Goal: Task Accomplishment & Management: Use online tool/utility

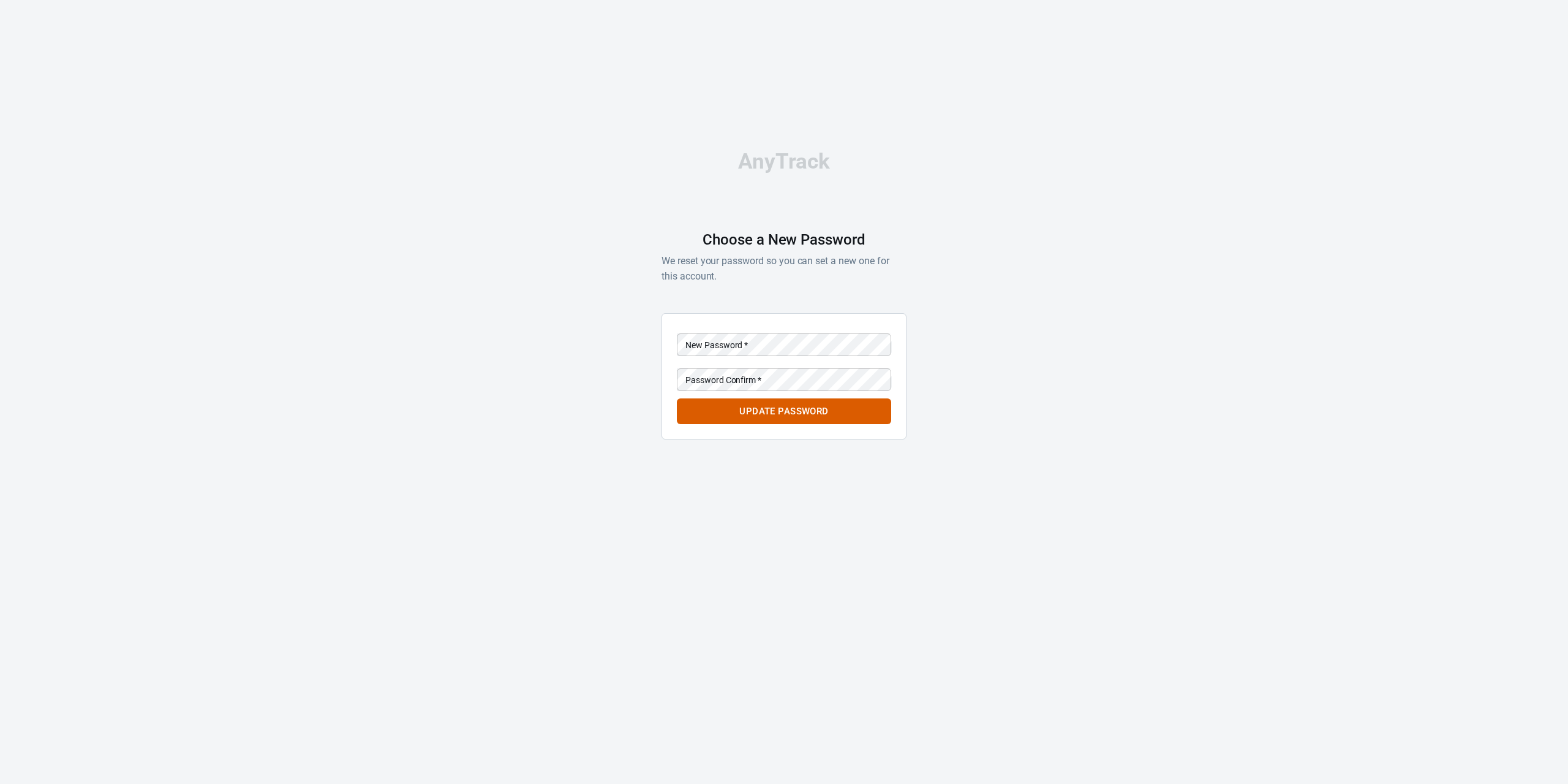
click at [743, 364] on div "Password Confirm   * Password Confirm   *" at bounding box center [784, 378] width 215 height 30
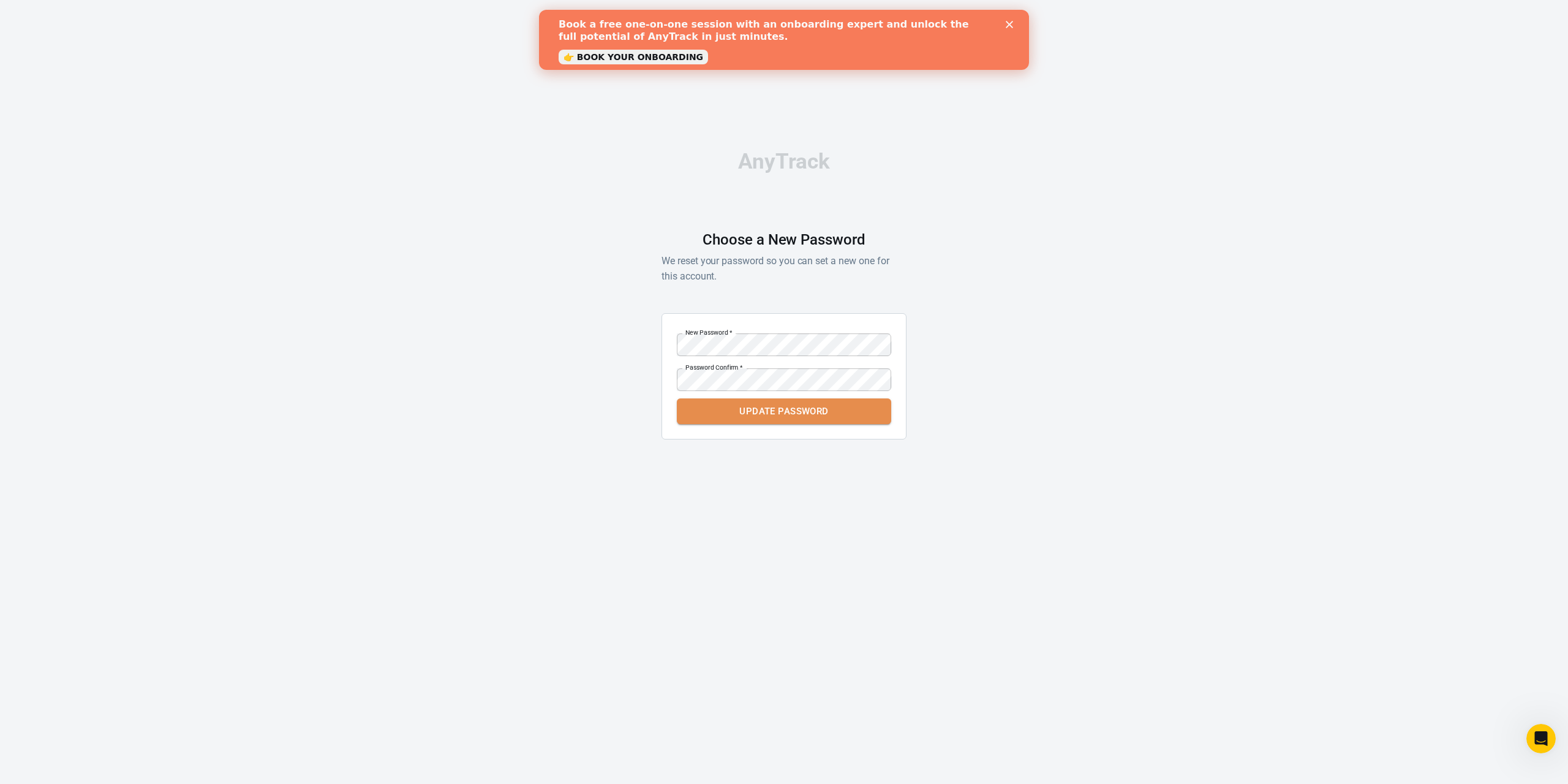
click at [813, 416] on button "Update Password" at bounding box center [784, 411] width 215 height 25
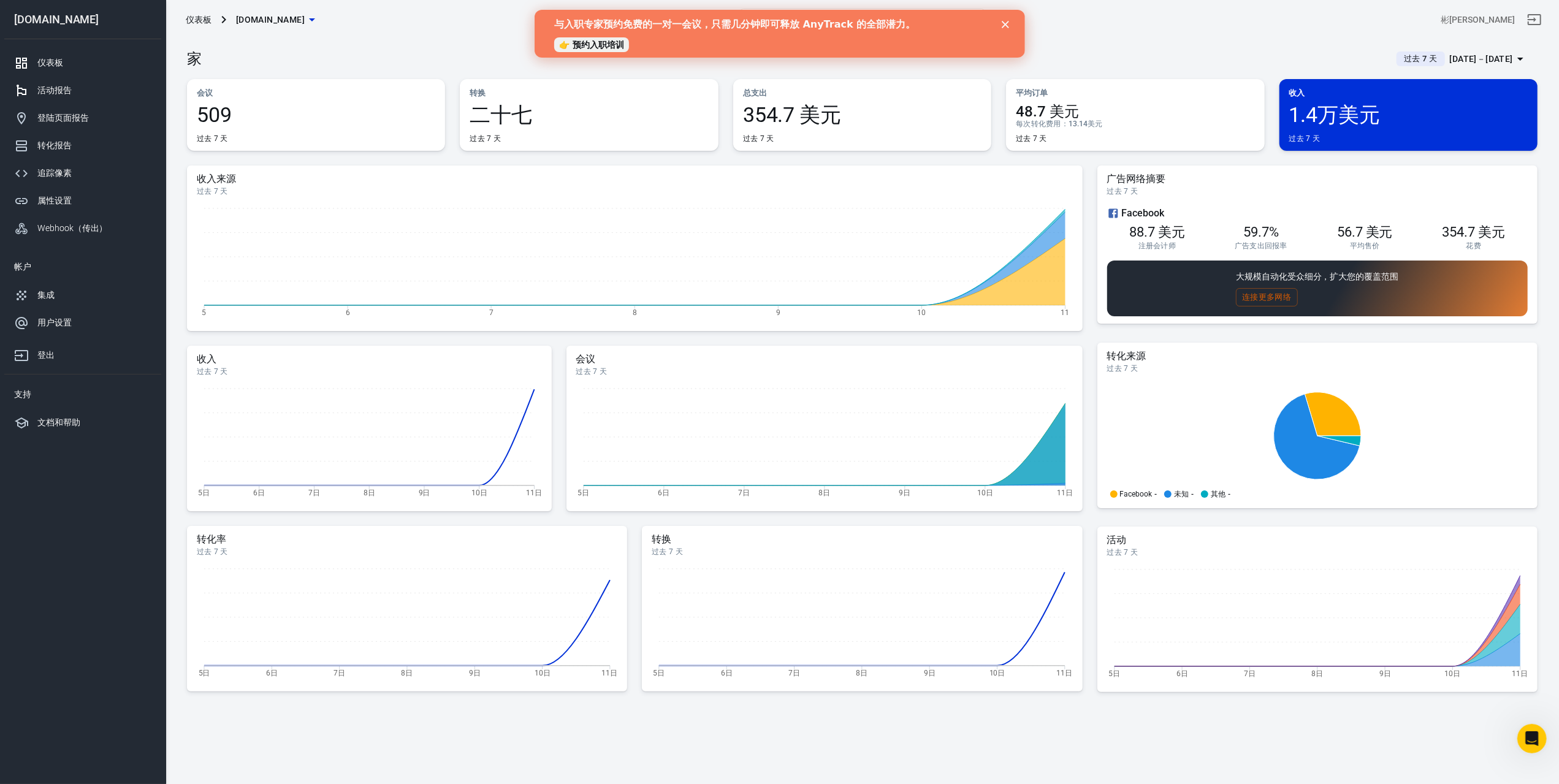
click at [94, 90] on div "活动报告" at bounding box center [93, 89] width 114 height 13
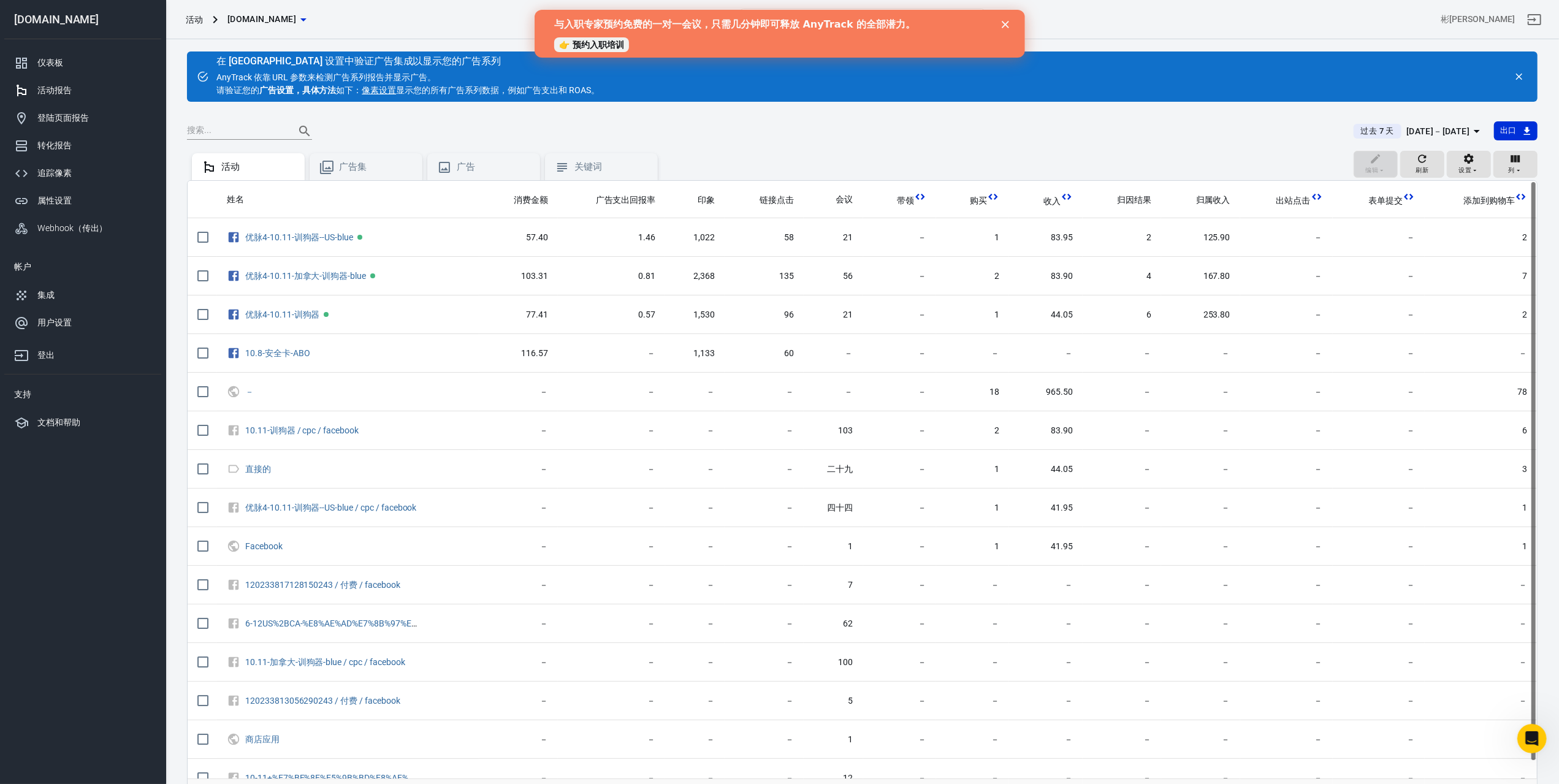
click at [1007, 24] on icon "关闭" at bounding box center [1005, 24] width 8 height 8
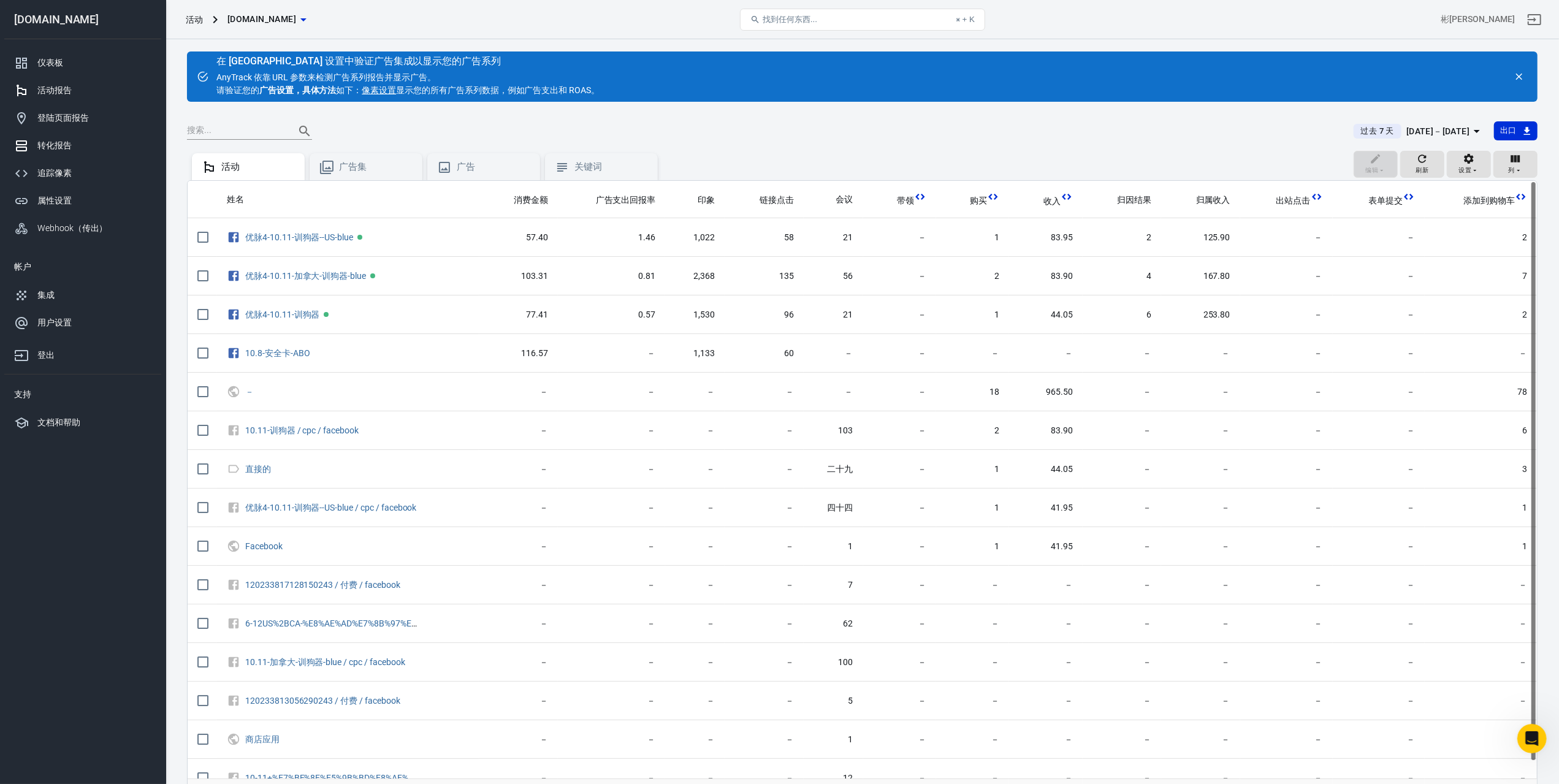
click at [66, 146] on font "转化报告" at bounding box center [53, 145] width 34 height 10
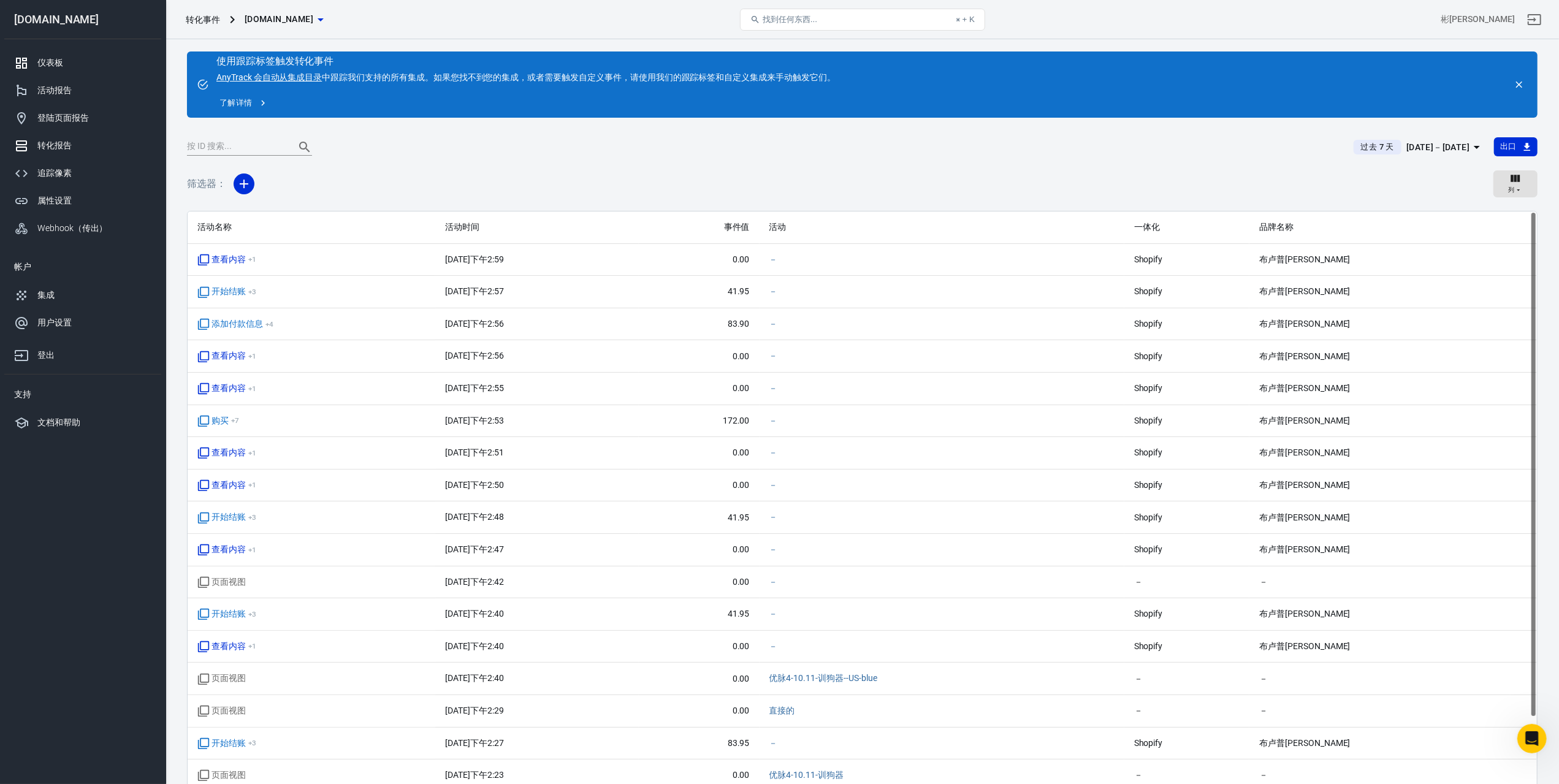
click at [81, 60] on div "仪表板" at bounding box center [93, 62] width 114 height 13
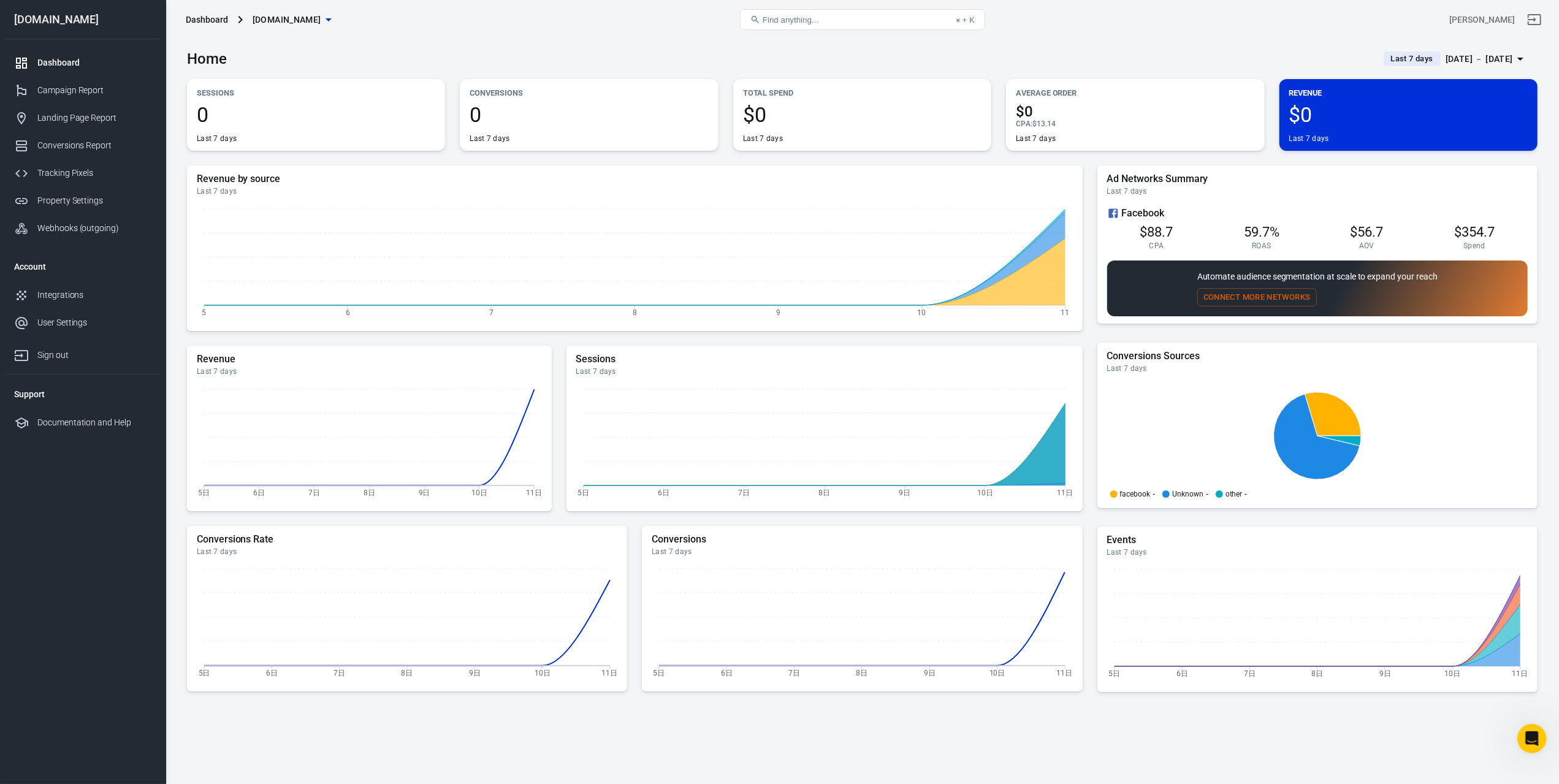
click at [326, 17] on icon "button" at bounding box center [329, 19] width 15 height 15
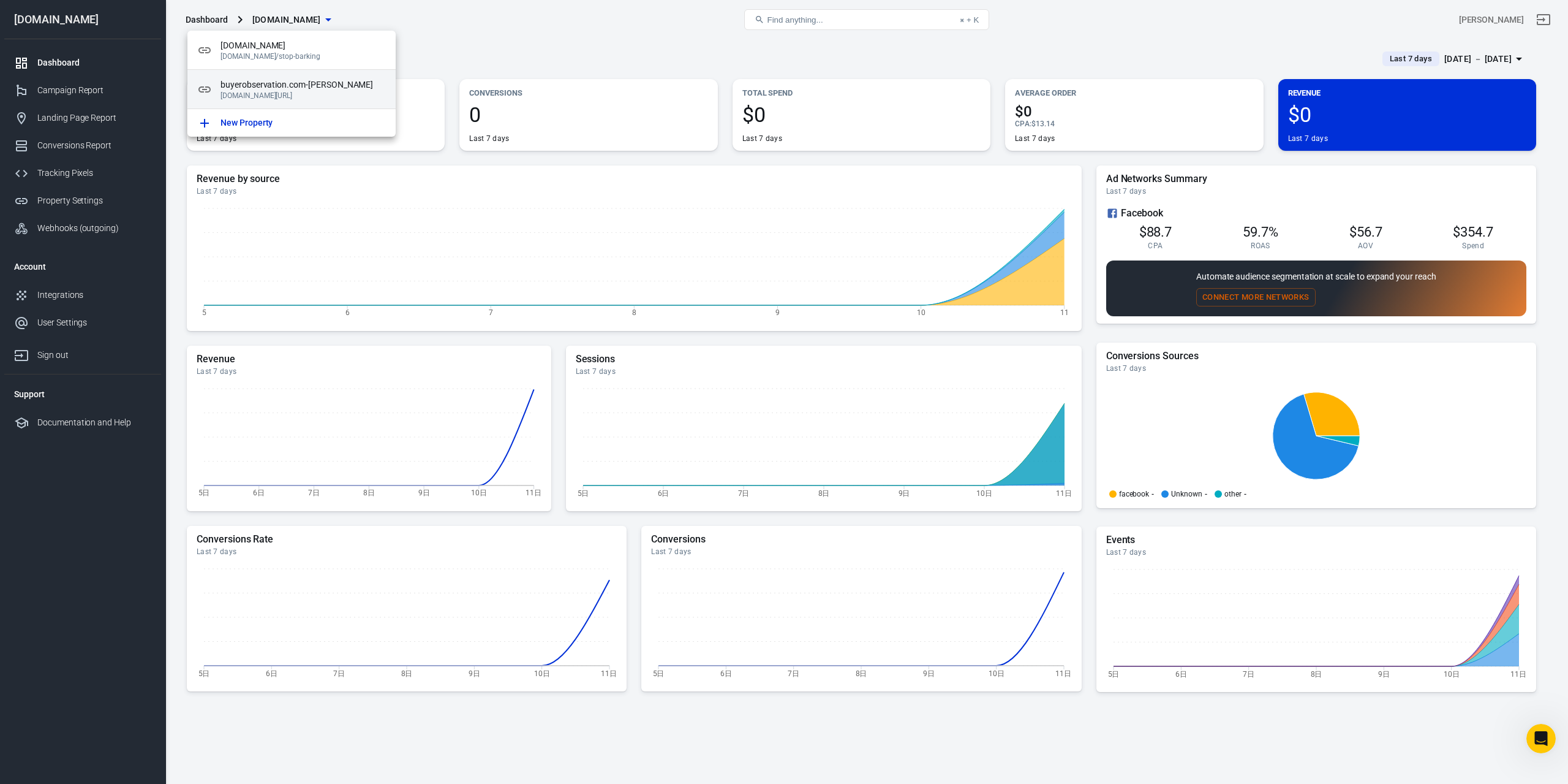
click at [300, 94] on p "[DOMAIN_NAME][URL]" at bounding box center [303, 95] width 165 height 9
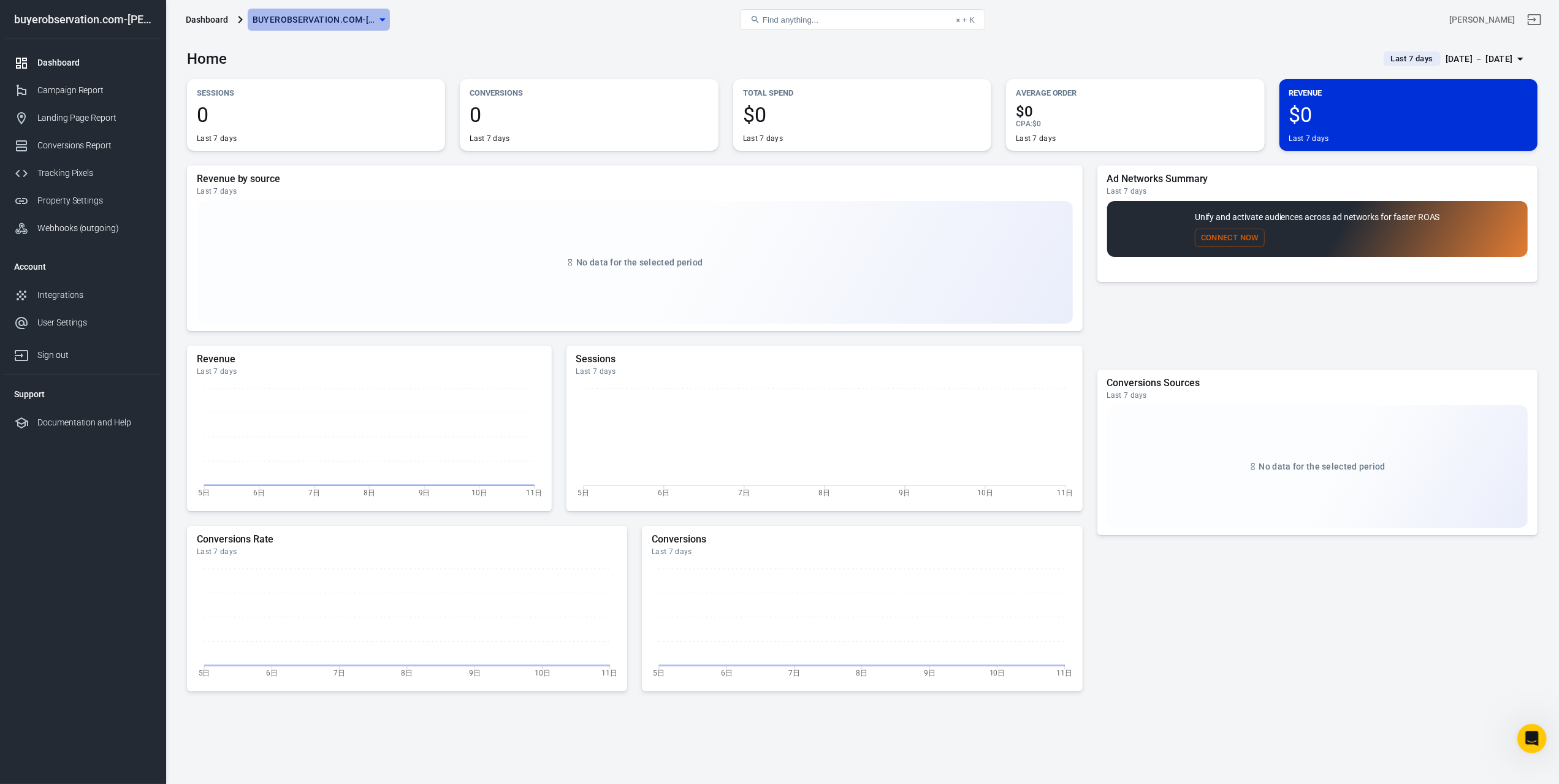
click at [381, 24] on icon "button" at bounding box center [382, 19] width 15 height 15
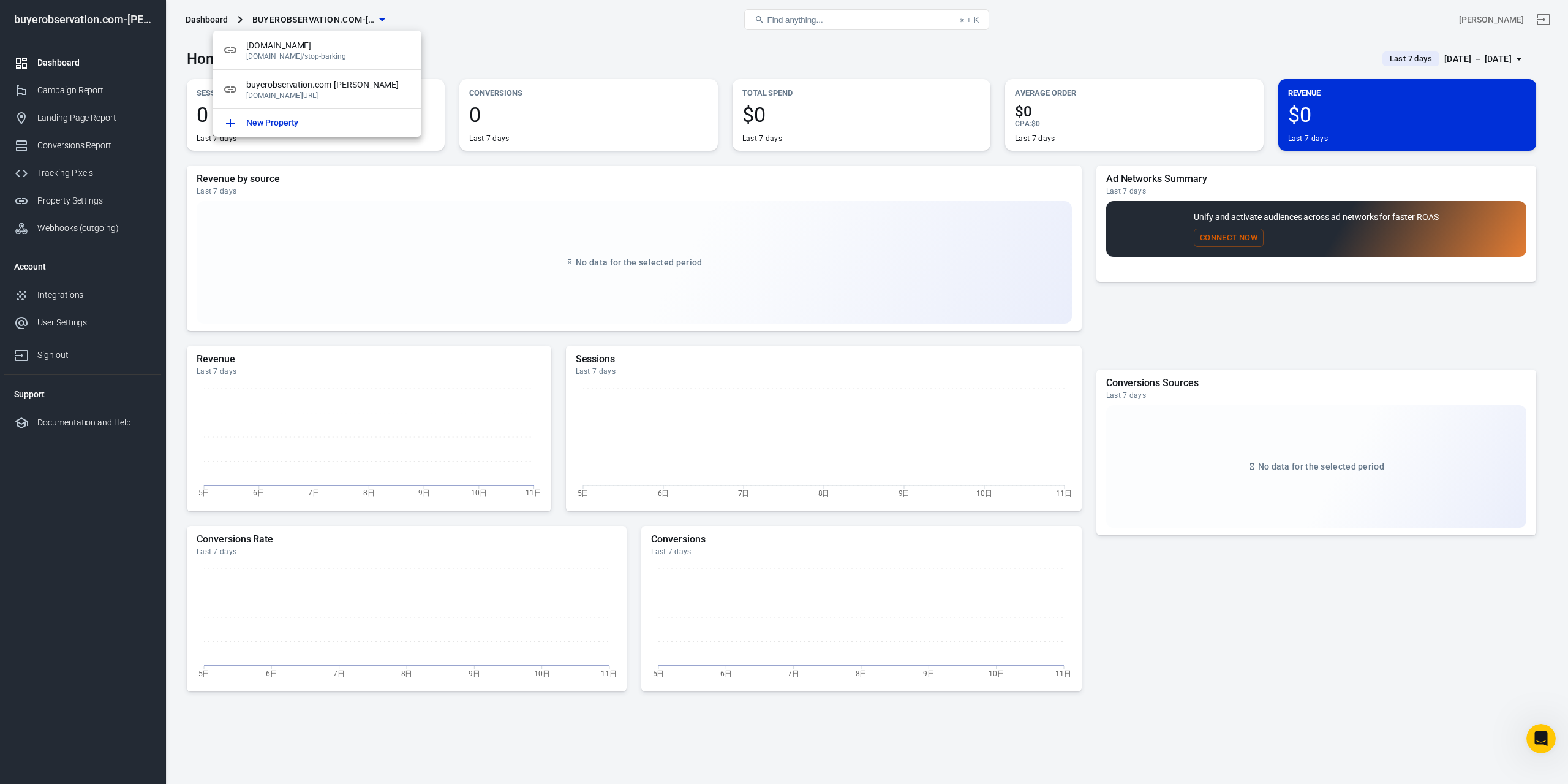
click at [512, 37] on div at bounding box center [784, 392] width 1568 height 784
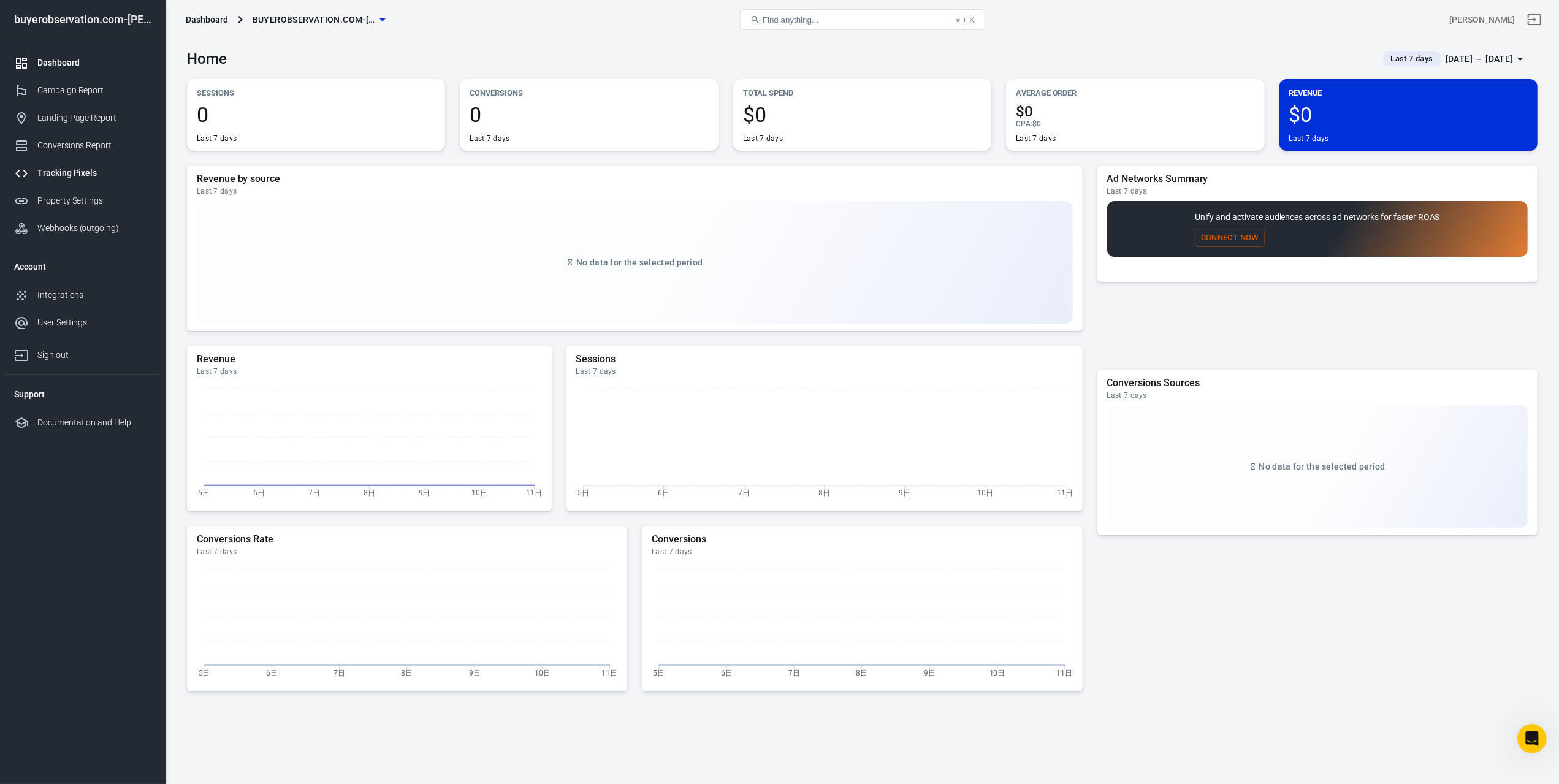
click at [52, 170] on div "Tracking Pixels" at bounding box center [93, 173] width 114 height 13
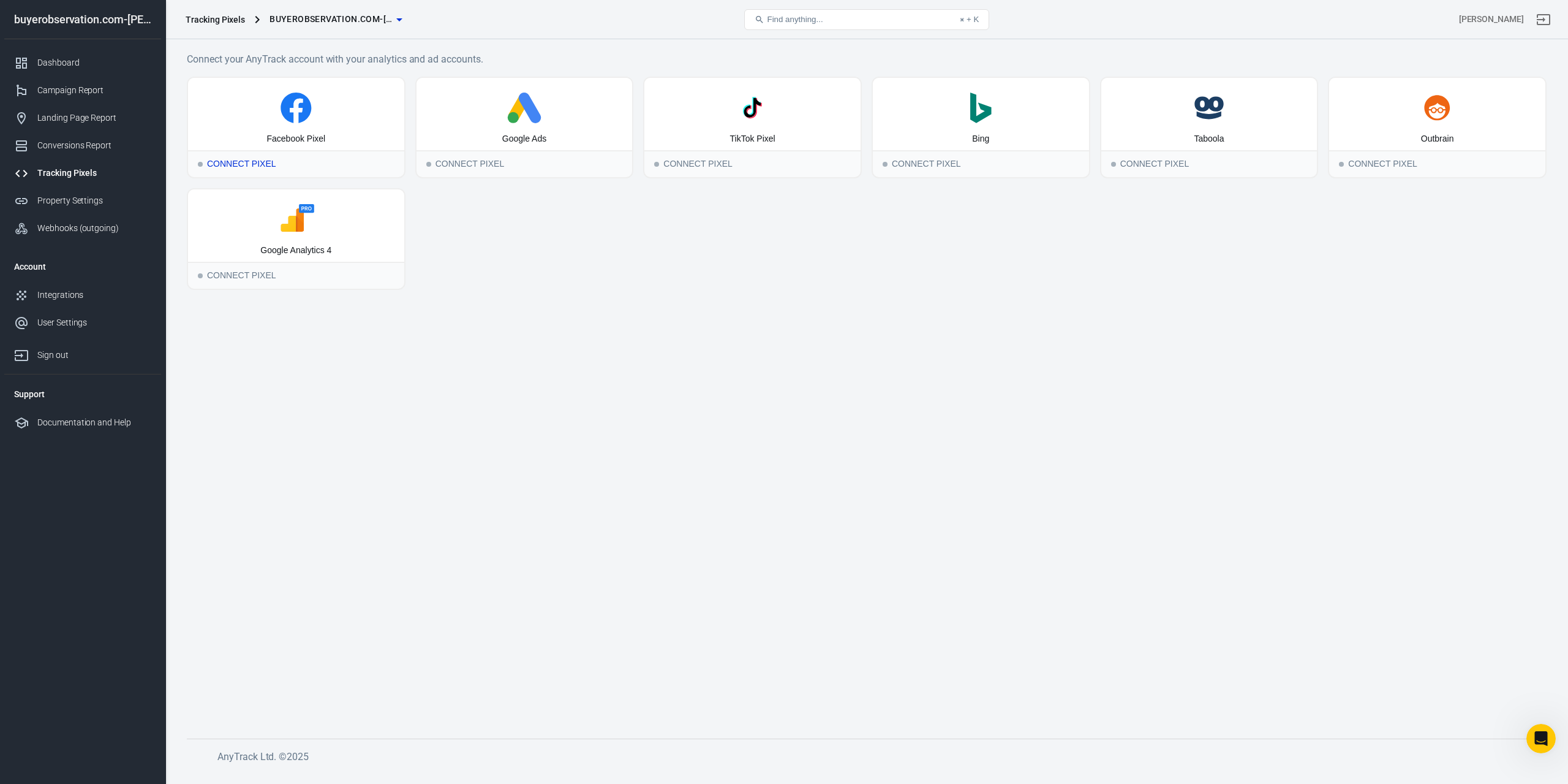
click at [304, 111] on icon at bounding box center [296, 108] width 31 height 31
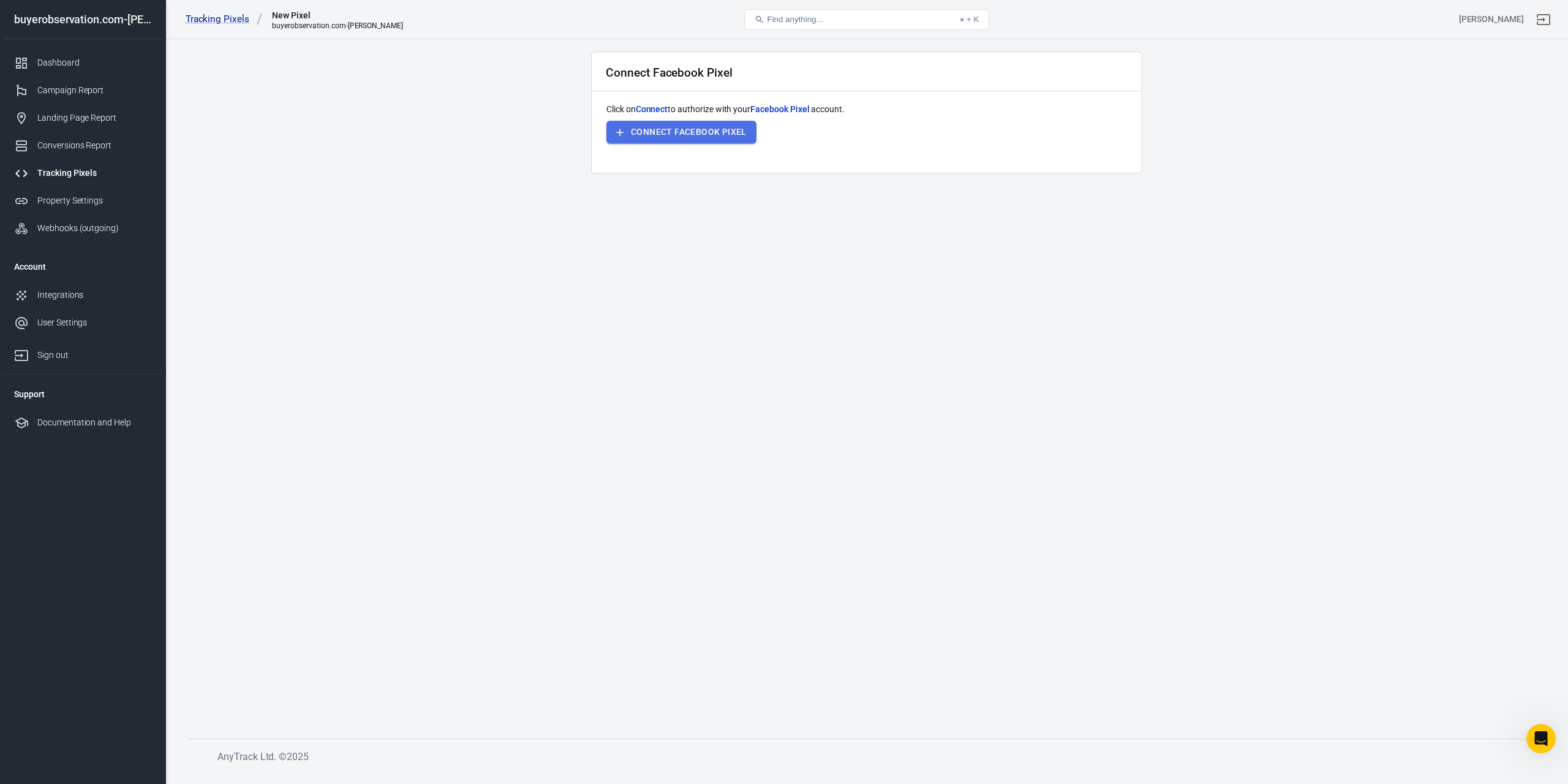
click at [694, 135] on button "Connect Facebook Pixel" at bounding box center [682, 131] width 150 height 22
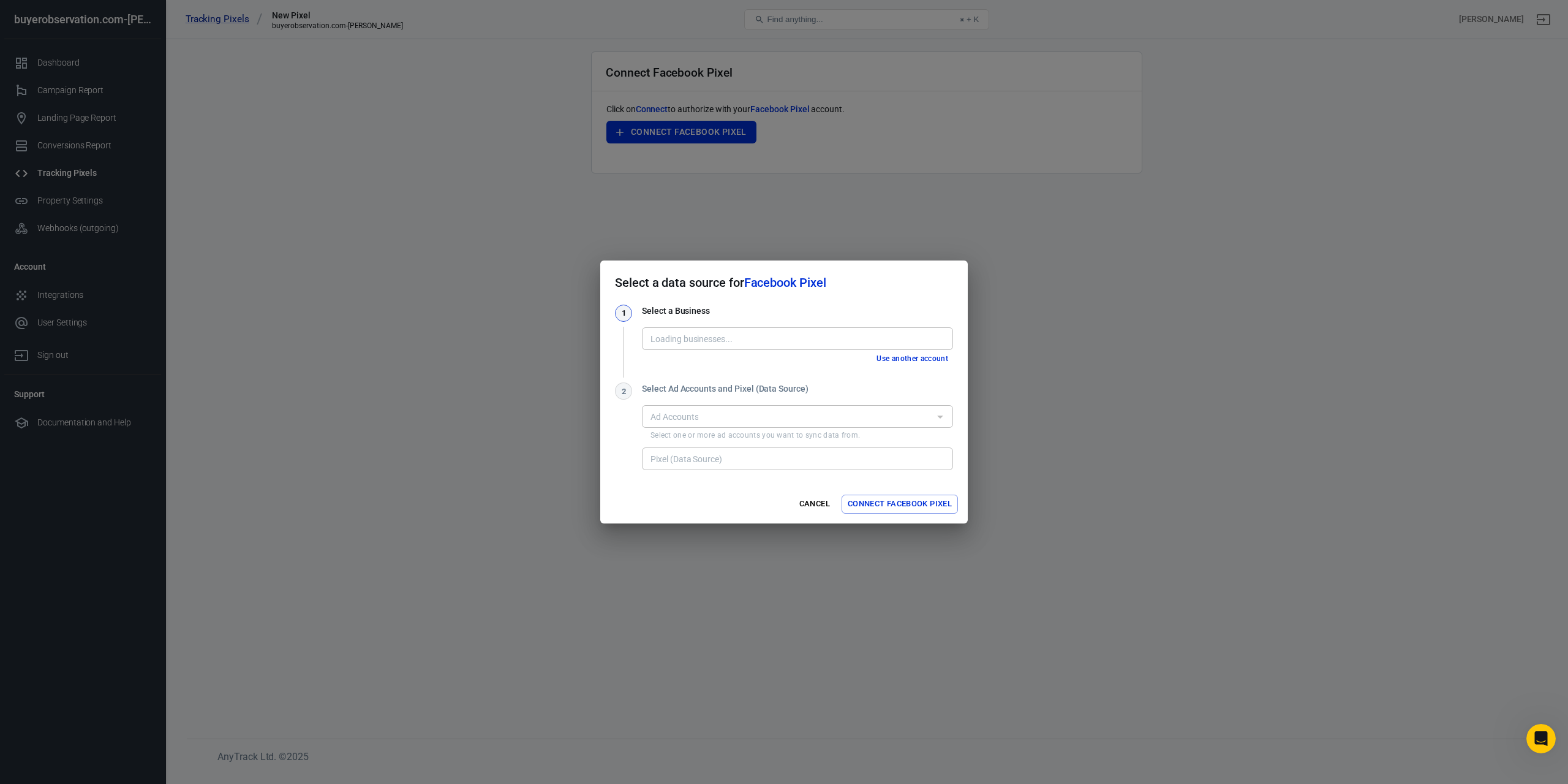
type input "KWS rrtufg [455503887173236]"
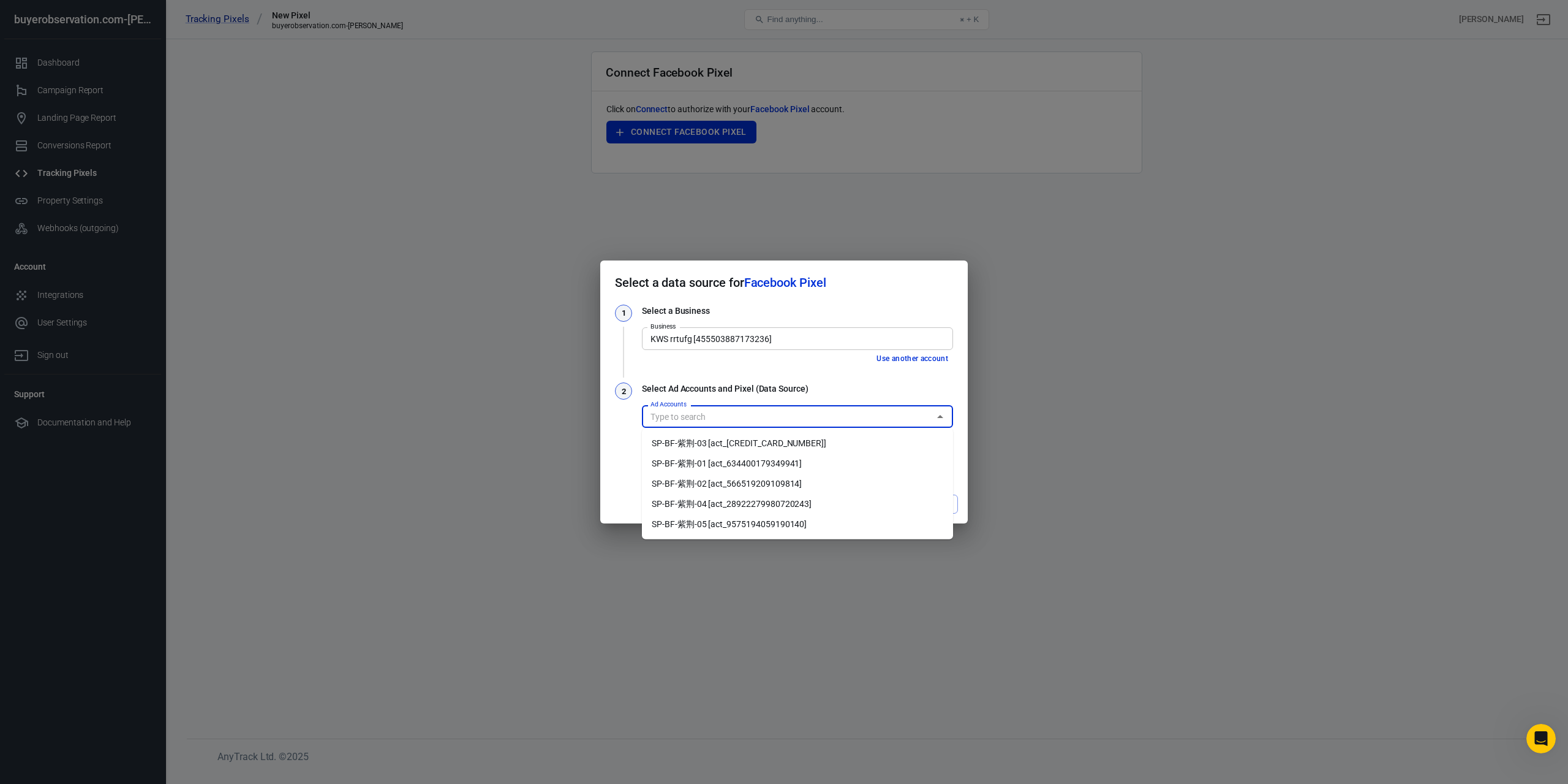
click at [802, 420] on input "Ad Accounts" at bounding box center [787, 417] width 284 height 16
click at [789, 443] on li "SP-BF-紫荆-03 [act_634746705858936]" at bounding box center [797, 443] width 312 height 20
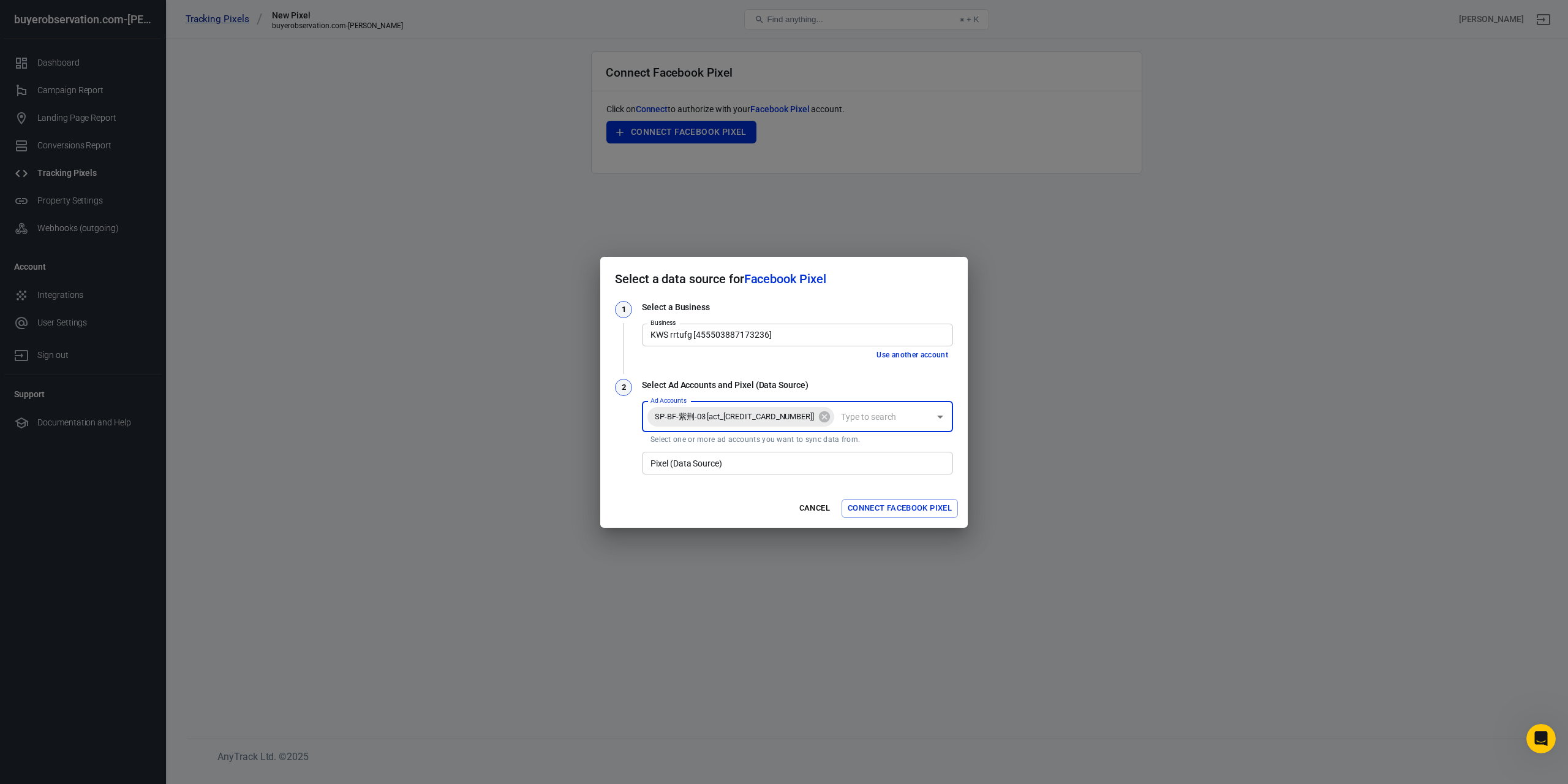
click at [842, 418] on input "Ad Accounts" at bounding box center [883, 417] width 93 height 16
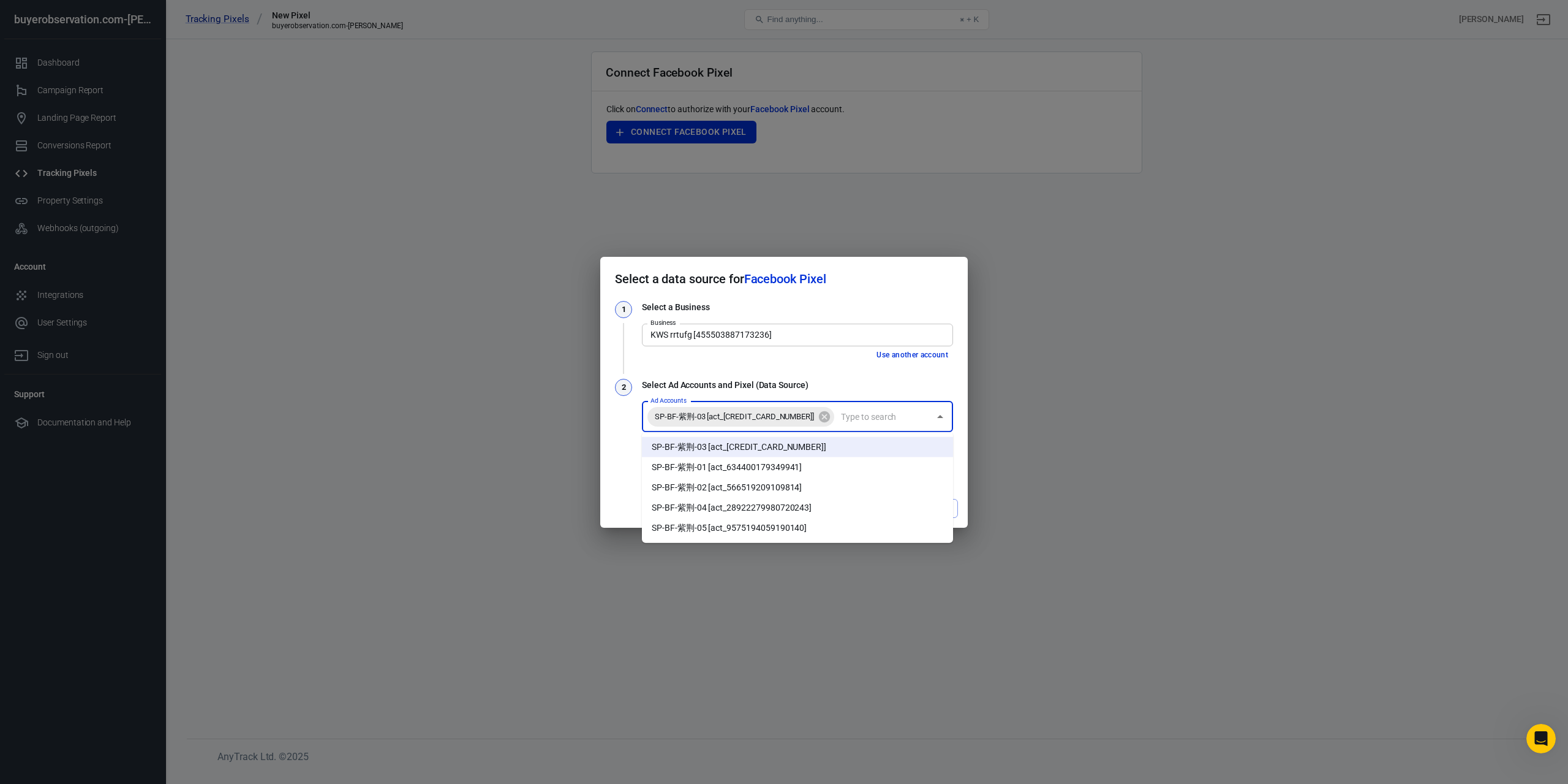
click at [802, 464] on li "SP-BF-紫荆-01 [act_634400179349941]" at bounding box center [797, 467] width 312 height 20
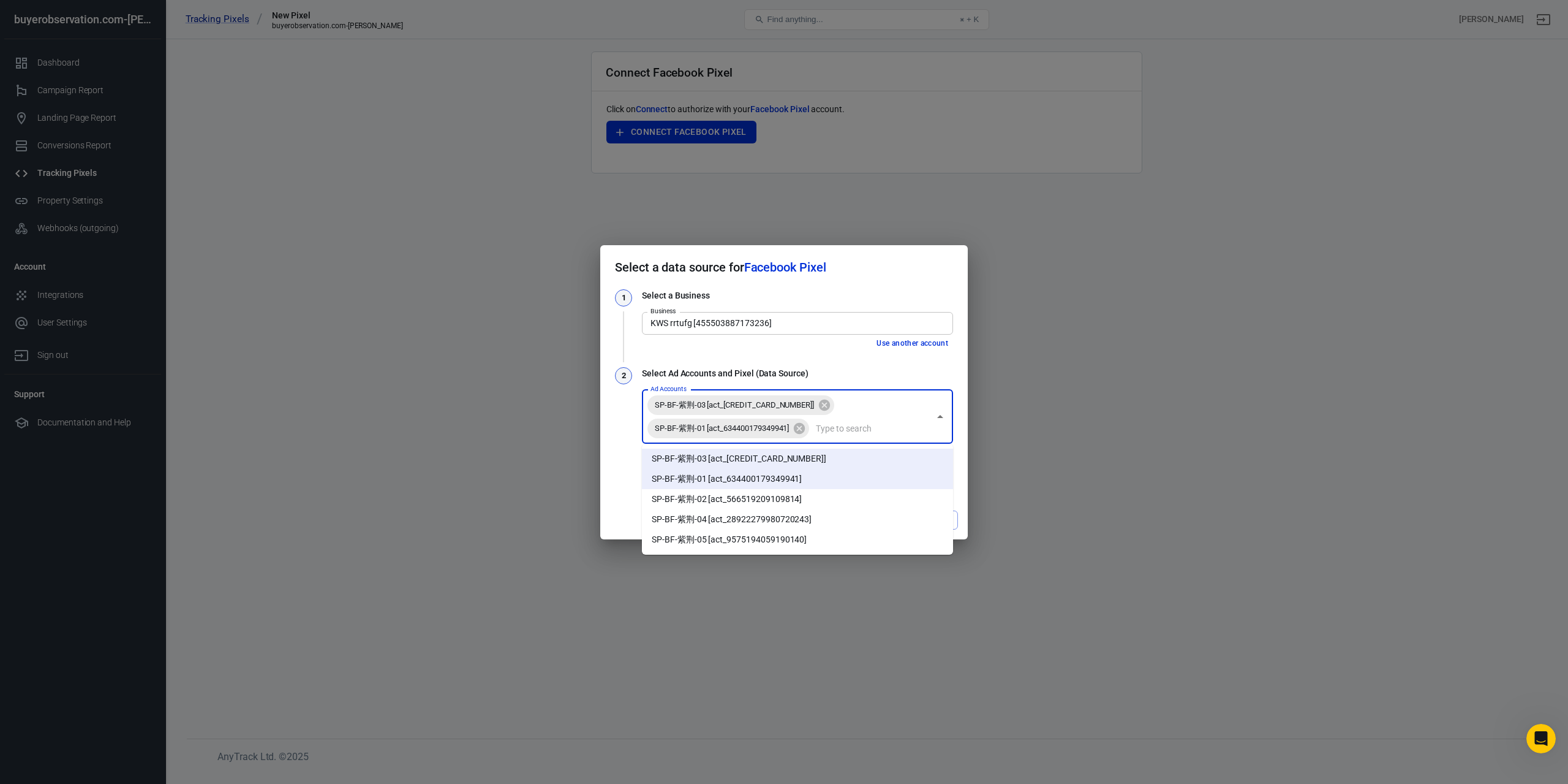
click at [860, 434] on input "Ad Accounts" at bounding box center [870, 428] width 118 height 16
click at [793, 501] on li "SP-BF-紫荆-02 [act_566519209109814]" at bounding box center [797, 498] width 312 height 20
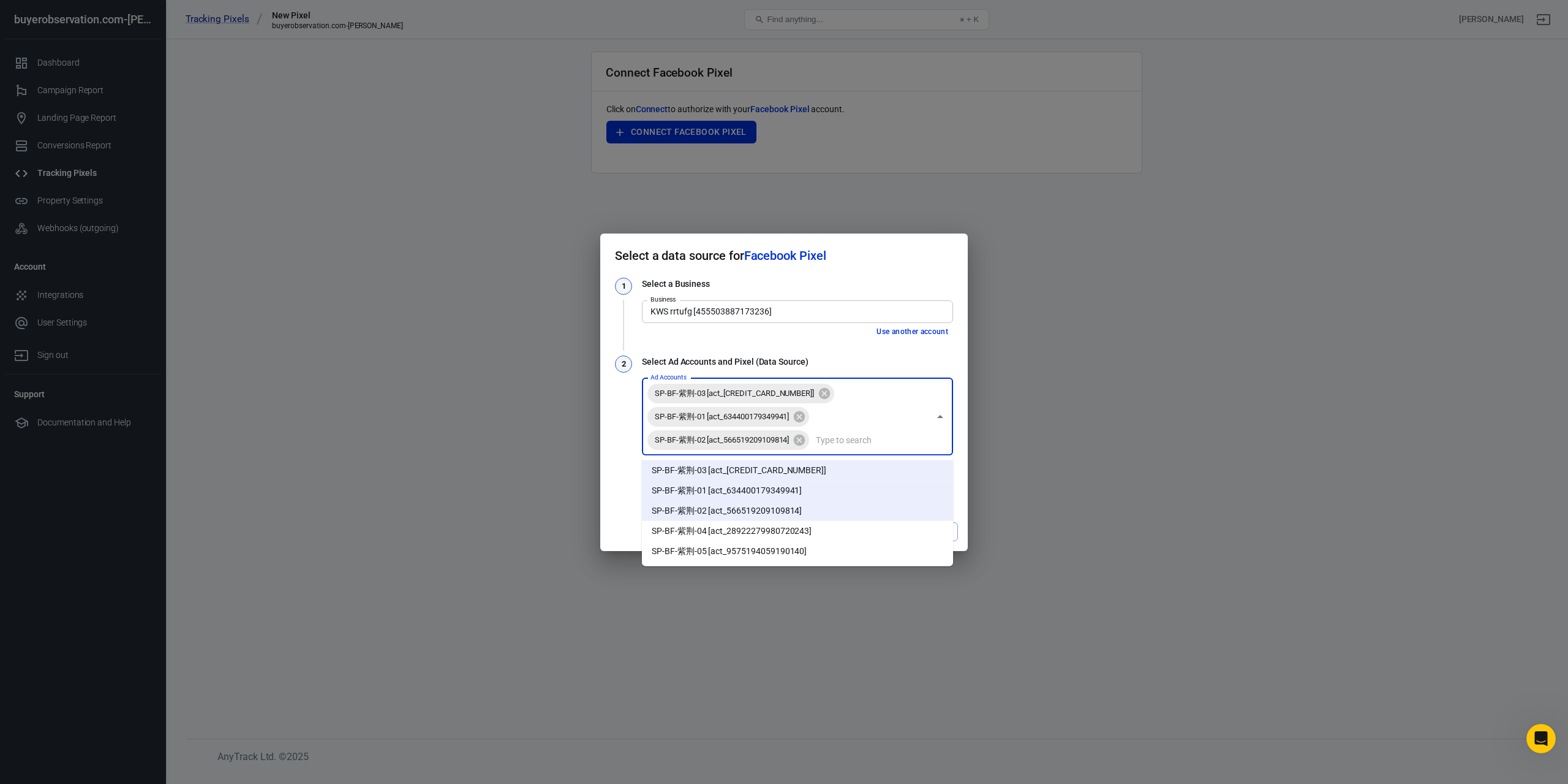
click at [865, 441] on input "Ad Accounts" at bounding box center [870, 440] width 118 height 16
click at [784, 534] on li "SP-BF-紫荆-04 [act_28922279980720243]" at bounding box center [797, 530] width 312 height 20
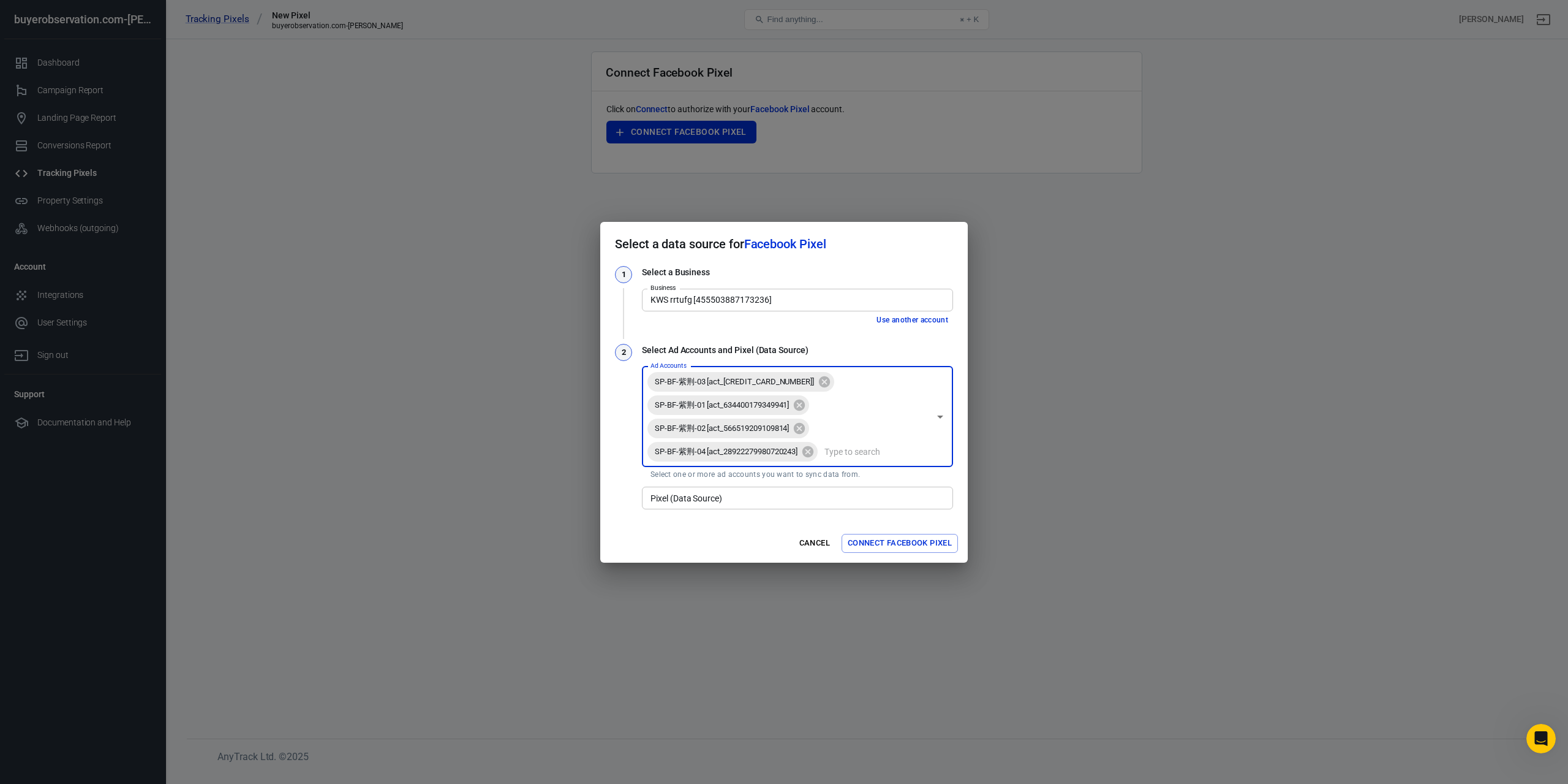
click at [853, 448] on input "Ad Accounts" at bounding box center [874, 452] width 110 height 16
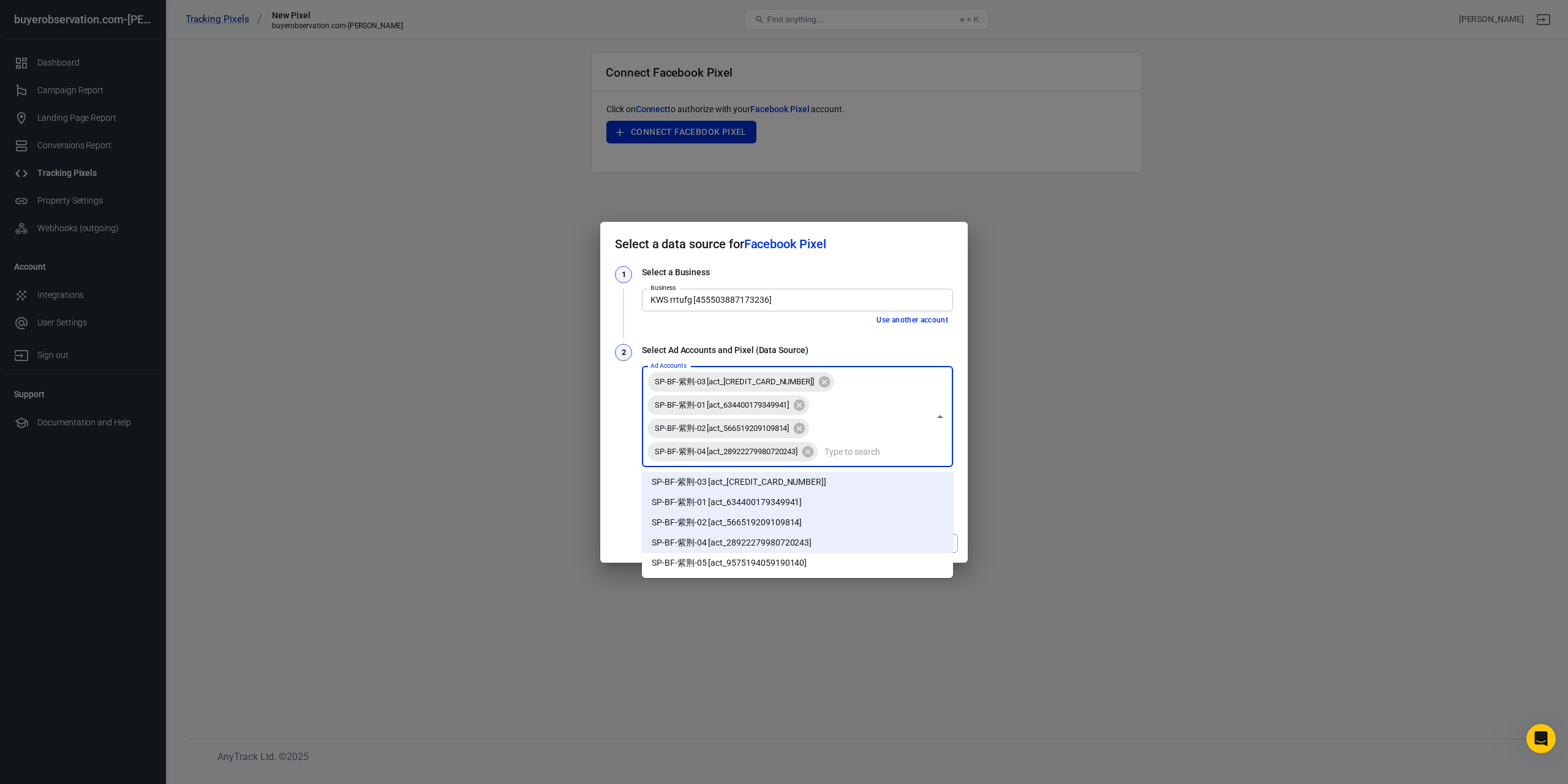
click at [775, 566] on li "SP-BF-紫荆-05 [act_9575194059190140]" at bounding box center [797, 562] width 312 height 20
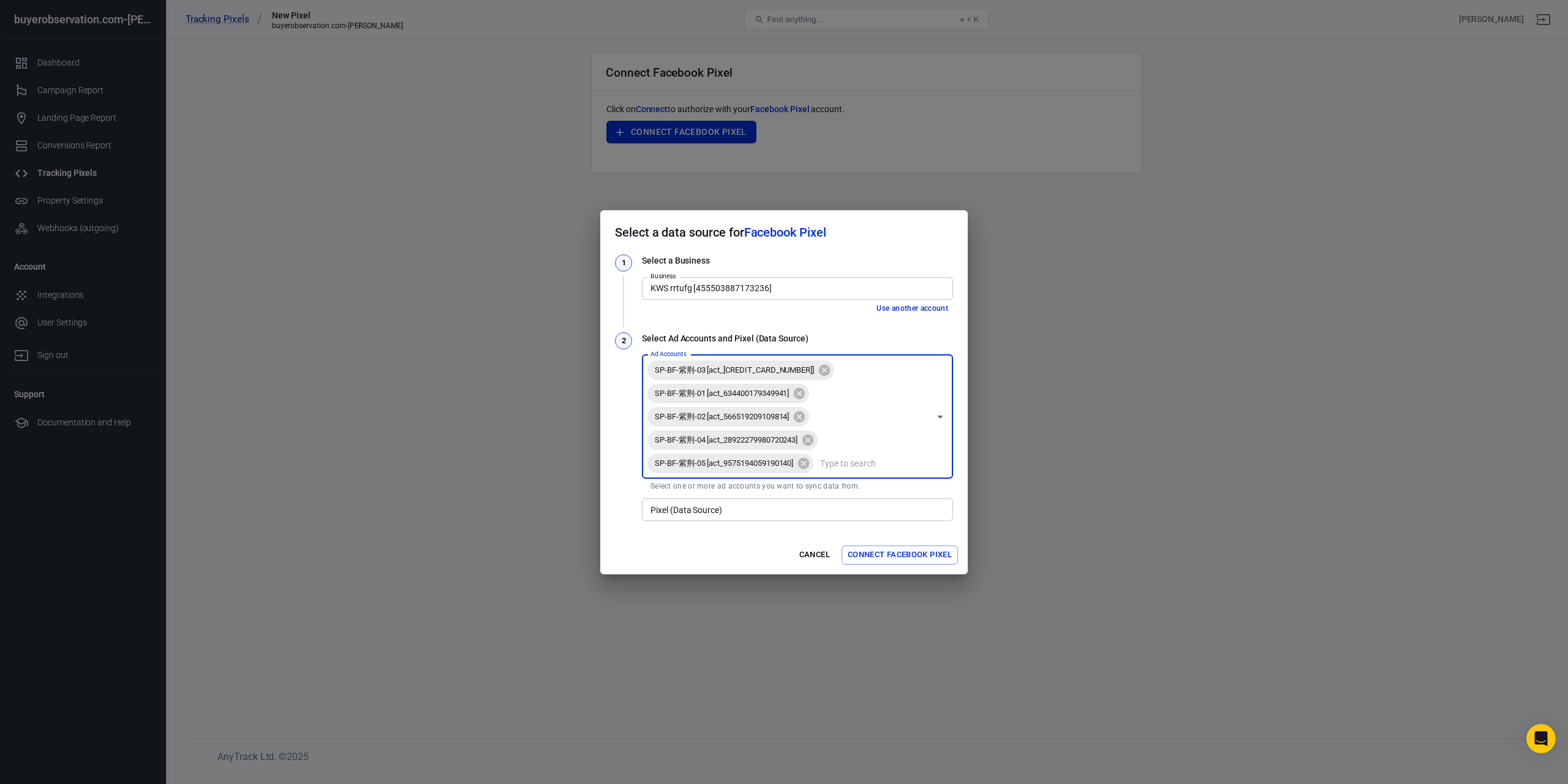
click at [746, 512] on input "Pixel (Data Source)" at bounding box center [796, 510] width 302 height 16
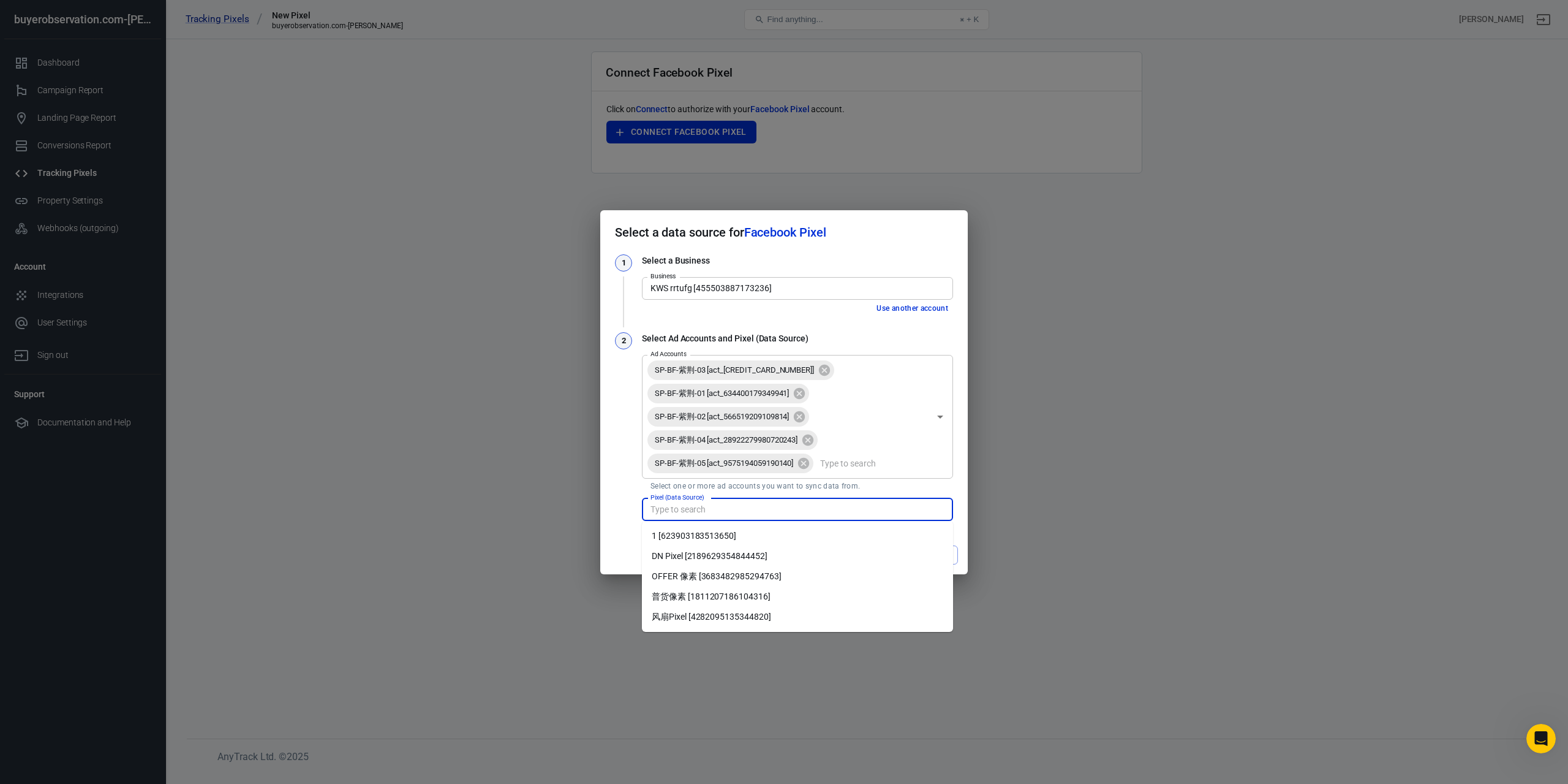
click at [743, 598] on li "普货像素 [1811207186104316]" at bounding box center [797, 597] width 312 height 20
type input "普货像素 [1811207186104316]"
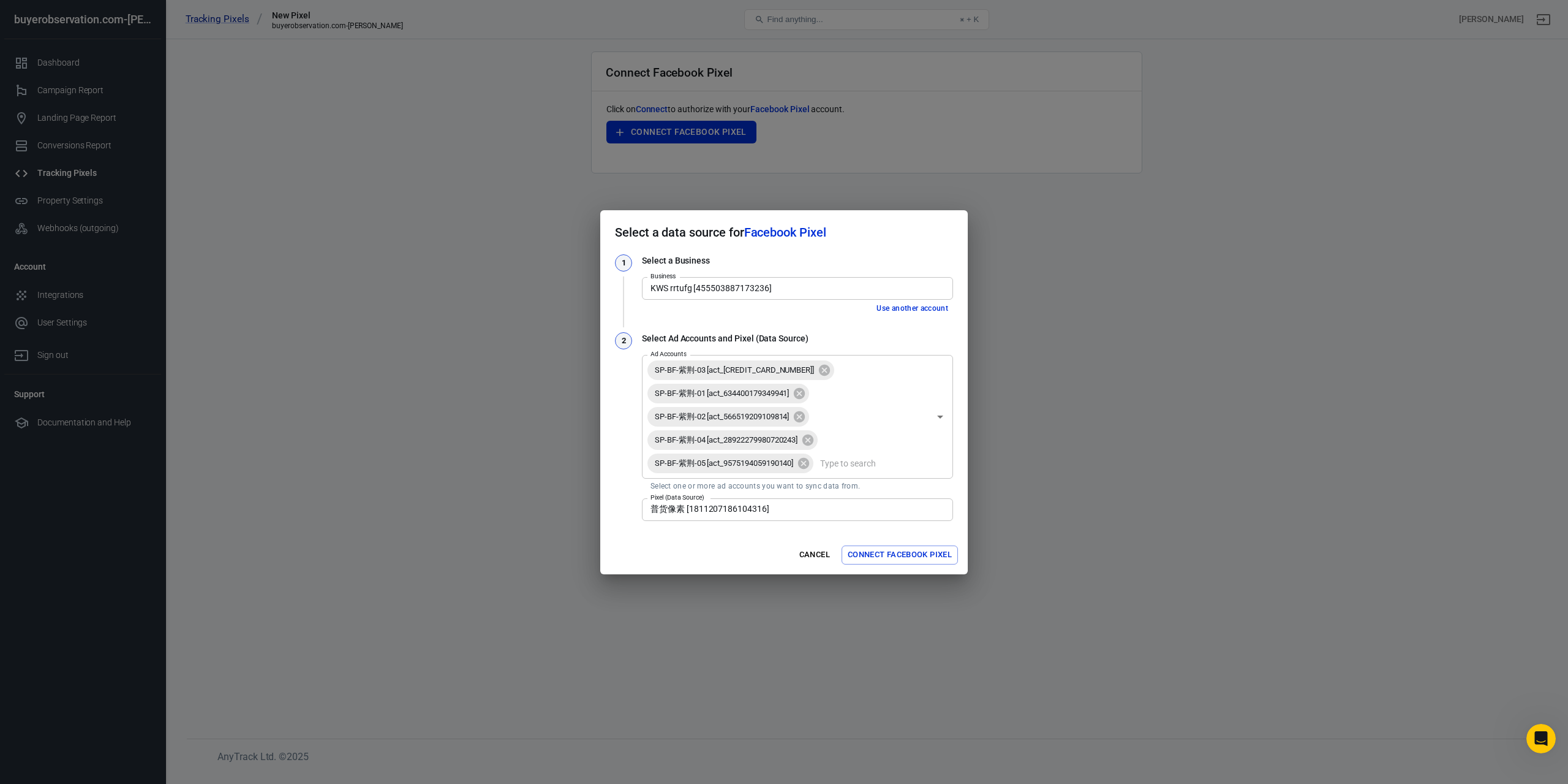
drag, startPoint x: 872, startPoint y: 326, endPoint x: 819, endPoint y: 313, distance: 54.6
click at [813, 311] on div "Use another account" at bounding box center [797, 308] width 312 height 13
click at [810, 282] on input "KWS rrtufg [455503887173236]" at bounding box center [796, 289] width 302 height 16
click at [820, 247] on h2 "Select a data source for Facebook Pixel" at bounding box center [784, 231] width 368 height 44
click at [887, 312] on button "Use another account" at bounding box center [913, 308] width 82 height 13
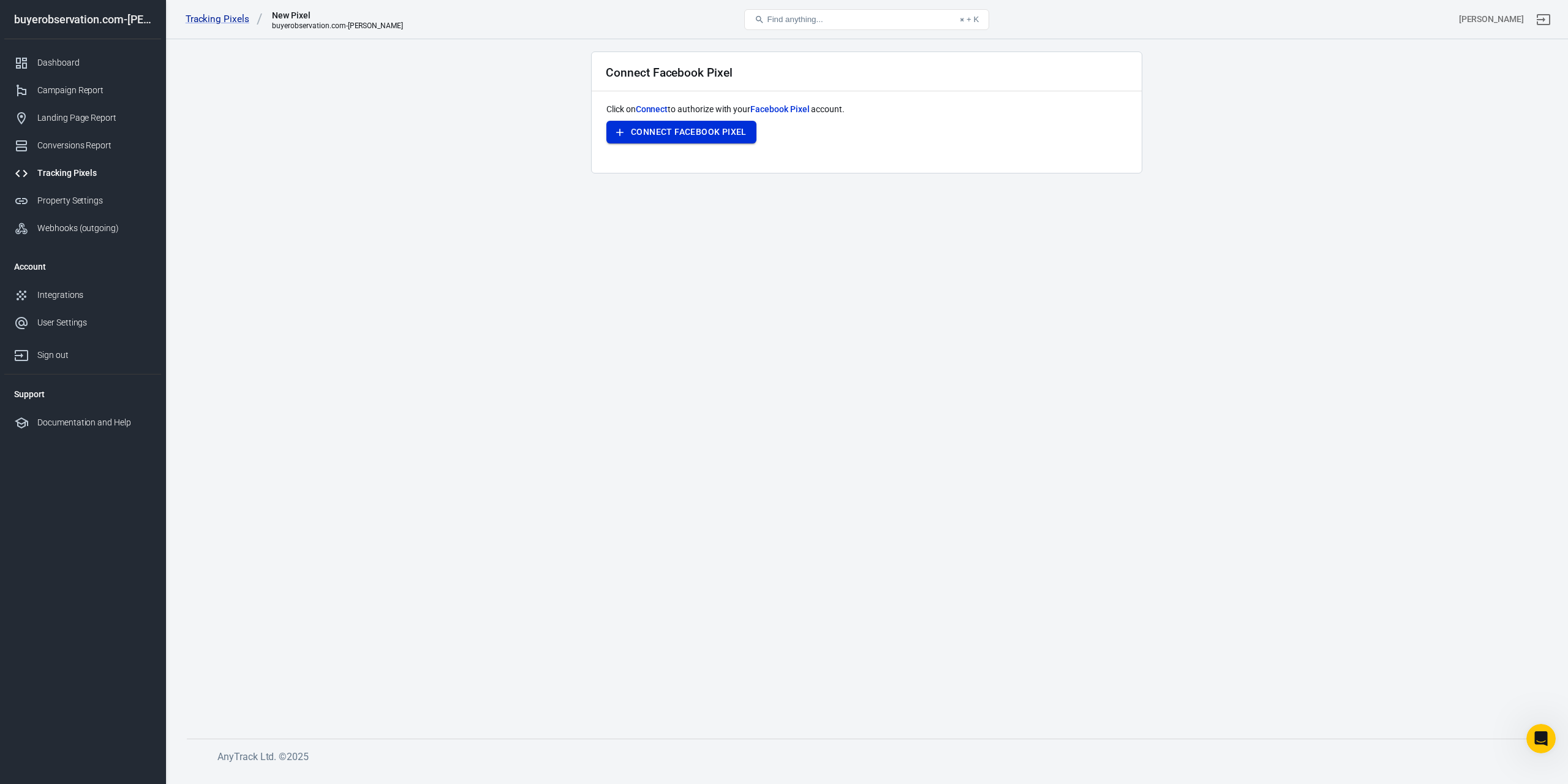
click at [684, 128] on button "Connect Facebook Pixel" at bounding box center [682, 131] width 150 height 22
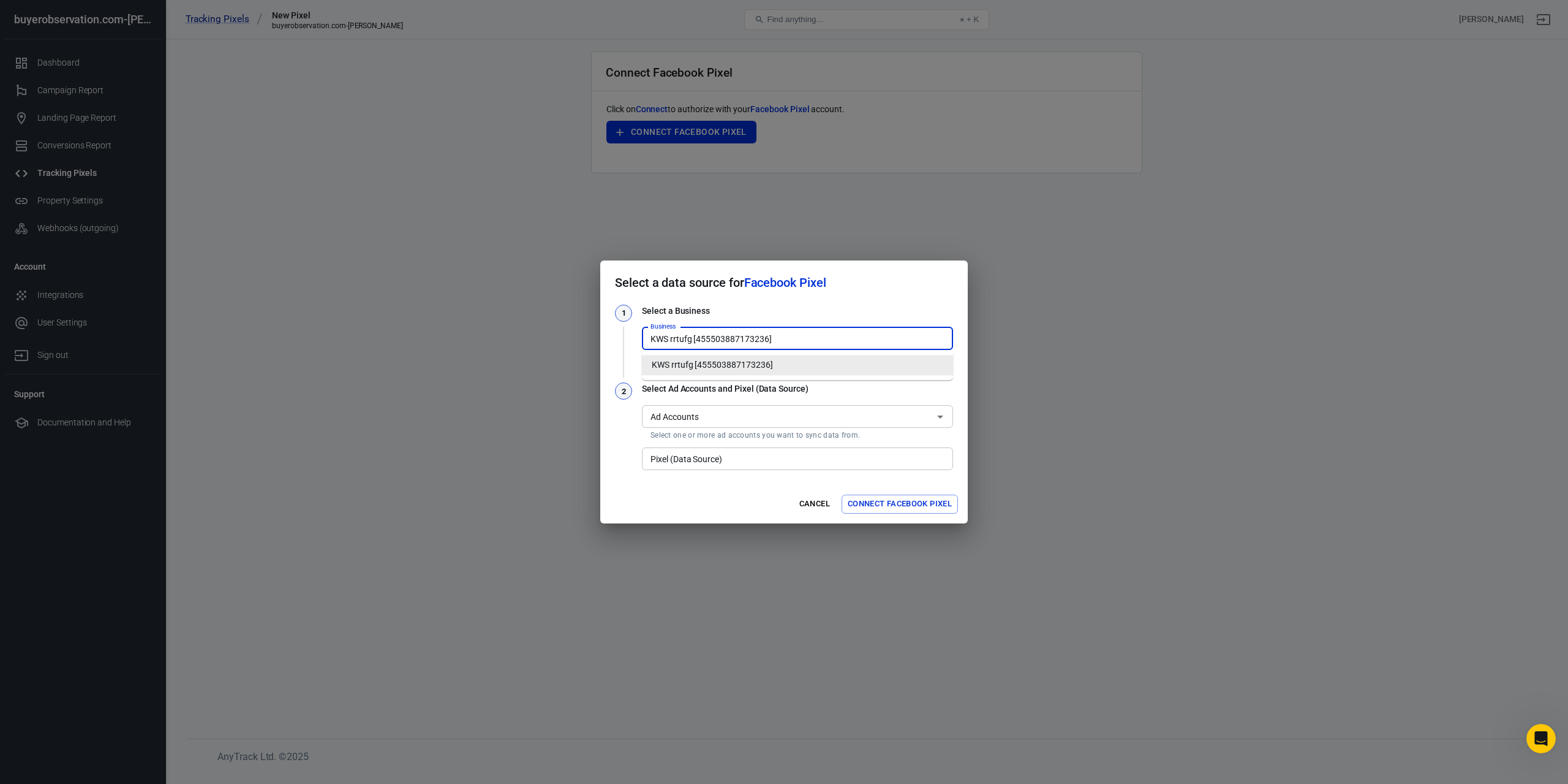
click at [856, 338] on input "KWS rrtufg [455503887173236]" at bounding box center [796, 339] width 302 height 16
click at [865, 308] on h3 "Select a Business" at bounding box center [797, 311] width 312 height 13
click at [792, 346] on div "KWS rrtufg [455503887173236] Business" at bounding box center [797, 338] width 312 height 22
drag, startPoint x: 794, startPoint y: 361, endPoint x: 748, endPoint y: 387, distance: 52.8
click at [498, 355] on body "Tracking Pixels New Pixel buyerobservation.com-唐献文 Find anything... ⌘ + K bin l…" at bounding box center [784, 405] width 1568 height 733
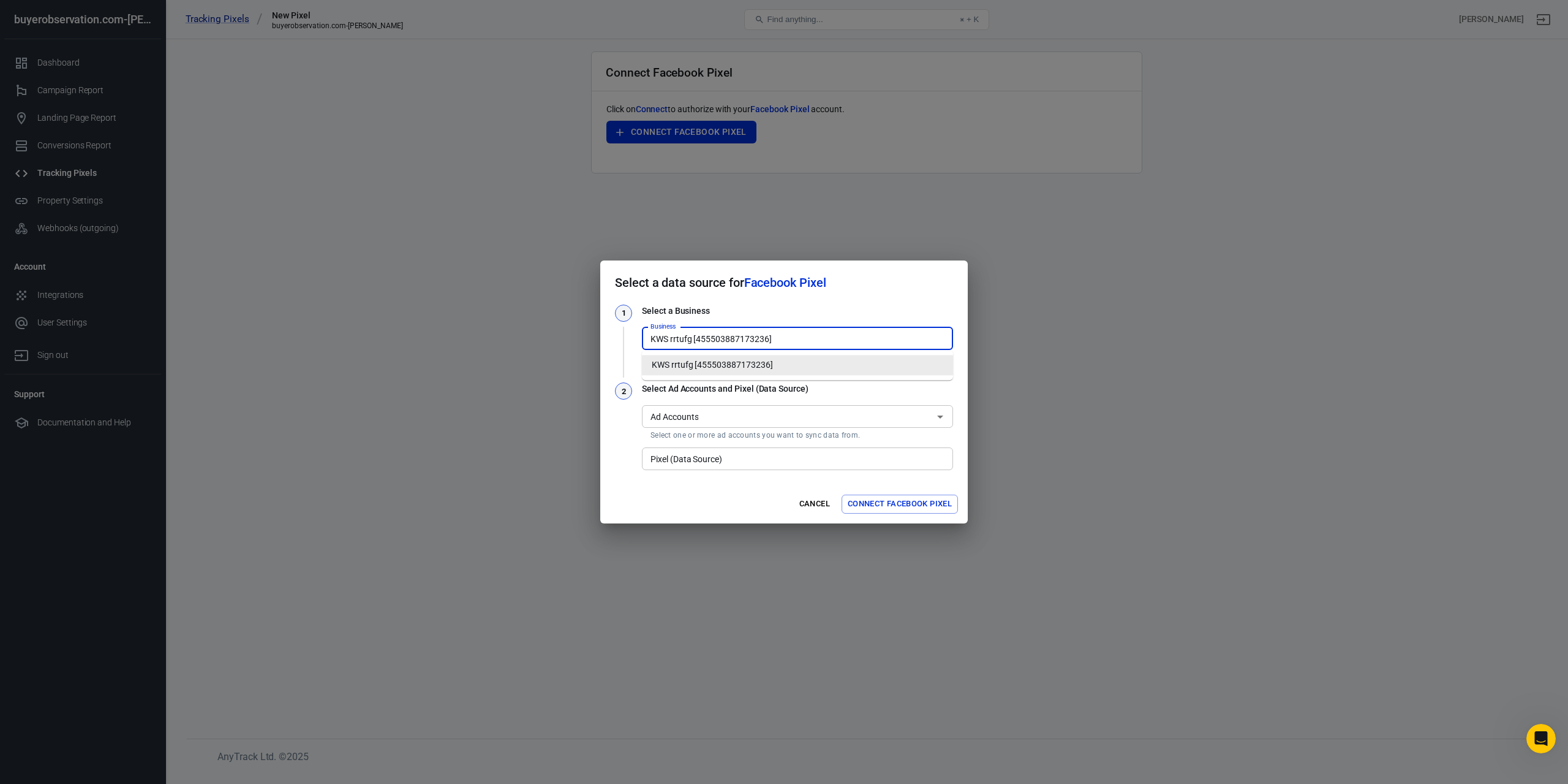
click at [798, 367] on li "KWS rrtufg [455503887173236]" at bounding box center [797, 364] width 312 height 20
click at [798, 341] on input "KWS rrtufg [455503887173236]" at bounding box center [796, 339] width 302 height 16
type input "K"
click at [796, 341] on input "Business" at bounding box center [796, 339] width 302 height 16
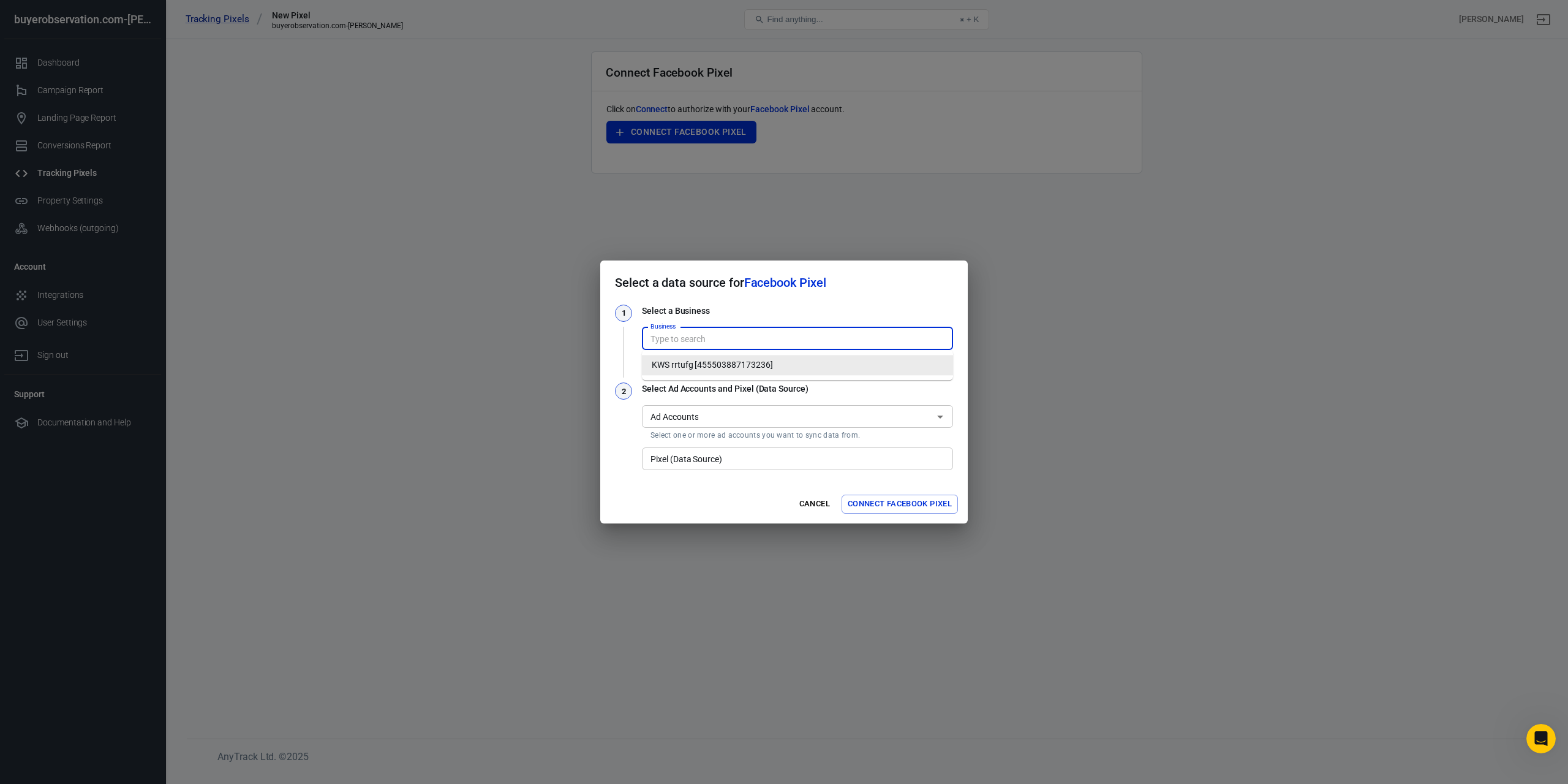
click at [776, 360] on li "KWS rrtufg [455503887173236]" at bounding box center [797, 364] width 312 height 20
type input "KWS rrtufg [455503887173236]"
click at [748, 413] on input "Ad Accounts" at bounding box center [787, 417] width 284 height 16
click at [783, 380] on div "1 Select a Business Business KWS rrtufg [455503887173236] Business Use another …" at bounding box center [784, 389] width 338 height 168
click at [810, 503] on button "Cancel" at bounding box center [815, 504] width 39 height 19
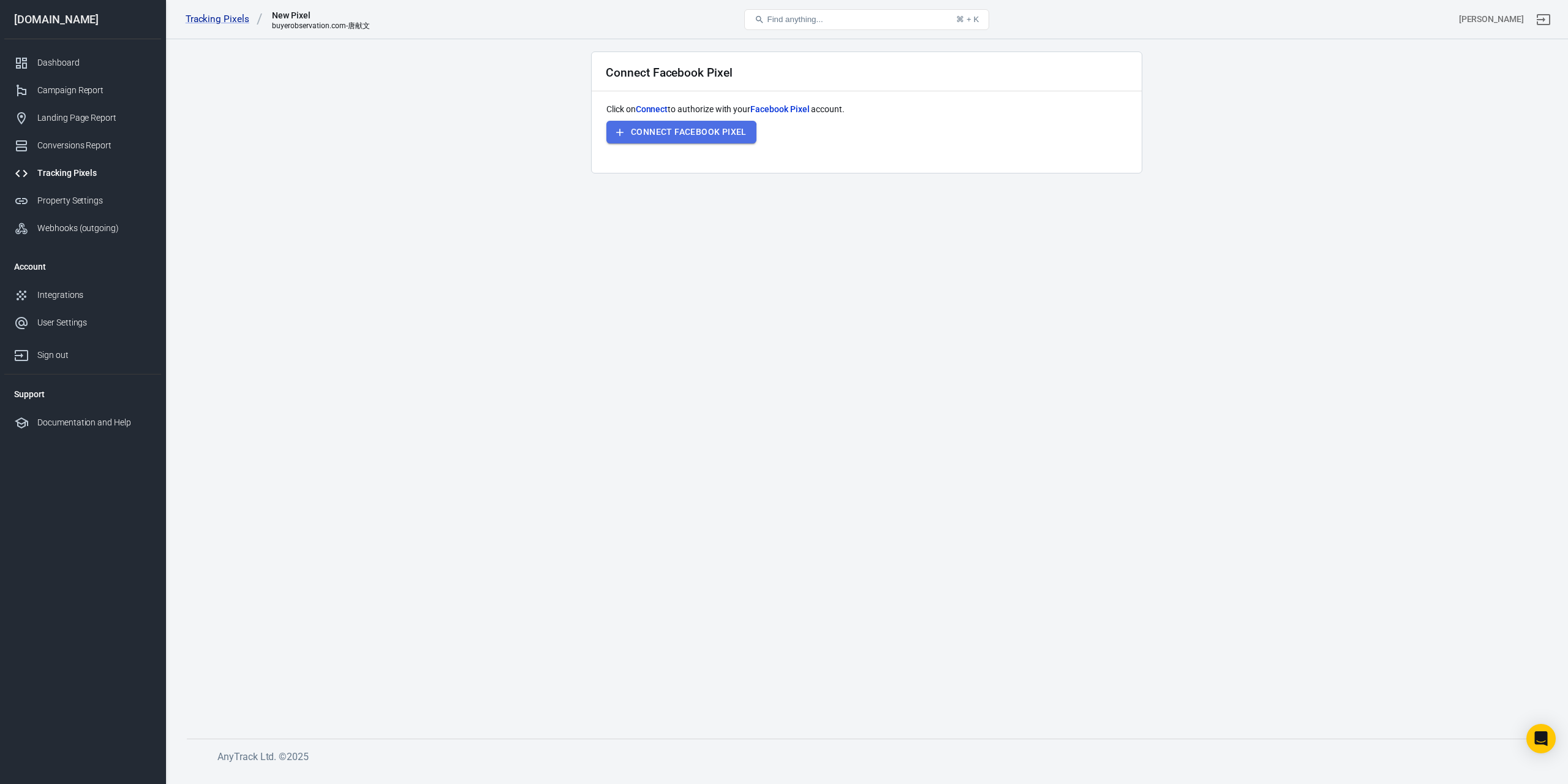
click at [655, 137] on button "Connect Facebook Pixel" at bounding box center [682, 131] width 150 height 22
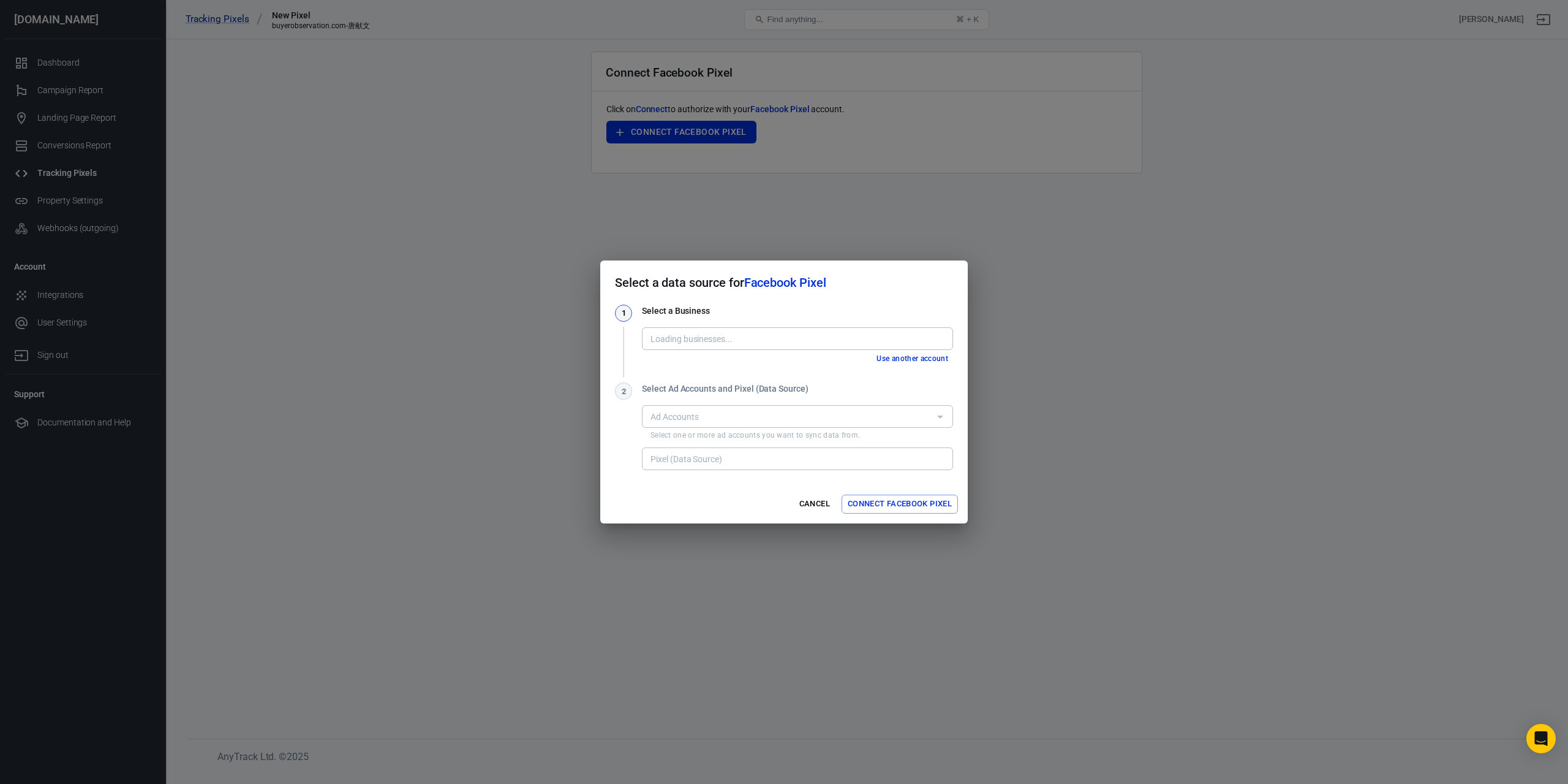
type input "KWS rrtufg [455503887173236]"
click at [818, 503] on button "Cancel" at bounding box center [815, 504] width 39 height 19
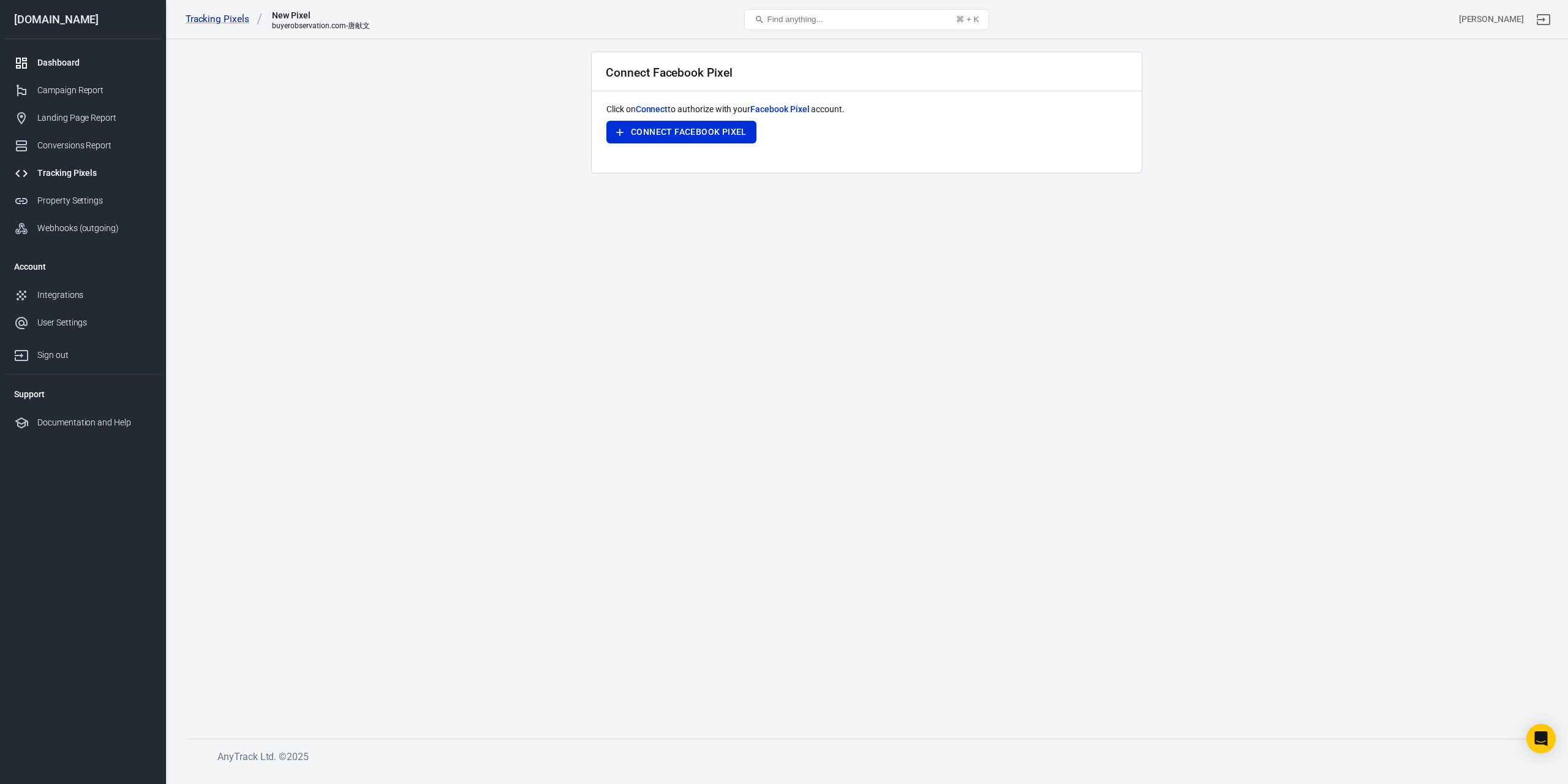
click at [64, 62] on div "Dashboard" at bounding box center [93, 62] width 114 height 13
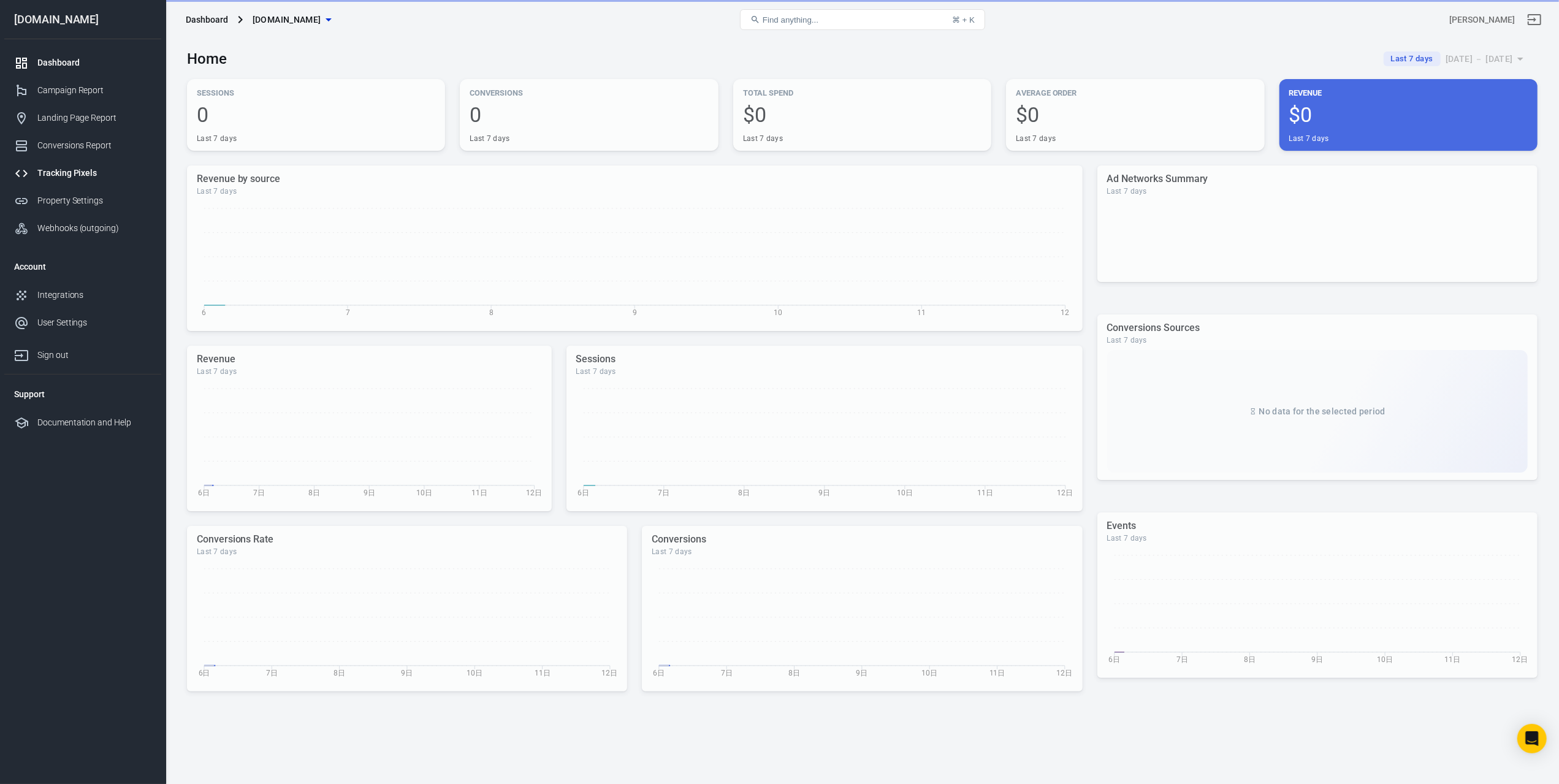
click at [57, 175] on div "Tracking Pixels" at bounding box center [93, 173] width 114 height 13
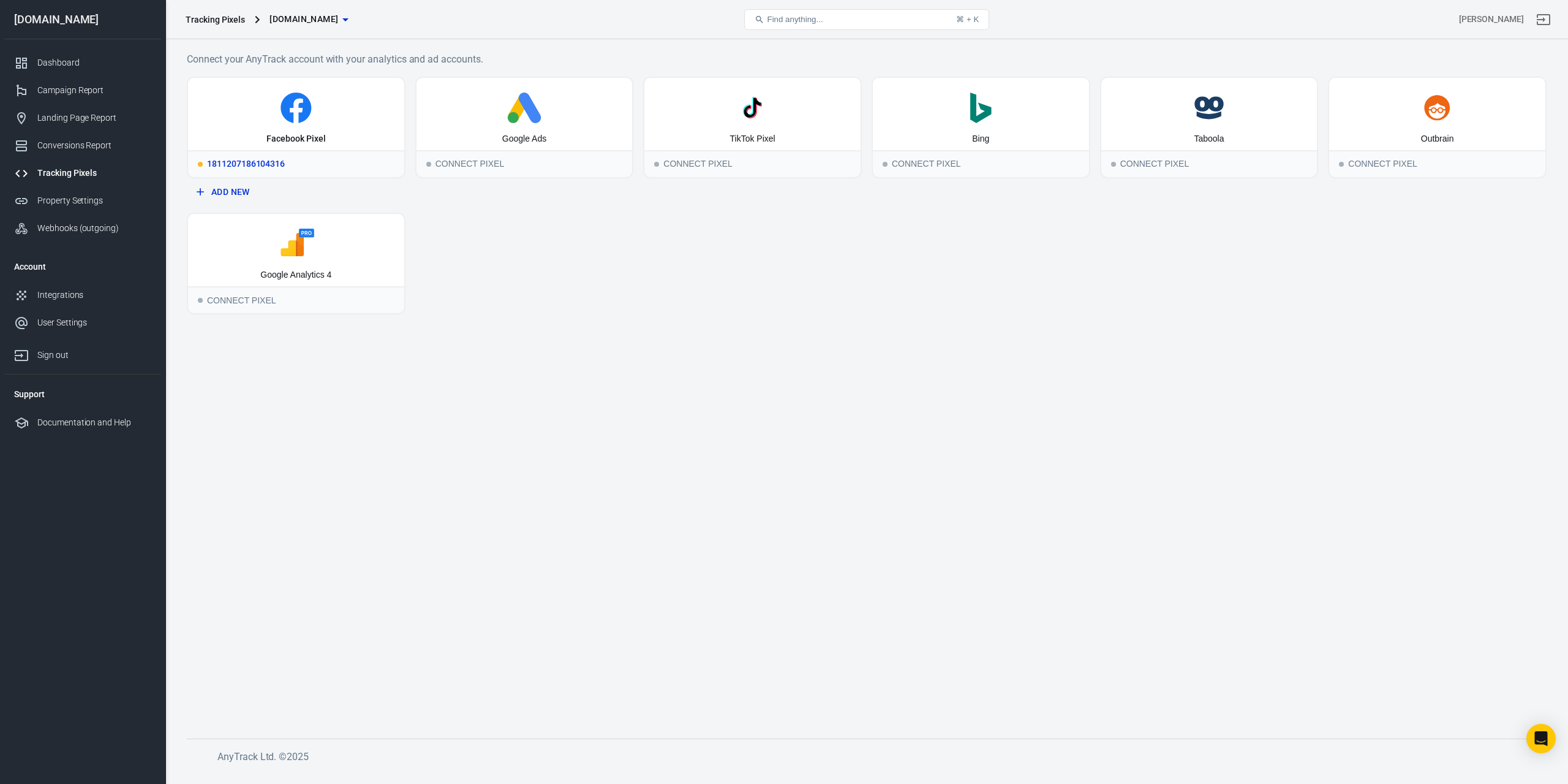
click at [304, 155] on div "1811207186104316" at bounding box center [296, 164] width 217 height 27
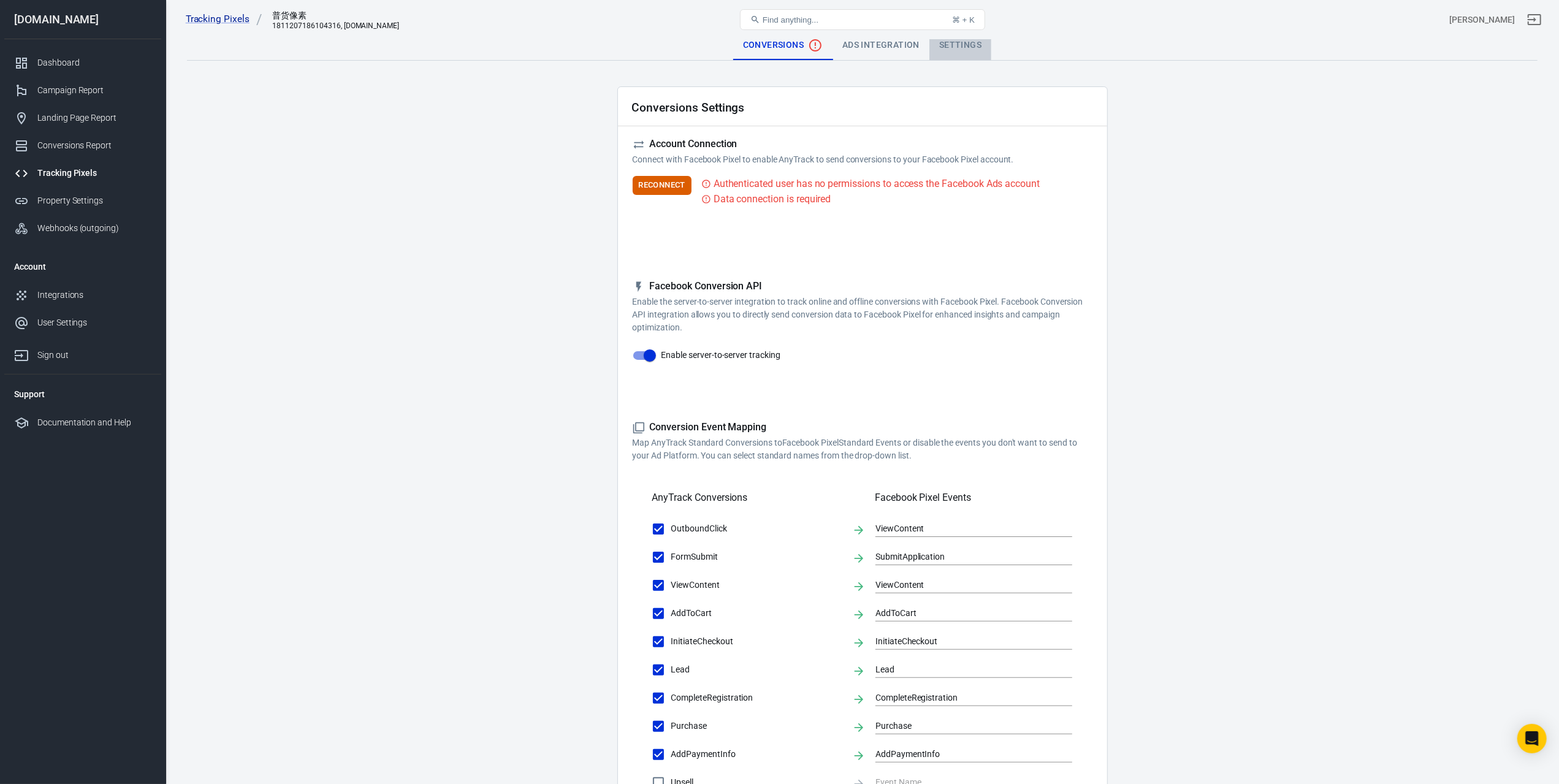
click at [951, 50] on div "Settings" at bounding box center [960, 46] width 62 height 29
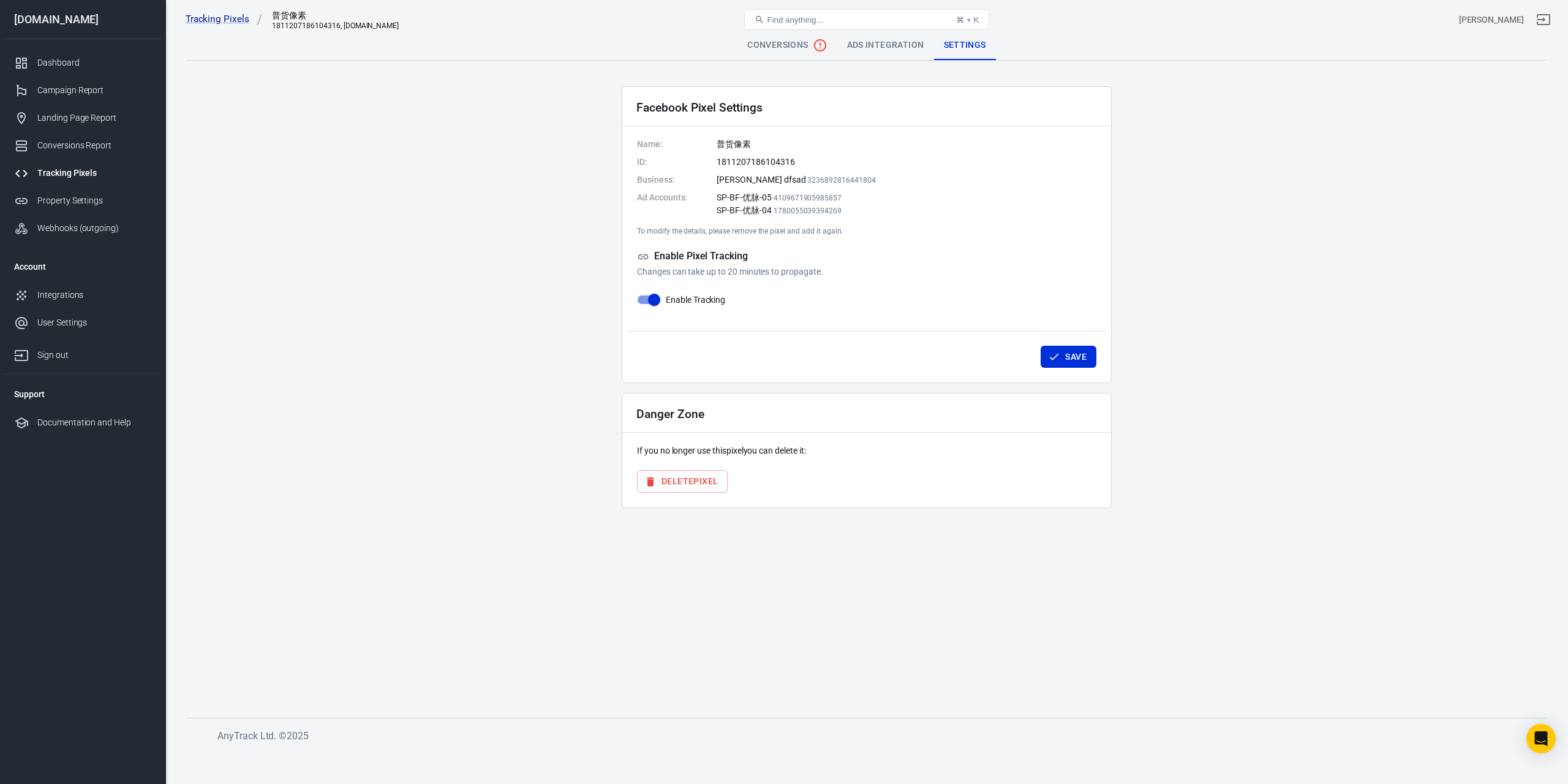
click at [666, 474] on button "Delete Pixel" at bounding box center [682, 481] width 90 height 22
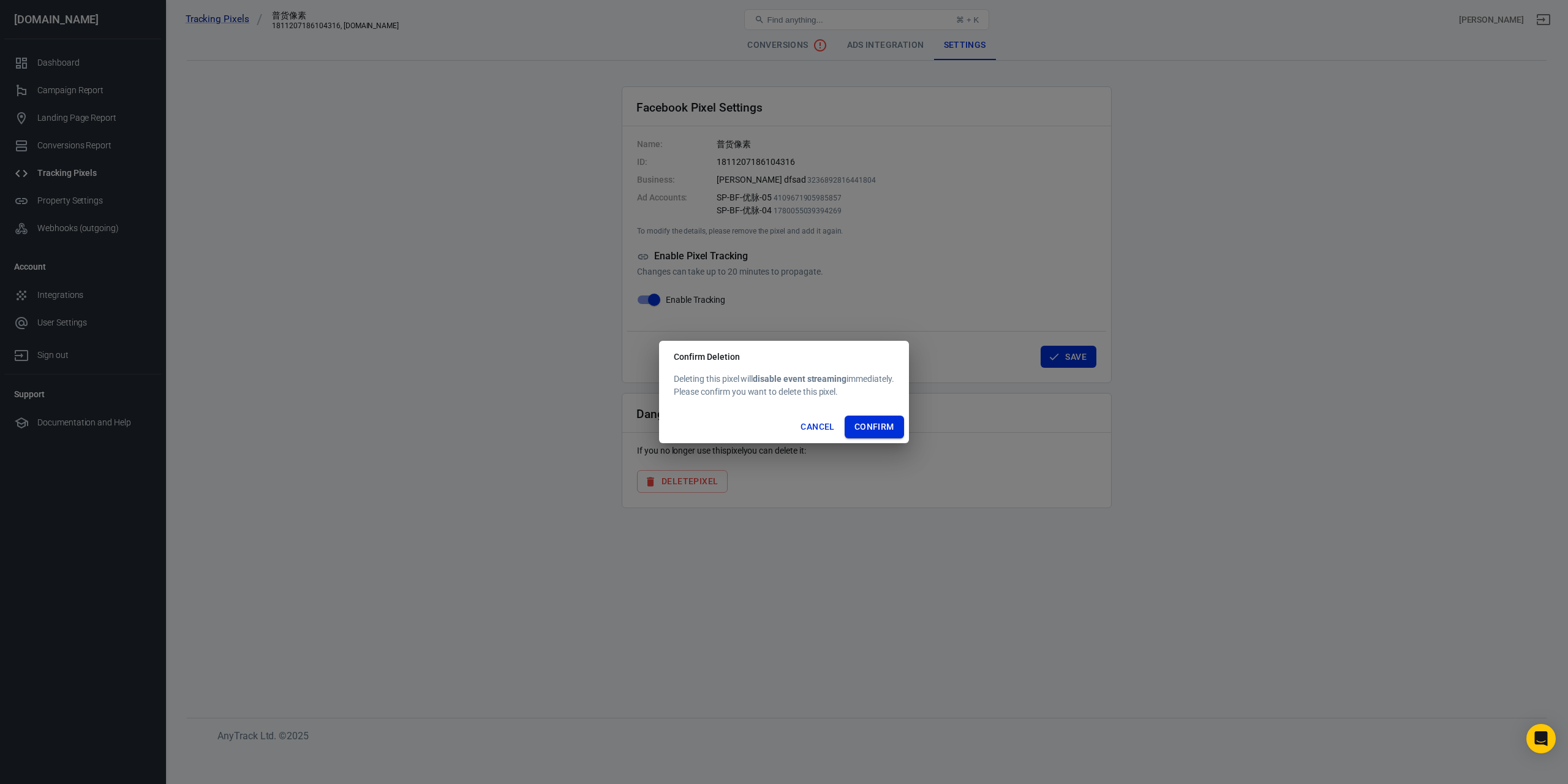
click at [883, 423] on button "Confirm" at bounding box center [874, 426] width 59 height 22
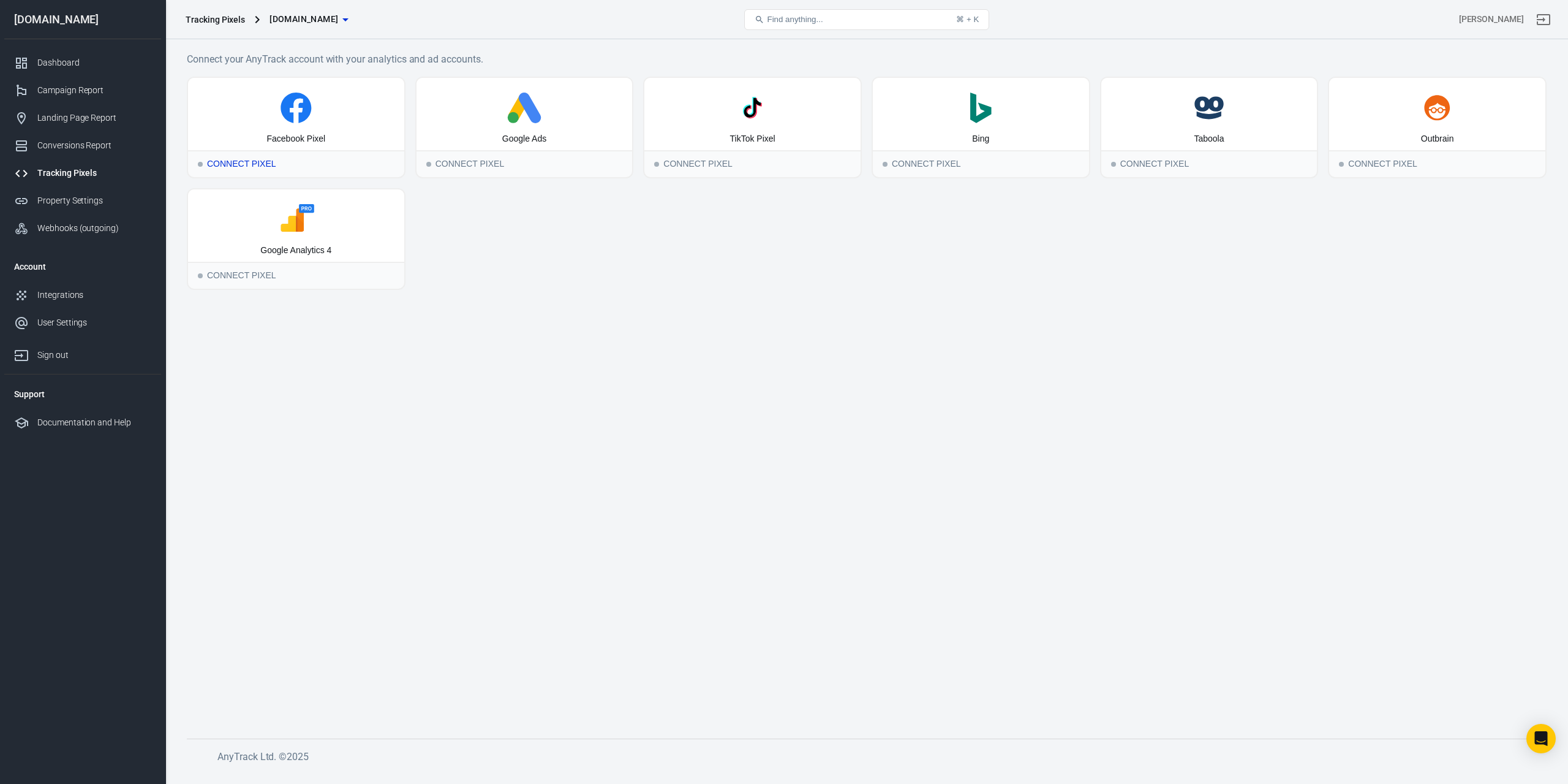
click at [252, 124] on div "Facebook Pixel" at bounding box center [296, 114] width 217 height 72
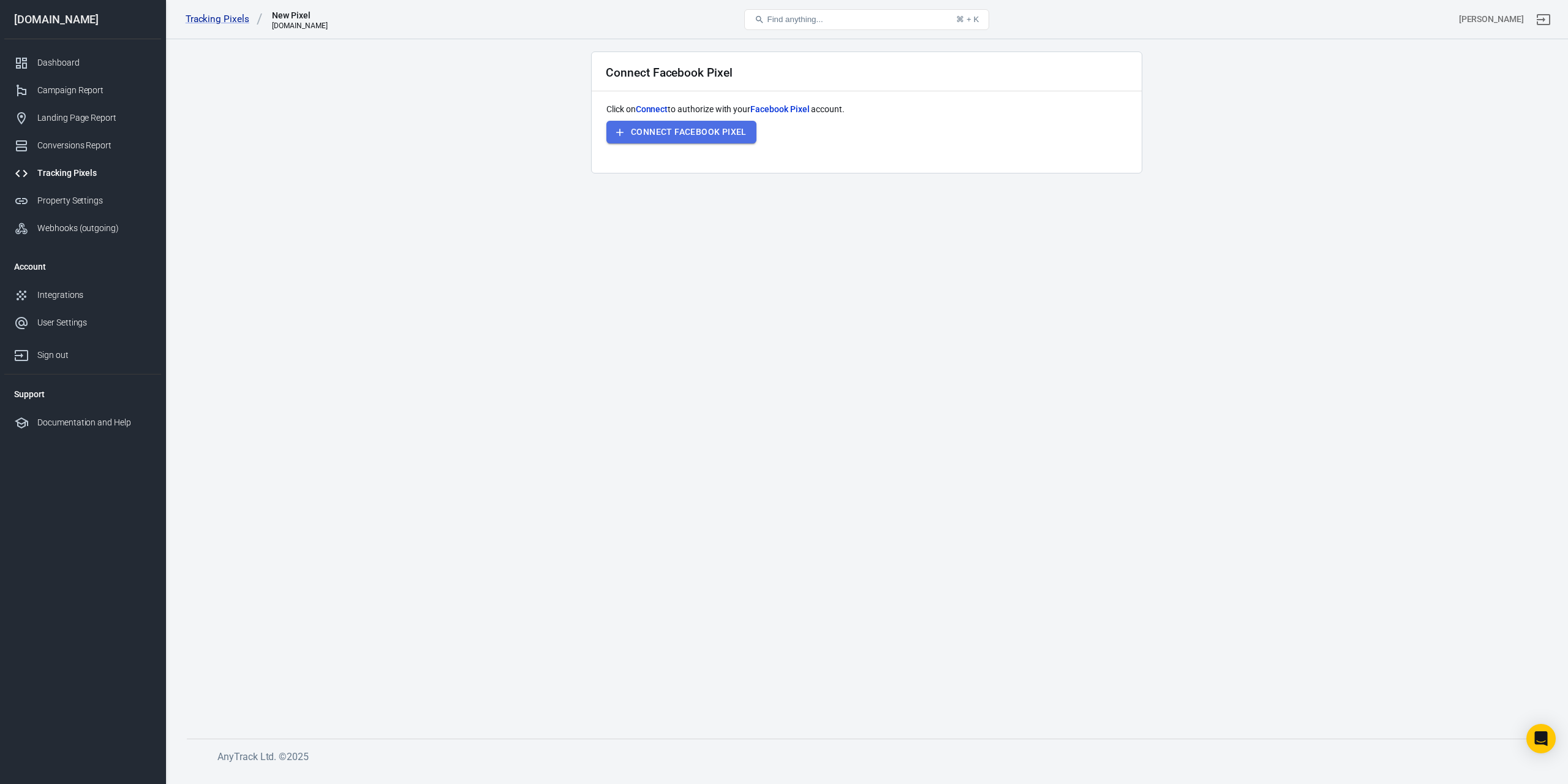
click at [692, 137] on button "Connect Facebook Pixel" at bounding box center [682, 131] width 150 height 22
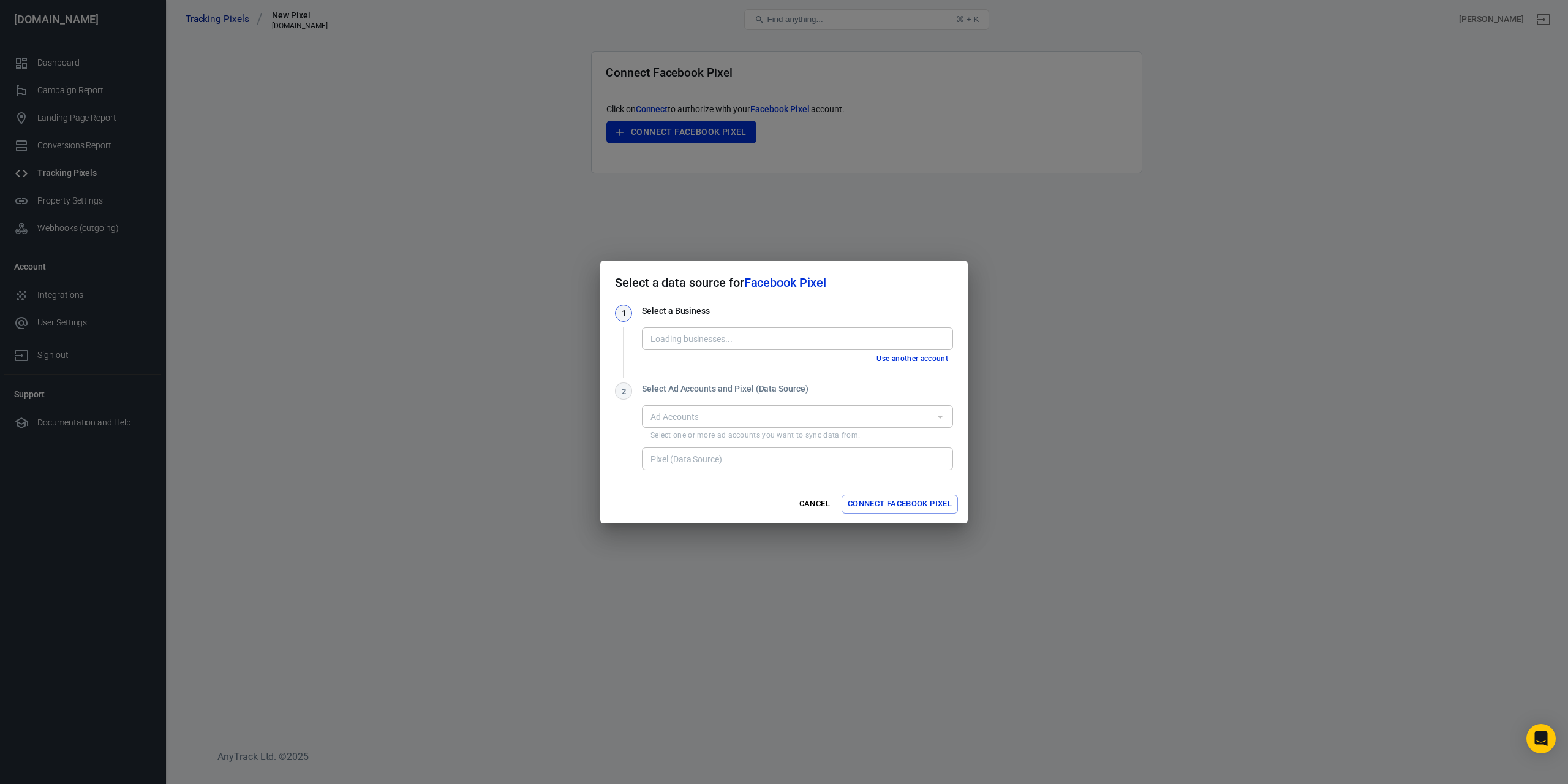
type input "KWS rrtufg [455503887173236]"
click at [824, 347] on div "KWS rrtufg [455503887173236] Business" at bounding box center [797, 338] width 312 height 22
click at [865, 307] on h3 "Select a Business" at bounding box center [797, 311] width 312 height 13
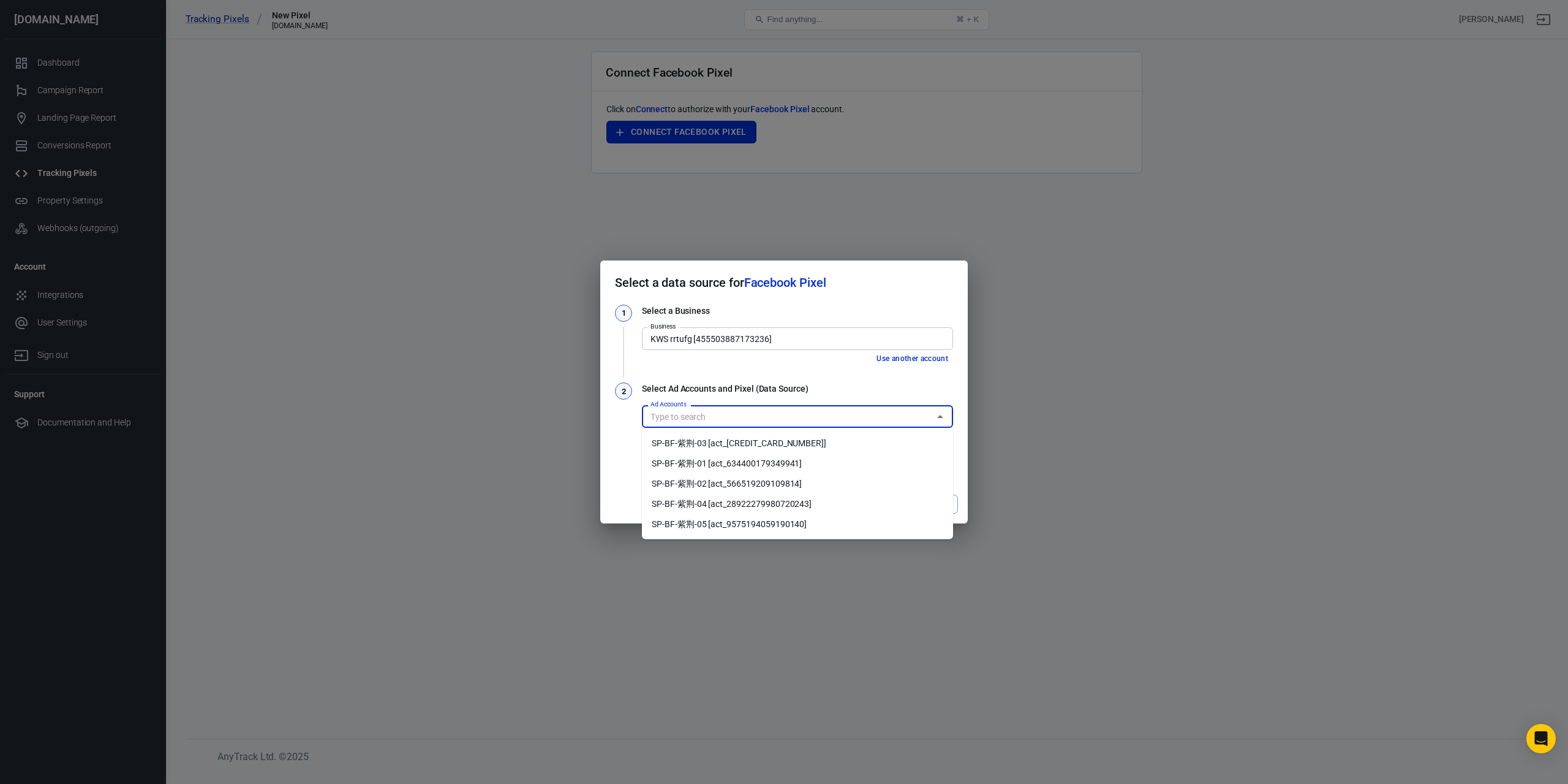
click at [777, 414] on input "Ad Accounts" at bounding box center [787, 417] width 284 height 16
click at [861, 300] on h2 "Select a data source for Facebook Pixel" at bounding box center [784, 282] width 368 height 44
click at [837, 408] on div "Ad Accounts" at bounding box center [797, 416] width 312 height 22
click at [767, 446] on li "SP-BF-紫荆-03 [act_634746705858936]" at bounding box center [797, 443] width 312 height 20
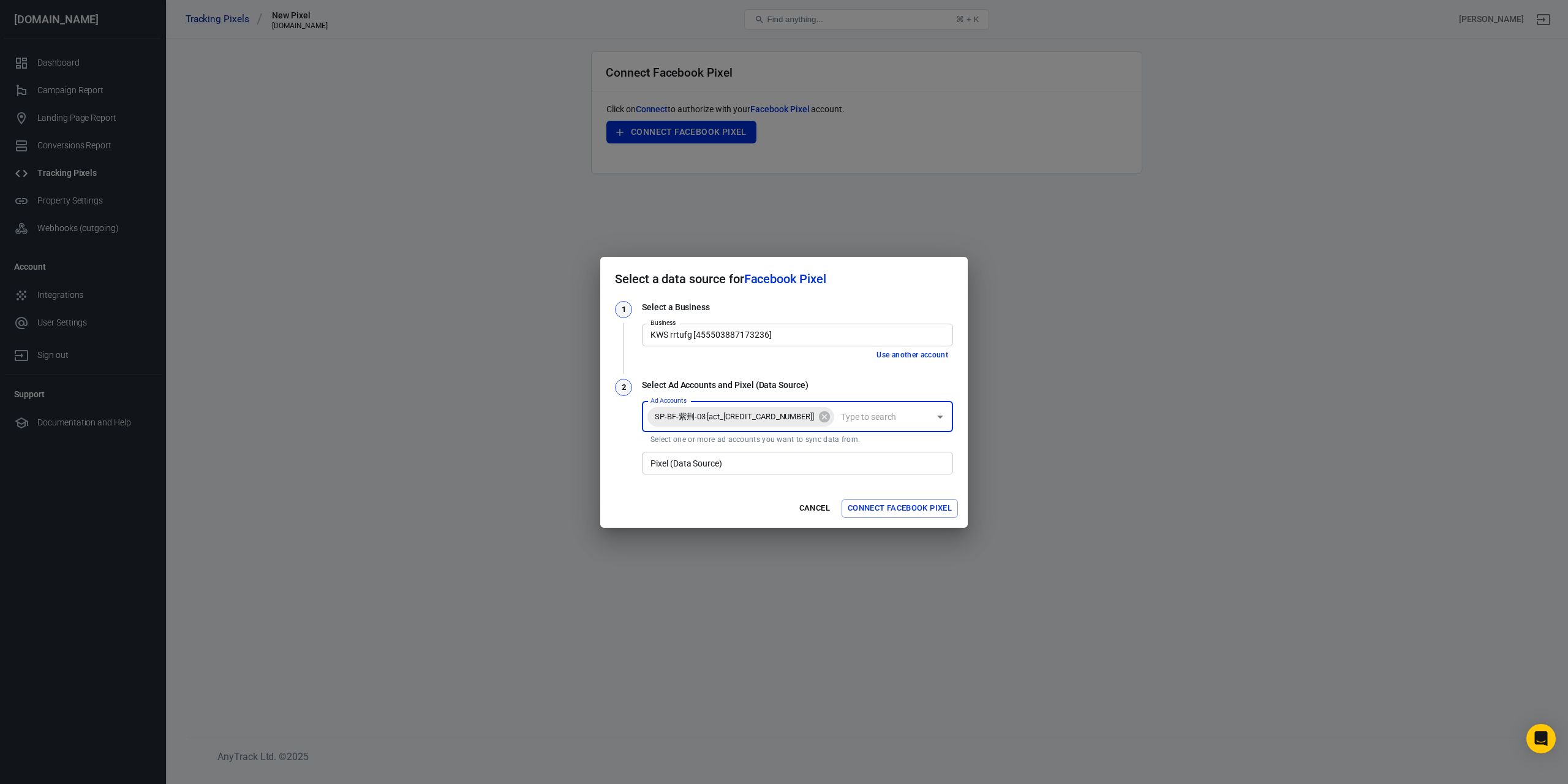
click at [873, 420] on input "Ad Accounts" at bounding box center [883, 417] width 93 height 16
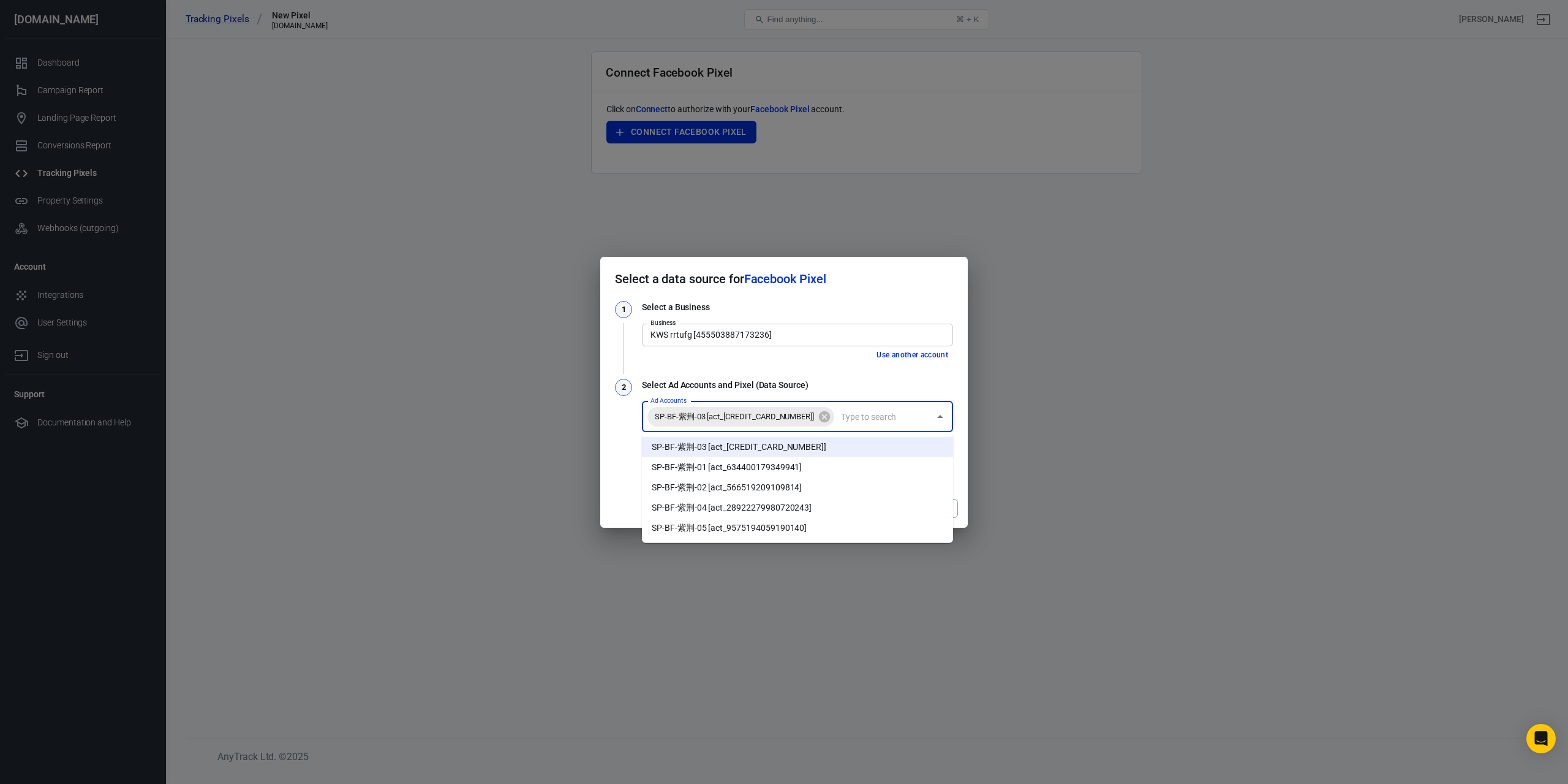
click at [799, 469] on li "SP-BF-紫荆-01 [act_634400179349941]" at bounding box center [797, 467] width 312 height 20
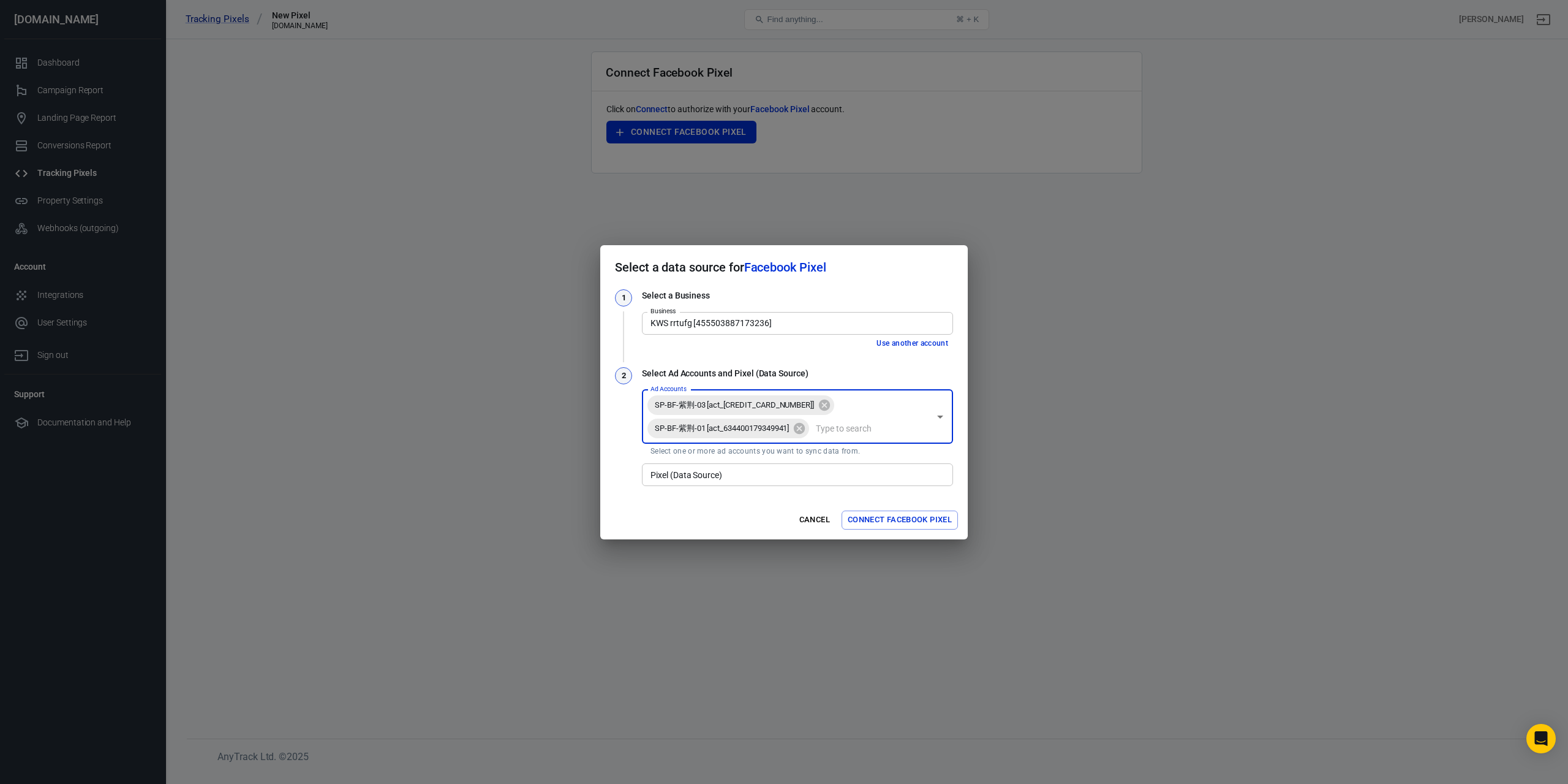
click at [885, 424] on input "Ad Accounts" at bounding box center [870, 428] width 118 height 16
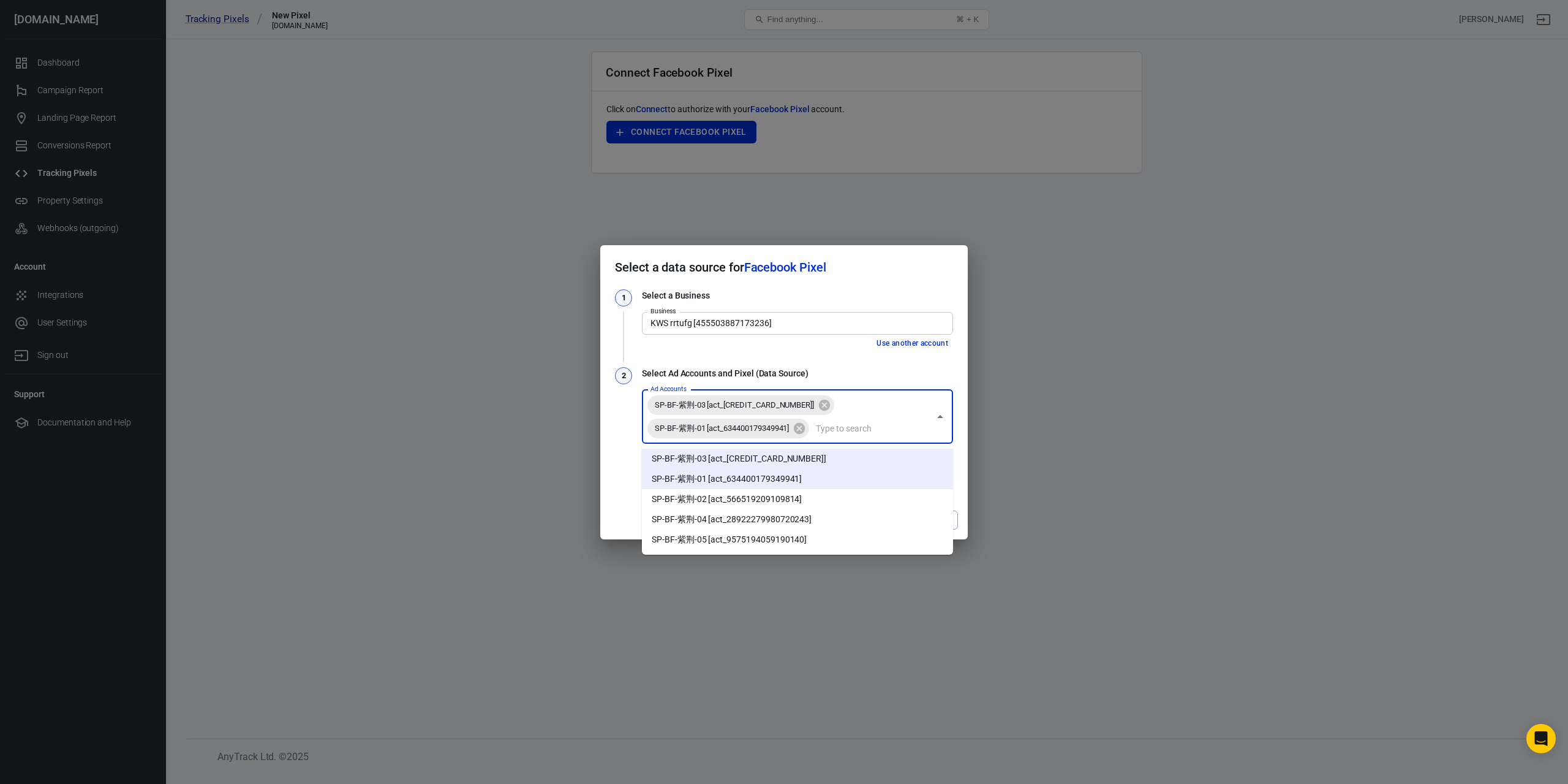
click at [801, 499] on li "SP-BF-紫荆-02 [act_566519209109814]" at bounding box center [797, 498] width 312 height 20
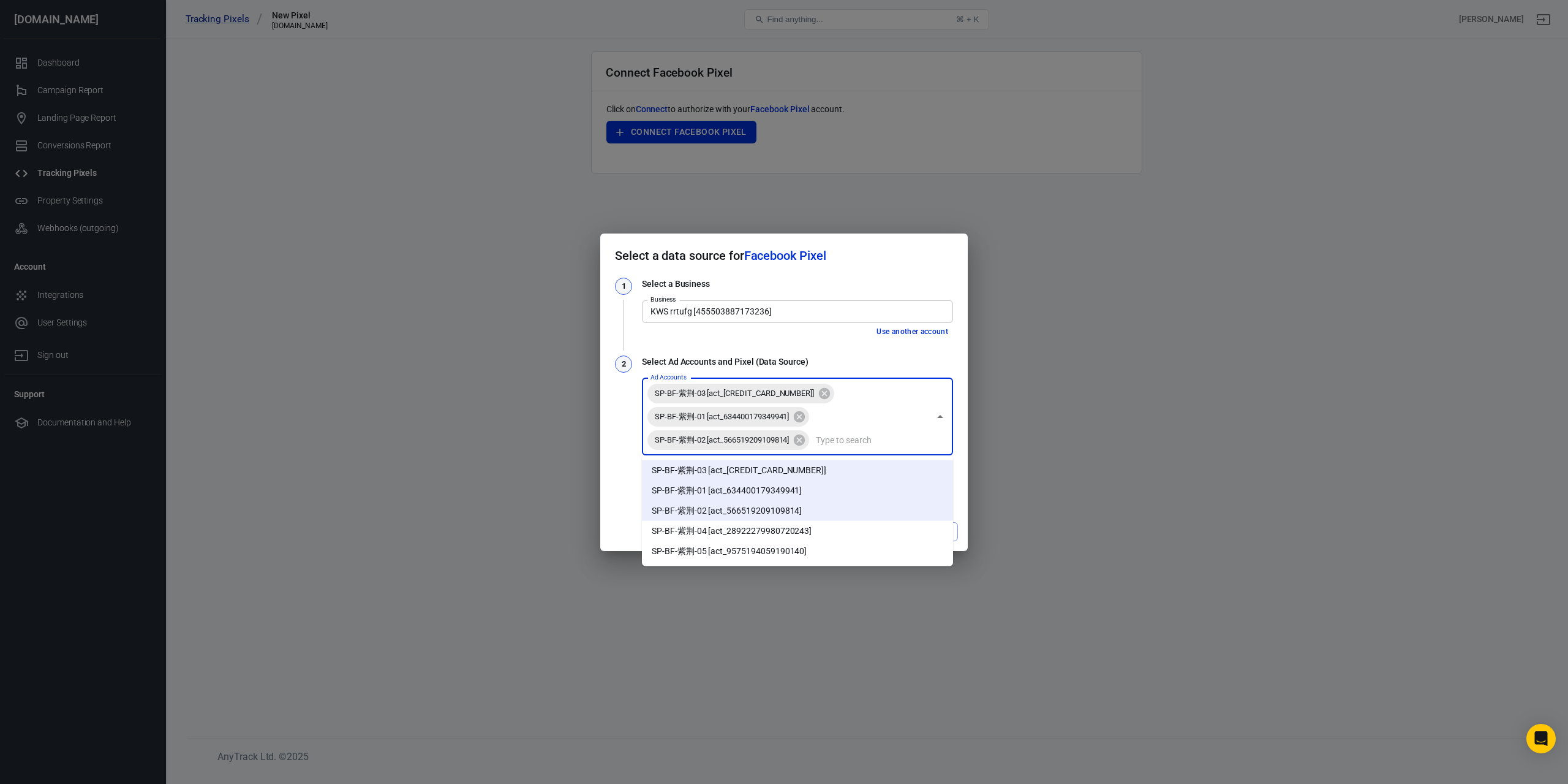
click at [888, 444] on input "Ad Accounts" at bounding box center [870, 440] width 118 height 16
click at [789, 534] on li "SP-BF-紫荆-04 [act_28922279980720243]" at bounding box center [797, 530] width 312 height 20
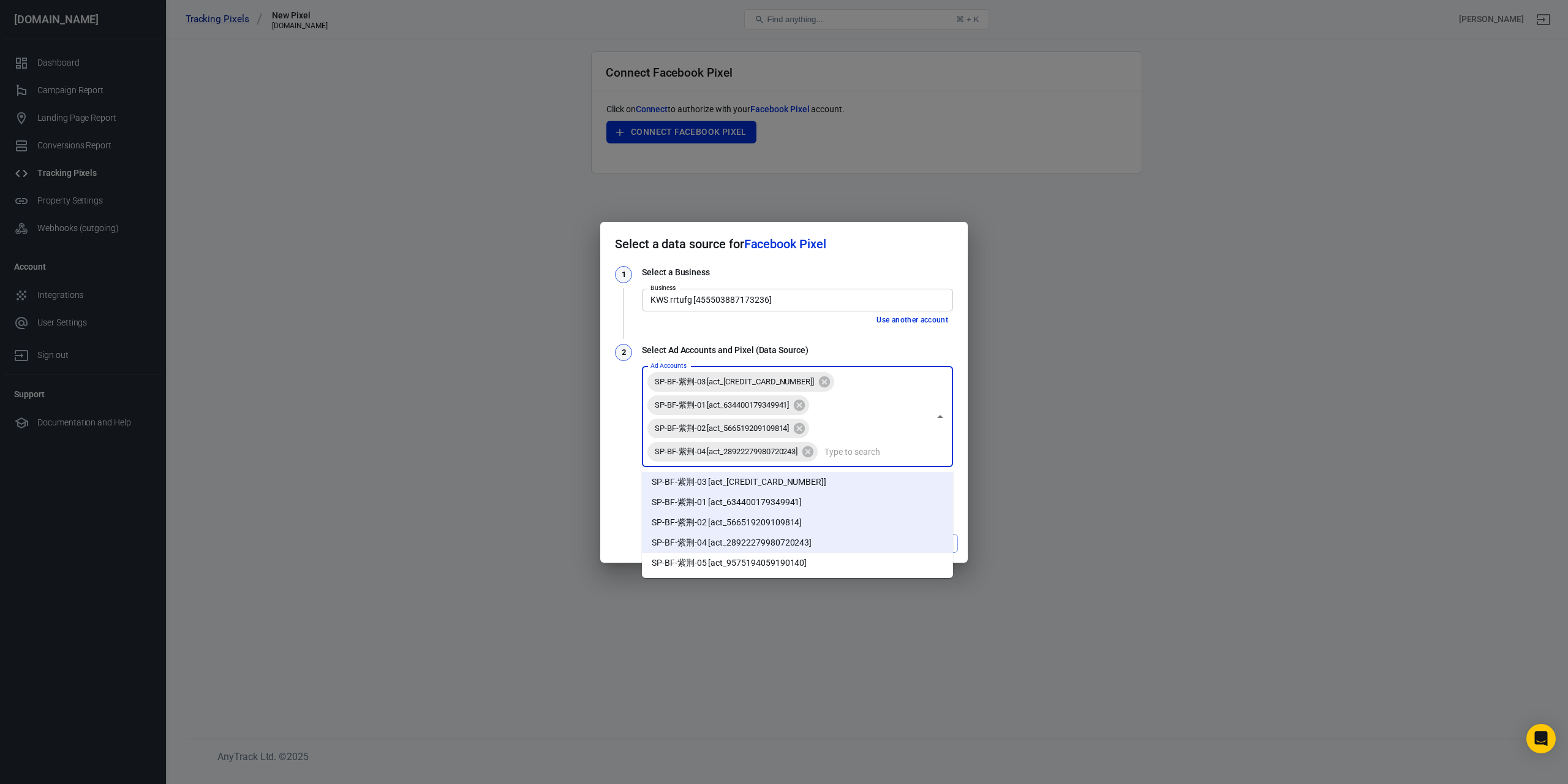
click at [859, 455] on input "Ad Accounts" at bounding box center [874, 452] width 110 height 16
click at [765, 562] on li "SP-BF-紫荆-05 [act_9575194059190140]" at bounding box center [797, 562] width 312 height 20
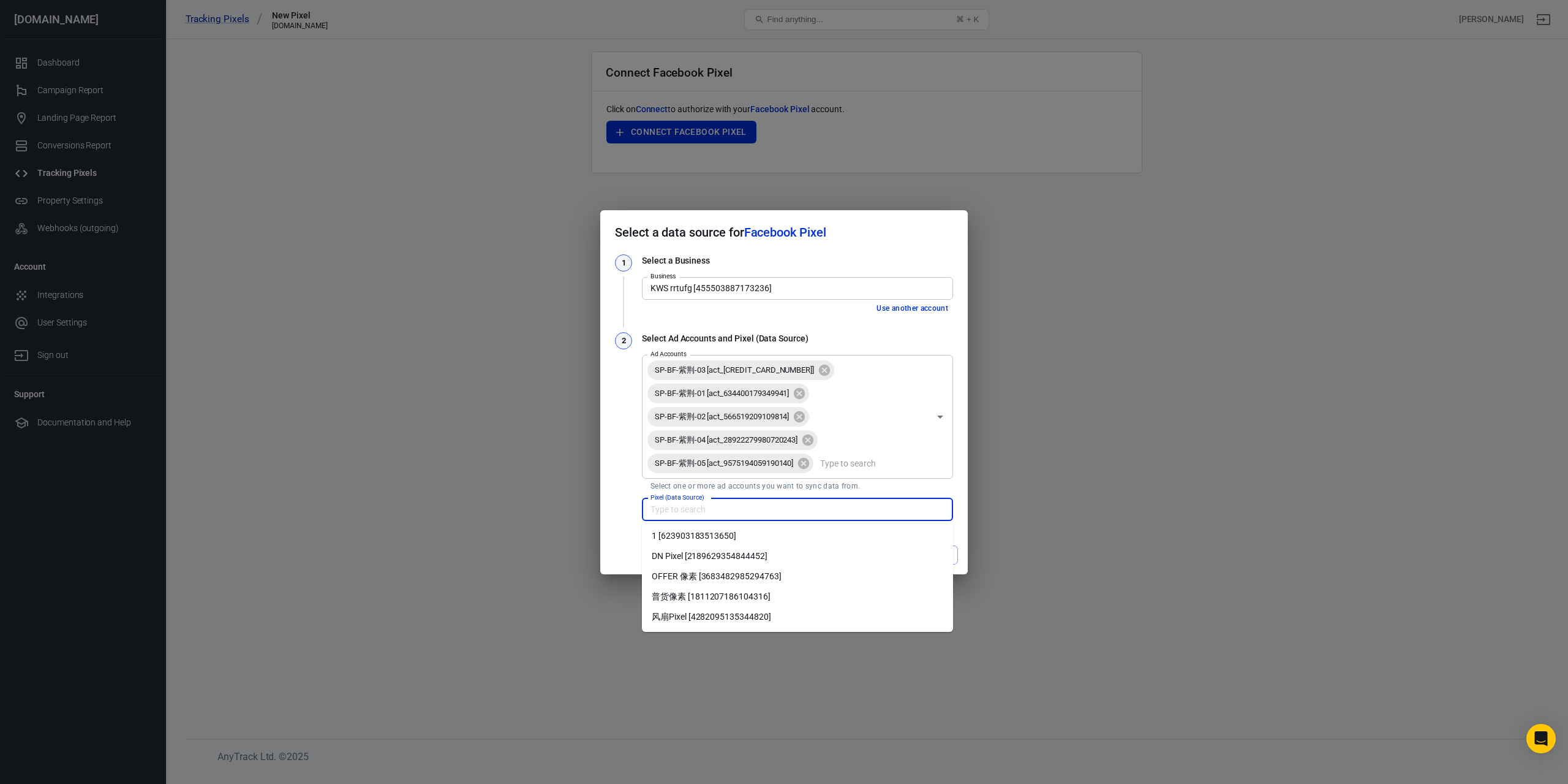
click at [774, 510] on input "Pixel (Data Source)" at bounding box center [796, 510] width 302 height 16
click at [716, 596] on li "普货像素 [1811207186104316]" at bounding box center [797, 597] width 312 height 20
type input "普货像素 [1811207186104316]"
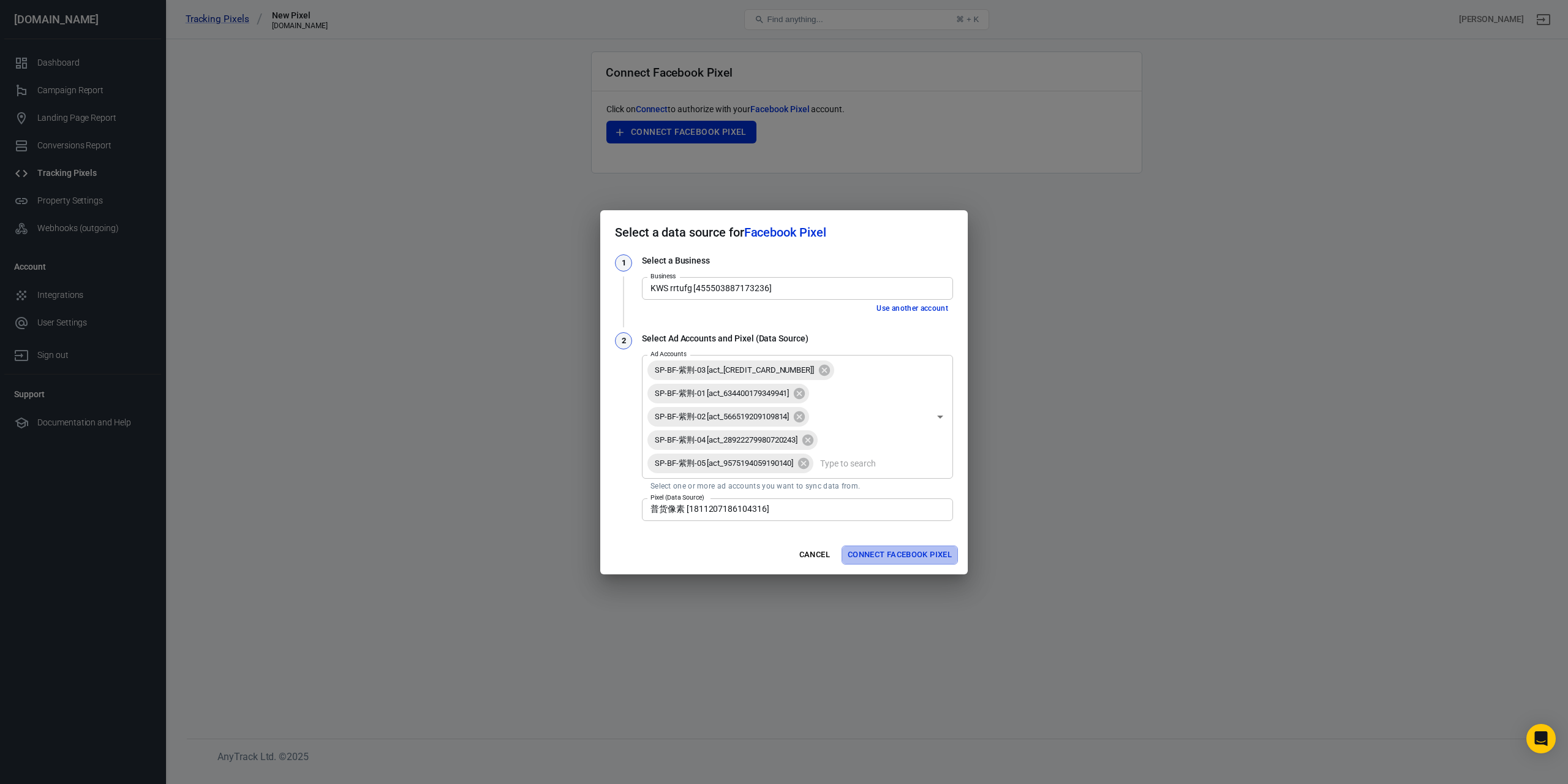
click at [919, 552] on button "Connect Facebook Pixel" at bounding box center [900, 556] width 117 height 19
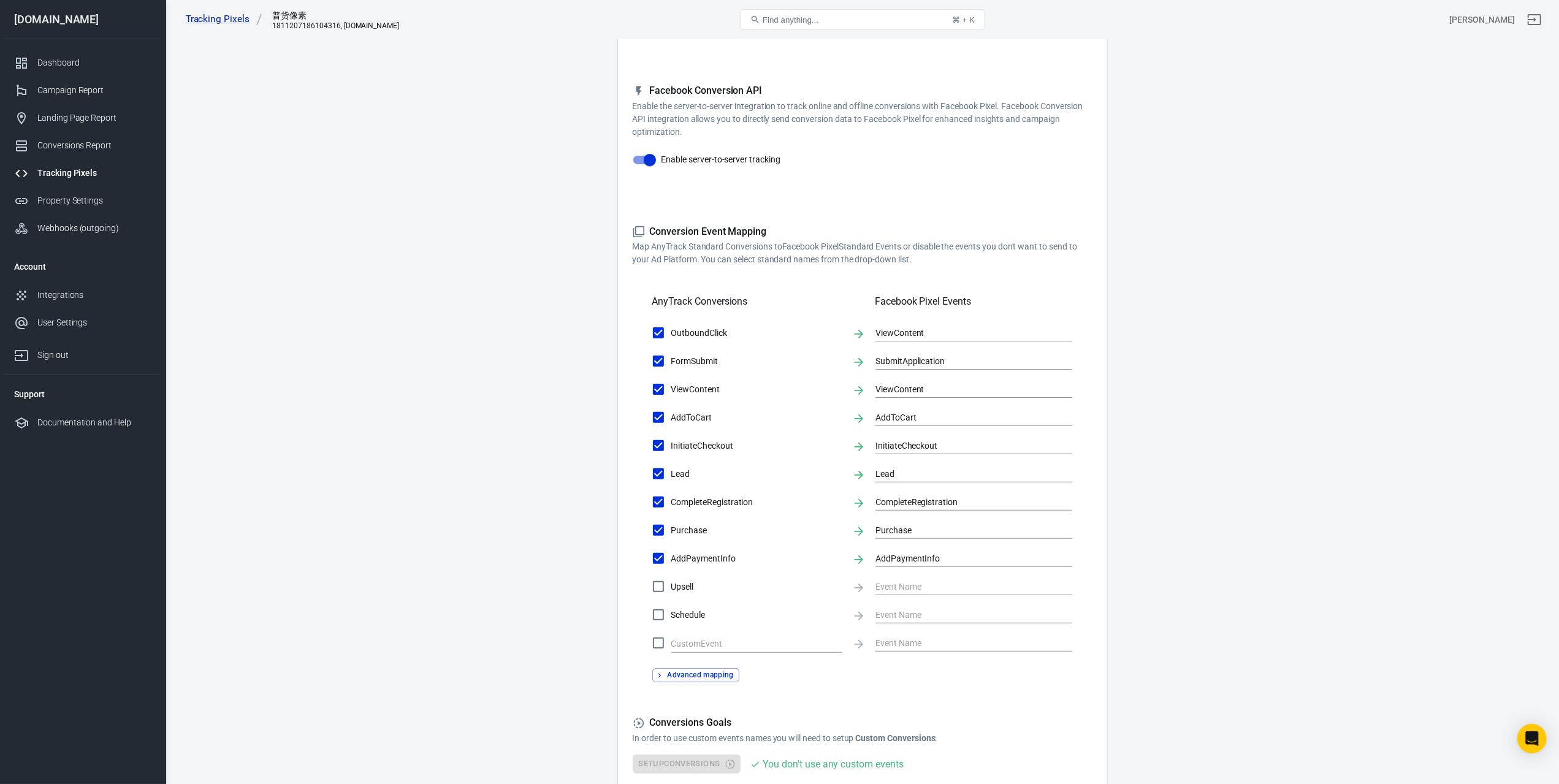
scroll to position [296, 0]
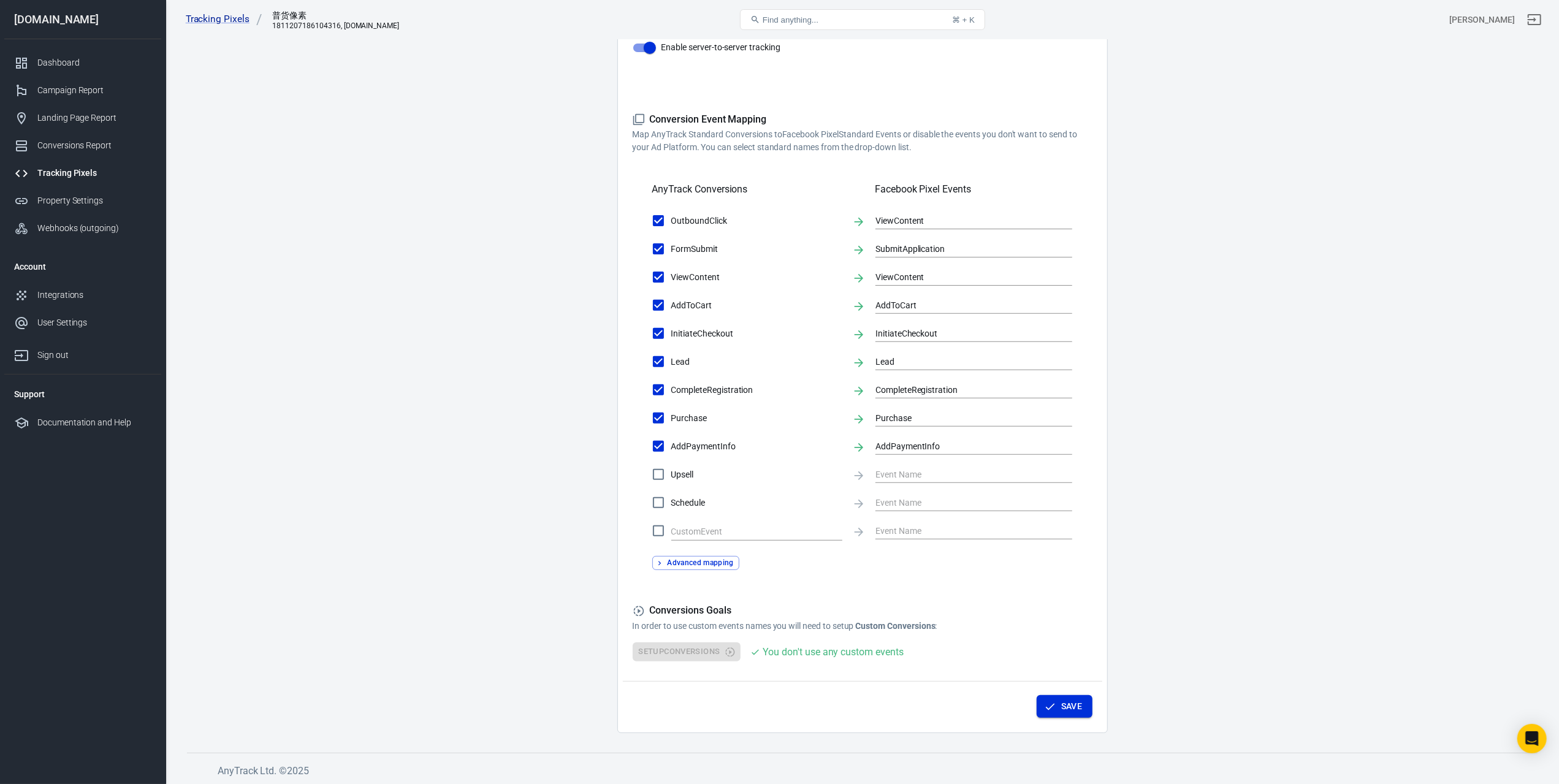
click at [1058, 701] on button "Save" at bounding box center [1064, 705] width 55 height 22
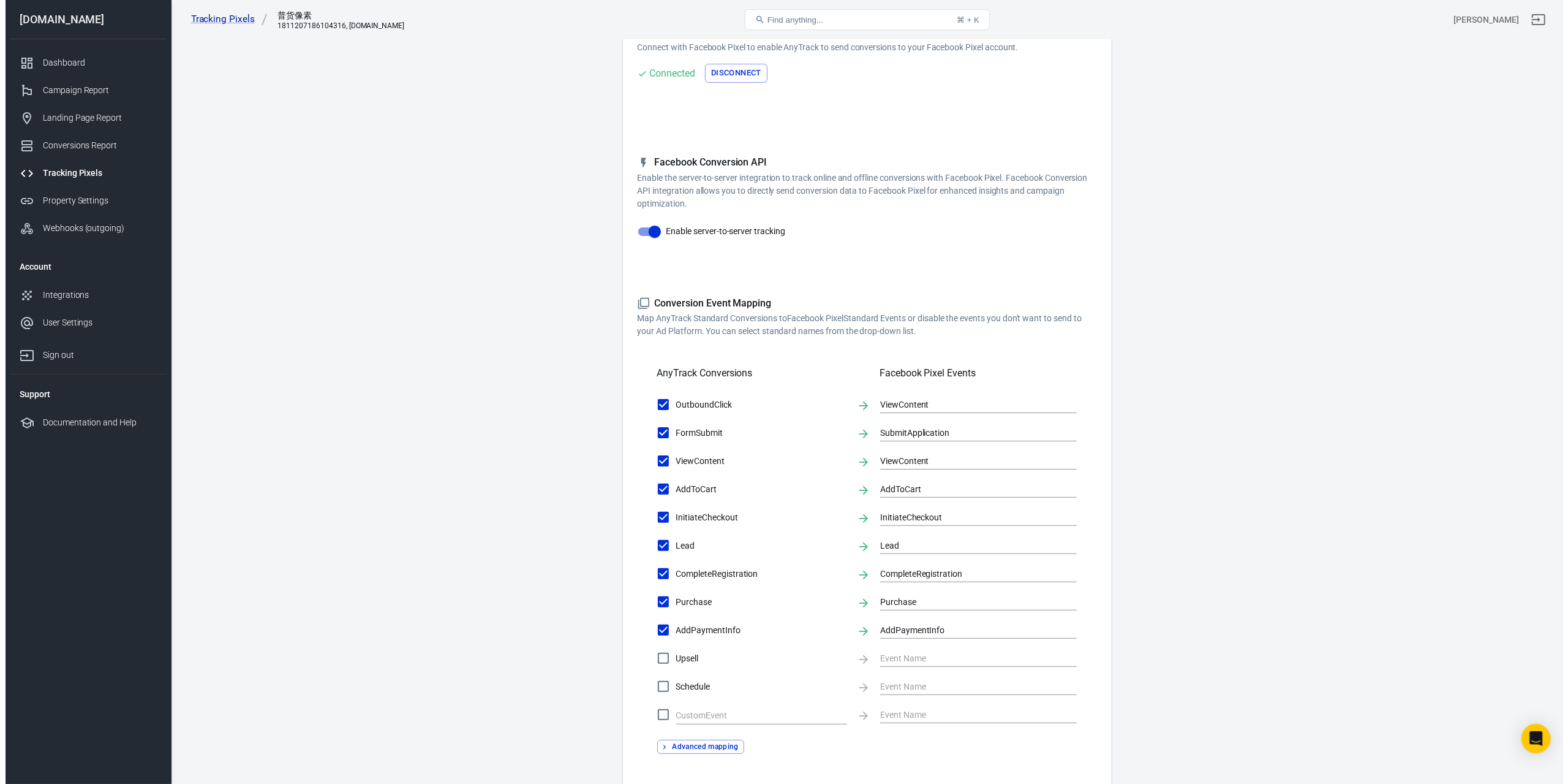
scroll to position [0, 0]
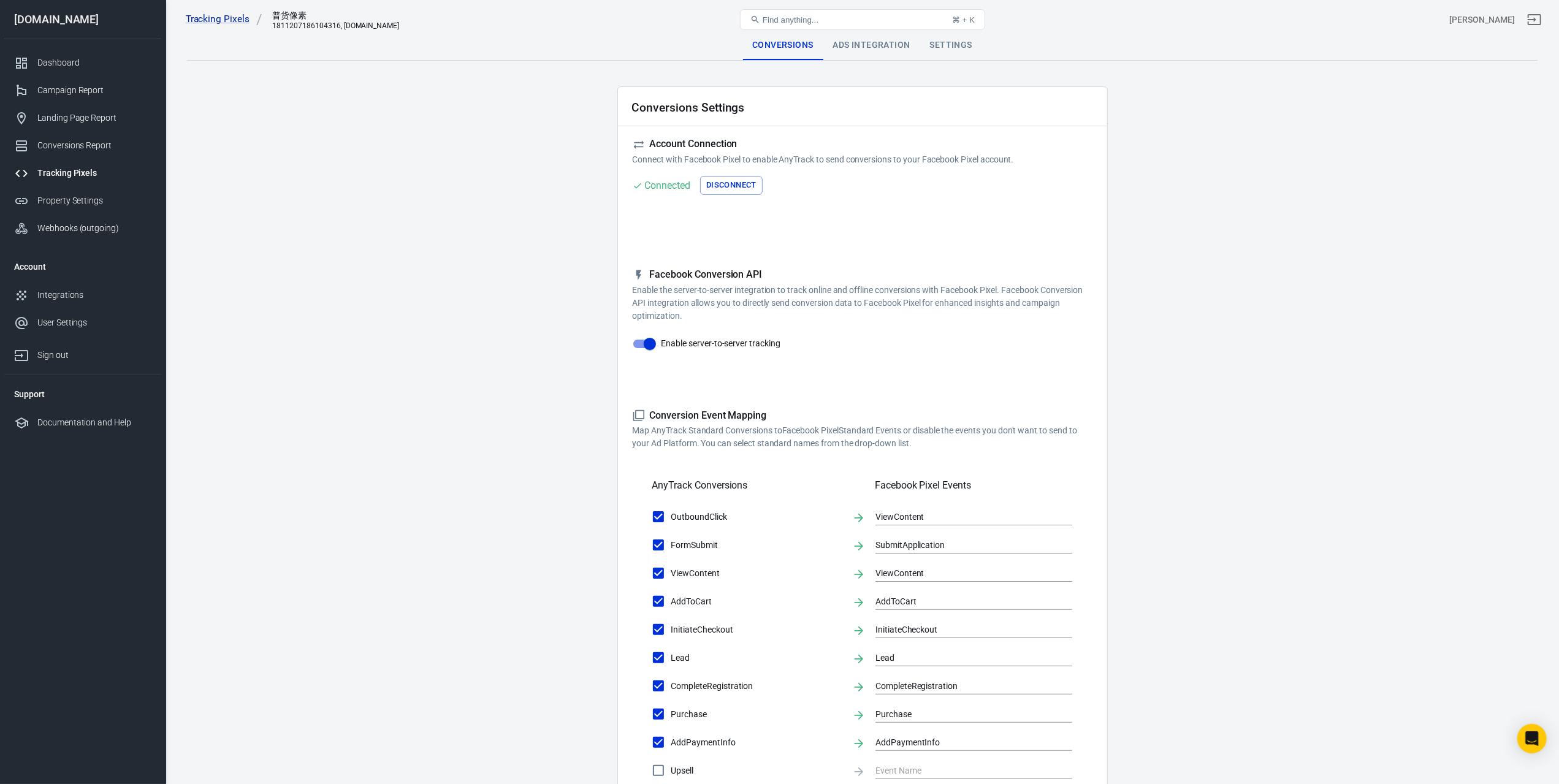
click at [72, 175] on div "Tracking Pixels" at bounding box center [93, 173] width 114 height 13
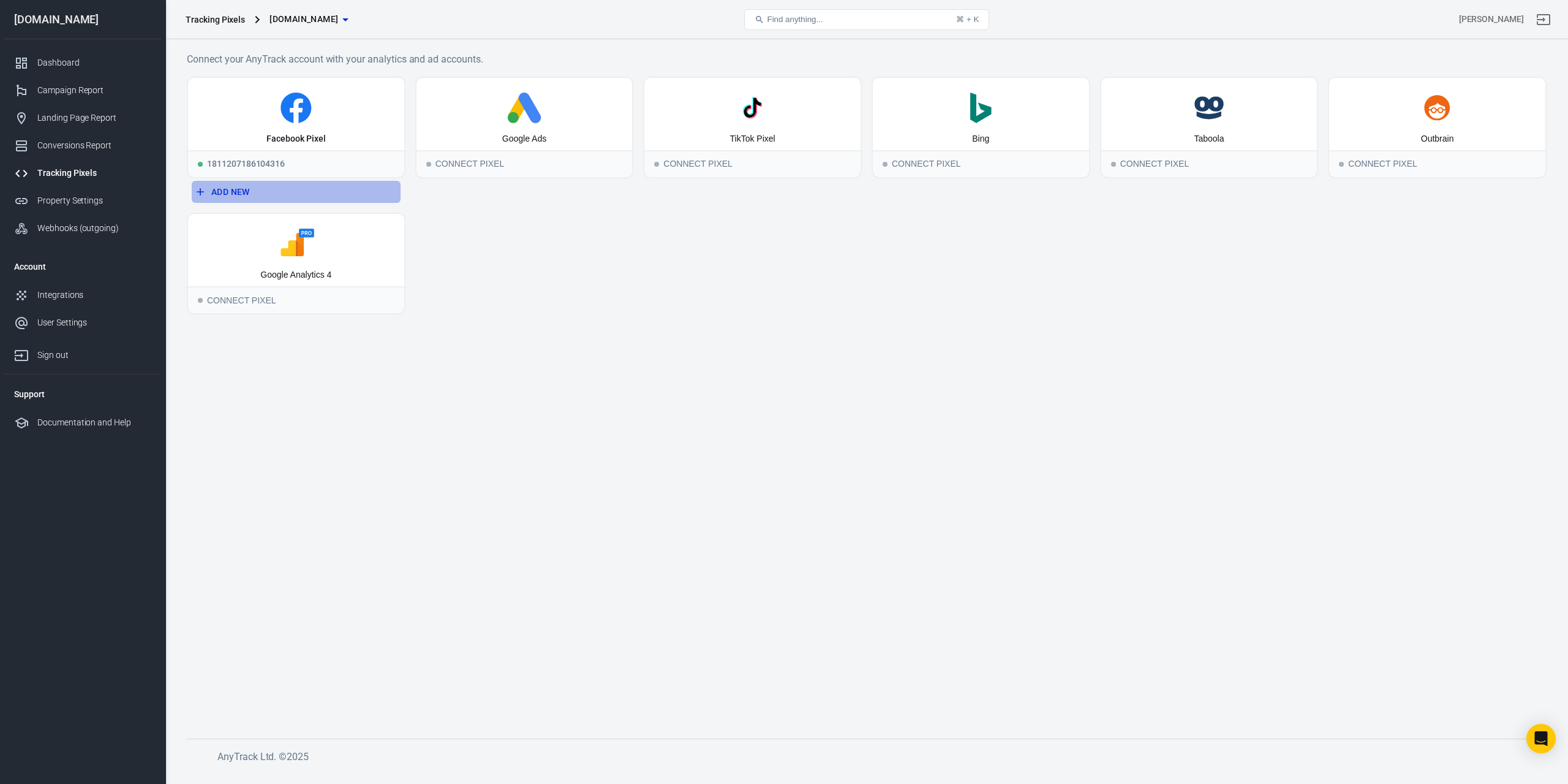
click at [220, 189] on button "Add New" at bounding box center [295, 191] width 209 height 22
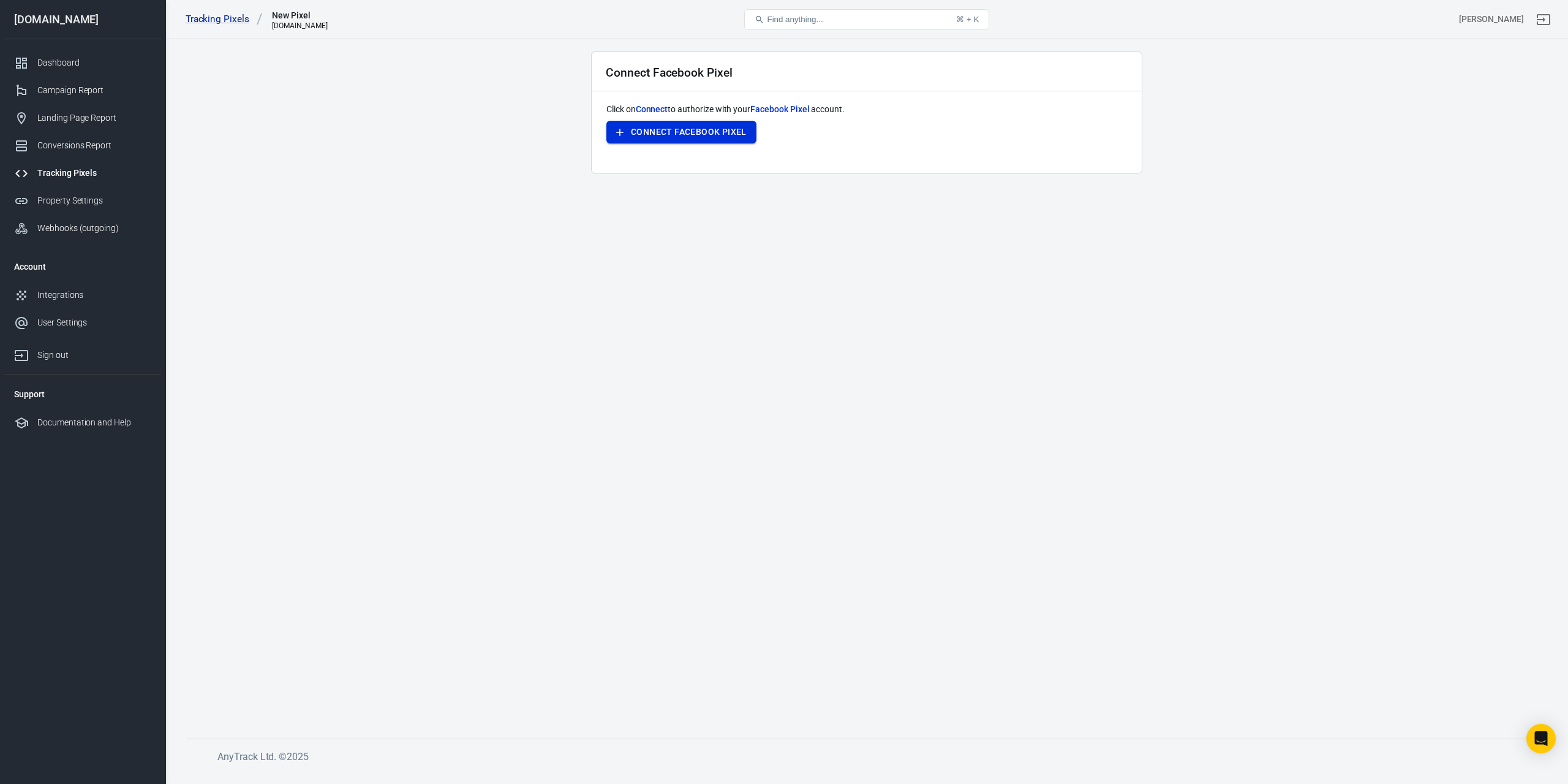
click at [688, 131] on button "Connect Facebook Pixel" at bounding box center [682, 131] width 150 height 22
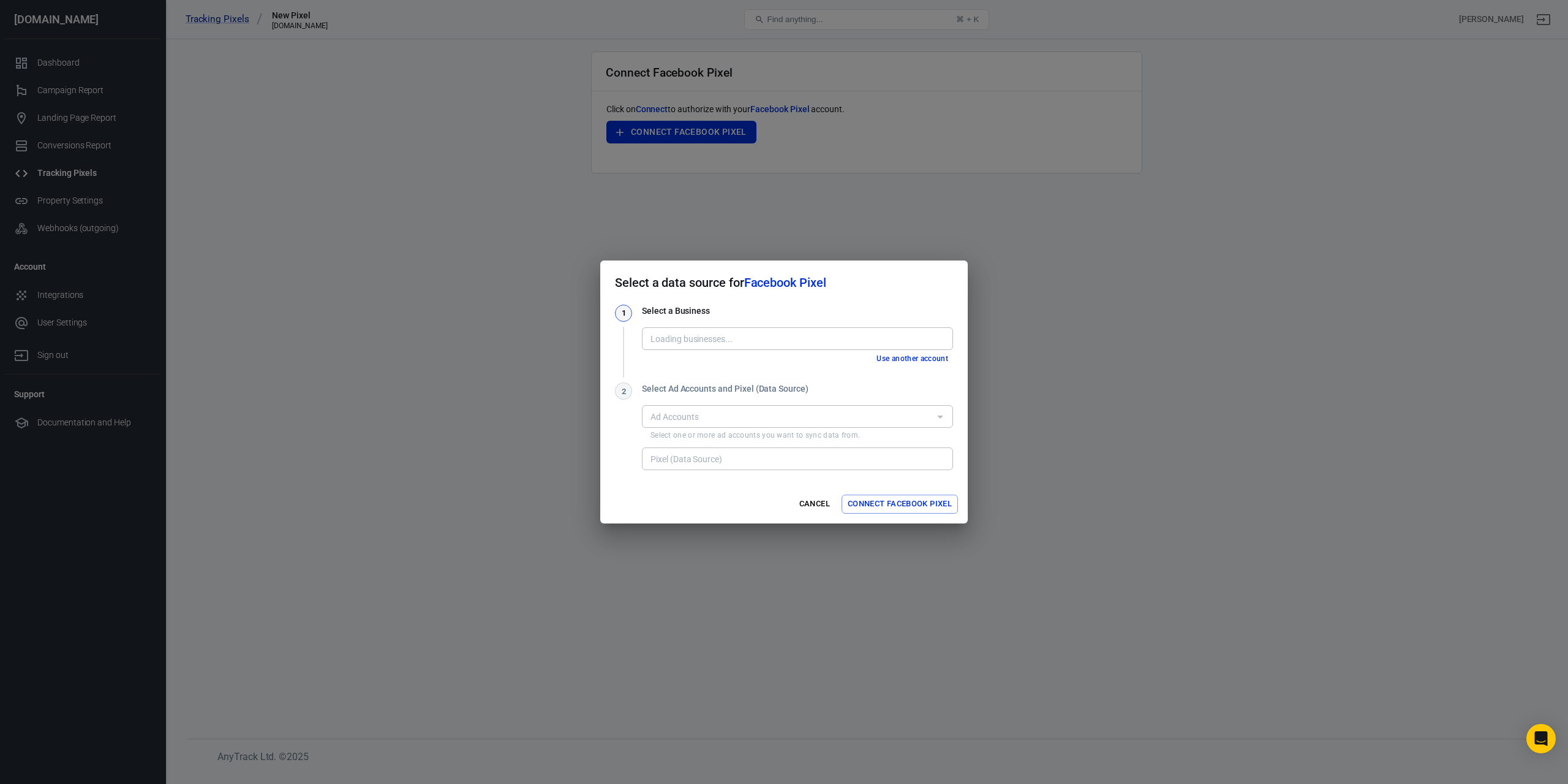
type input "KWS rrtufg [455503887173236]"
click at [803, 339] on input "KWS rrtufg [455503887173236]" at bounding box center [796, 339] width 302 height 16
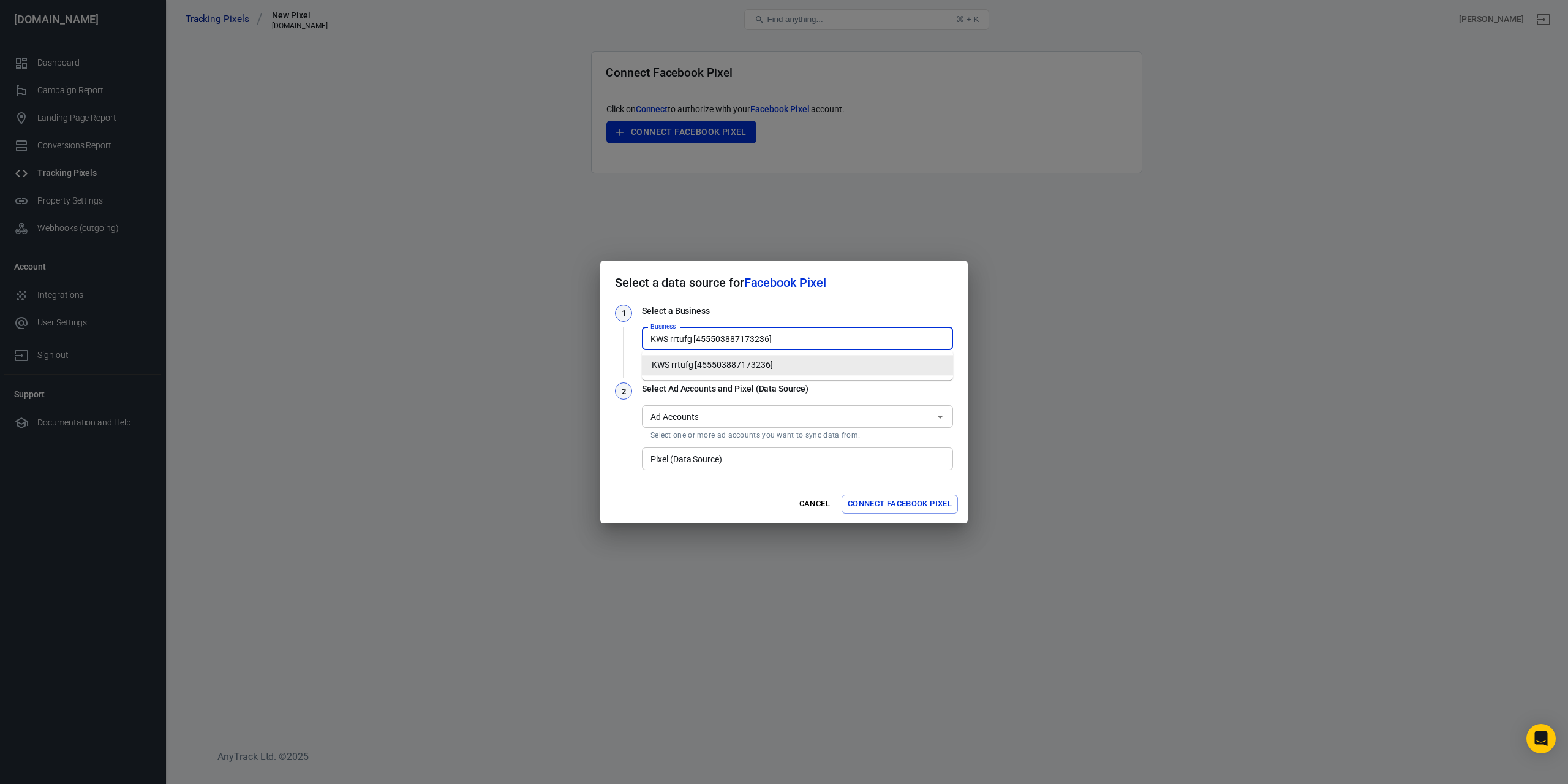
click at [805, 339] on input "KWS rrtufg [455503887173236]" at bounding box center [796, 339] width 302 height 16
drag, startPoint x: 748, startPoint y: 341, endPoint x: 497, endPoint y: 341, distance: 251.0
click at [497, 341] on div "Select a data source for Facebook Pixel 1 Select a Business Business KWS rrtufg…" at bounding box center [784, 392] width 1568 height 784
click at [828, 312] on h3 "Select a Business" at bounding box center [797, 311] width 312 height 13
drag, startPoint x: 851, startPoint y: 300, endPoint x: 694, endPoint y: 336, distance: 161.1
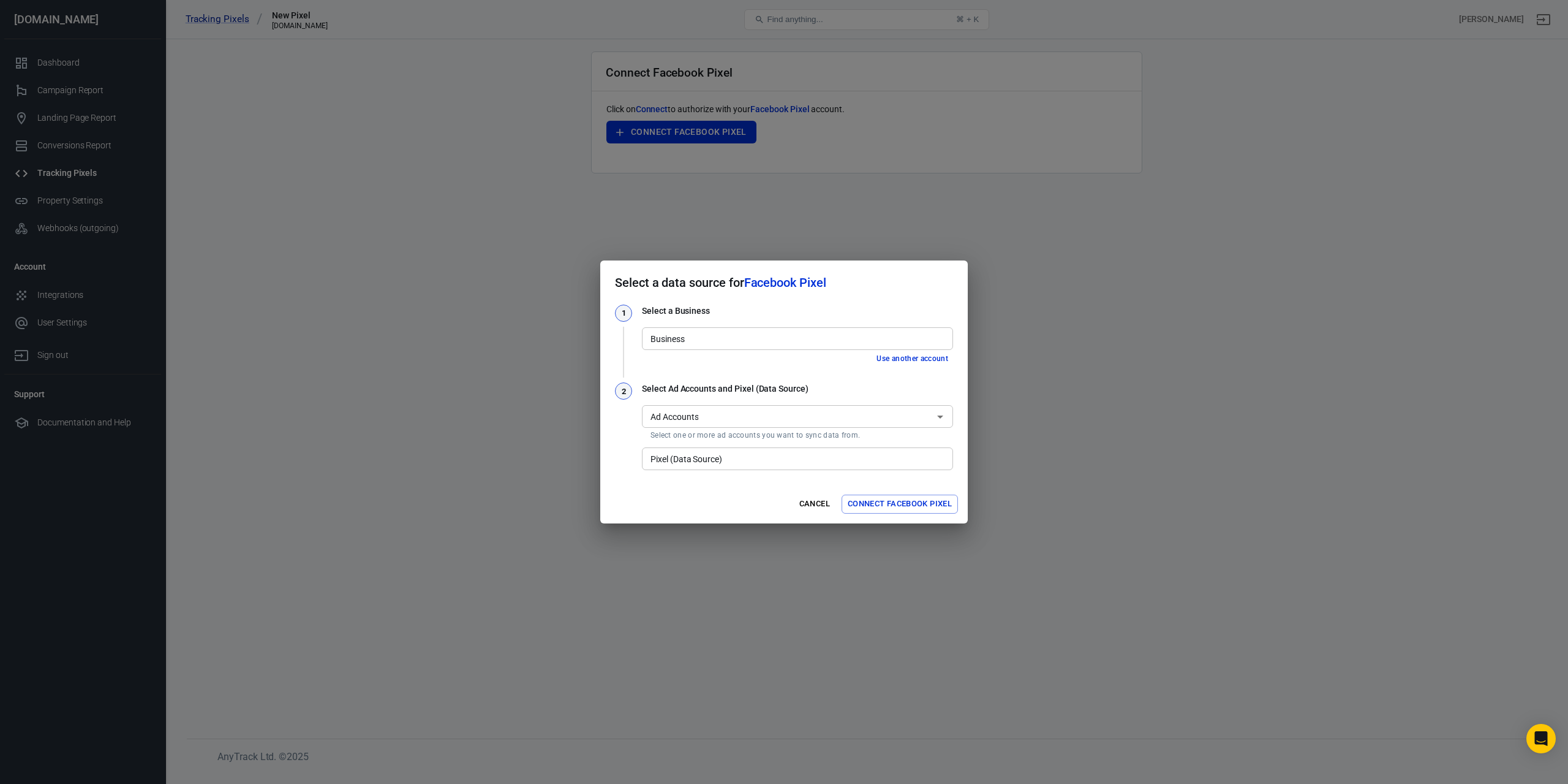
click at [694, 336] on input "Business" at bounding box center [796, 339] width 302 height 16
click at [816, 318] on div "Select a Business Business Business Use another account" at bounding box center [797, 335] width 312 height 60
click at [897, 361] on button "Use another account" at bounding box center [913, 358] width 82 height 13
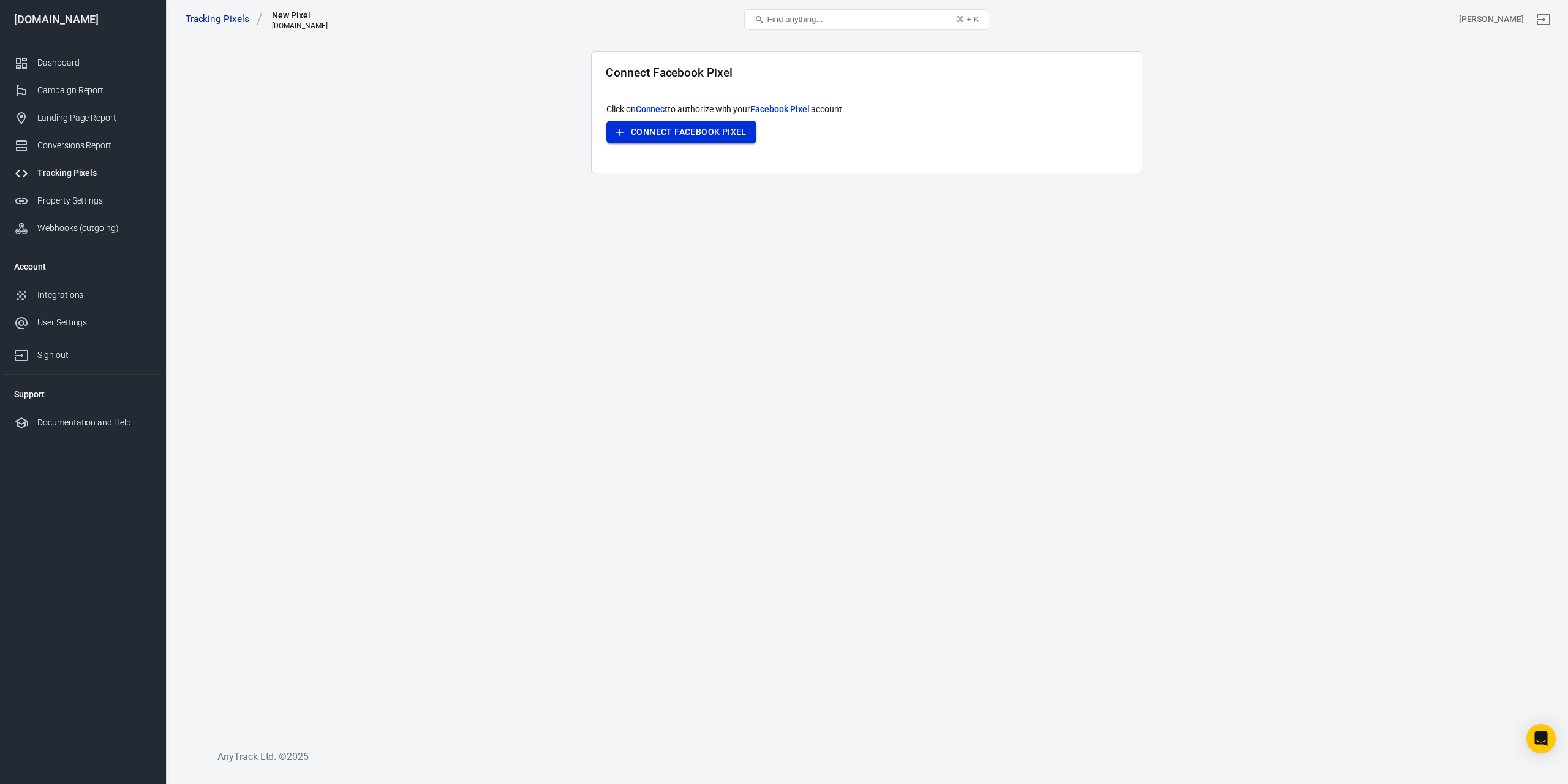
click at [697, 127] on button "Connect Facebook Pixel" at bounding box center [682, 131] width 150 height 22
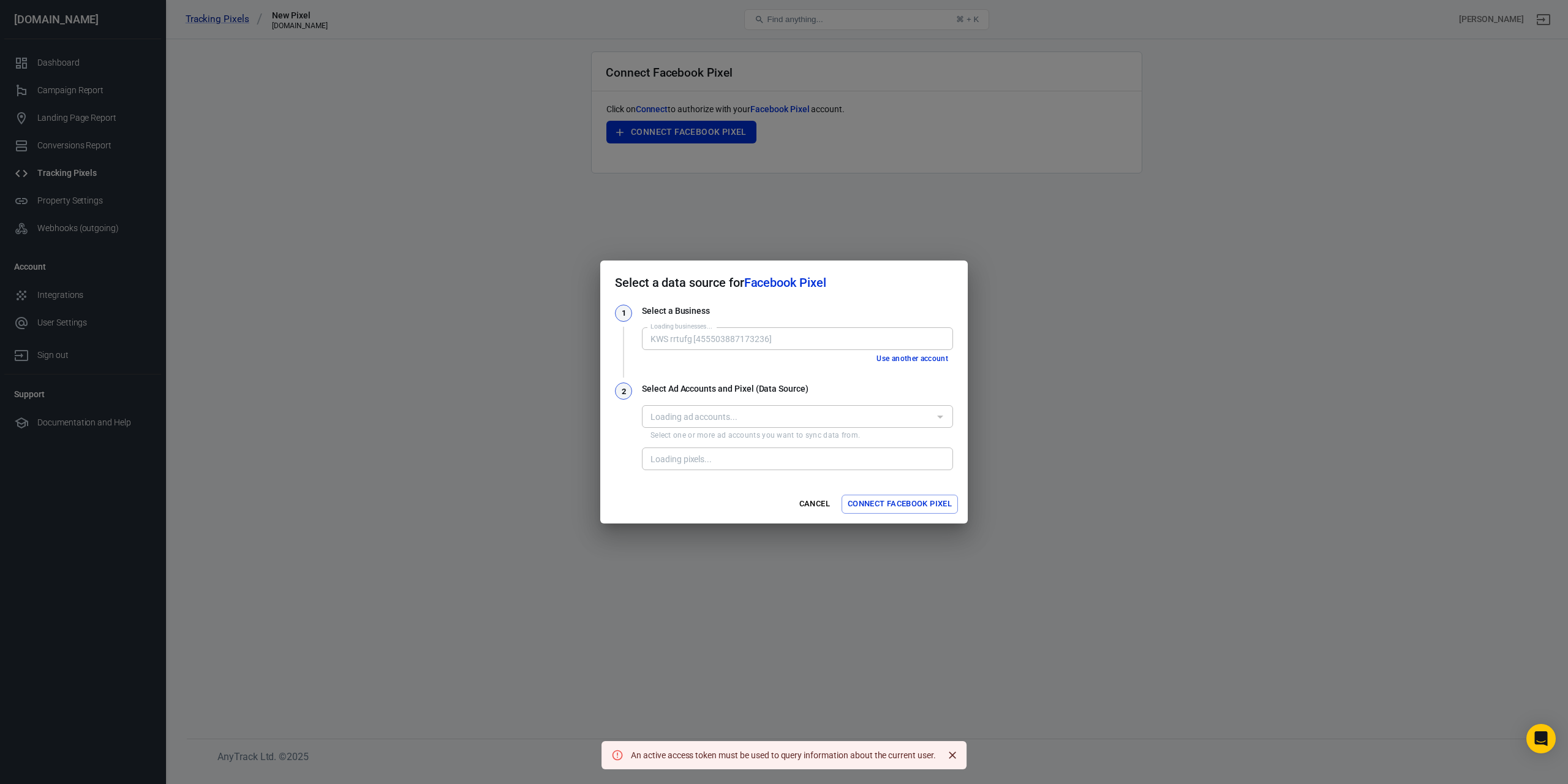
click at [505, 204] on div "Select a data source for Facebook Pixel 1 Select a Business Loading businesses.…" at bounding box center [784, 392] width 1568 height 784
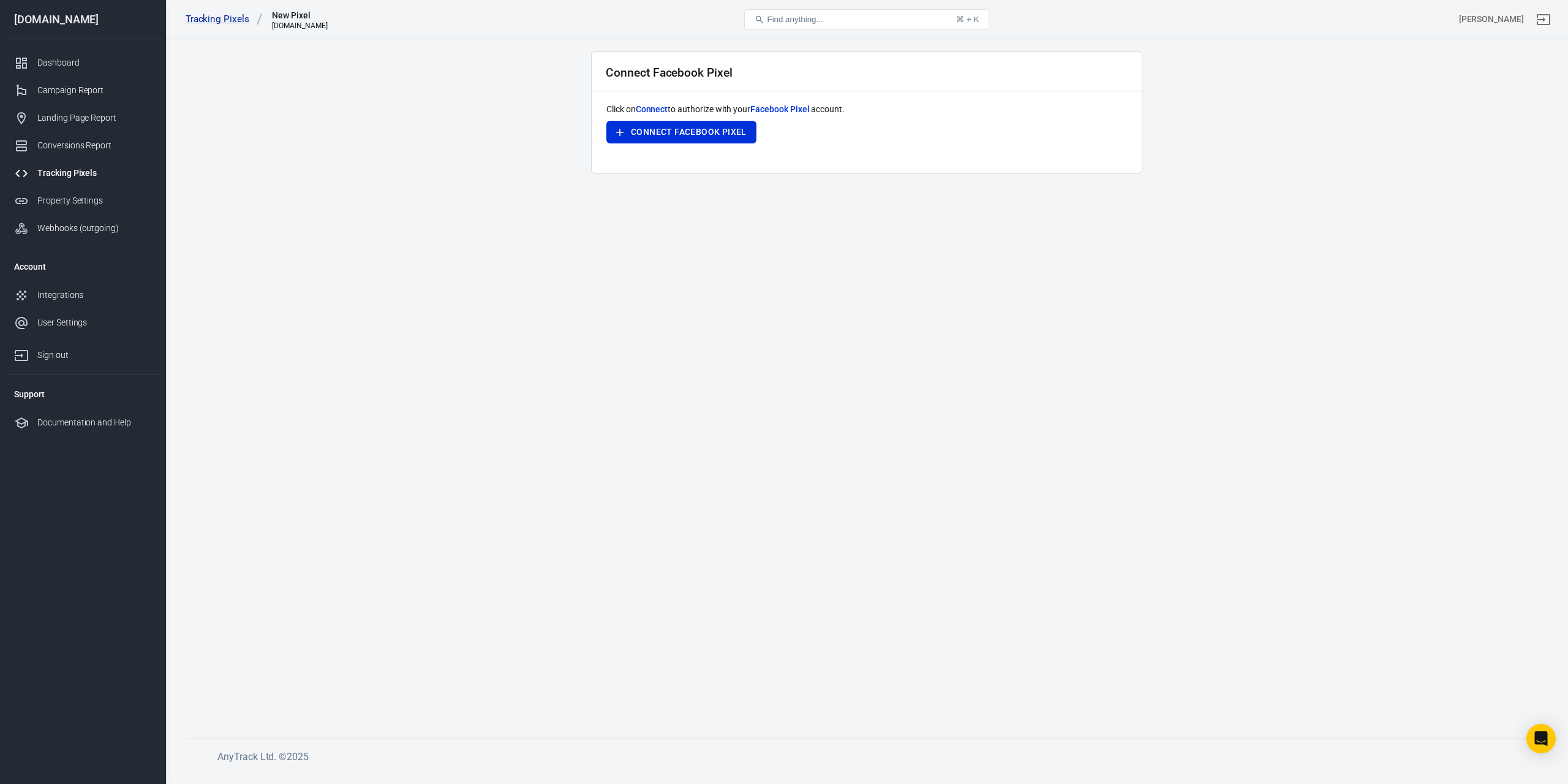
click at [85, 170] on div "Tracking Pixels" at bounding box center [93, 173] width 114 height 13
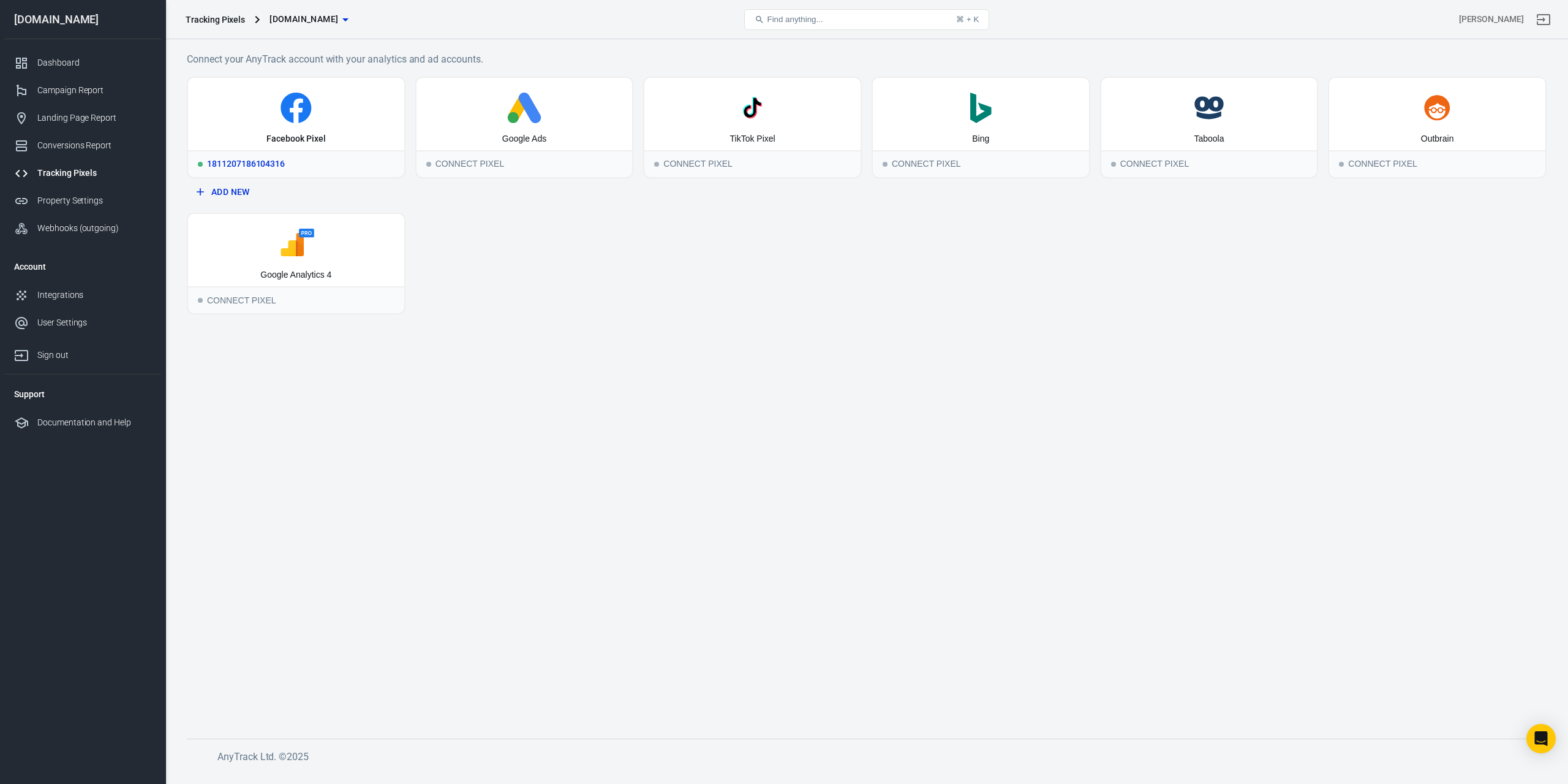
click at [309, 107] on icon at bounding box center [296, 108] width 31 height 31
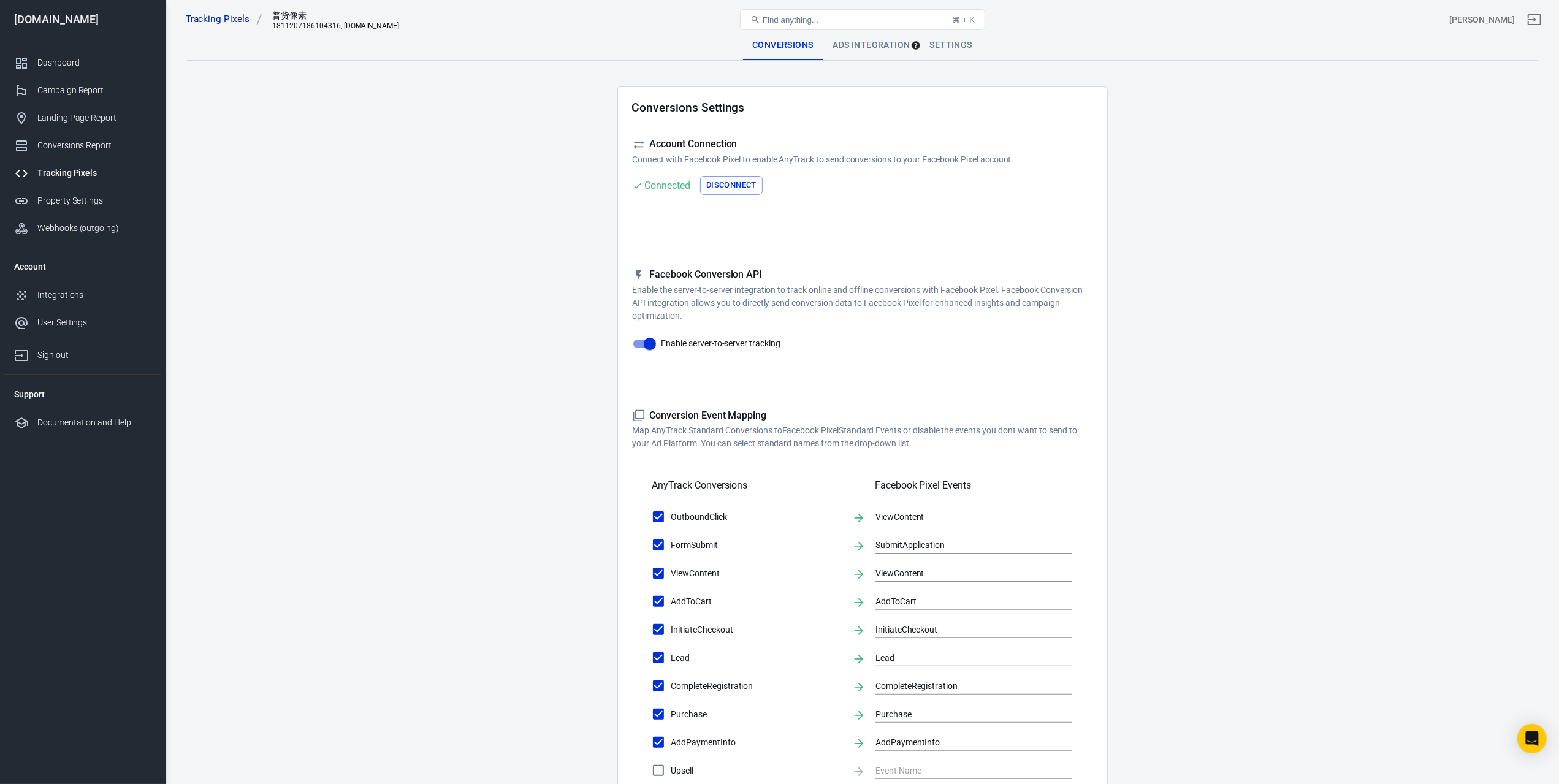
click at [854, 51] on div "Ads Integration" at bounding box center [872, 46] width 97 height 29
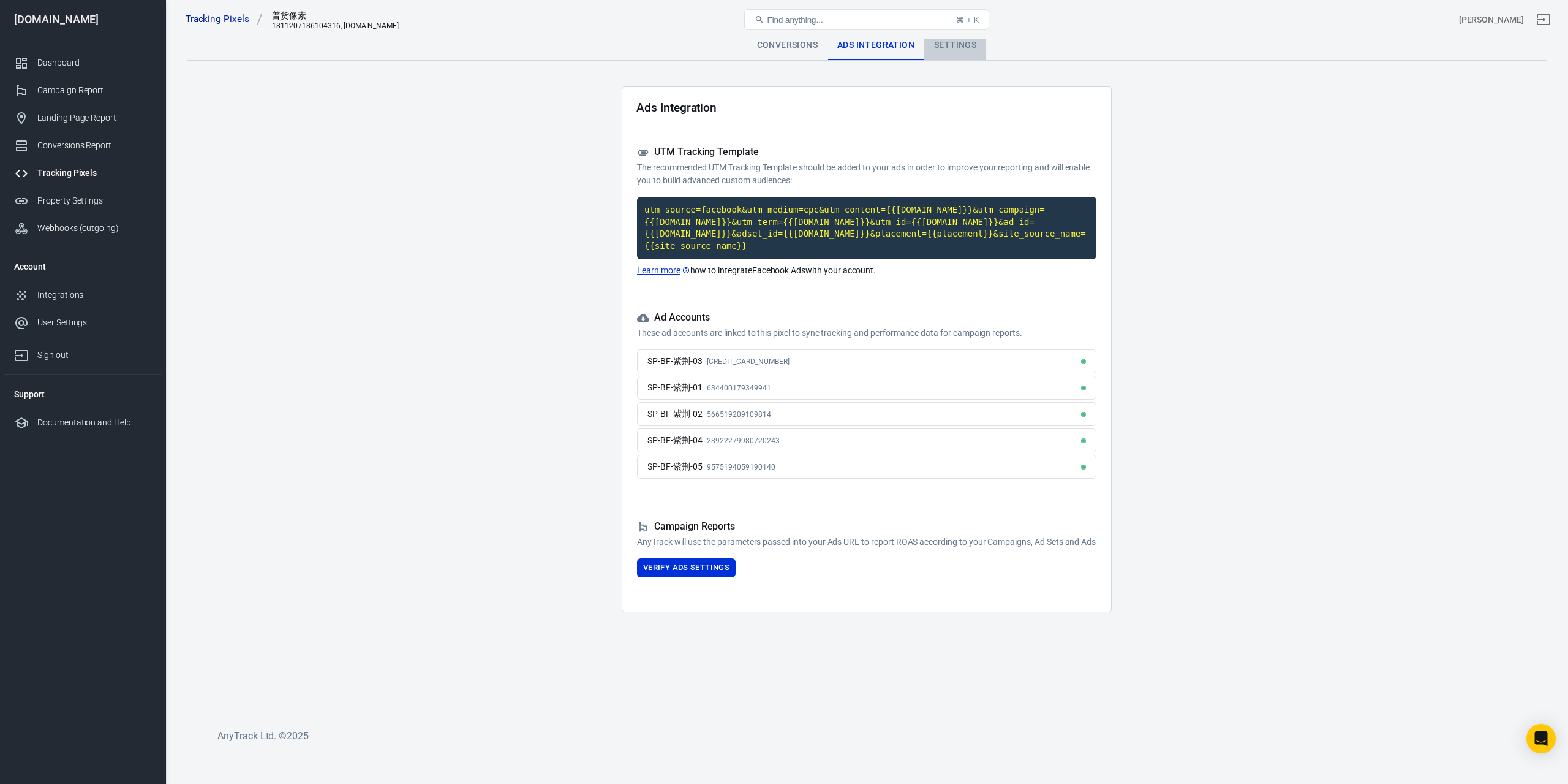
click at [951, 50] on div "Settings" at bounding box center [955, 46] width 62 height 29
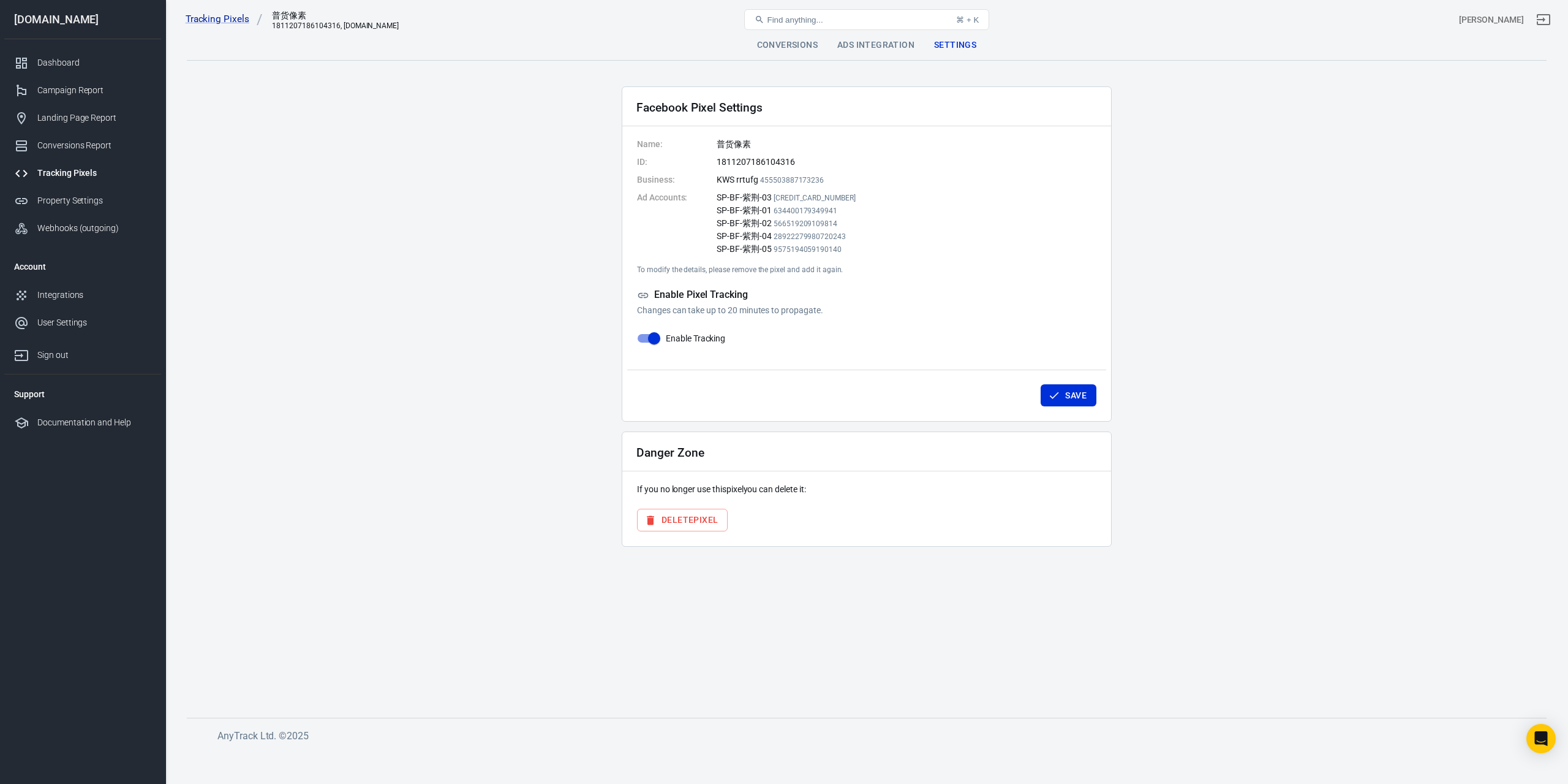
click at [81, 176] on div "Tracking Pixels" at bounding box center [93, 173] width 114 height 13
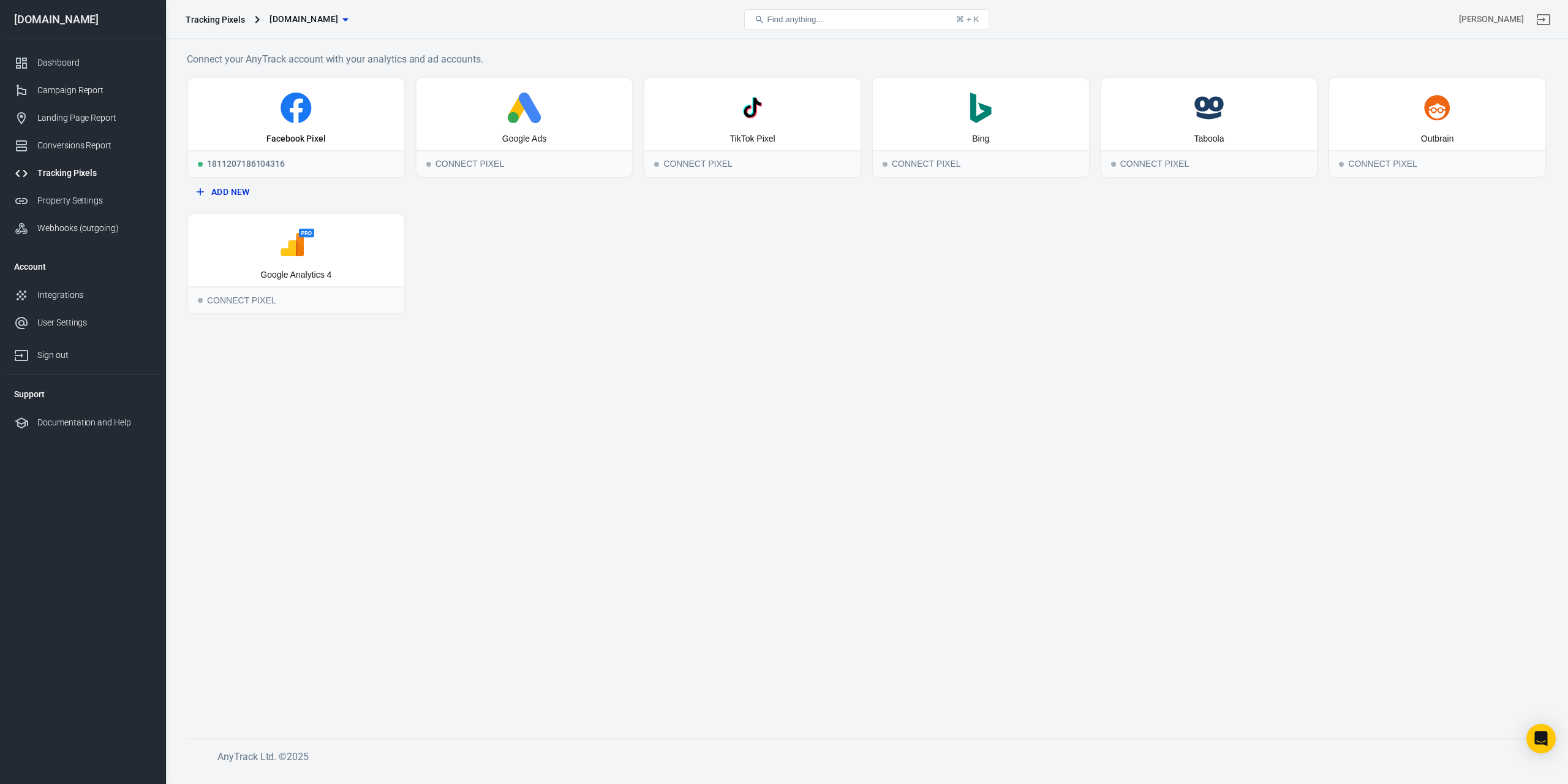
click at [237, 194] on button "Add New" at bounding box center [295, 191] width 209 height 22
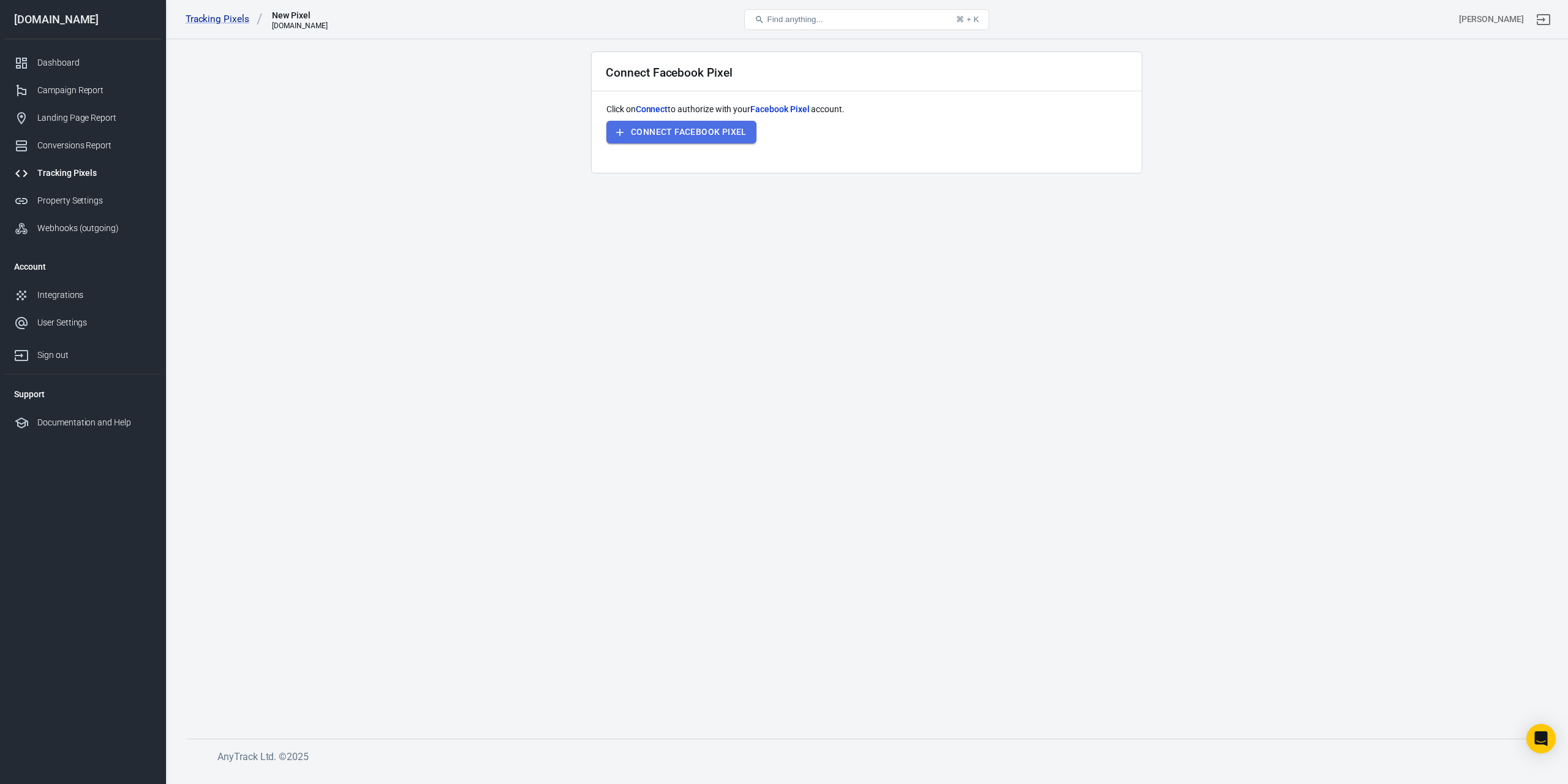
click at [651, 135] on button "Connect Facebook Pixel" at bounding box center [682, 131] width 150 height 22
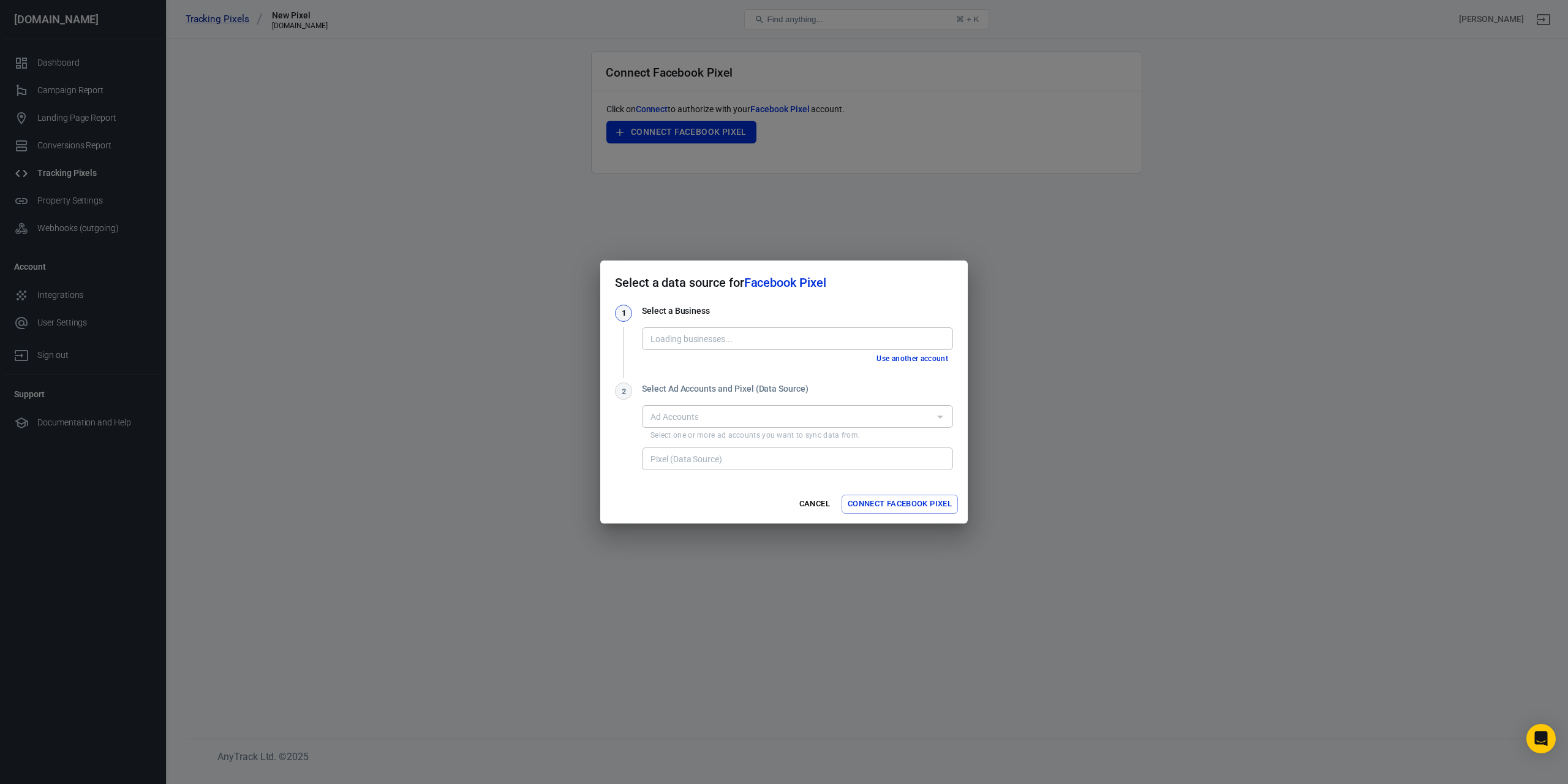
type input "KWS rrtufg [455503887173236]"
click at [813, 341] on input "KWS rrtufg [455503887173236]" at bounding box center [796, 339] width 302 height 16
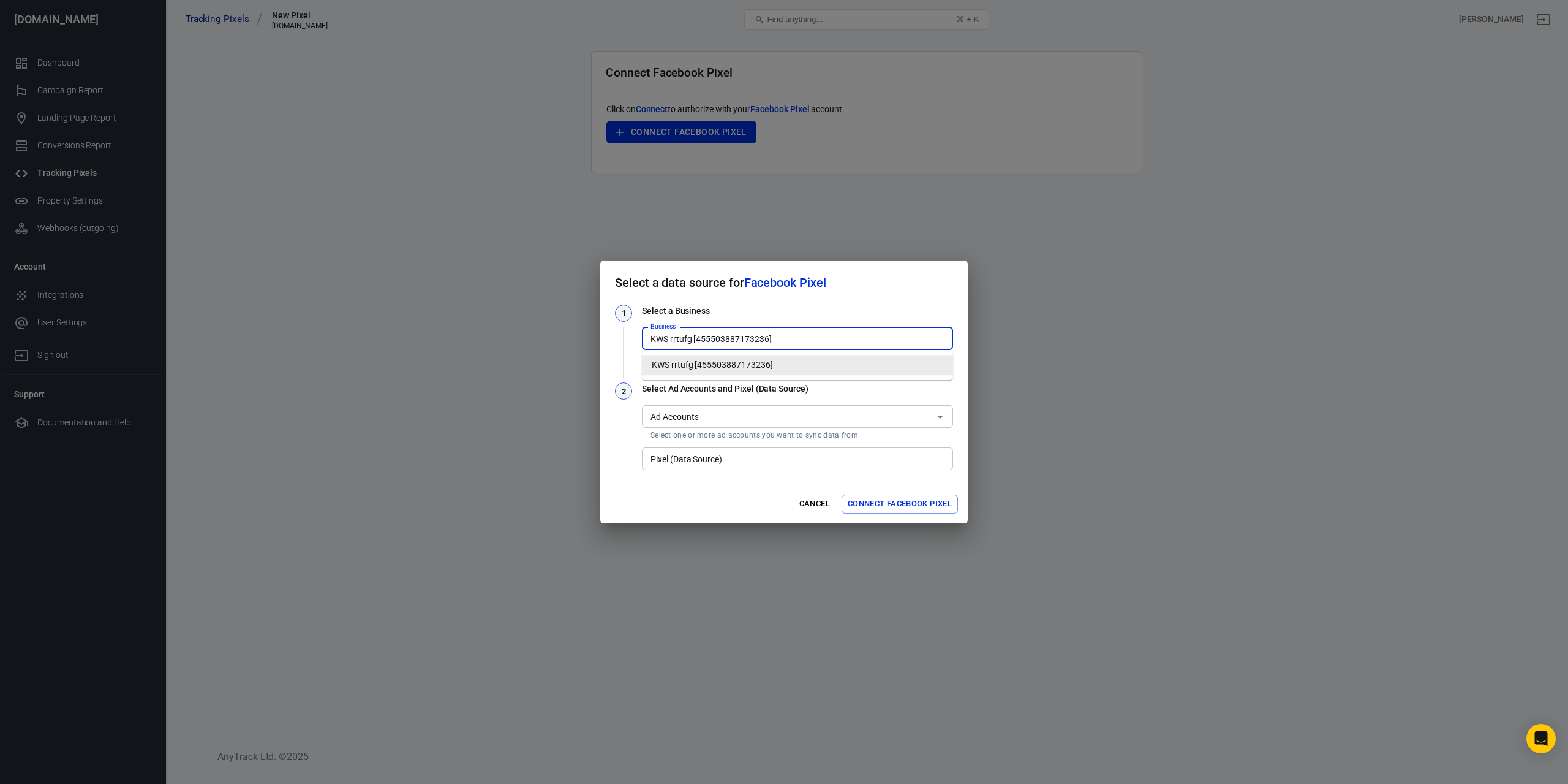
click at [818, 346] on input "KWS rrtufg [455503887173236]" at bounding box center [796, 339] width 302 height 16
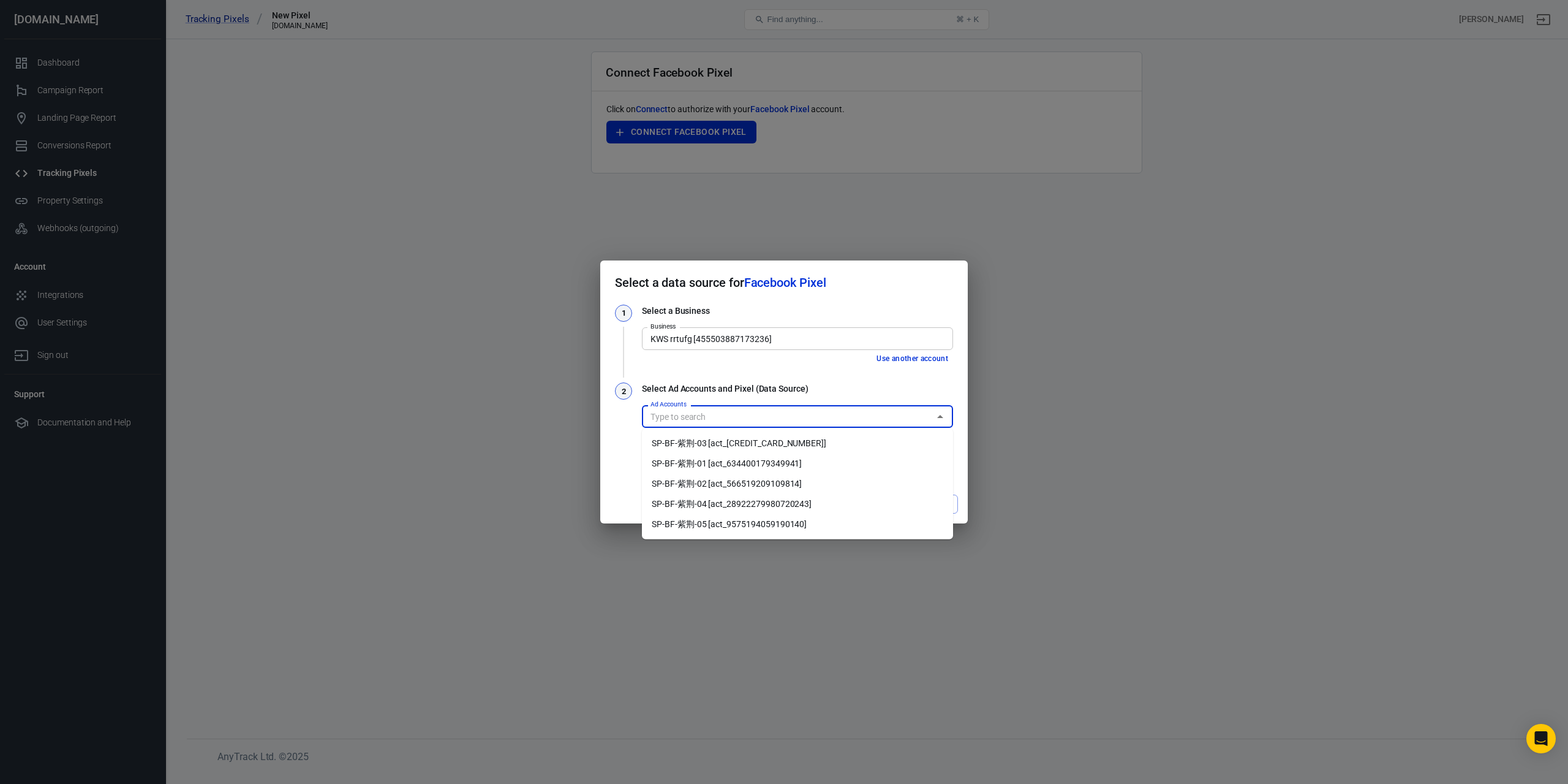
click at [802, 409] on input "Ad Accounts" at bounding box center [787, 417] width 284 height 16
click at [802, 410] on input "Ad Accounts" at bounding box center [787, 417] width 284 height 16
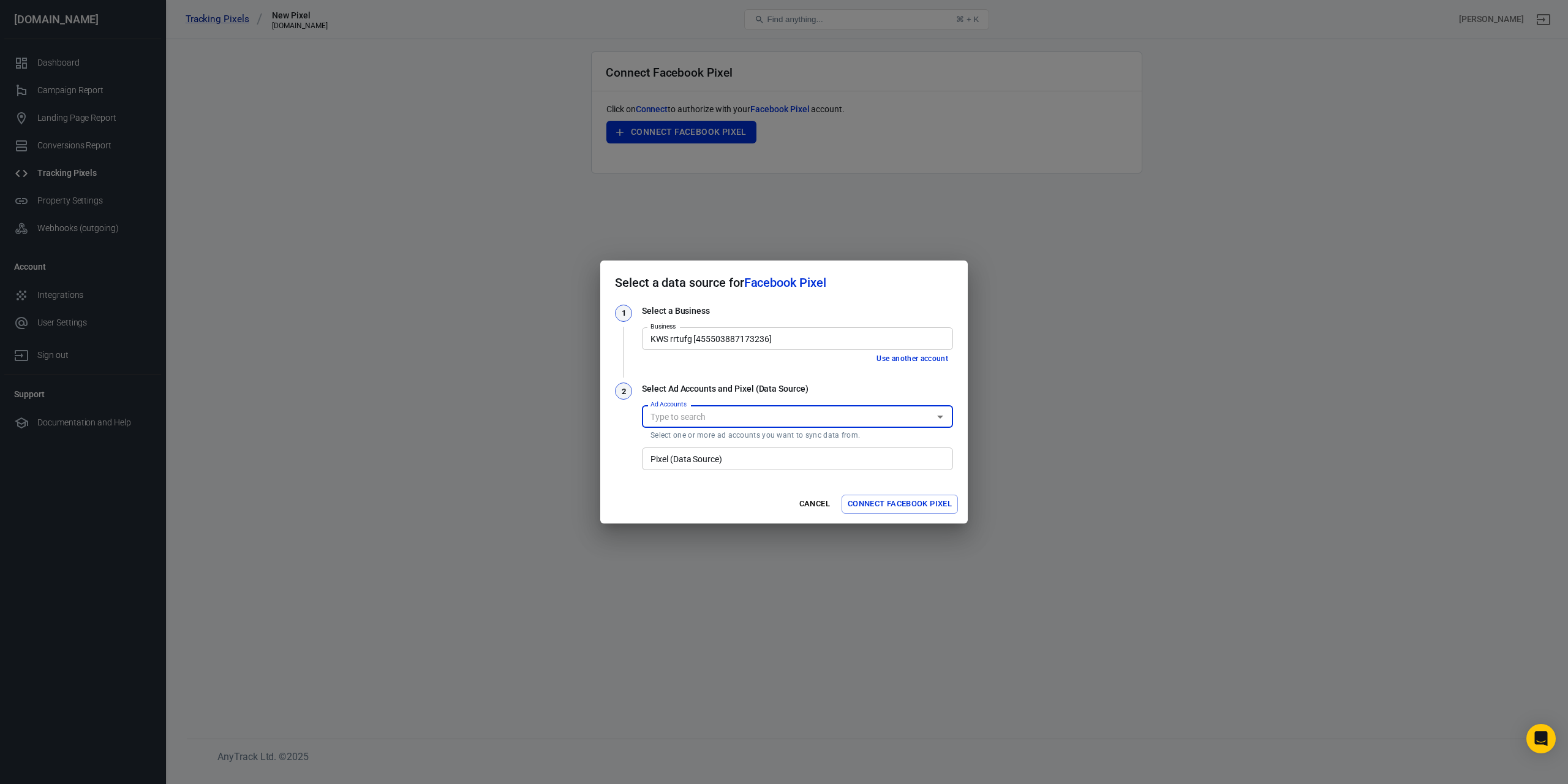
click at [783, 461] on input "Pixel (Data Source)" at bounding box center [796, 459] width 302 height 16
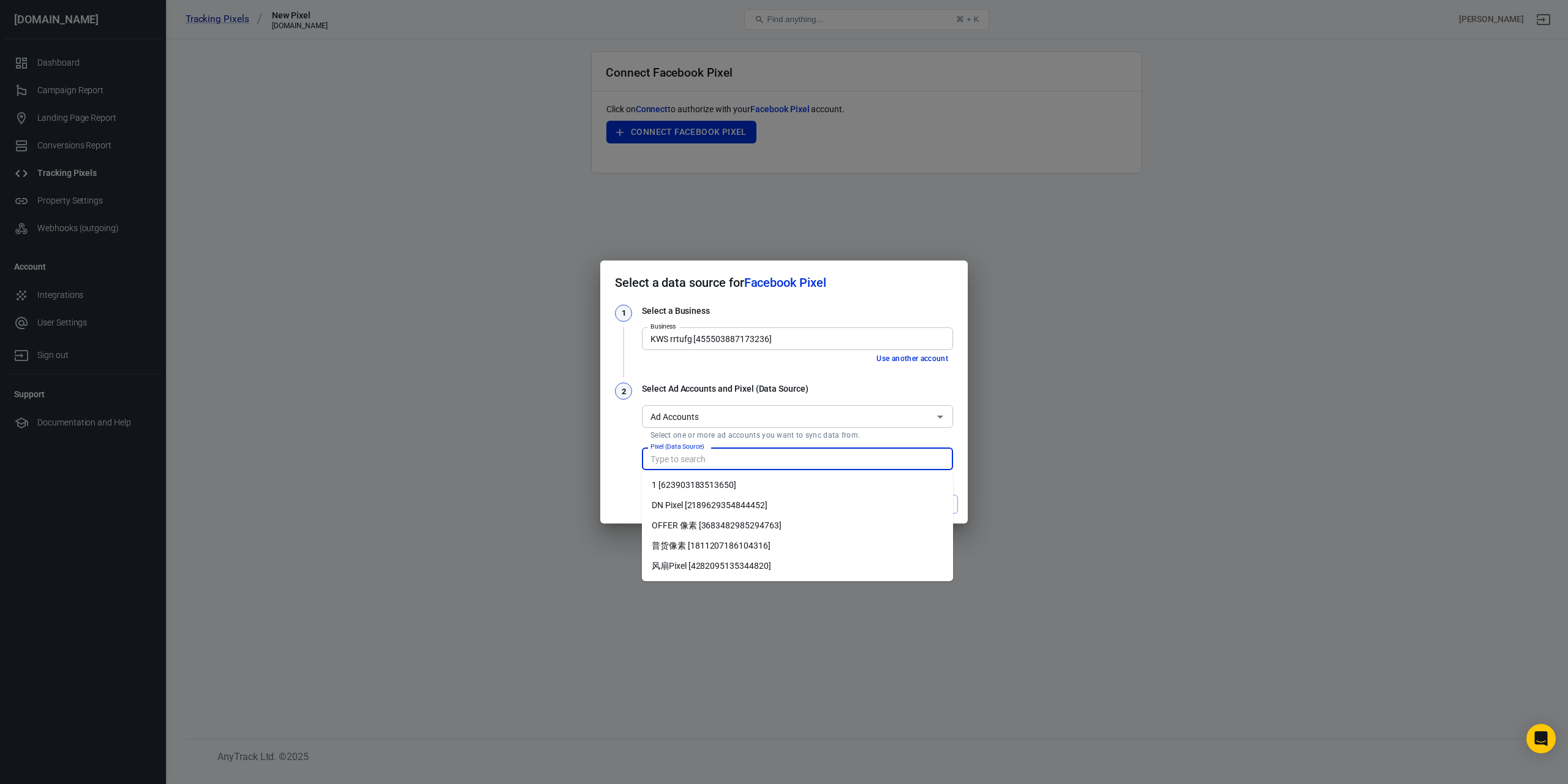
click at [783, 461] on input "Pixel (Data Source)" at bounding box center [796, 459] width 302 height 16
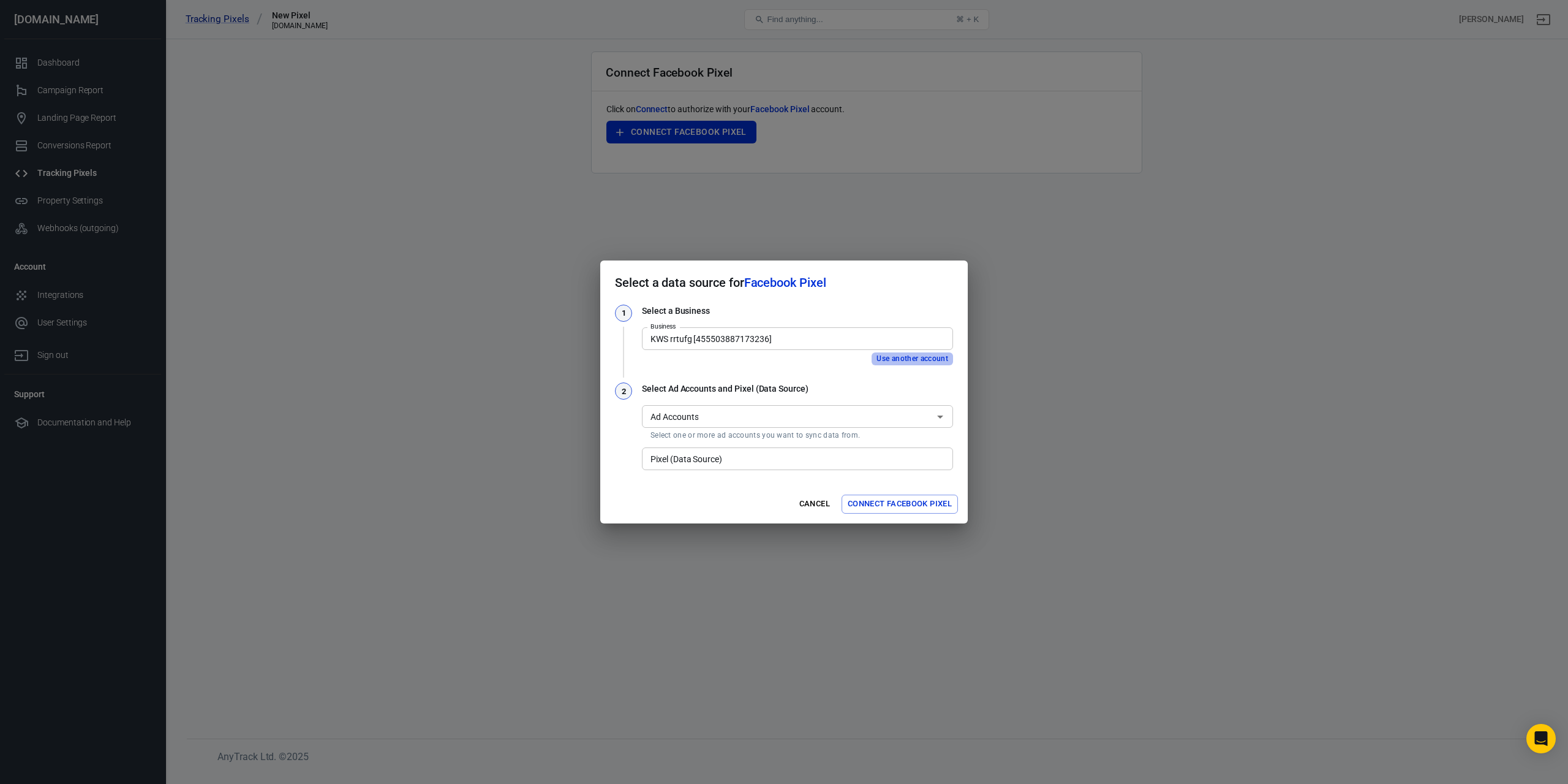
click at [893, 358] on button "Use another account" at bounding box center [913, 358] width 82 height 13
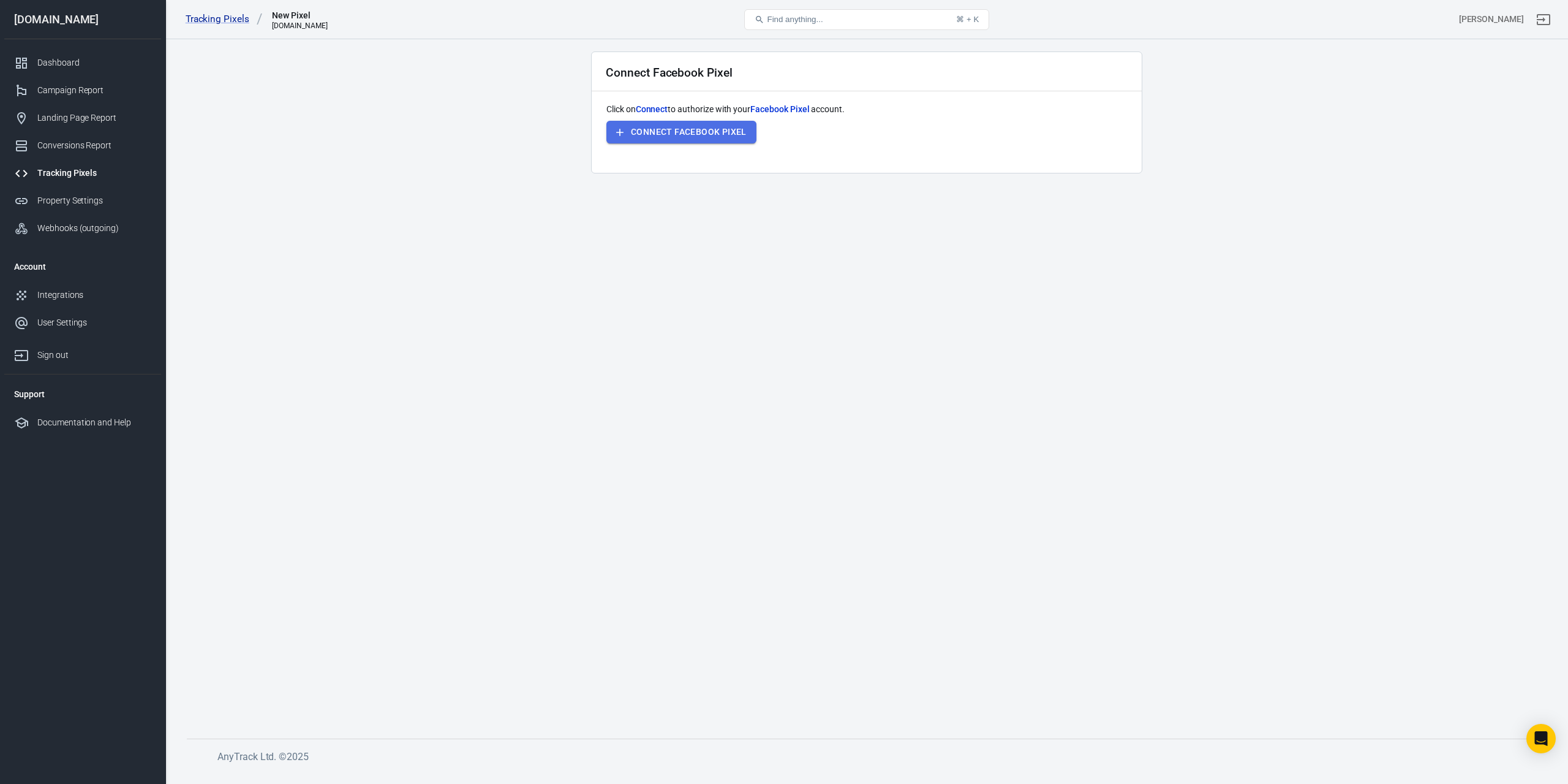
click at [684, 133] on button "Connect Facebook Pixel" at bounding box center [682, 131] width 150 height 22
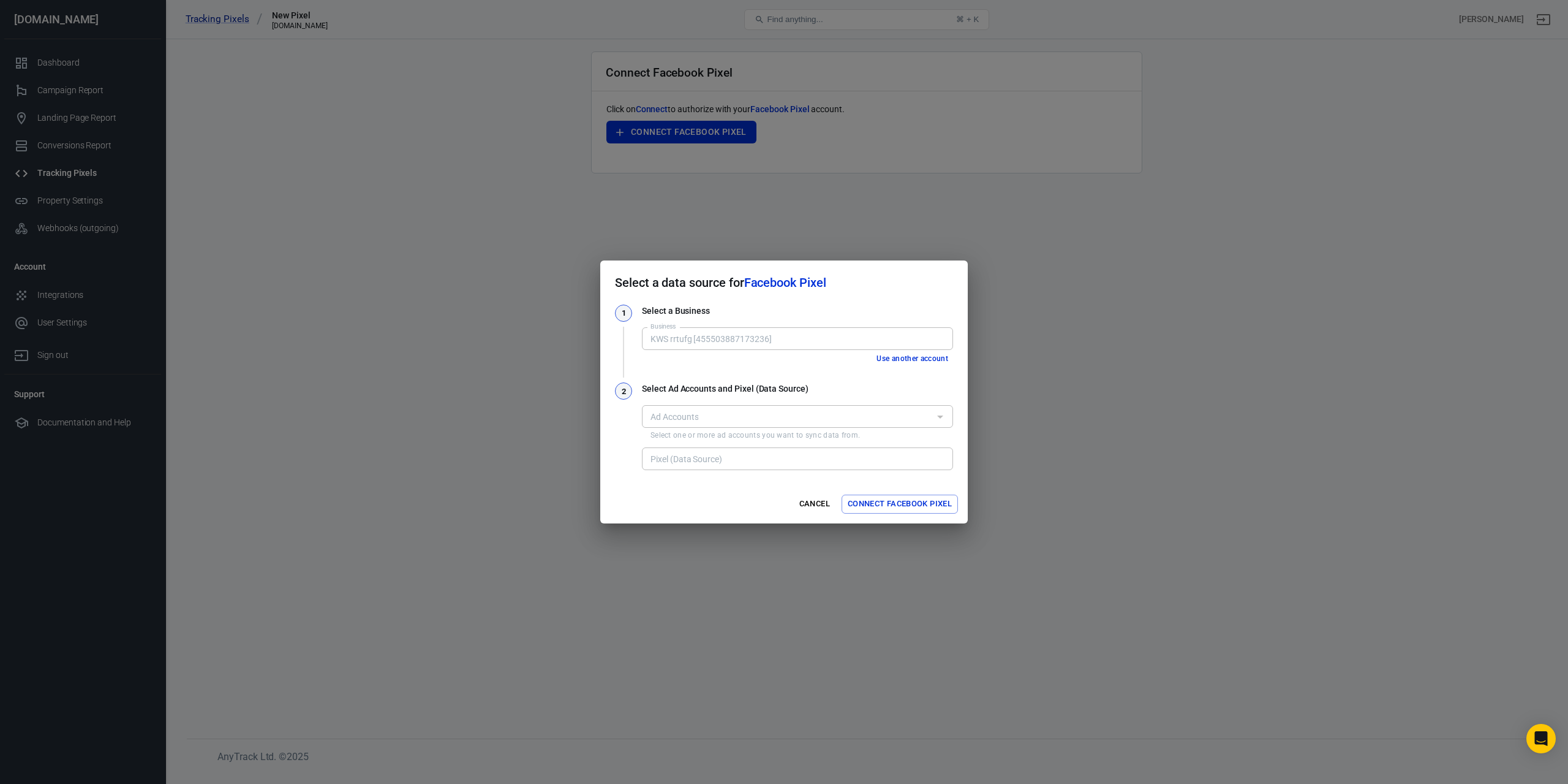
click at [824, 324] on div "Business KWS rrtufg [455503887173236] Business" at bounding box center [797, 337] width 312 height 30
click at [823, 333] on input "KWS rrtufg [455503887173236]" at bounding box center [796, 339] width 302 height 16
drag, startPoint x: 823, startPoint y: 333, endPoint x: 621, endPoint y: 318, distance: 202.6
click at [621, 318] on div "1 Select a Business Business KWS rrtufg [455503887173236] Business Use another …" at bounding box center [784, 335] width 338 height 60
click at [871, 297] on h2 "Select a data source for Facebook Pixel" at bounding box center [784, 282] width 368 height 44
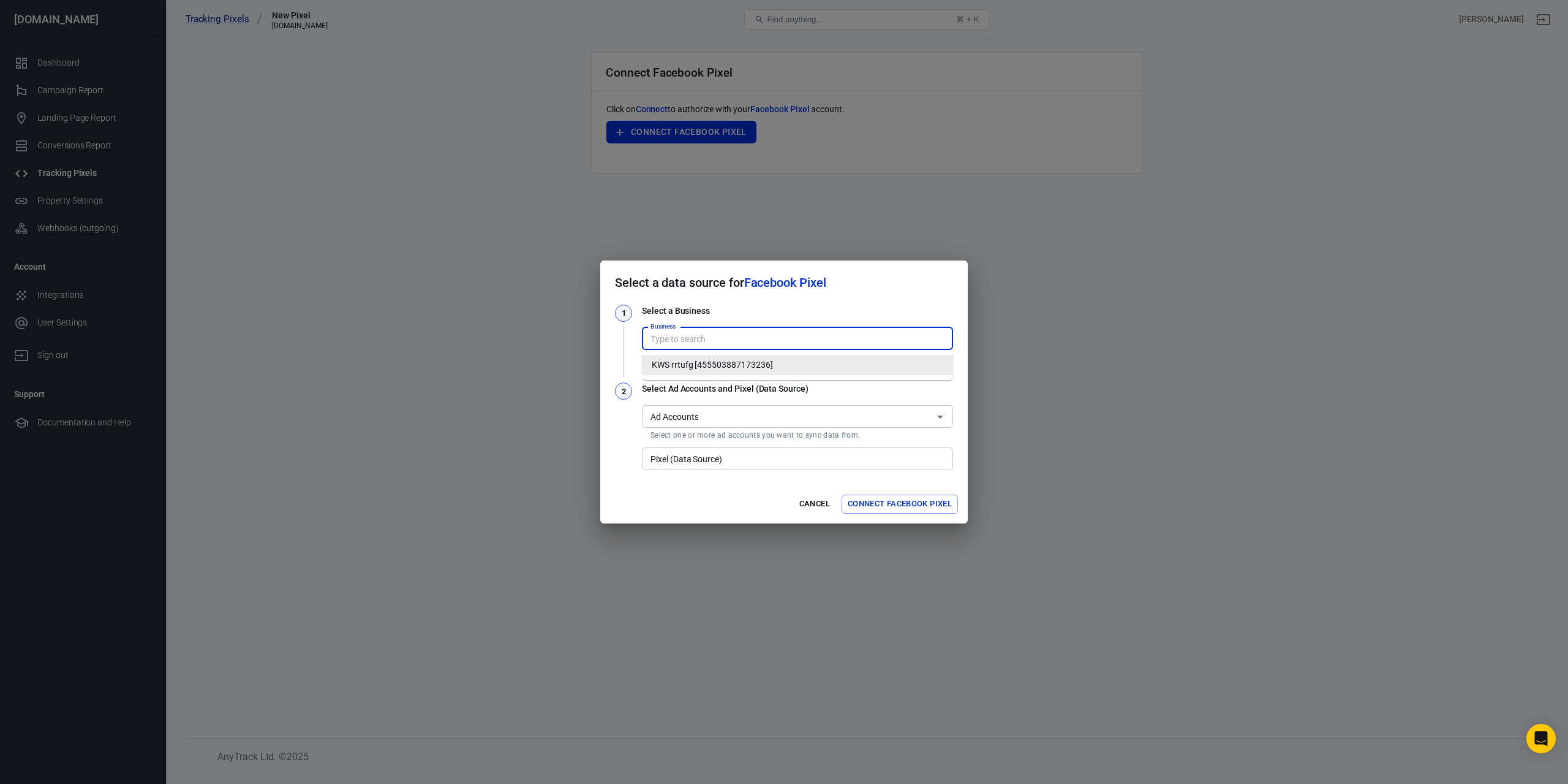
click at [767, 333] on input "Business" at bounding box center [796, 339] width 302 height 16
click at [865, 303] on h2 "Select a data source for Facebook Pixel" at bounding box center [784, 282] width 368 height 44
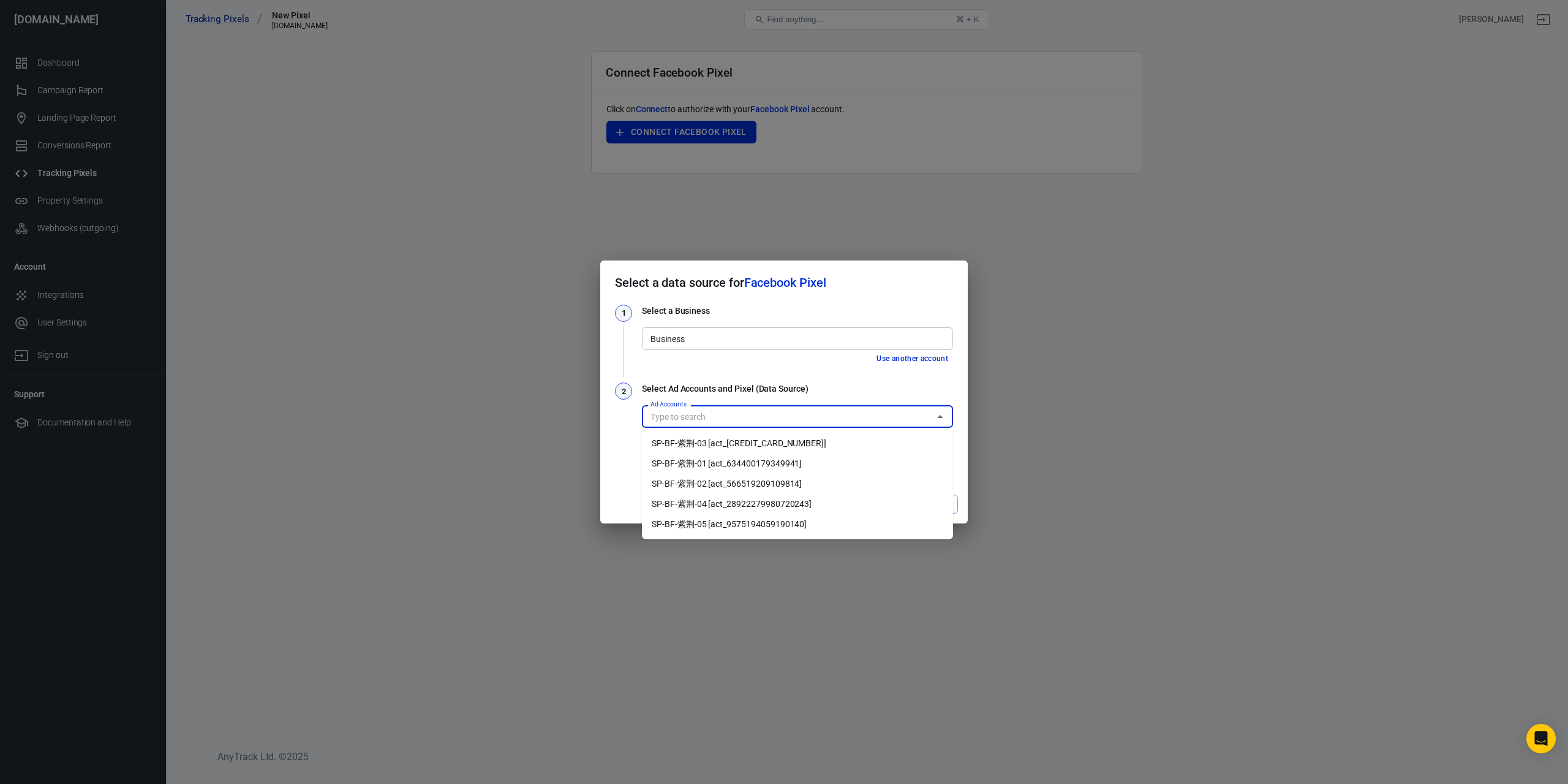
click at [852, 413] on input "Ad Accounts" at bounding box center [787, 417] width 284 height 16
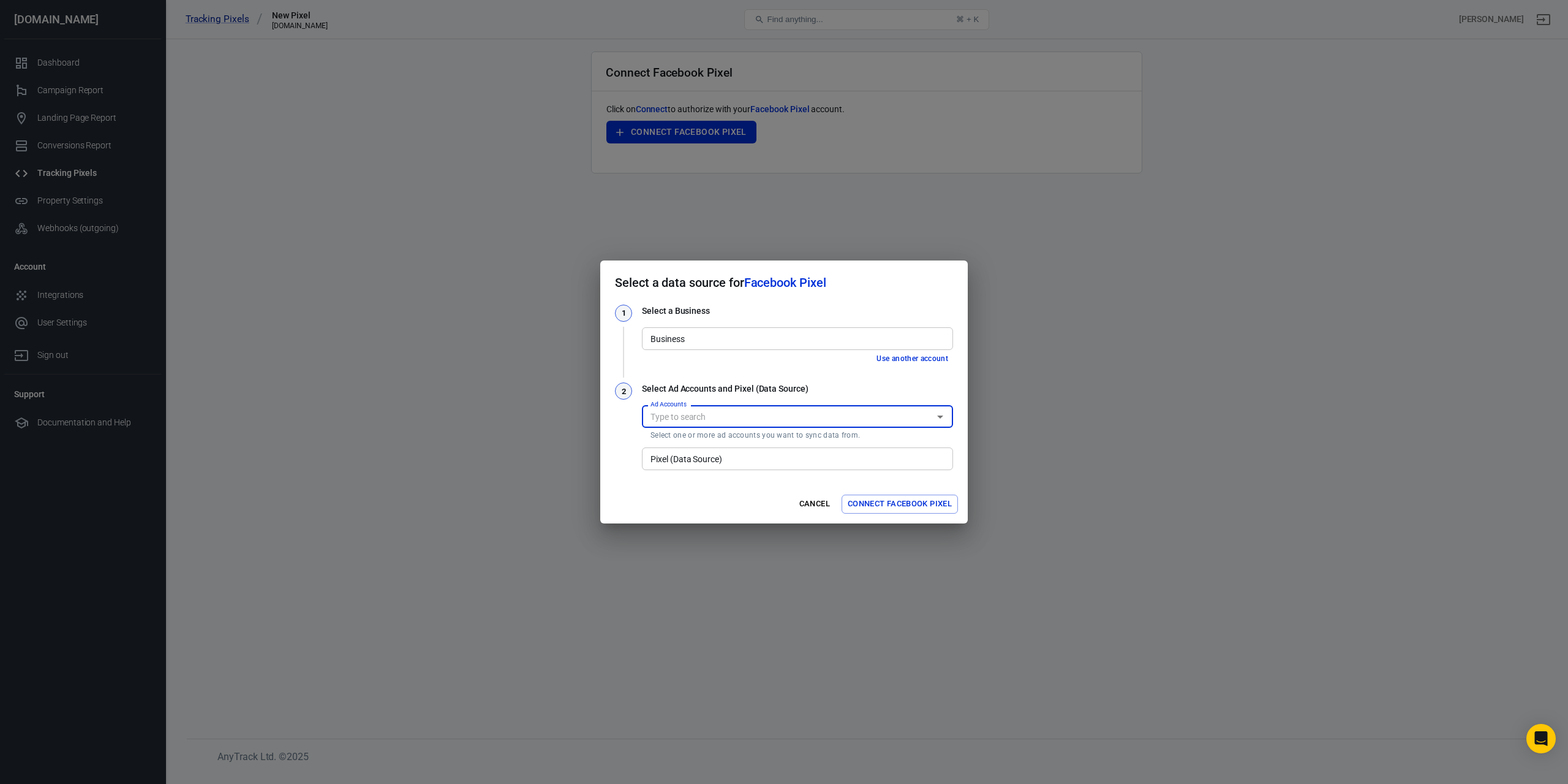
click at [852, 413] on input "Ad Accounts" at bounding box center [787, 417] width 284 height 16
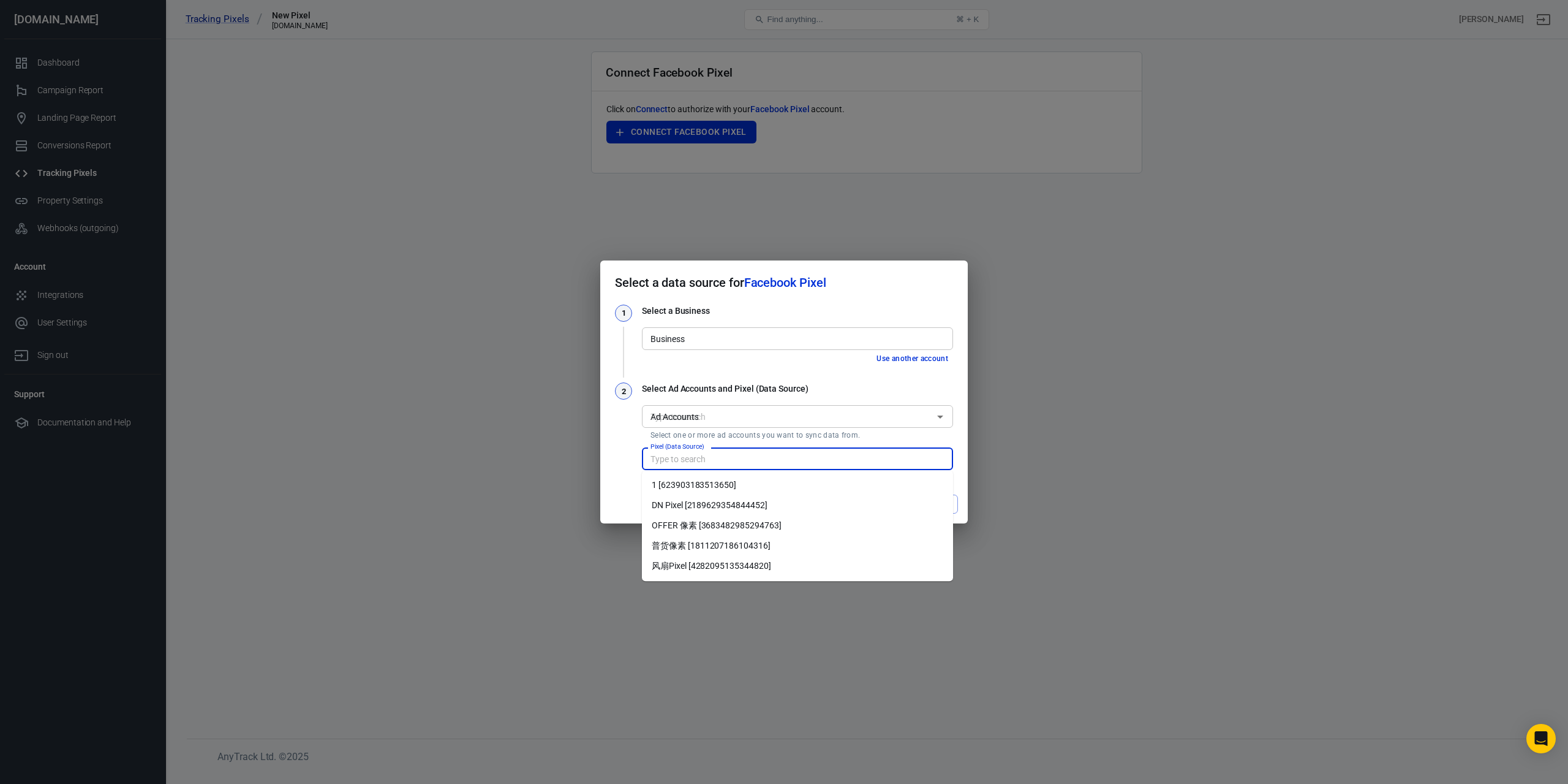
click at [790, 451] on input "Pixel (Data Source)" at bounding box center [796, 459] width 302 height 16
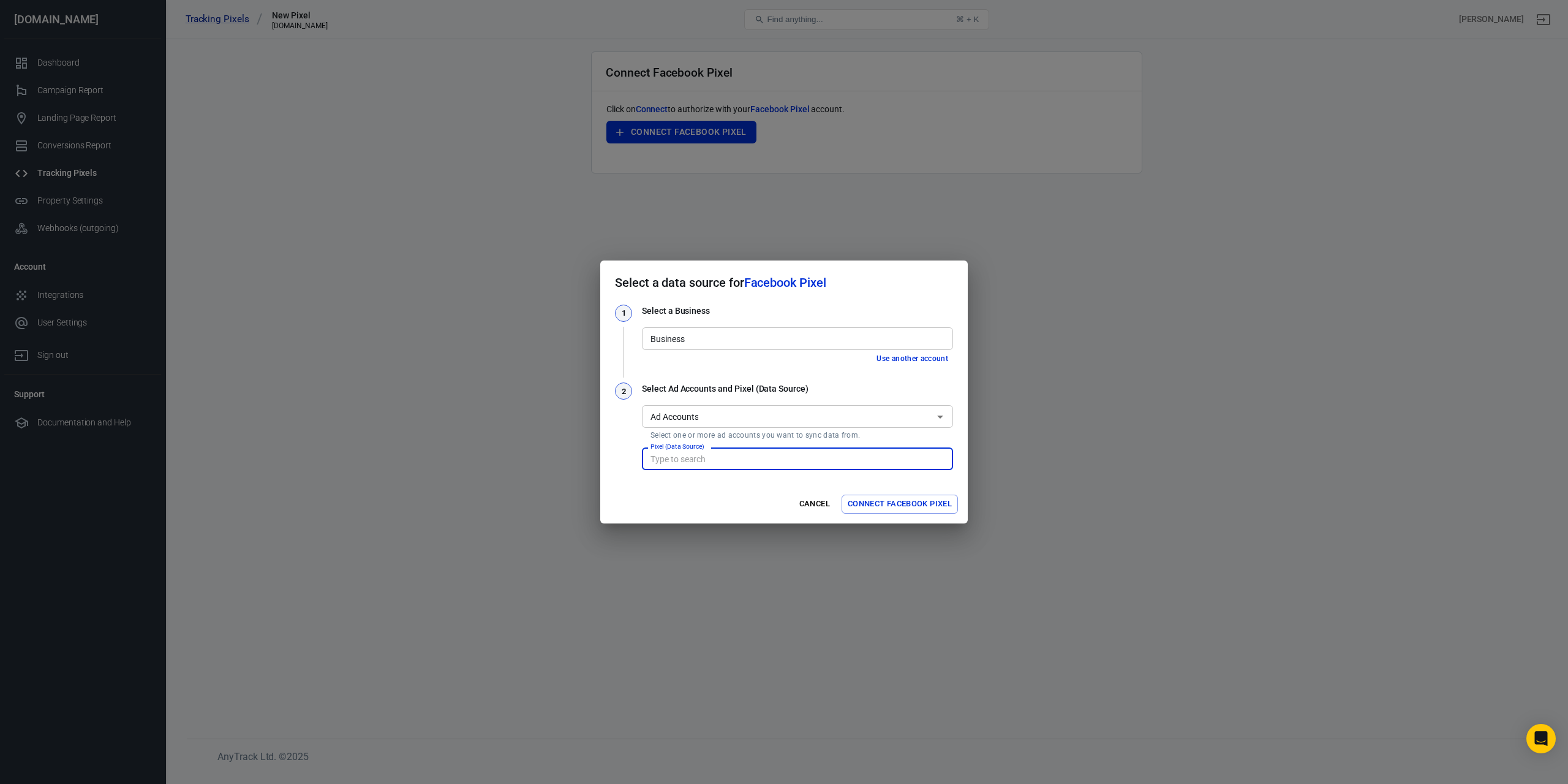
click at [784, 323] on div "Business Business" at bounding box center [797, 337] width 312 height 30
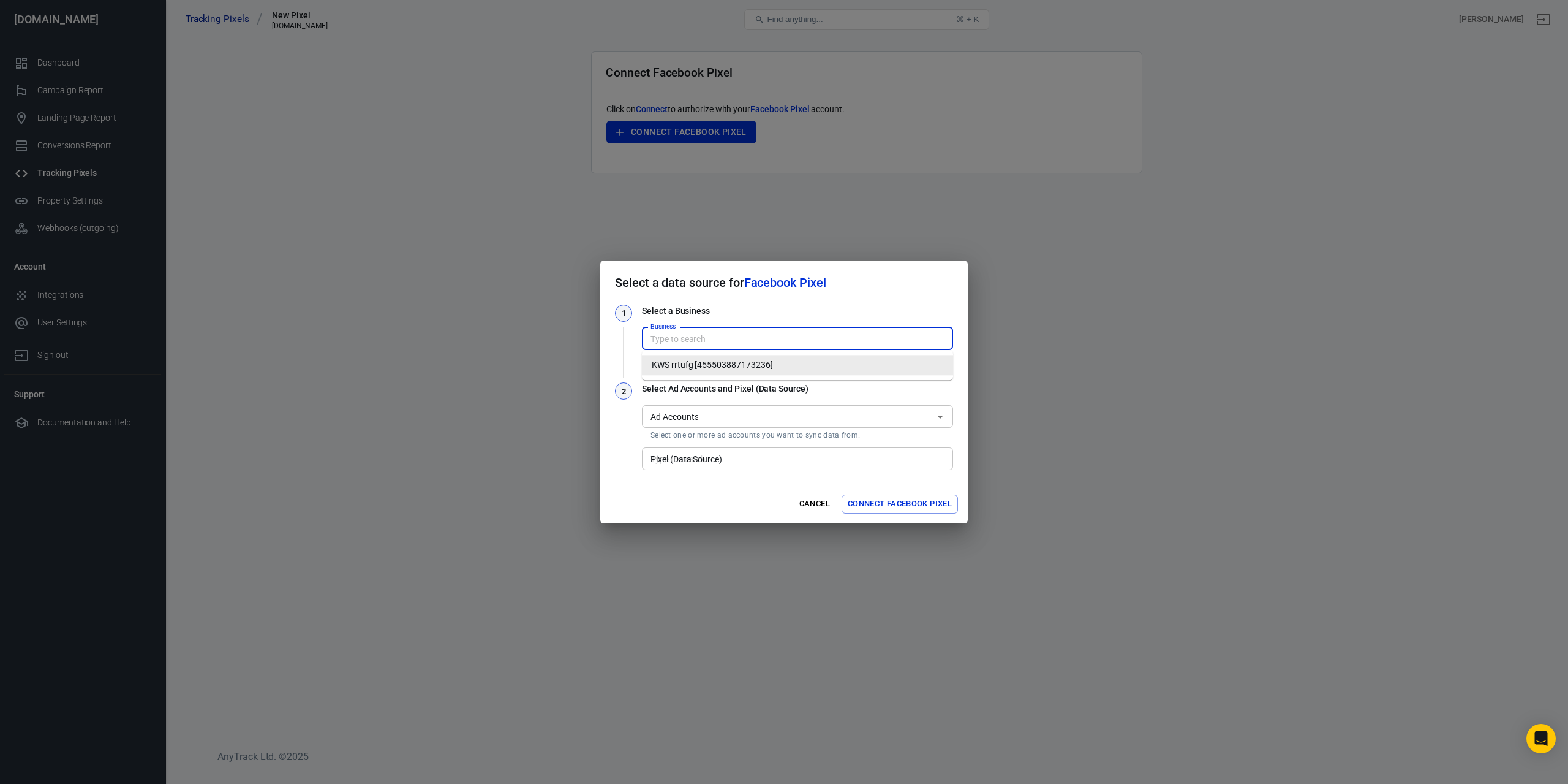
click at [808, 340] on input "Business" at bounding box center [796, 339] width 302 height 16
click at [502, 316] on div "Select a data source for Facebook Pixel 1 Select a Business Business Business U…" at bounding box center [784, 392] width 1568 height 784
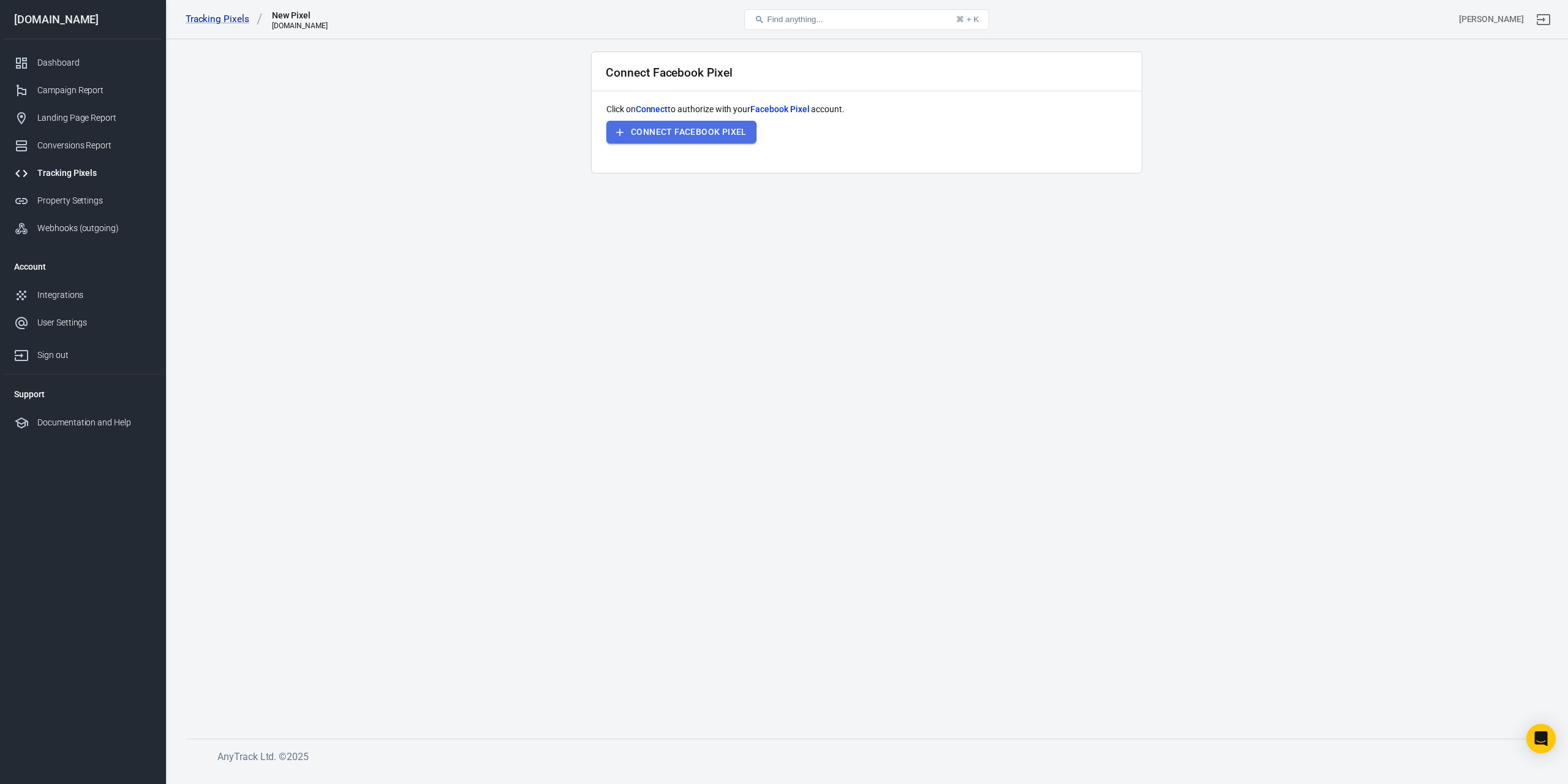
click at [670, 132] on button "Connect Facebook Pixel" at bounding box center [682, 131] width 150 height 22
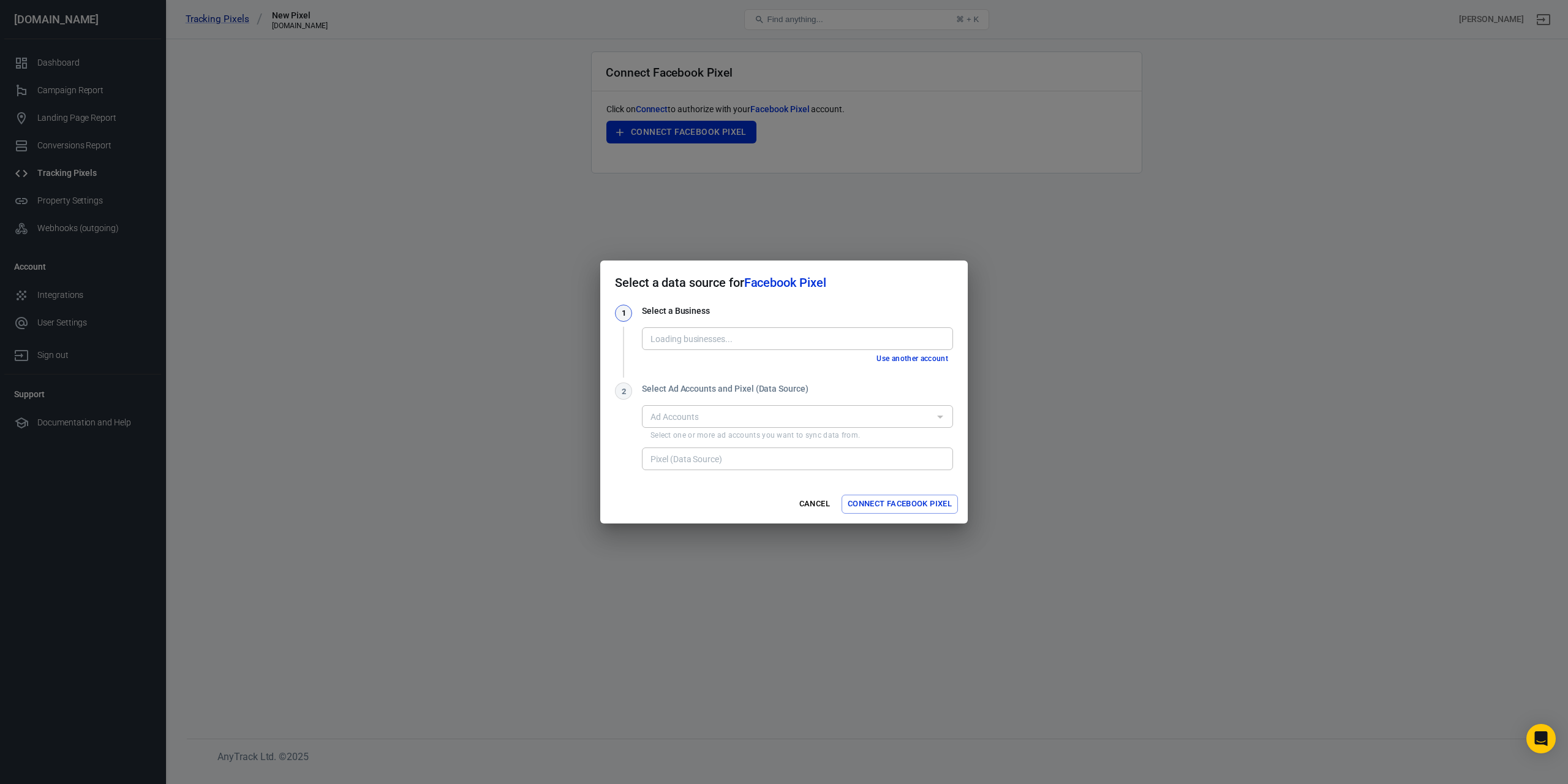
type input "KWS rrtufg [455503887173236]"
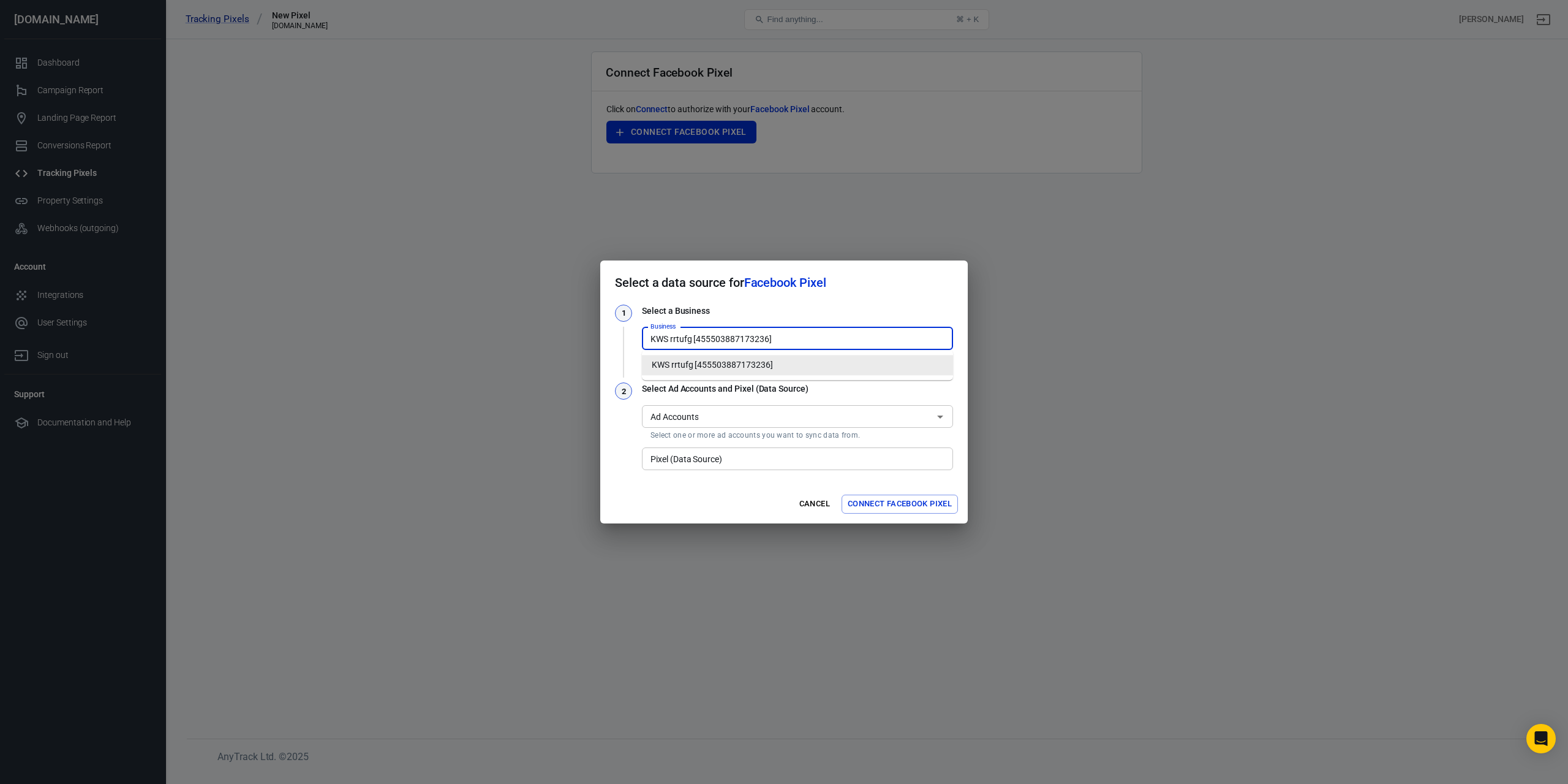
click at [809, 336] on input "KWS rrtufg [455503887173236]" at bounding box center [796, 339] width 302 height 16
click at [821, 502] on button "Cancel" at bounding box center [815, 504] width 39 height 19
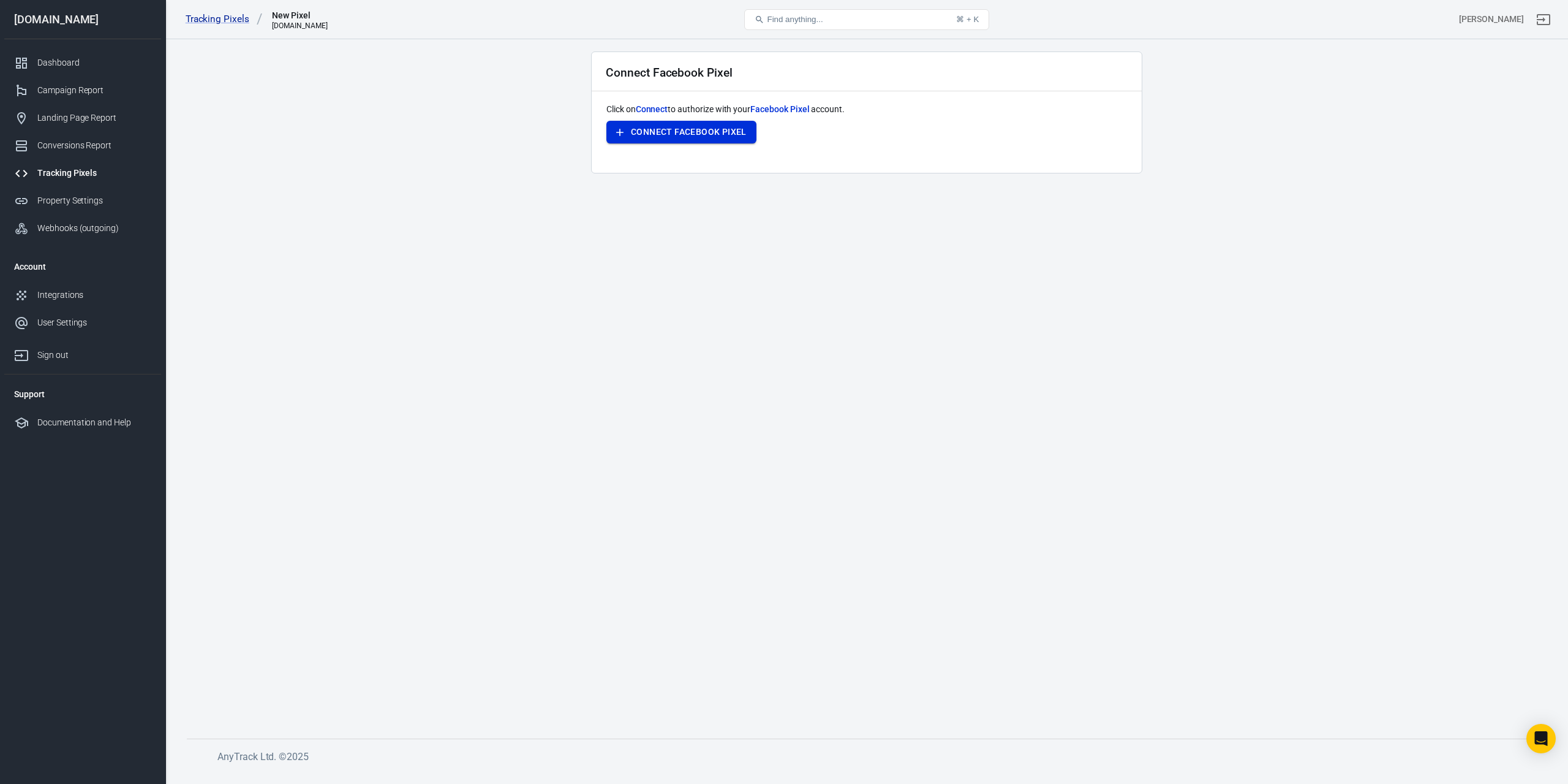
click at [744, 130] on button "Connect Facebook Pixel" at bounding box center [682, 131] width 150 height 22
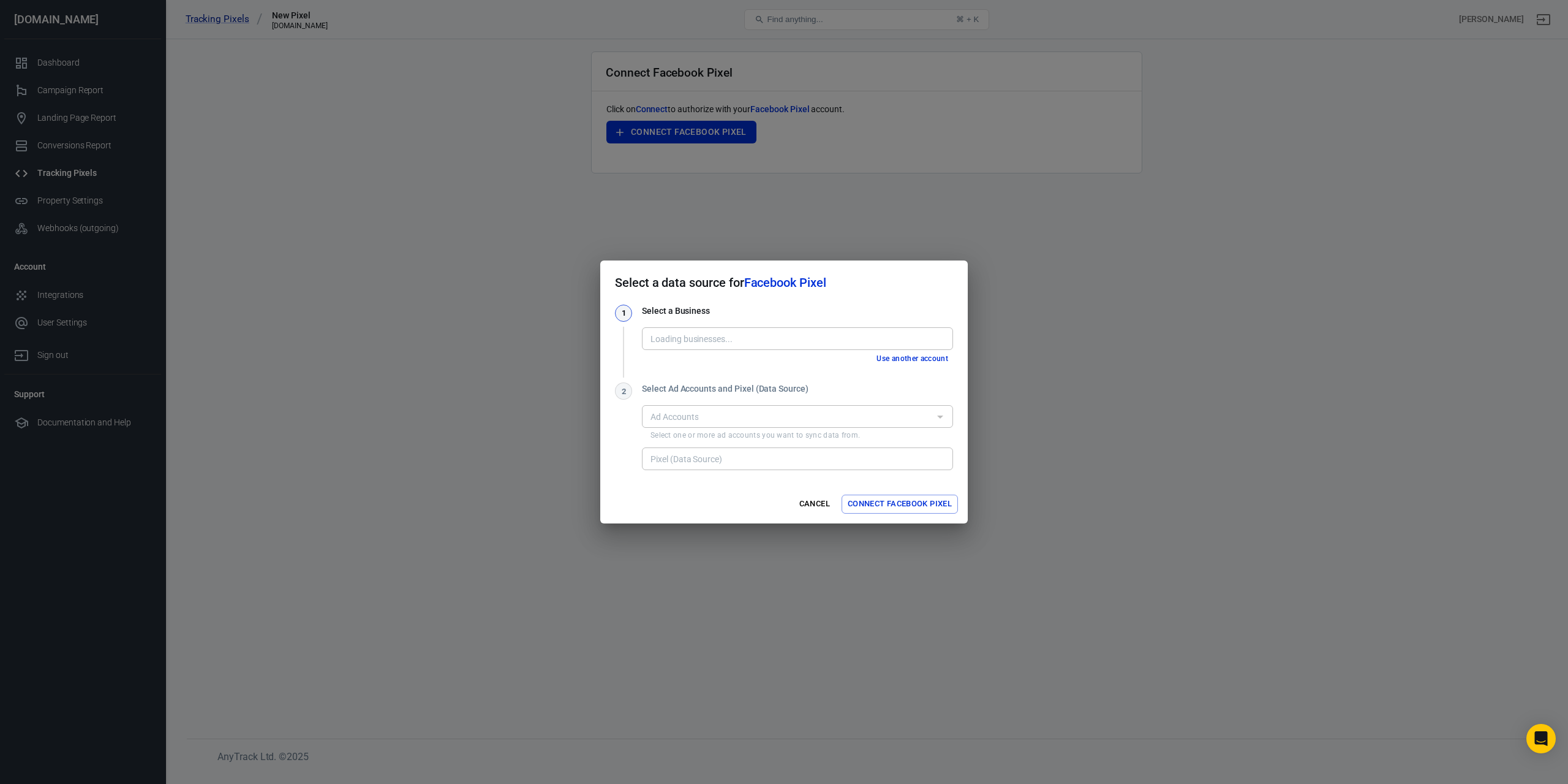
type input "PH OFFER BM [770470302448183]"
click at [806, 414] on input "Ad Accounts" at bounding box center [787, 417] width 284 height 16
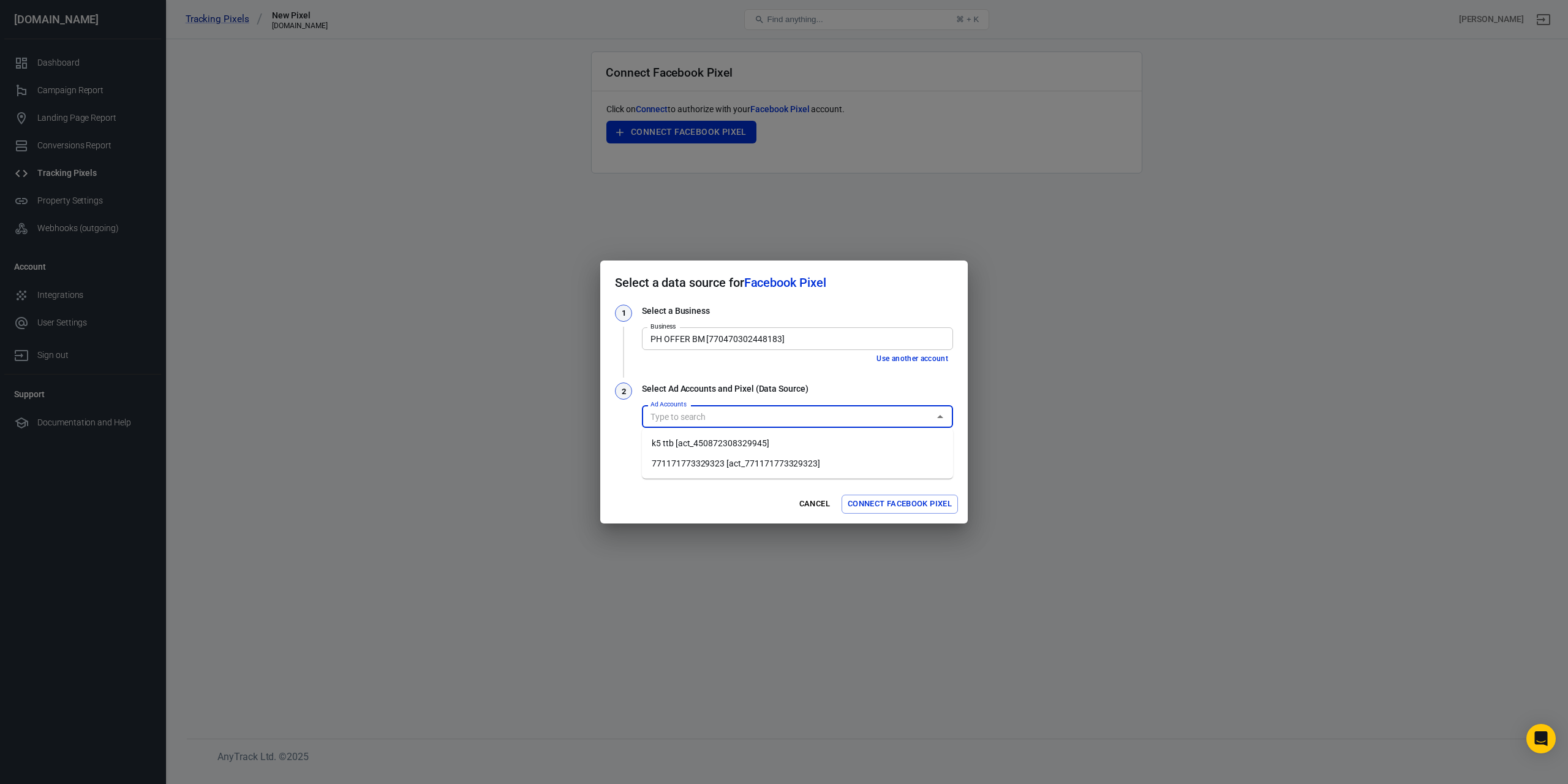
click at [701, 446] on li "k5 ttb [act_450872308329945]" at bounding box center [797, 443] width 312 height 20
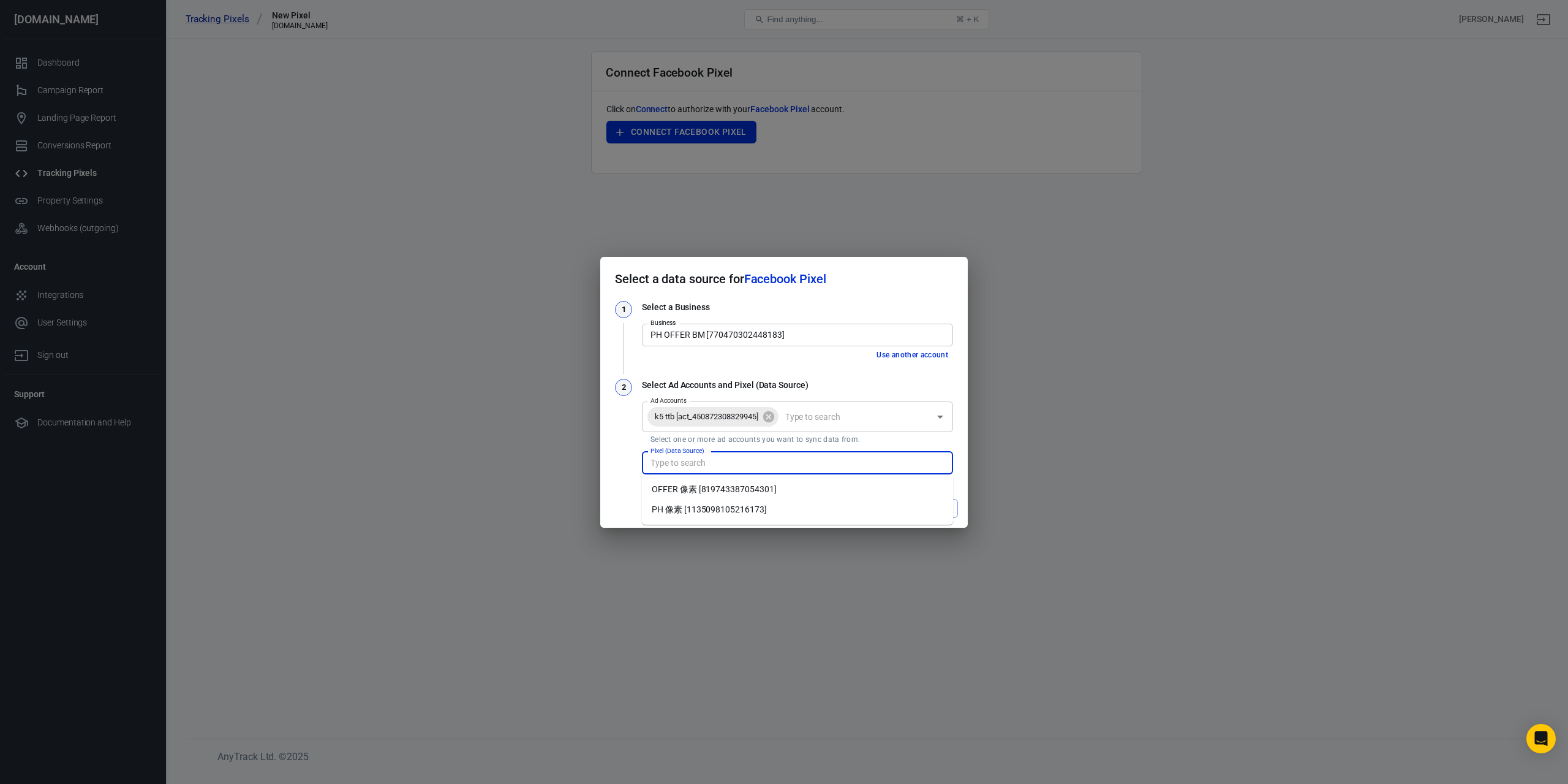
click at [738, 464] on input "Pixel (Data Source)" at bounding box center [796, 463] width 302 height 16
click at [729, 509] on li "PH 像素 [1135098105216173]" at bounding box center [797, 509] width 312 height 20
type input "PH 像素 [1135098105216173]"
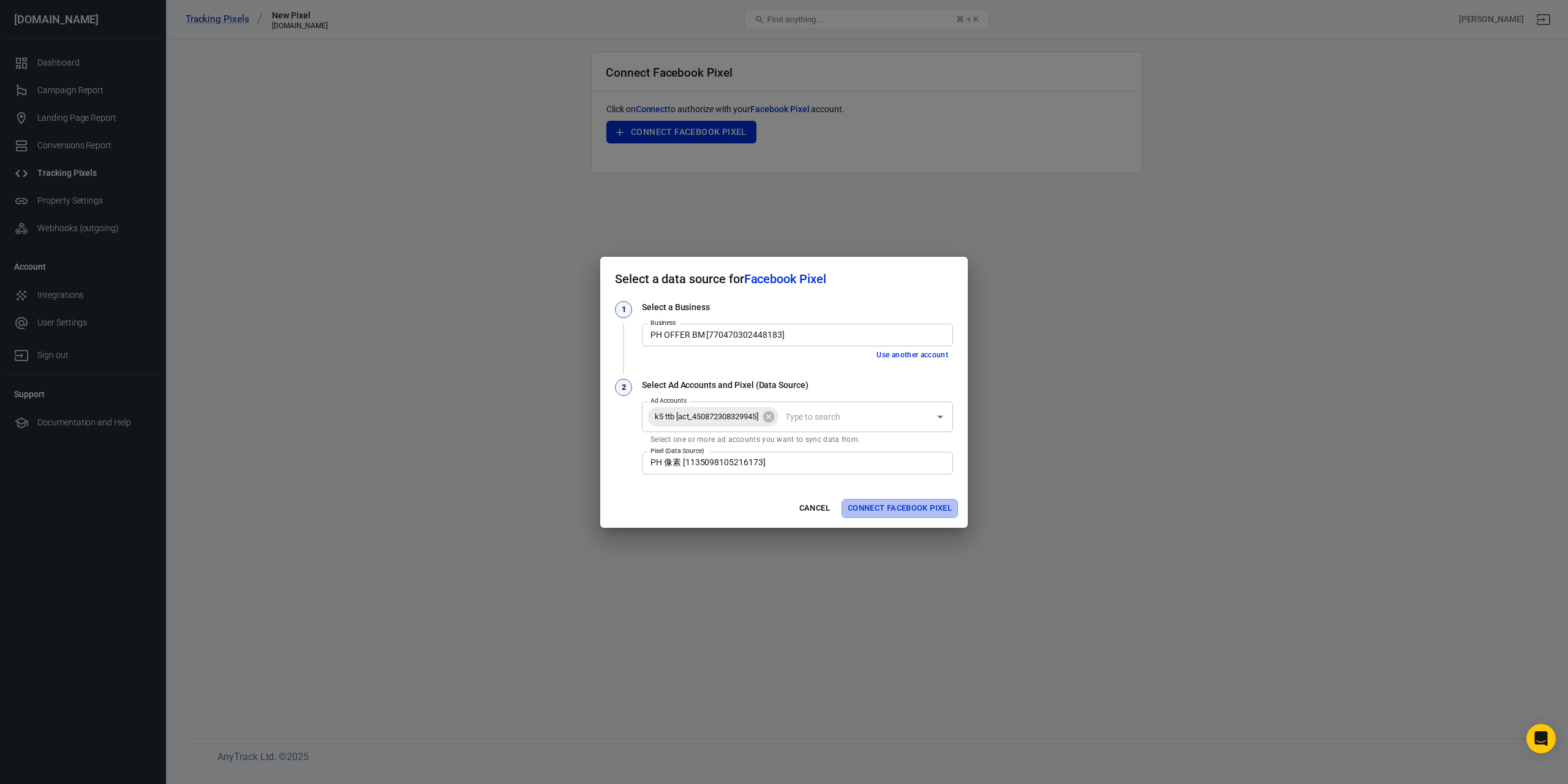
click at [897, 507] on button "Connect Facebook Pixel" at bounding box center [900, 509] width 117 height 19
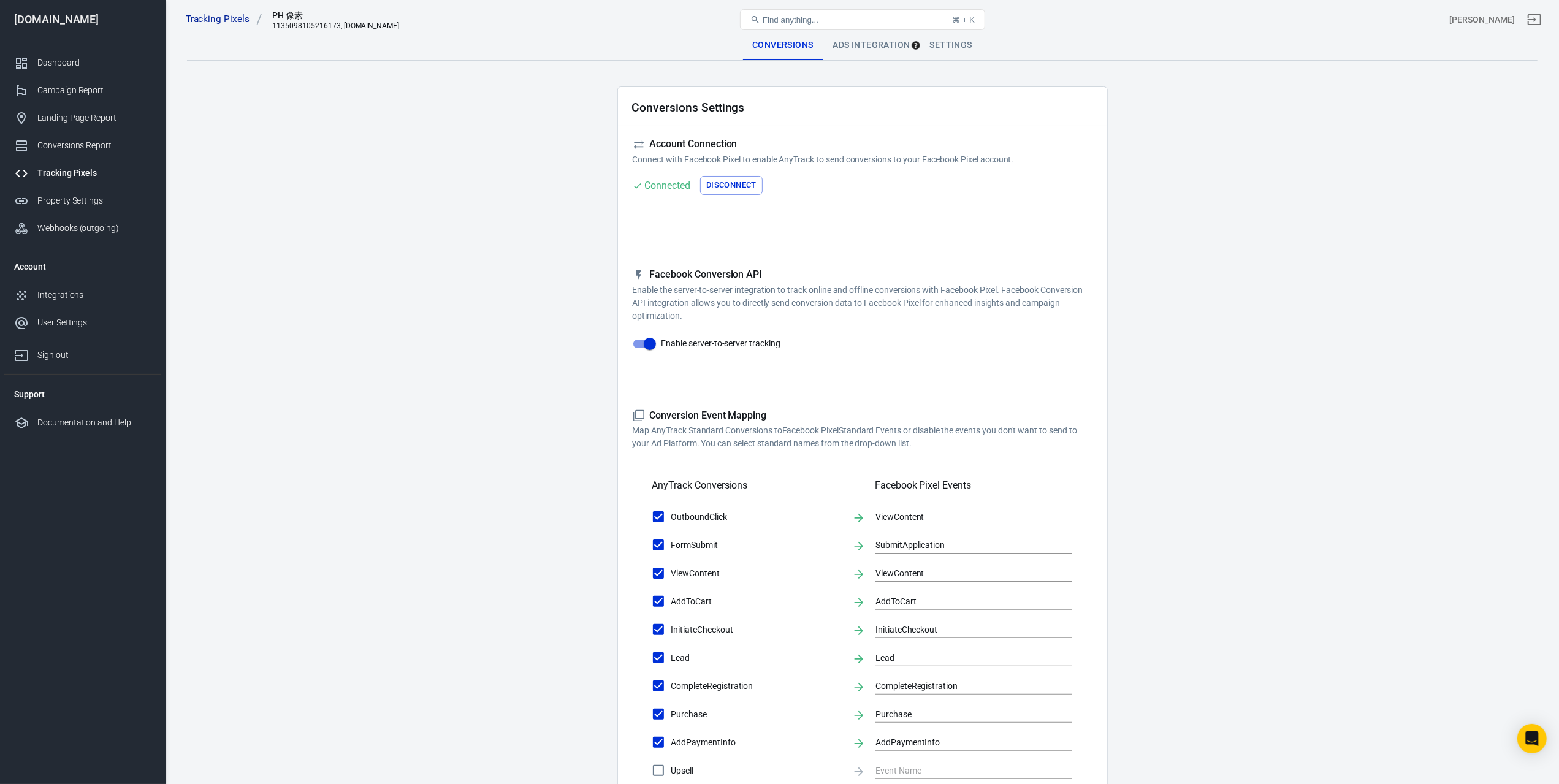
click at [67, 171] on div "Tracking Pixels" at bounding box center [93, 173] width 114 height 13
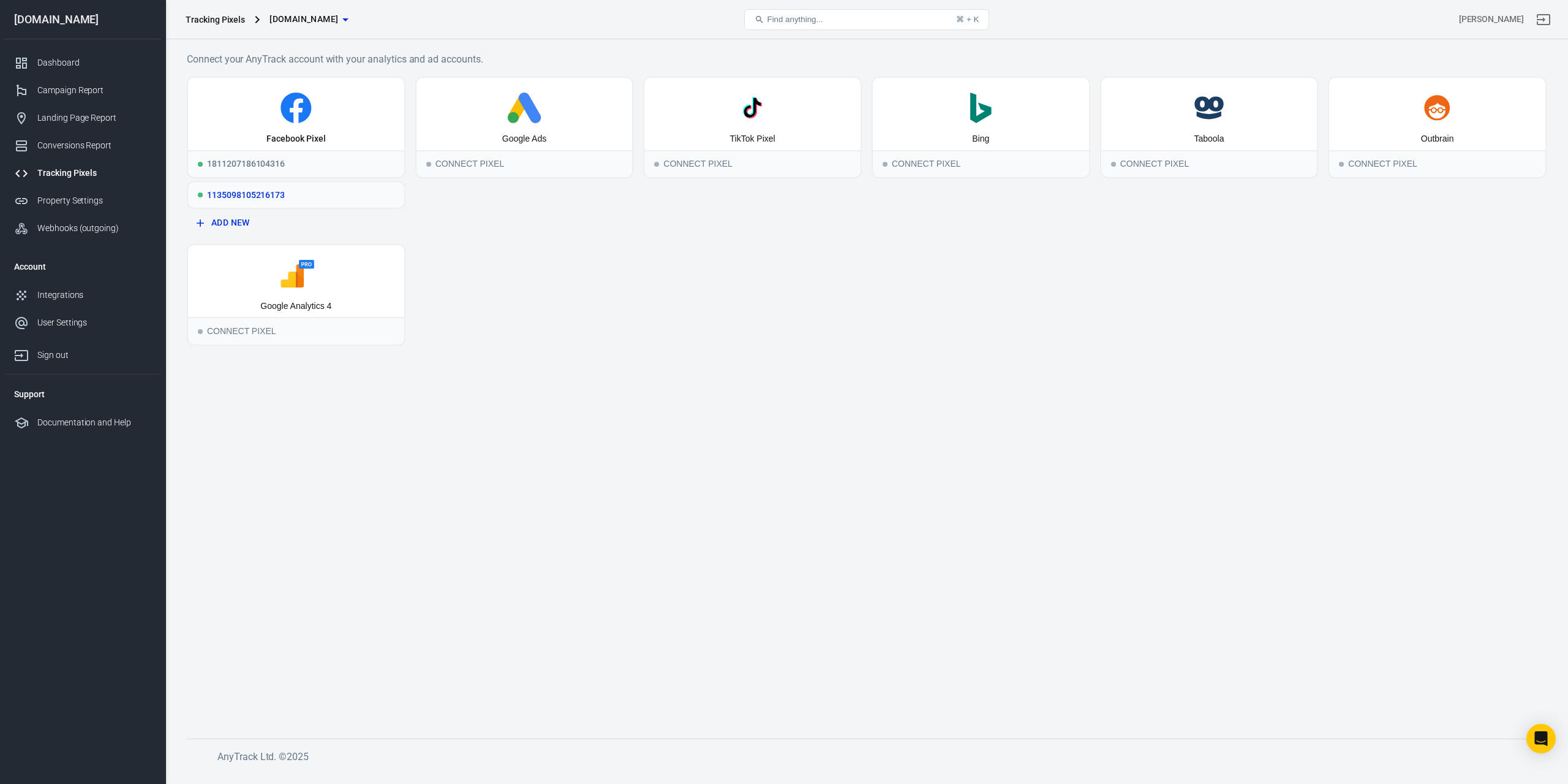
click at [273, 201] on div "1135098105216173" at bounding box center [296, 194] width 217 height 25
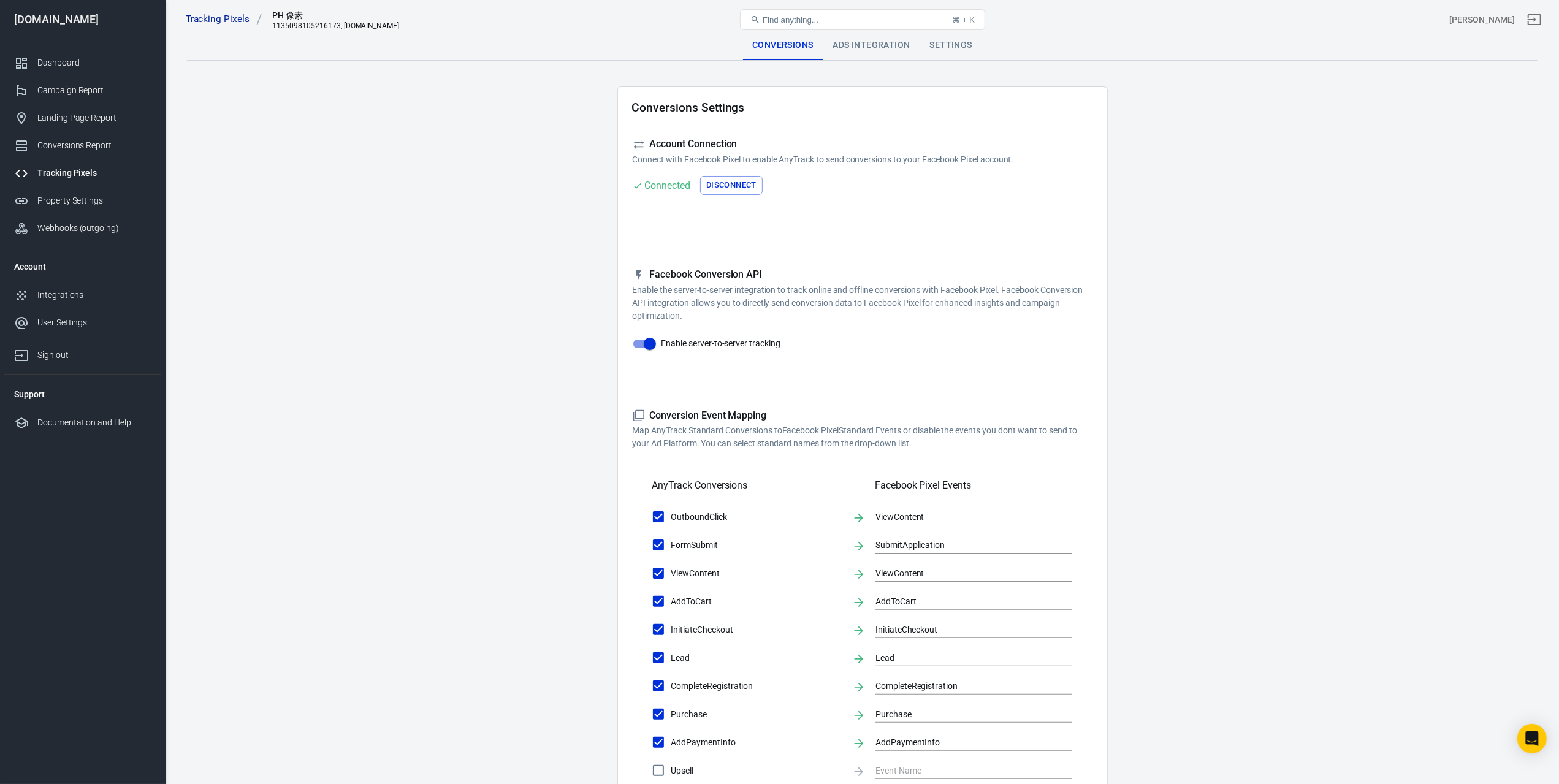
click at [961, 42] on div "Settings" at bounding box center [952, 46] width 62 height 29
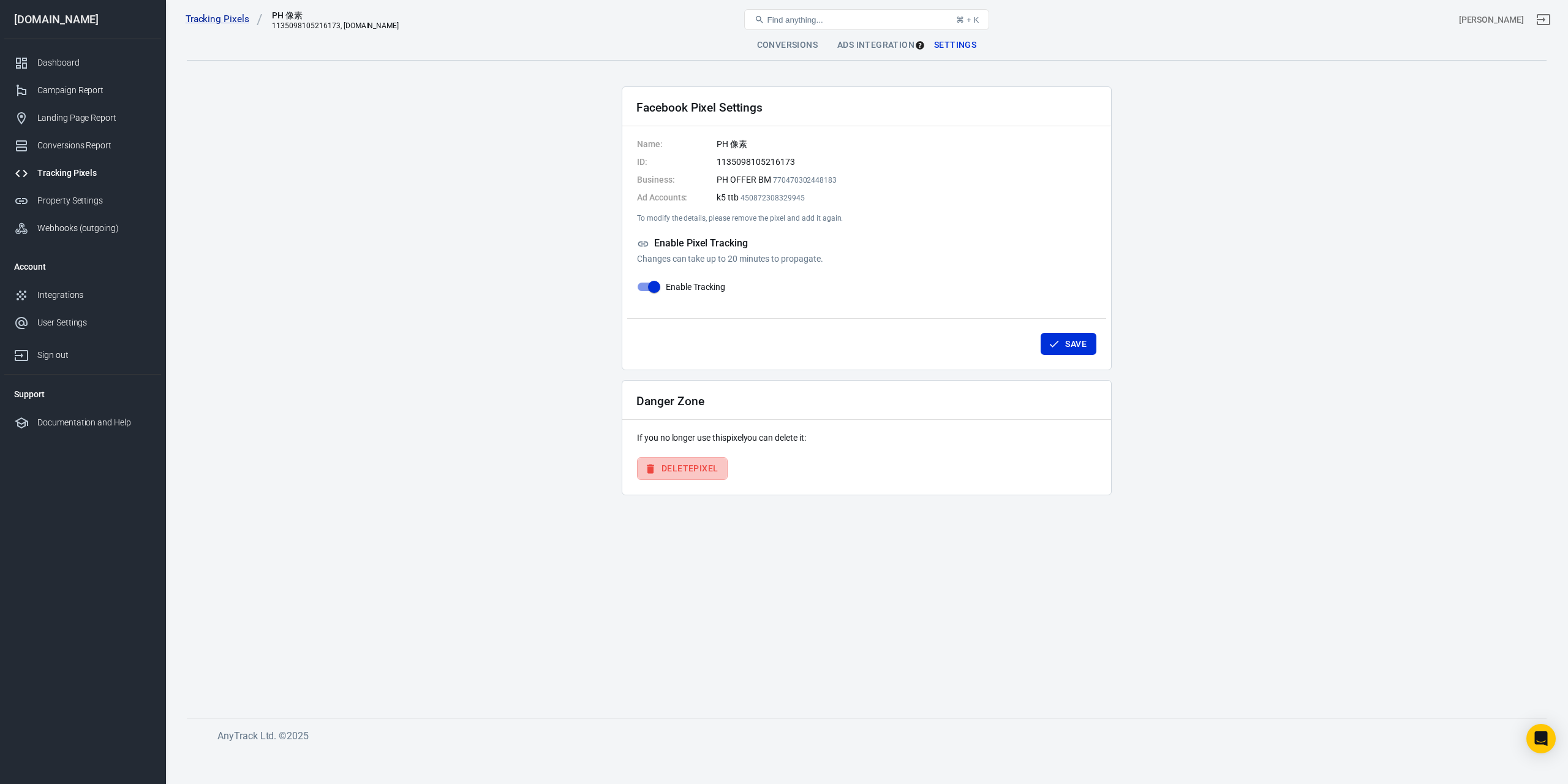
click at [685, 466] on button "Delete Pixel" at bounding box center [682, 468] width 90 height 22
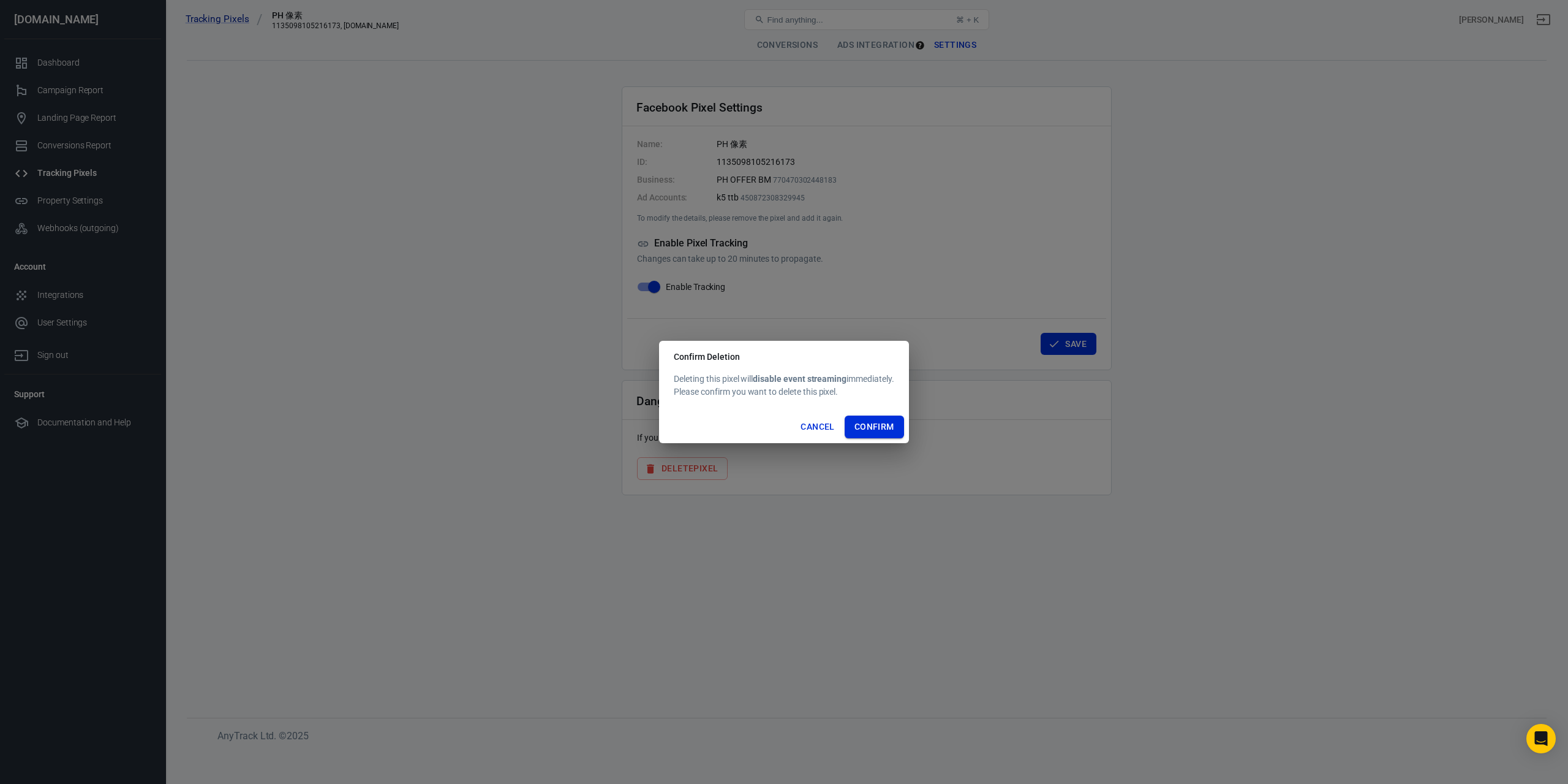
click at [877, 424] on button "Confirm" at bounding box center [874, 426] width 59 height 22
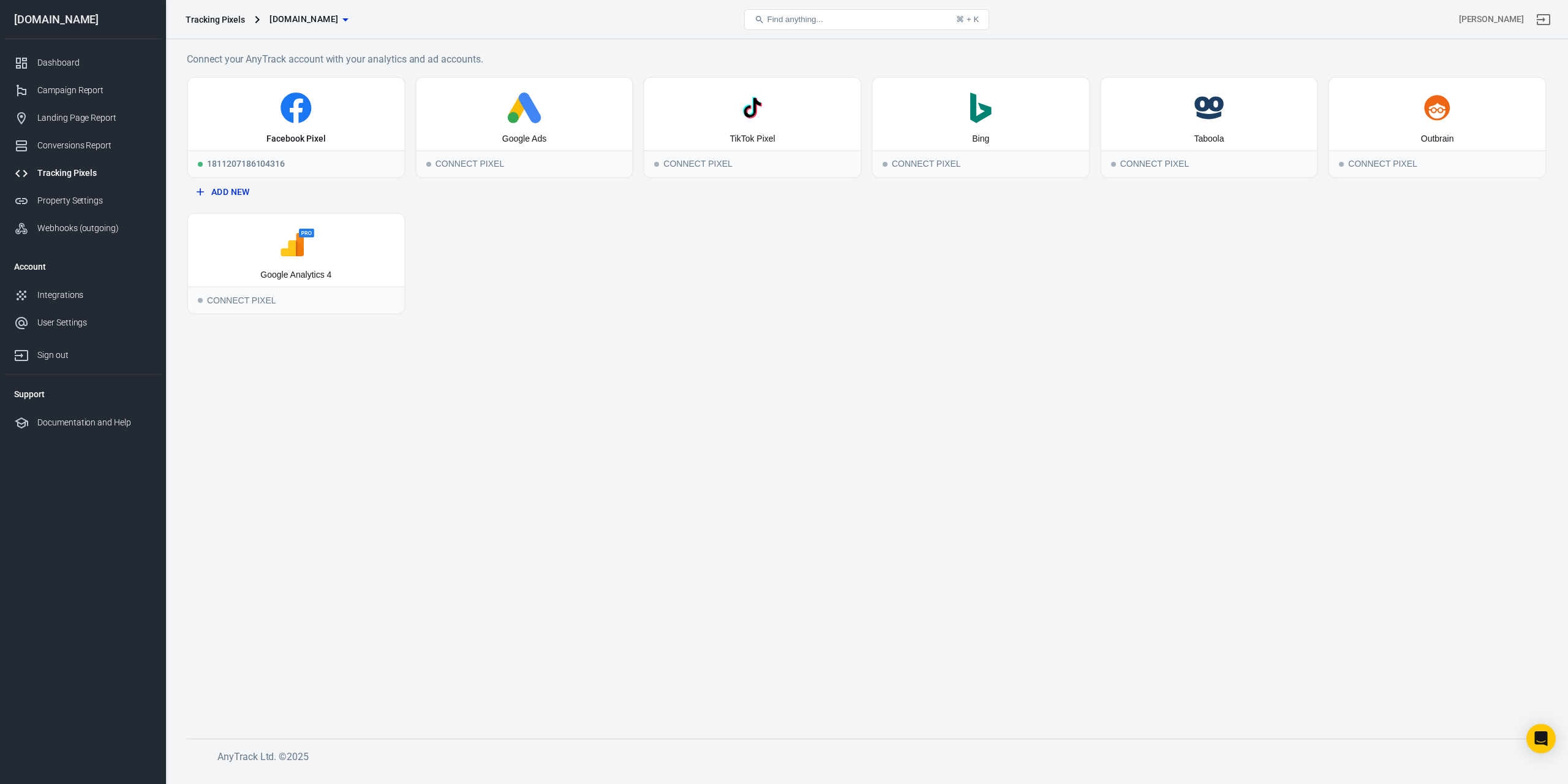
click at [328, 24] on span "[DOMAIN_NAME]" at bounding box center [304, 19] width 69 height 16
click at [295, 84] on span "buyerobservation.com-唐献文" at bounding box center [320, 85] width 165 height 13
click at [266, 160] on div "Connect Pixel" at bounding box center [296, 164] width 217 height 27
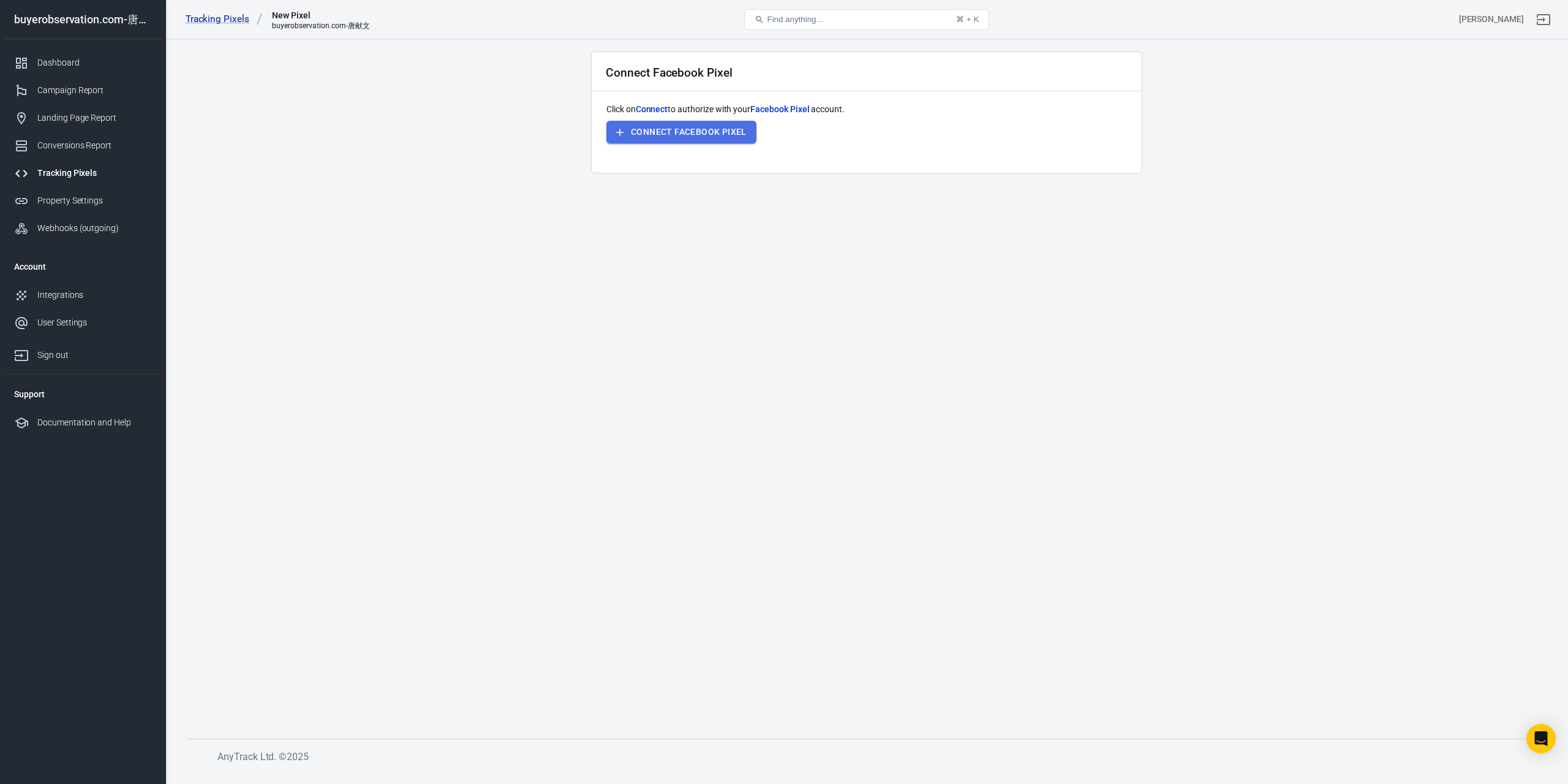
click at [677, 137] on button "Connect Facebook Pixel" at bounding box center [682, 131] width 150 height 22
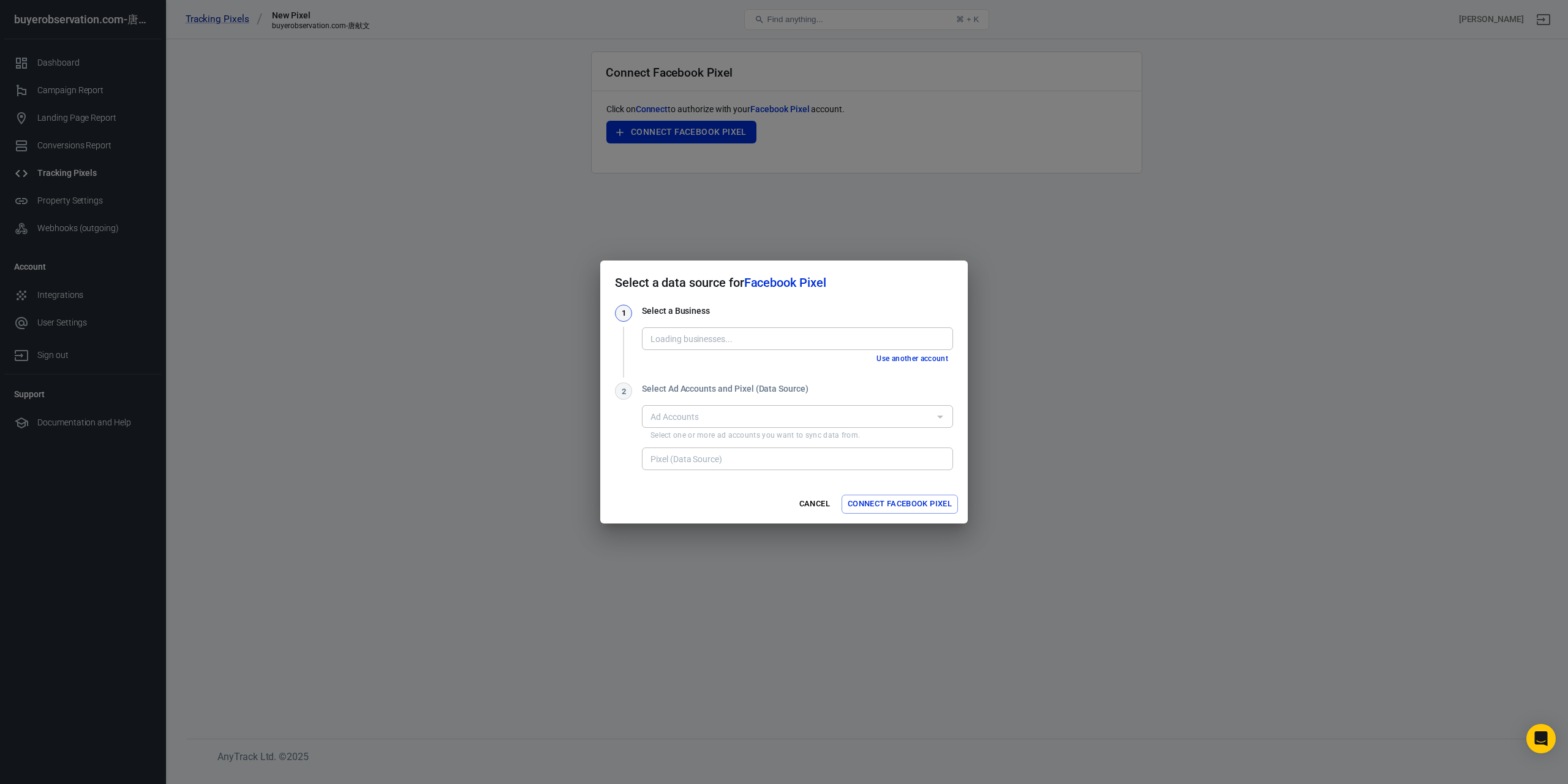
type input "PH OFFER BM [770470302448183]"
click at [762, 414] on input "Ad Accounts" at bounding box center [787, 417] width 284 height 16
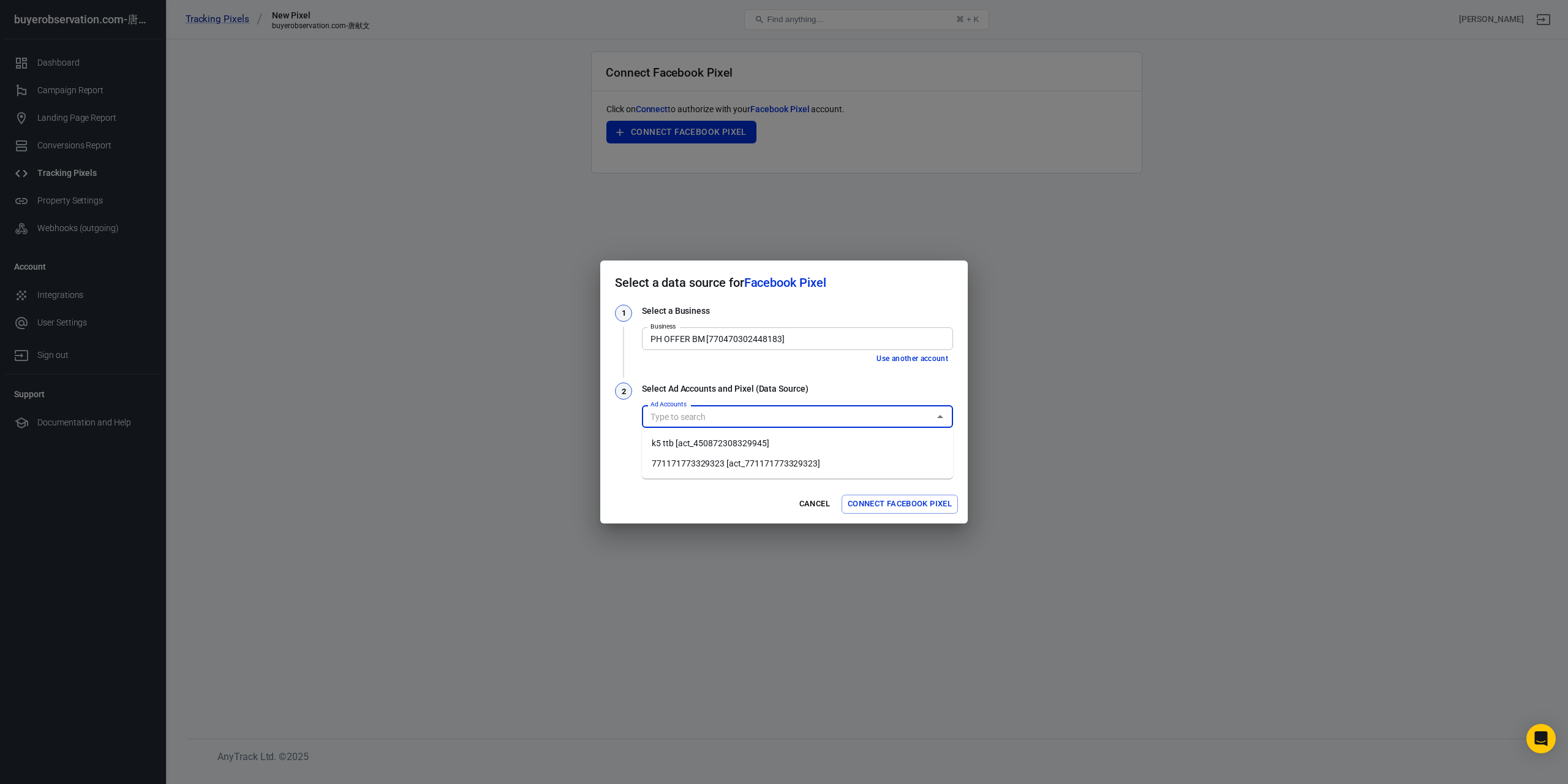
click at [712, 444] on li "k5 ttb [act_450872308329945]" at bounding box center [797, 443] width 312 height 20
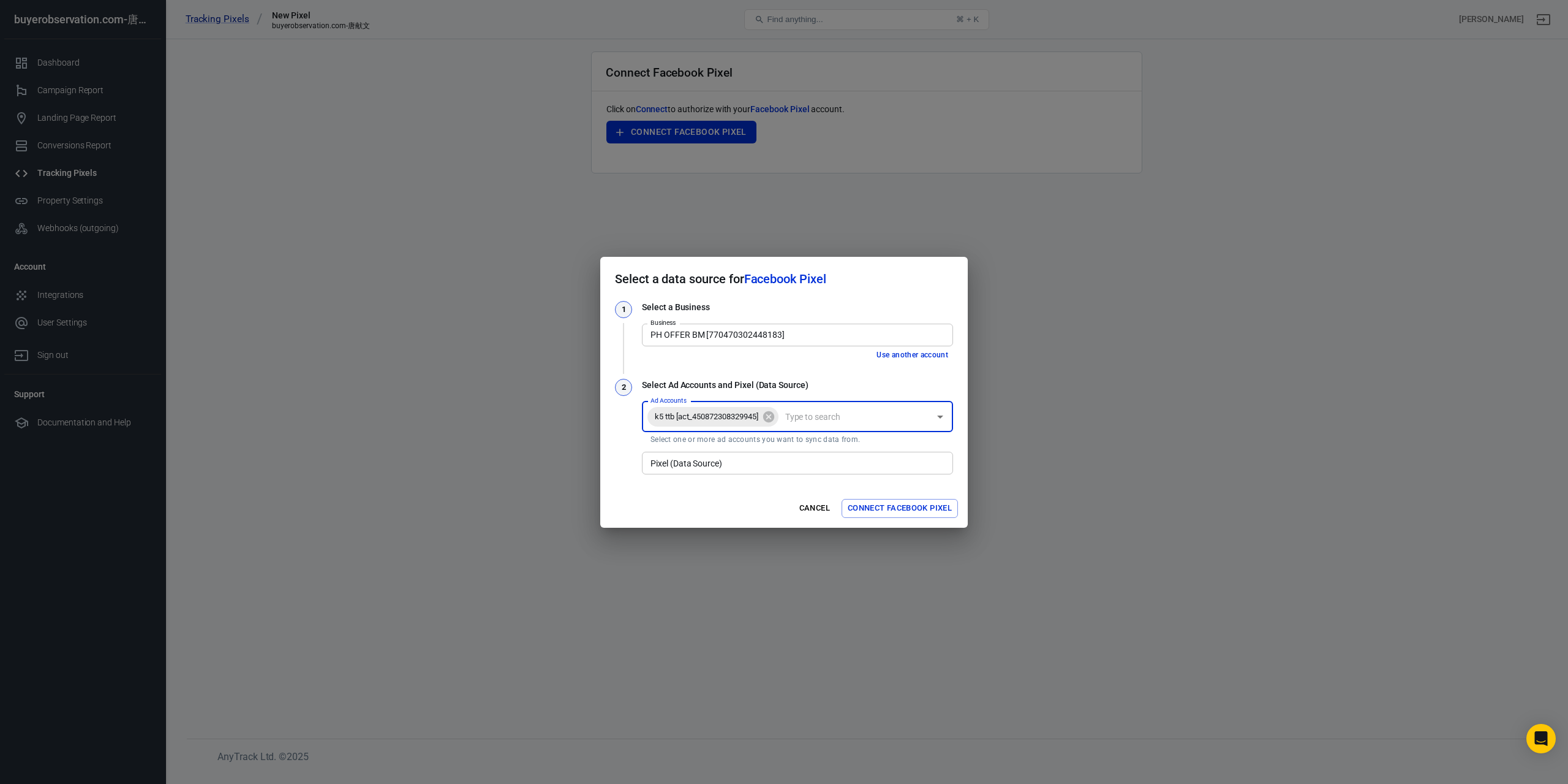
click at [738, 458] on input "Pixel (Data Source)" at bounding box center [796, 463] width 302 height 16
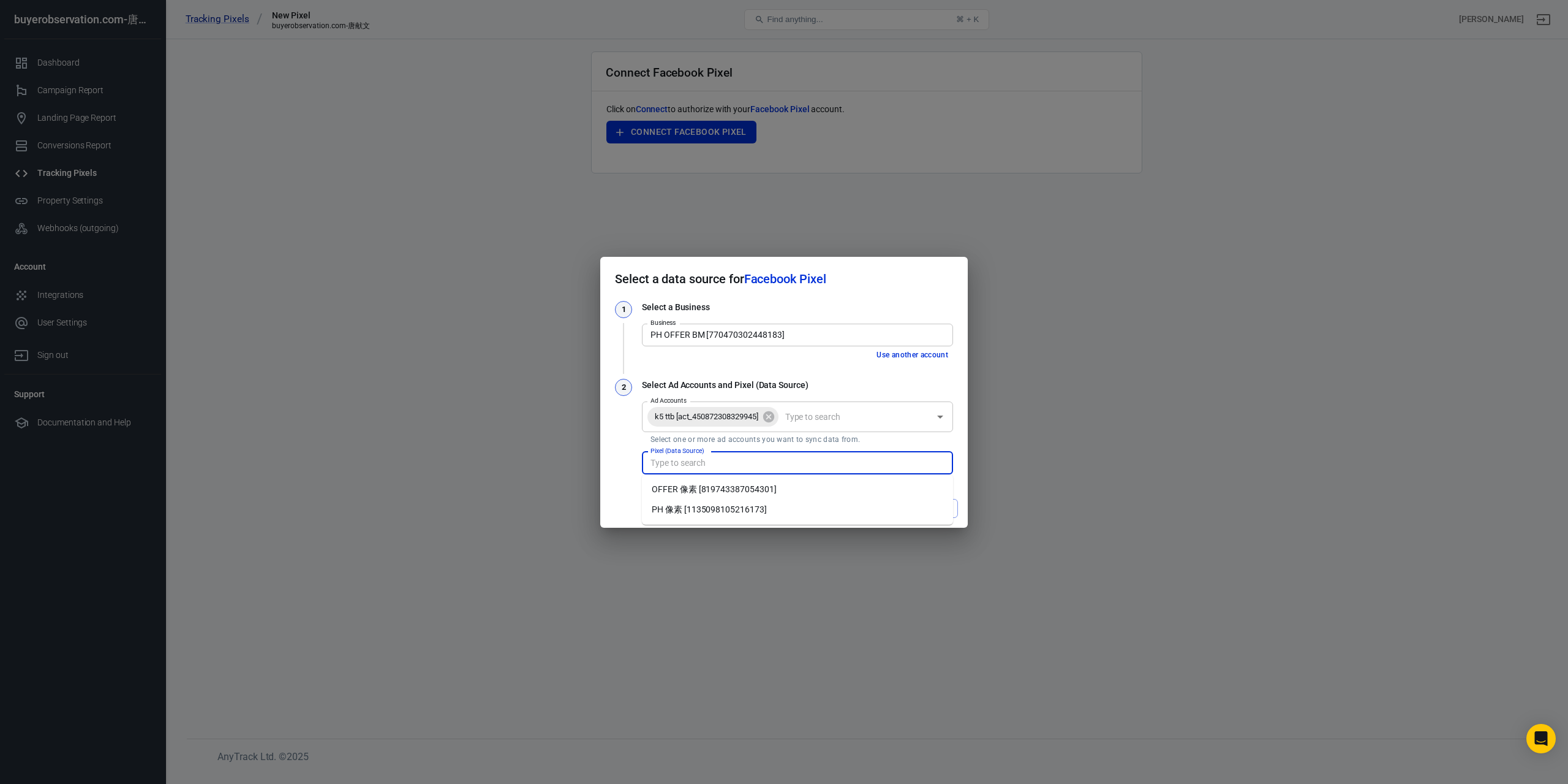
click at [701, 509] on li "PH 像素 [1135098105216173]" at bounding box center [797, 509] width 312 height 20
type input "PH 像素 [1135098105216173]"
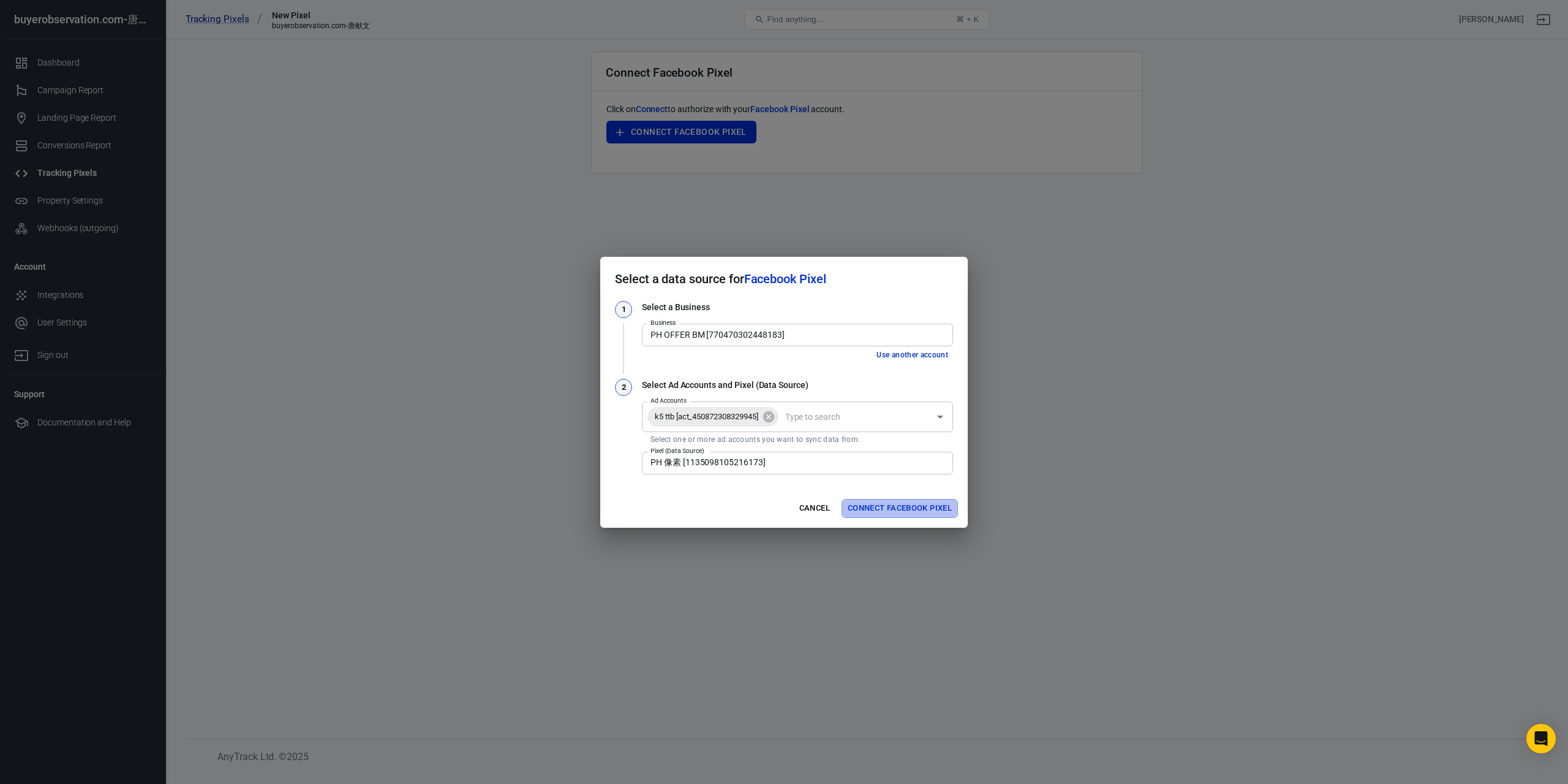
click at [891, 504] on button "Connect Facebook Pixel" at bounding box center [900, 509] width 117 height 19
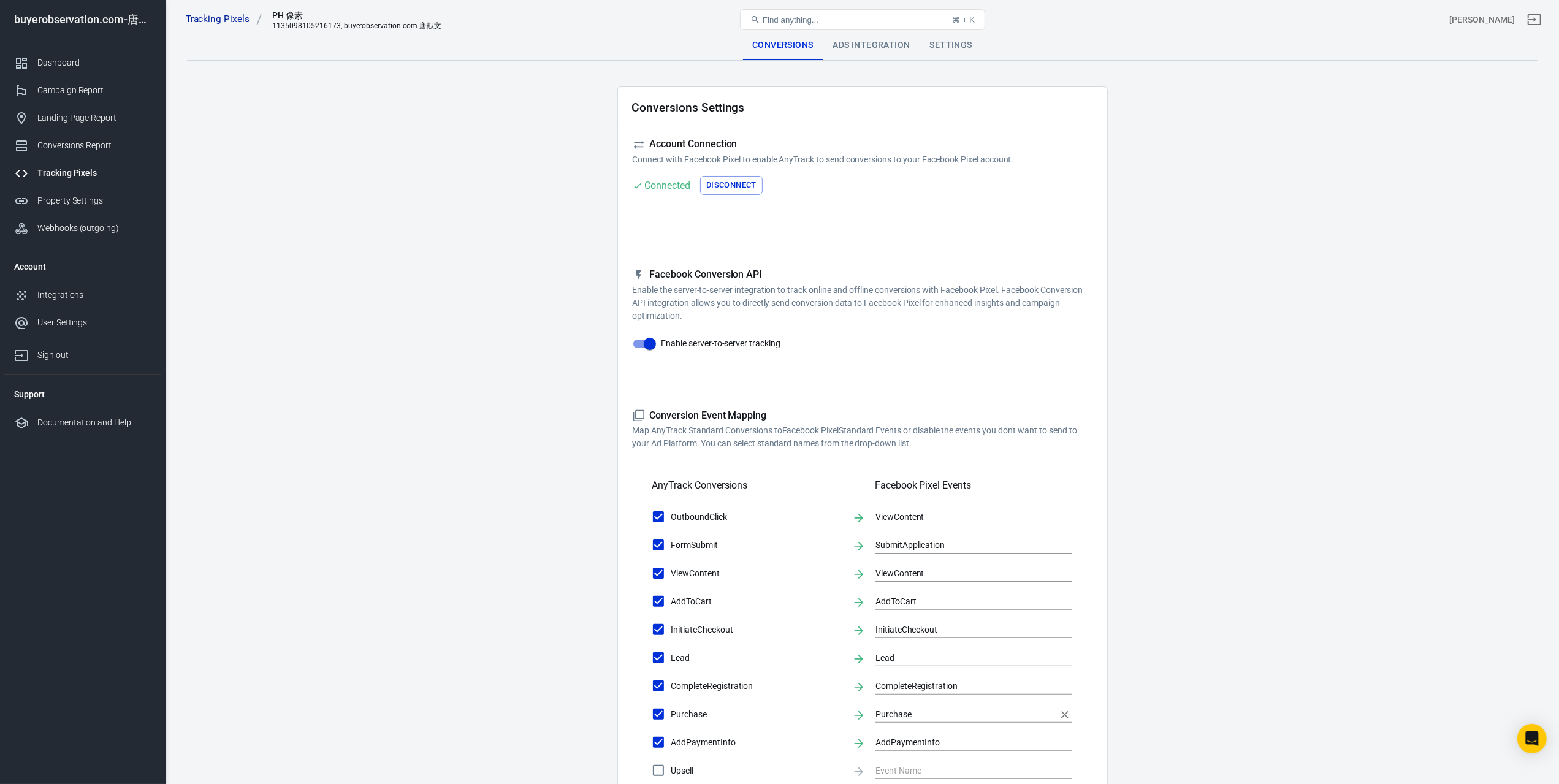
scroll to position [296, 0]
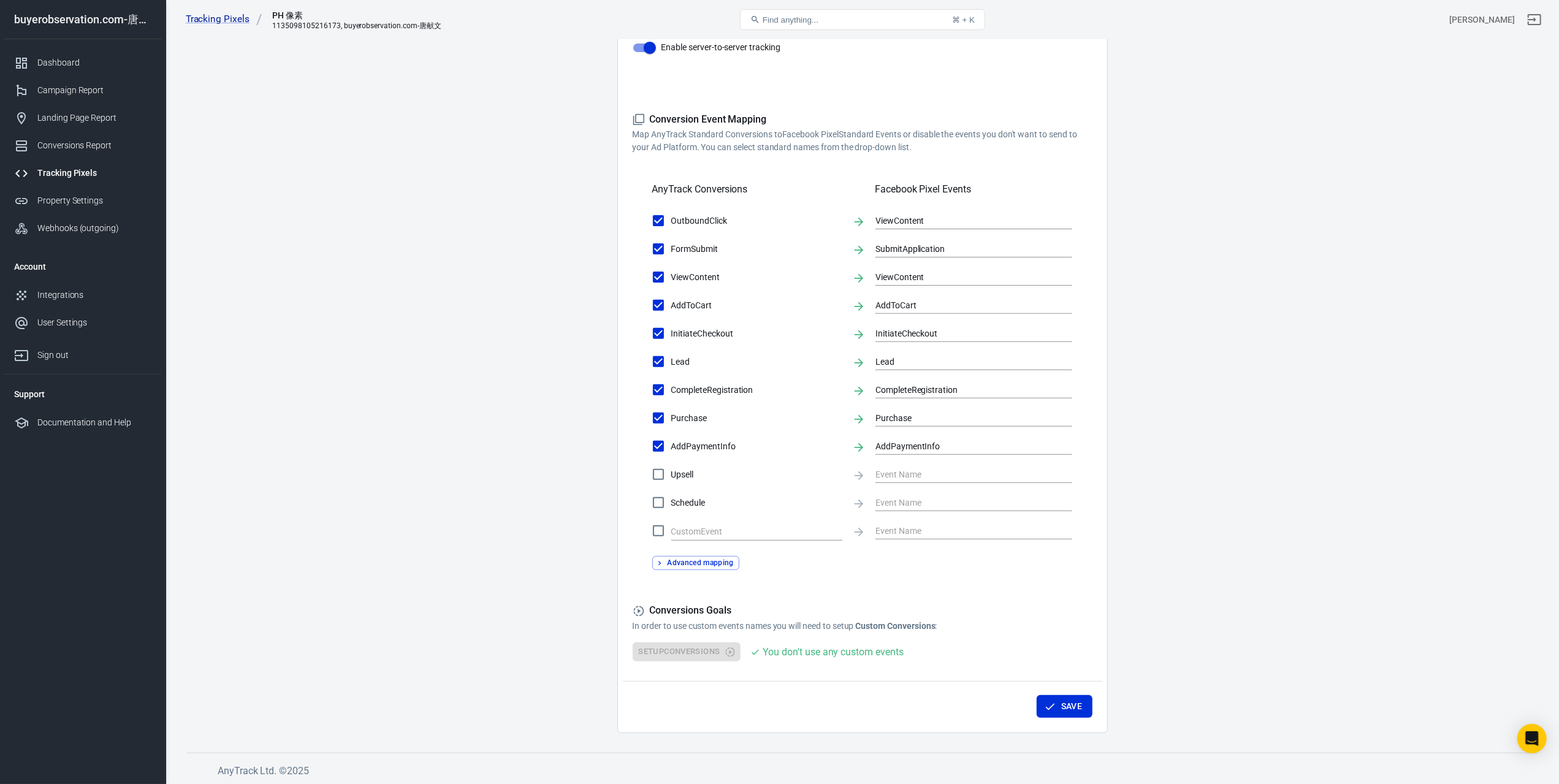
drag, startPoint x: 1048, startPoint y: 701, endPoint x: 1165, endPoint y: 706, distance: 117.1
click at [1049, 701] on icon "button" at bounding box center [1050, 706] width 13 height 13
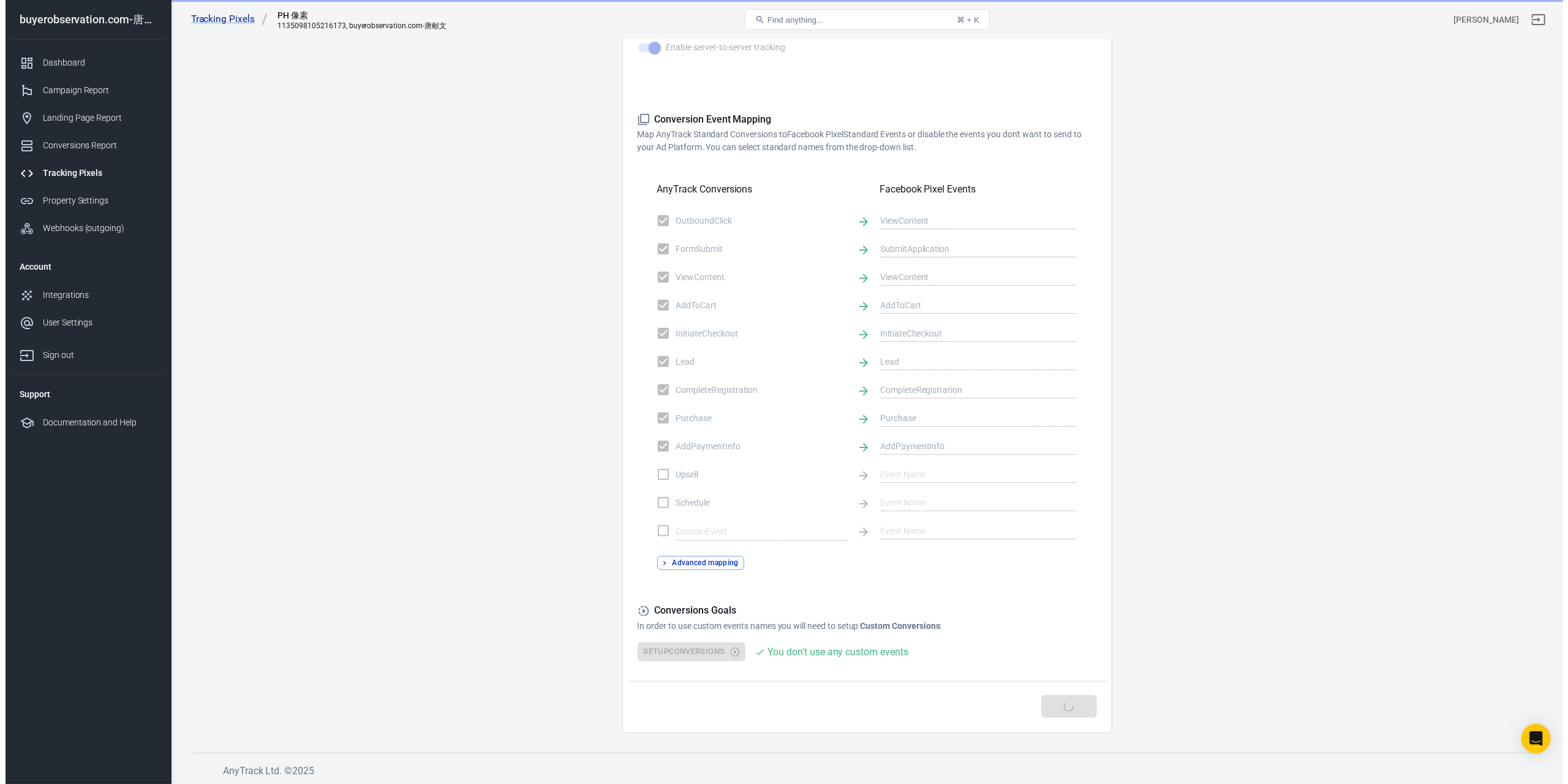
scroll to position [0, 0]
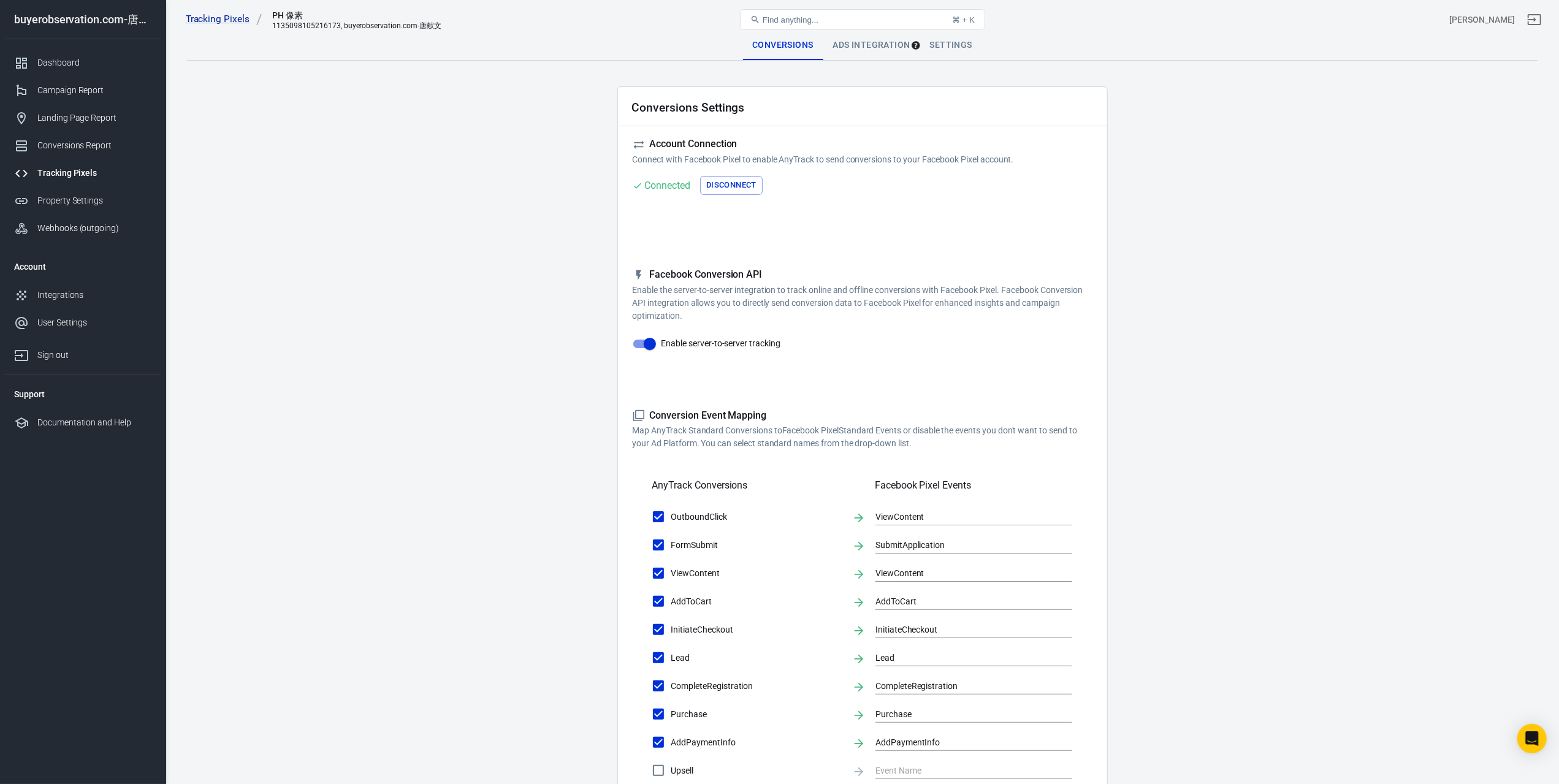
click at [863, 49] on div "Ads Integration" at bounding box center [872, 46] width 97 height 29
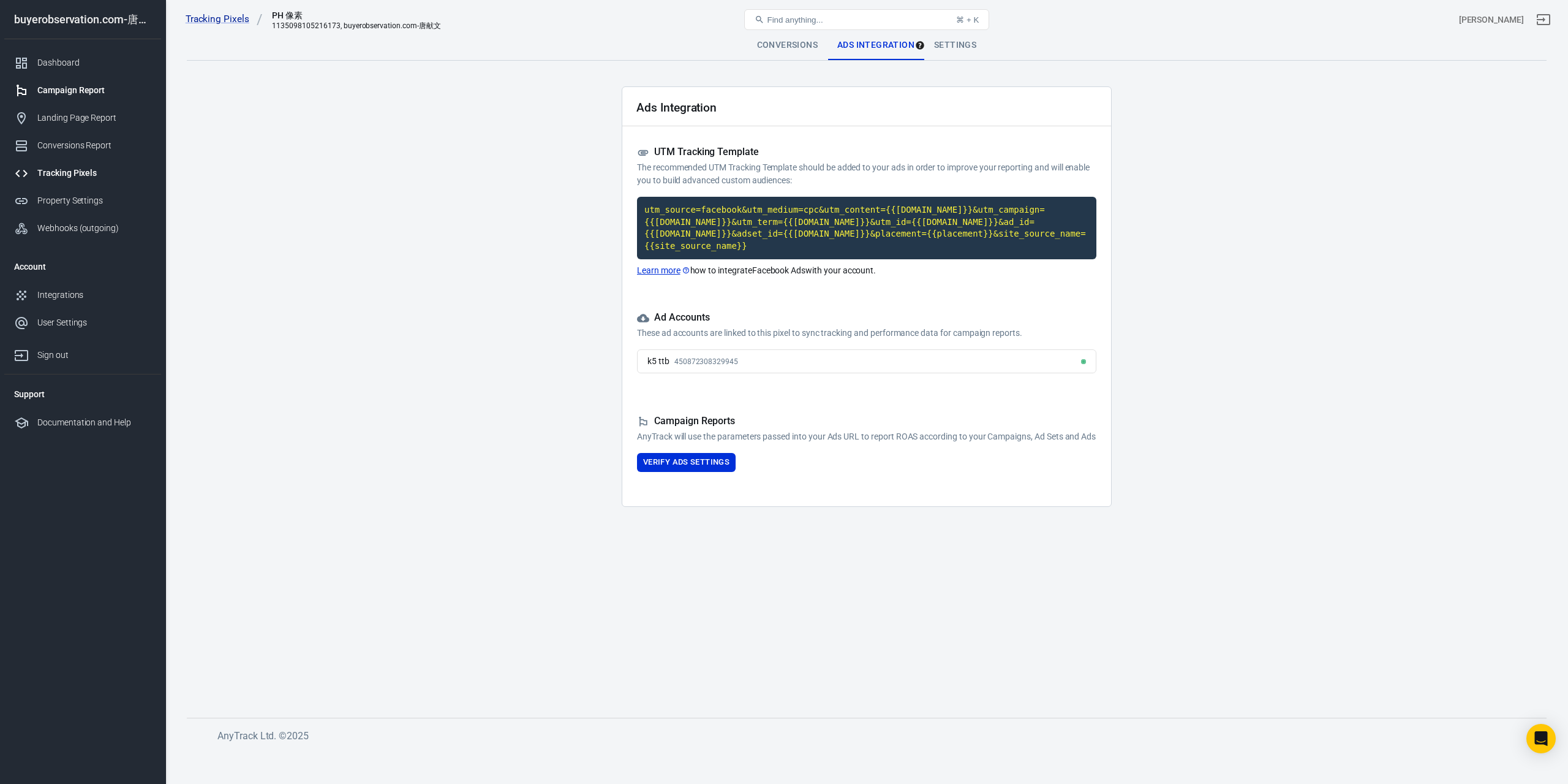
click at [83, 99] on link "Campaign Report" at bounding box center [83, 90] width 157 height 27
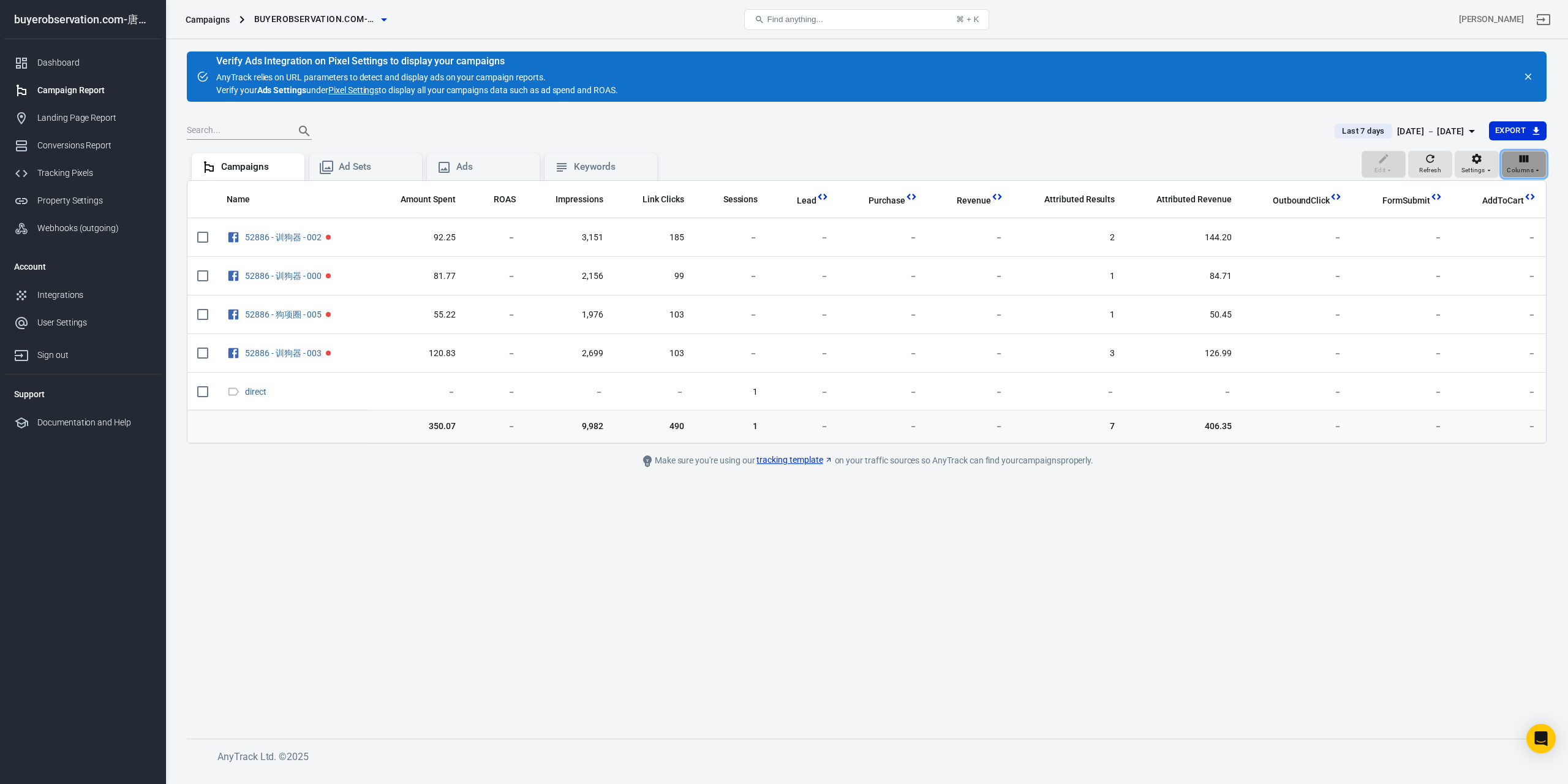
click at [1529, 161] on icon "button" at bounding box center [1523, 158] width 13 height 13
click at [1486, 352] on li "Customize columns…" at bounding box center [1487, 356] width 117 height 20
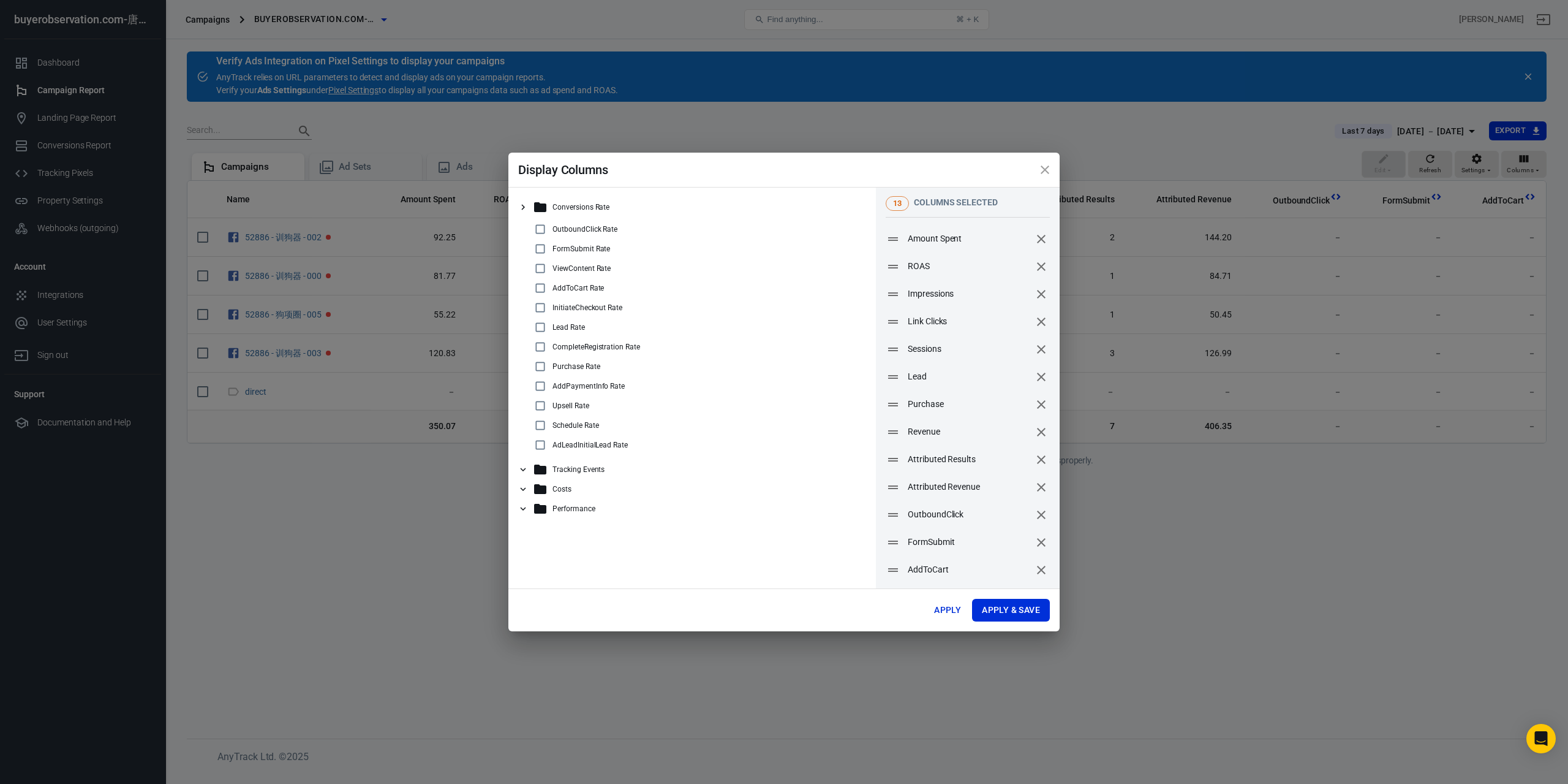
click at [1050, 170] on icon "close" at bounding box center [1045, 169] width 15 height 15
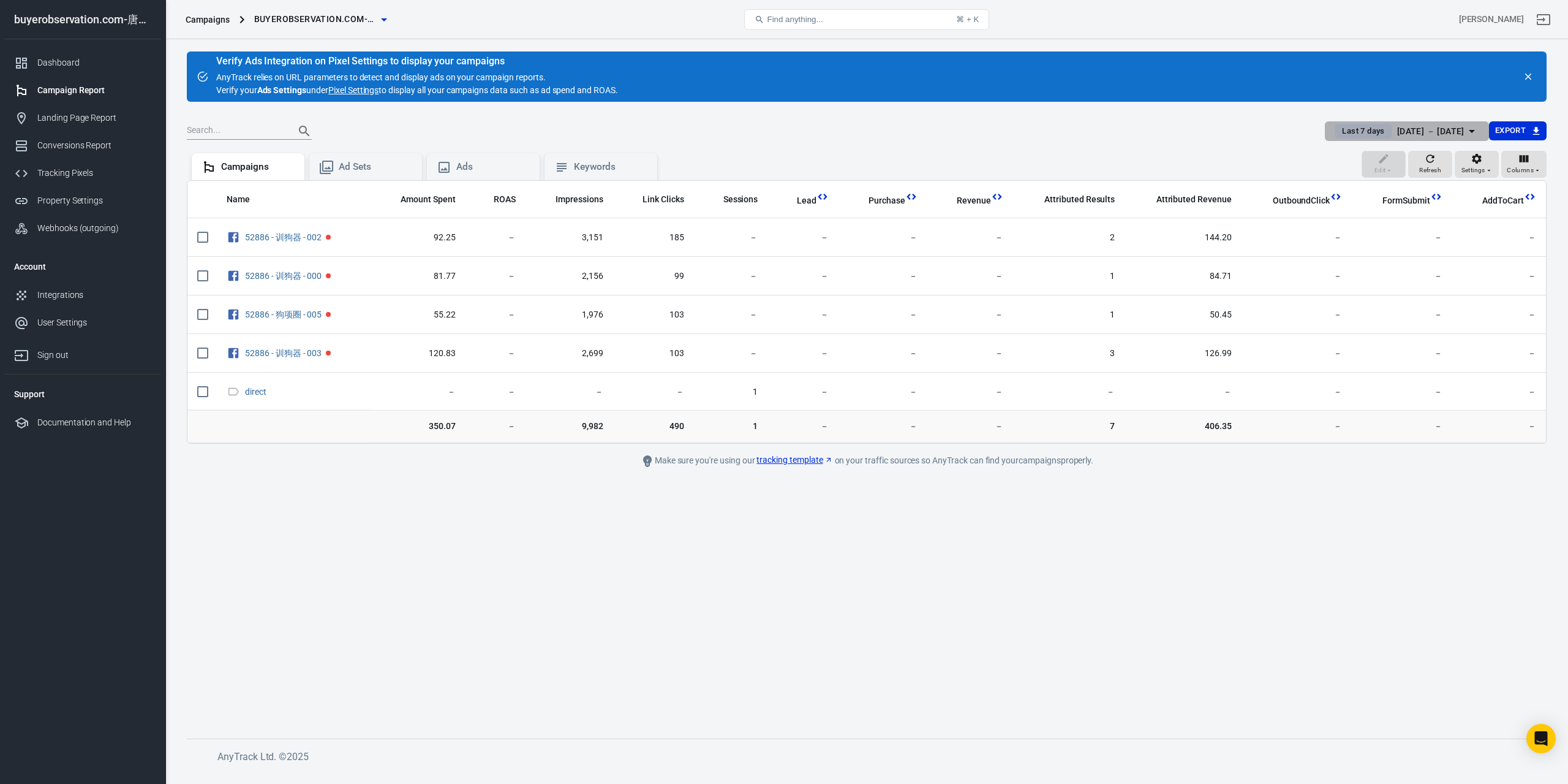
click at [1425, 127] on div "[DATE] － [DATE]" at bounding box center [1430, 131] width 67 height 16
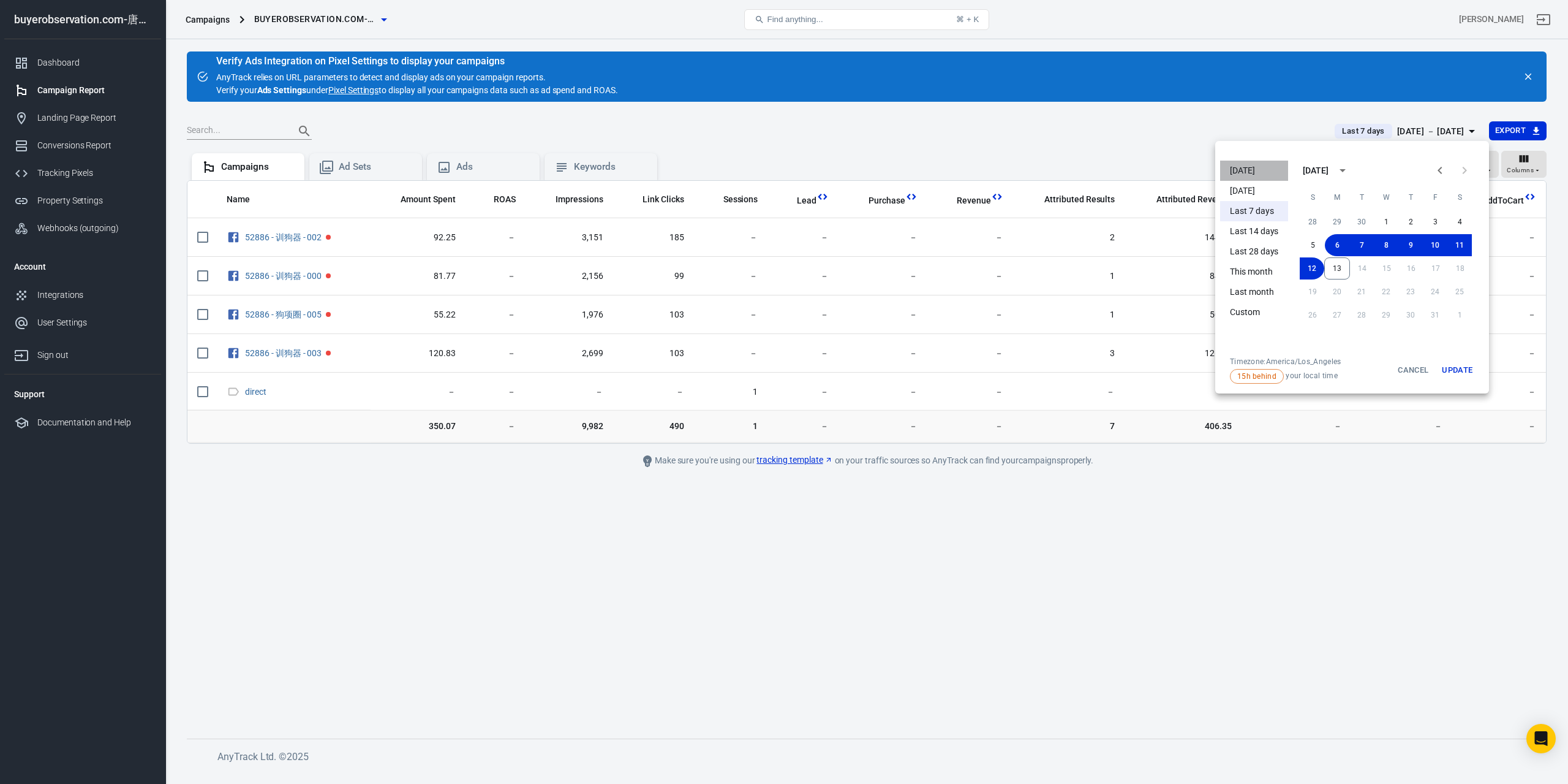
click at [1237, 175] on li "[DATE]" at bounding box center [1254, 170] width 68 height 20
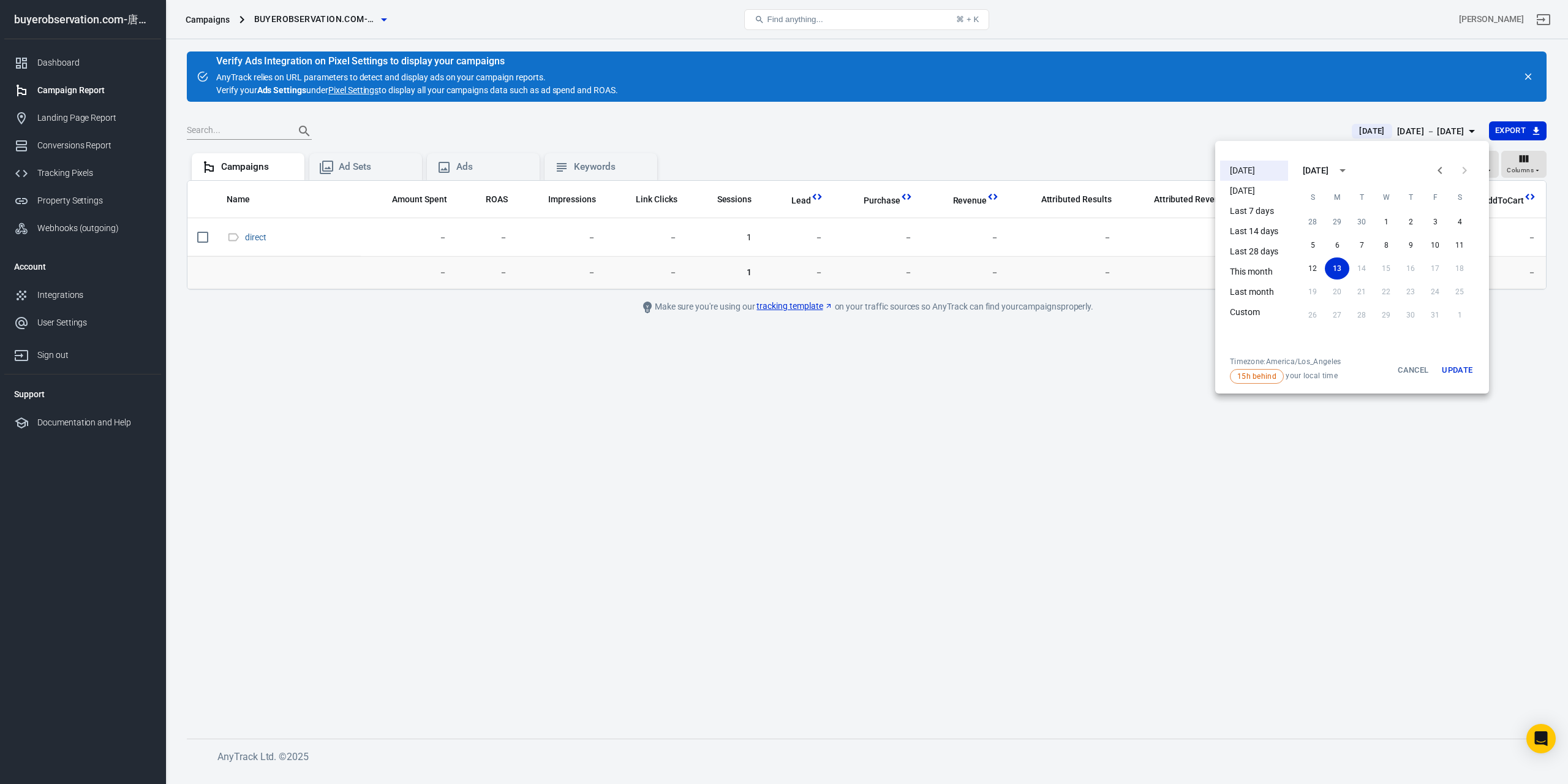
click at [789, 561] on div at bounding box center [784, 392] width 1568 height 784
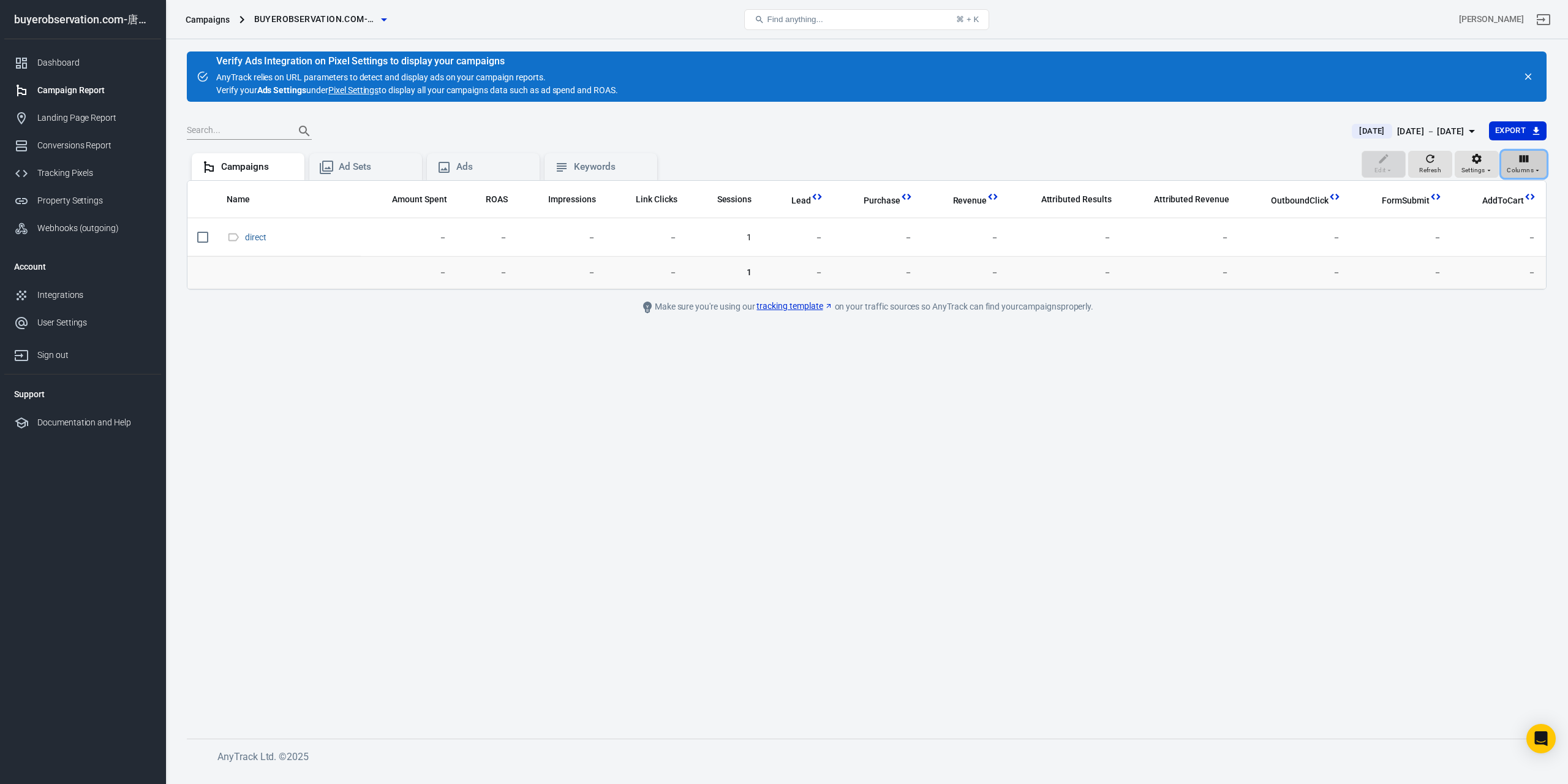
click at [1519, 172] on span "Columns" at bounding box center [1520, 170] width 27 height 11
click at [1483, 349] on li "Customize columns…" at bounding box center [1487, 356] width 117 height 20
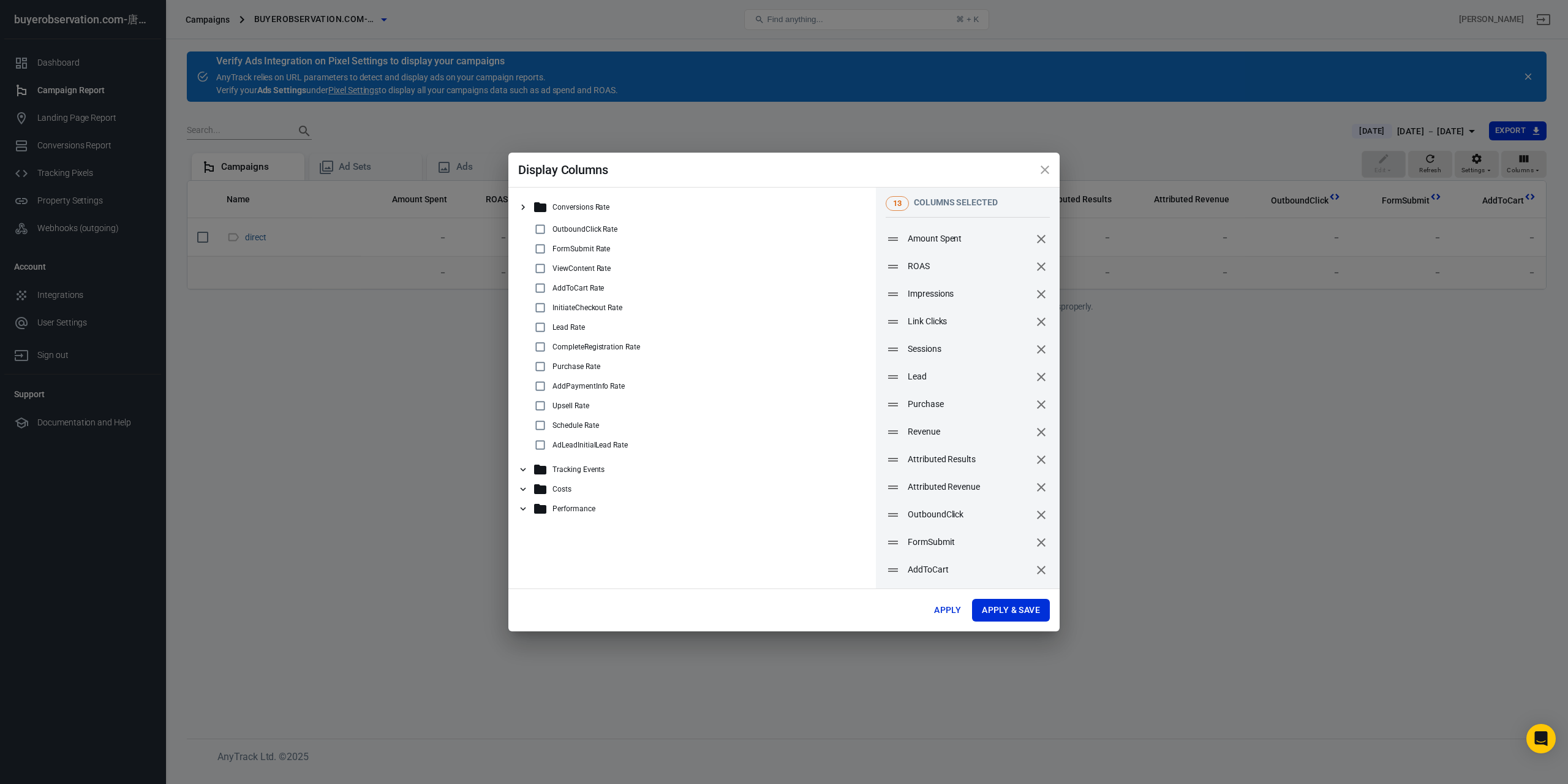
click at [597, 471] on p "Tracking Events" at bounding box center [579, 469] width 52 height 9
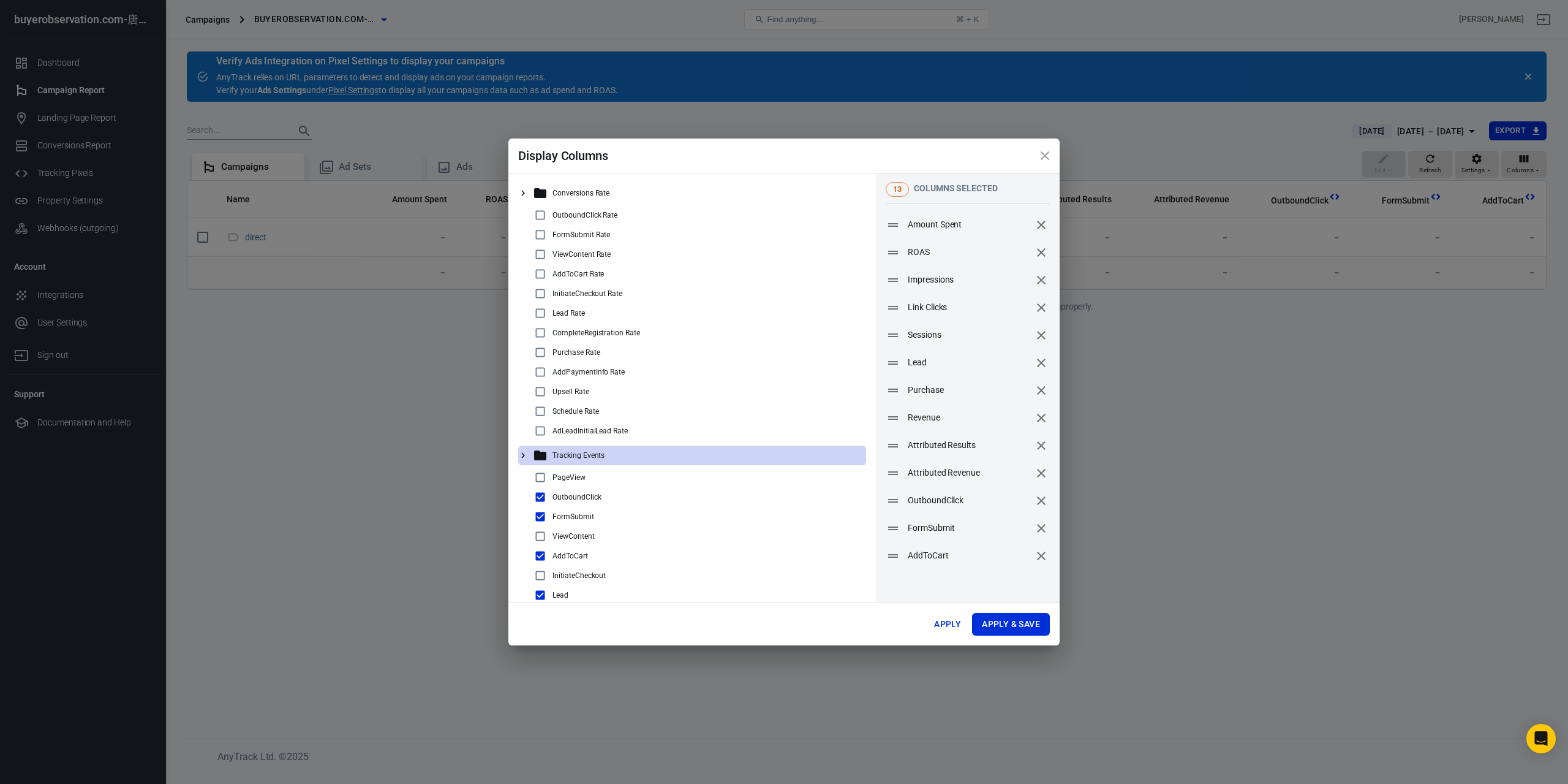
scroll to position [174, 0]
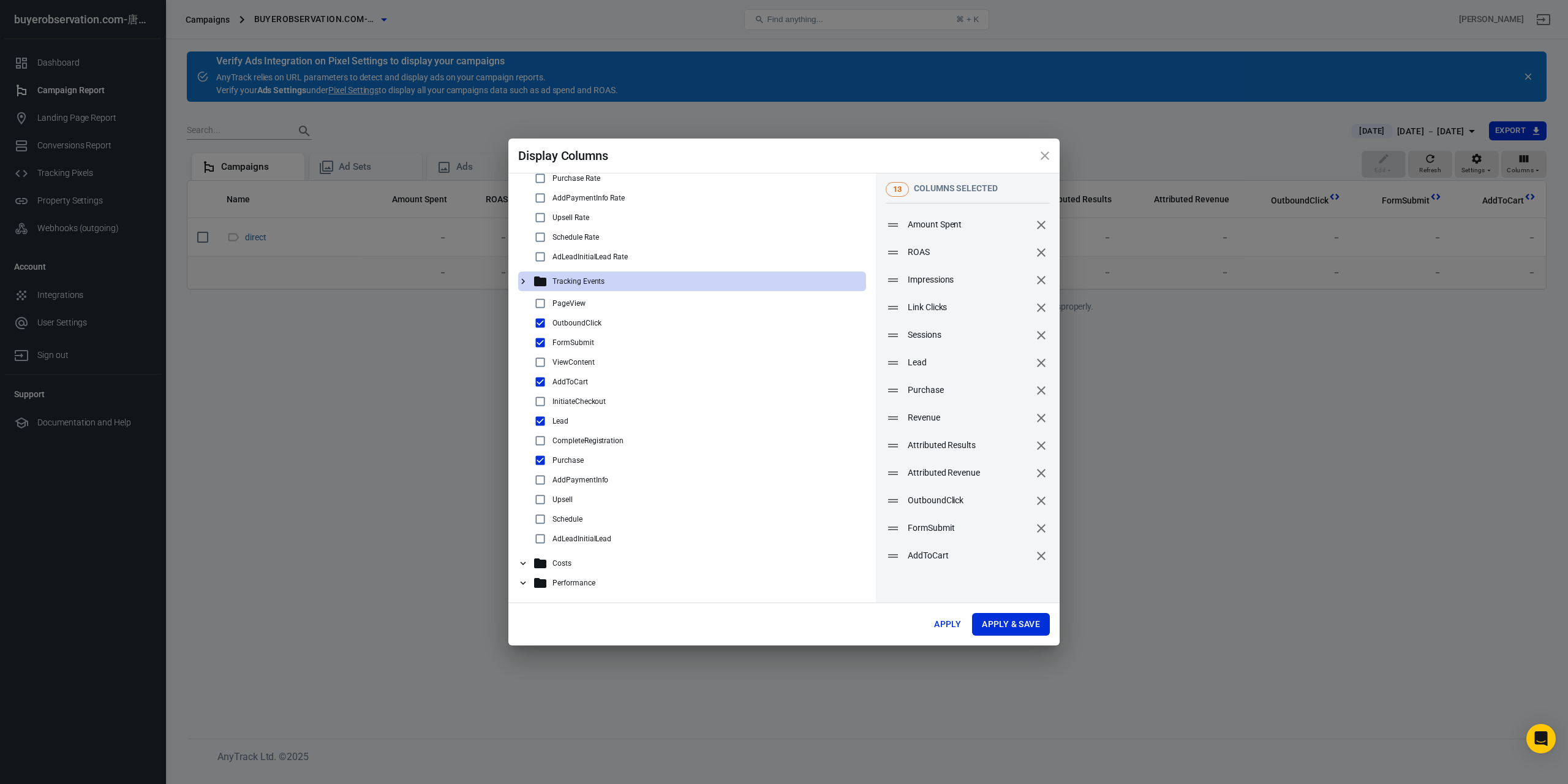
click at [540, 403] on input "checkbox" at bounding box center [540, 401] width 15 height 15
checkbox input "true"
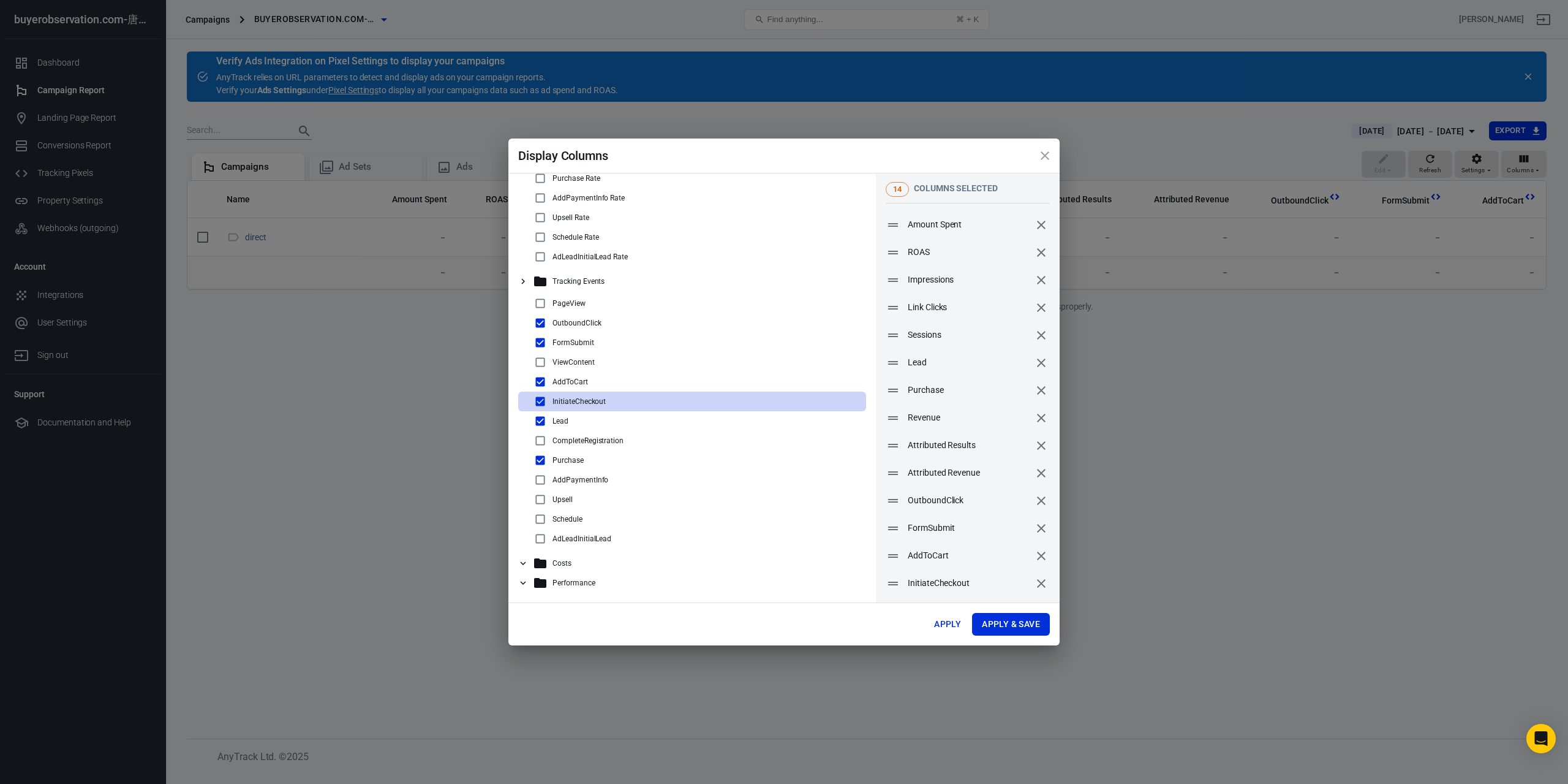
click at [537, 364] on input "checkbox" at bounding box center [540, 361] width 15 height 15
checkbox input "true"
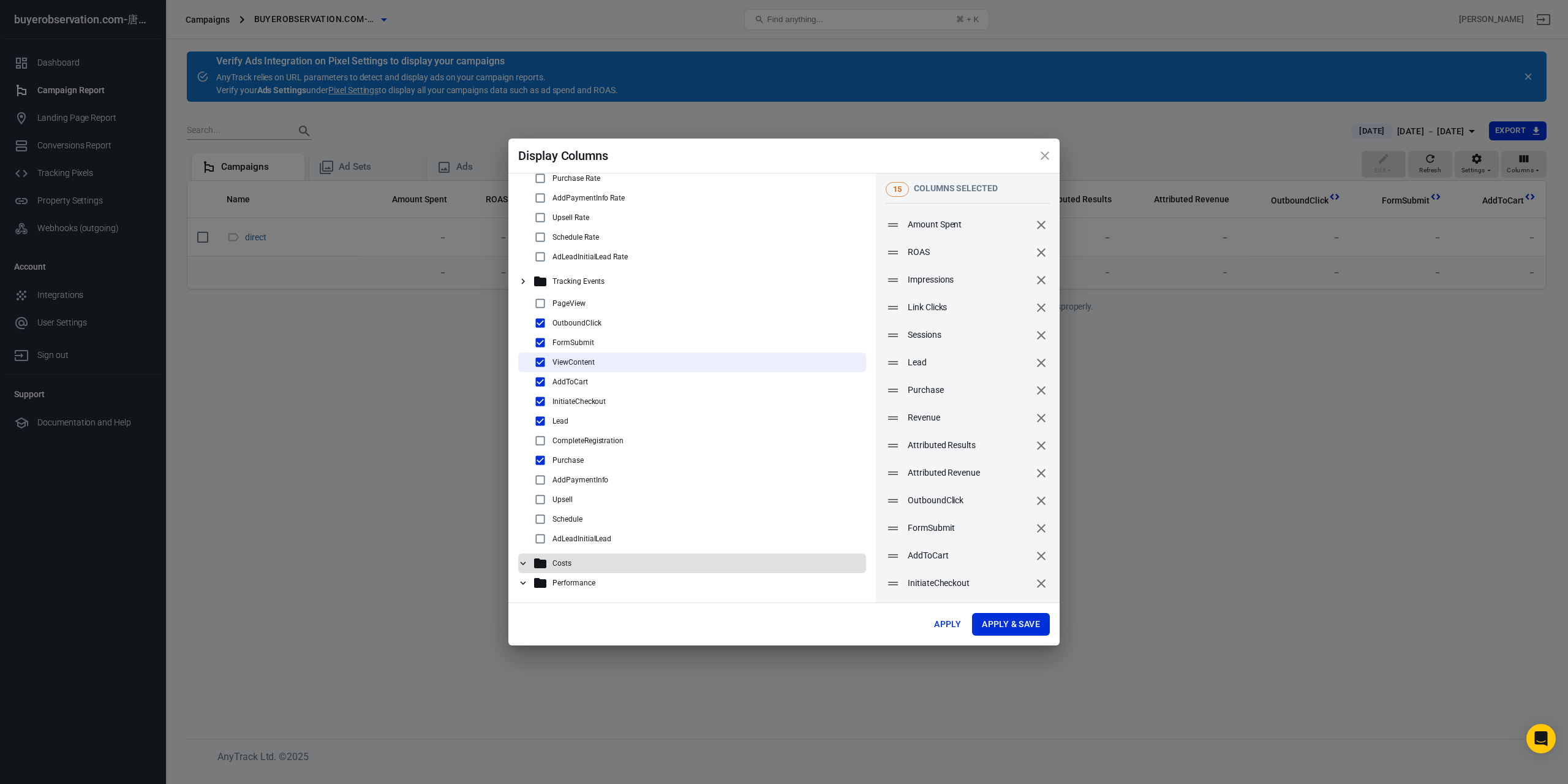
click at [525, 563] on icon at bounding box center [523, 564] width 6 height 4
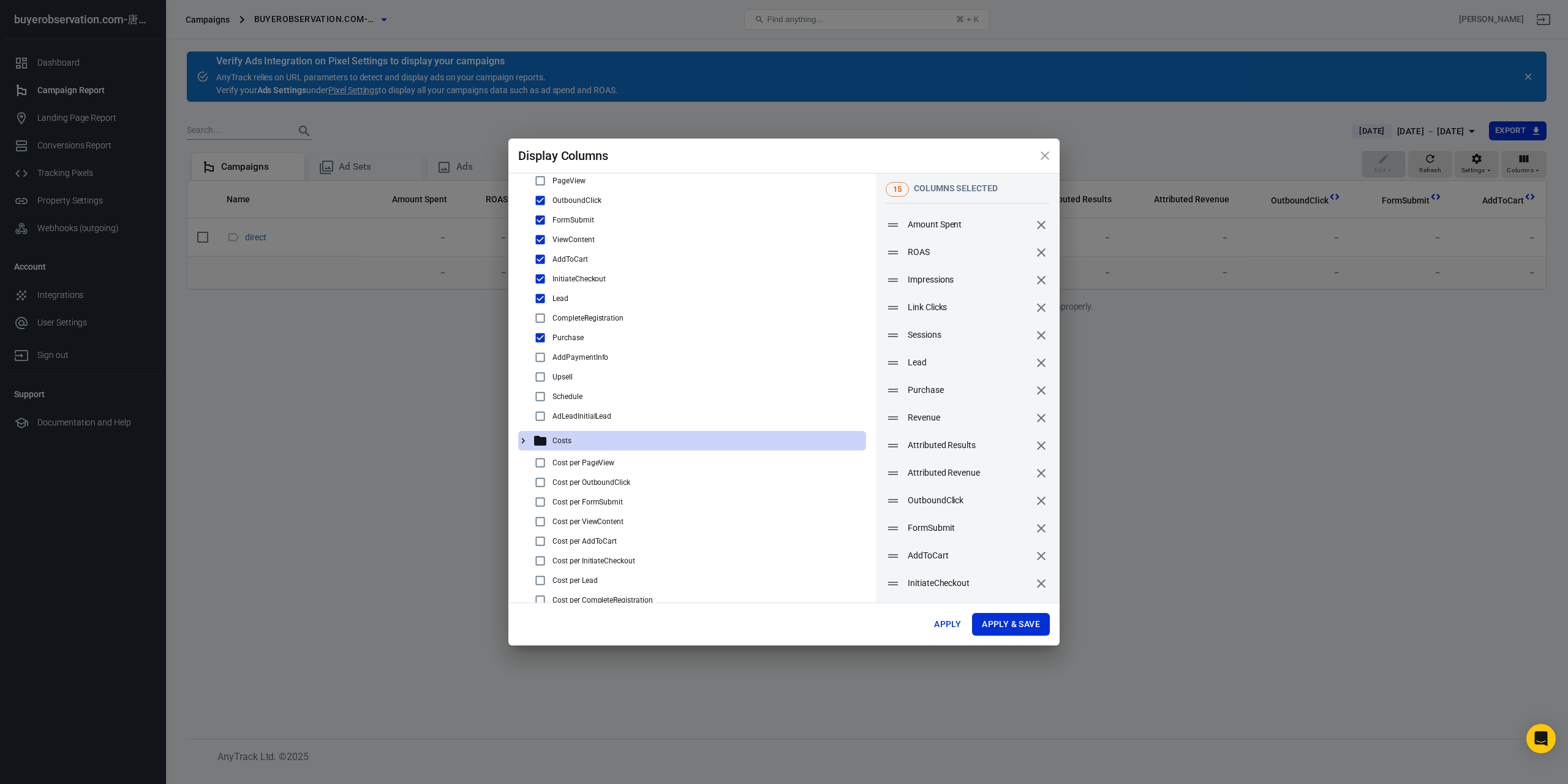
scroll to position [436, 0]
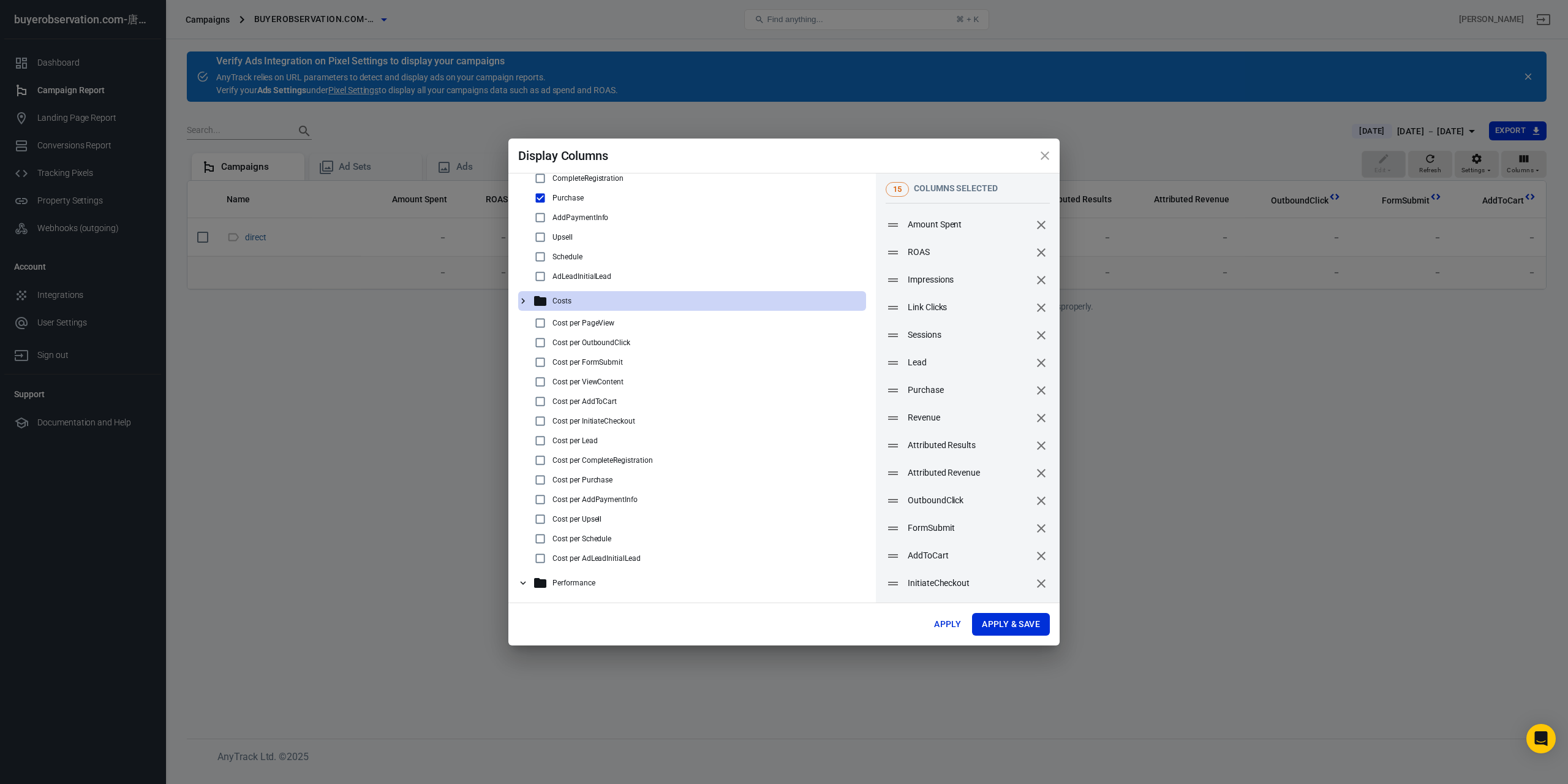
click at [525, 581] on icon at bounding box center [522, 582] width 11 height 11
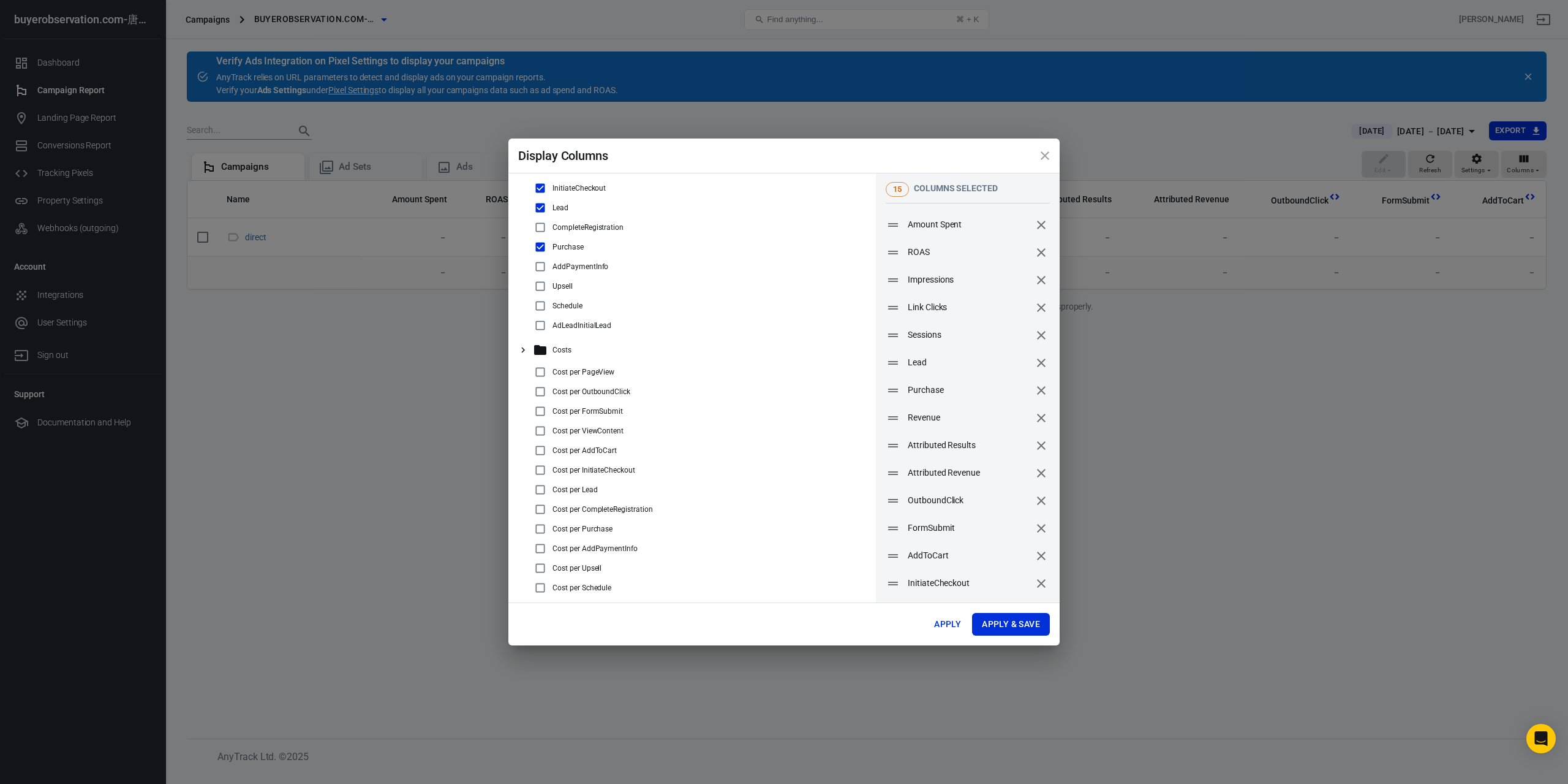
scroll to position [27, 0]
click at [996, 617] on button "Apply & Save" at bounding box center [1011, 624] width 78 height 22
radio input "false"
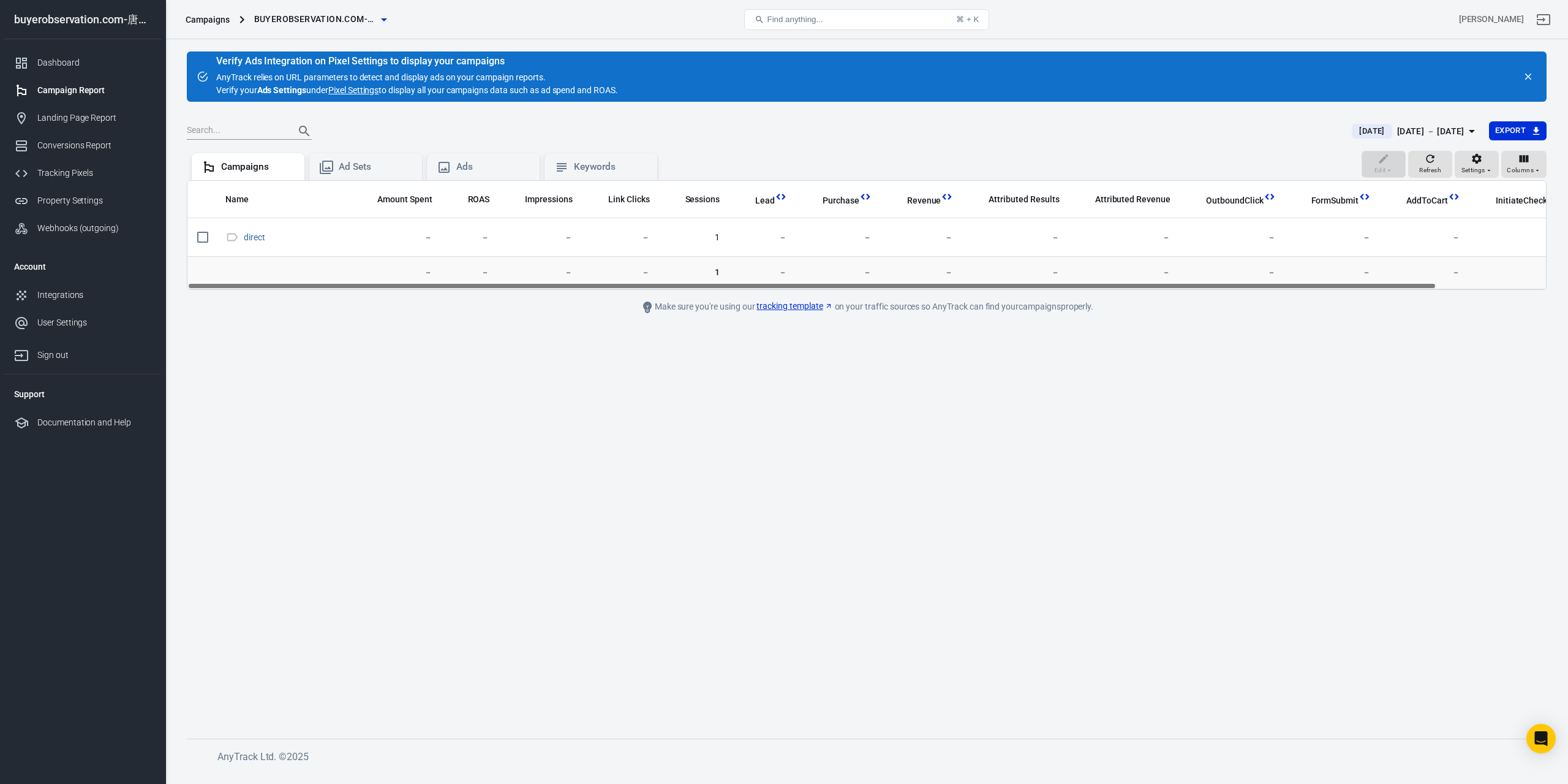
click at [927, 475] on main "Verify Ads Integration on Pixel Settings to display your campaigns AnyTrack rel…" at bounding box center [866, 385] width 1360 height 667
click at [110, 171] on div "Tracking Pixels" at bounding box center [93, 173] width 114 height 13
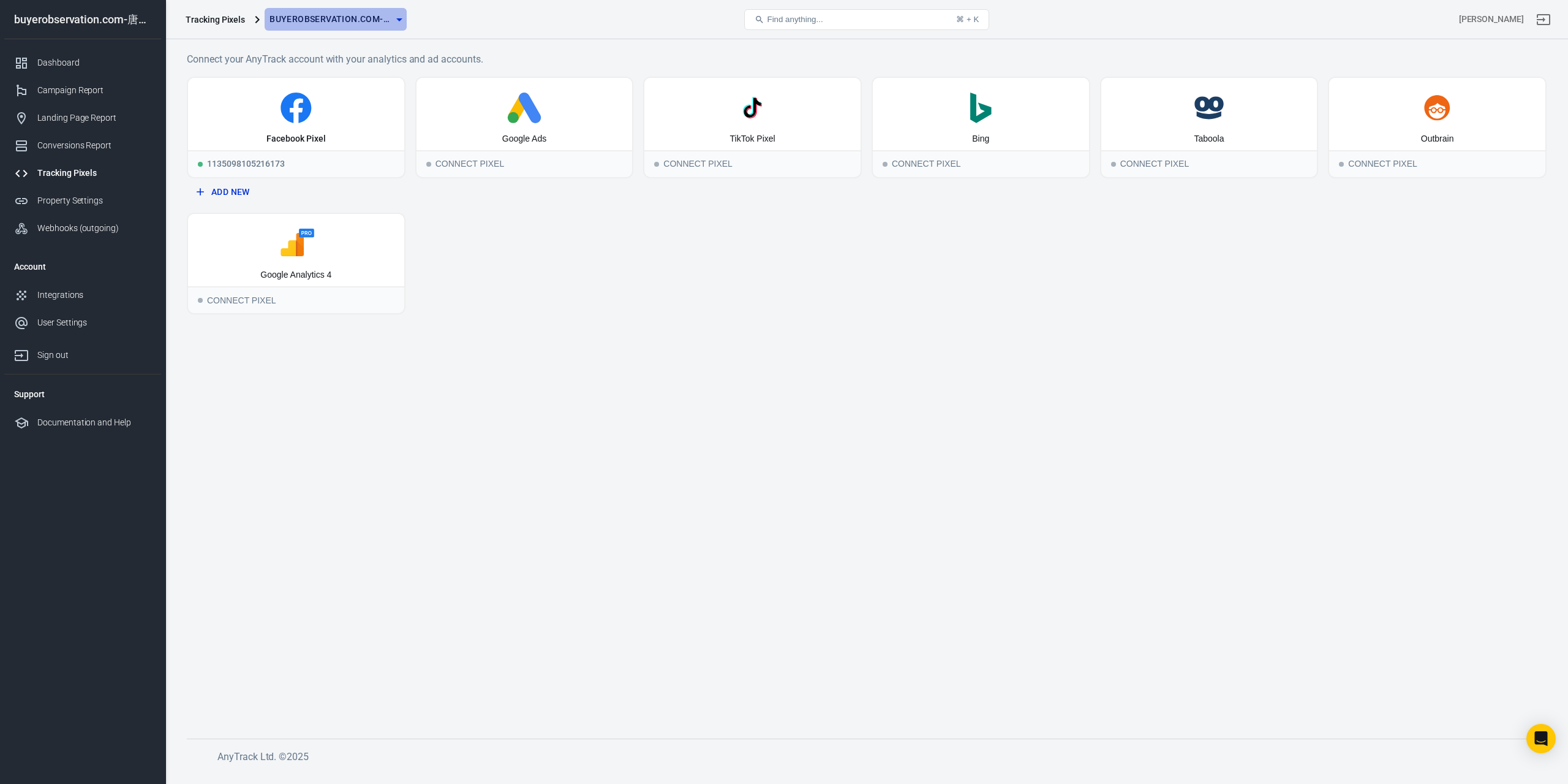
click at [314, 19] on span "buyerobservation.com-唐献文" at bounding box center [331, 19] width 122 height 16
click at [207, 22] on div at bounding box center [784, 392] width 1568 height 784
click at [338, 160] on div "1135098105216173" at bounding box center [296, 164] width 217 height 27
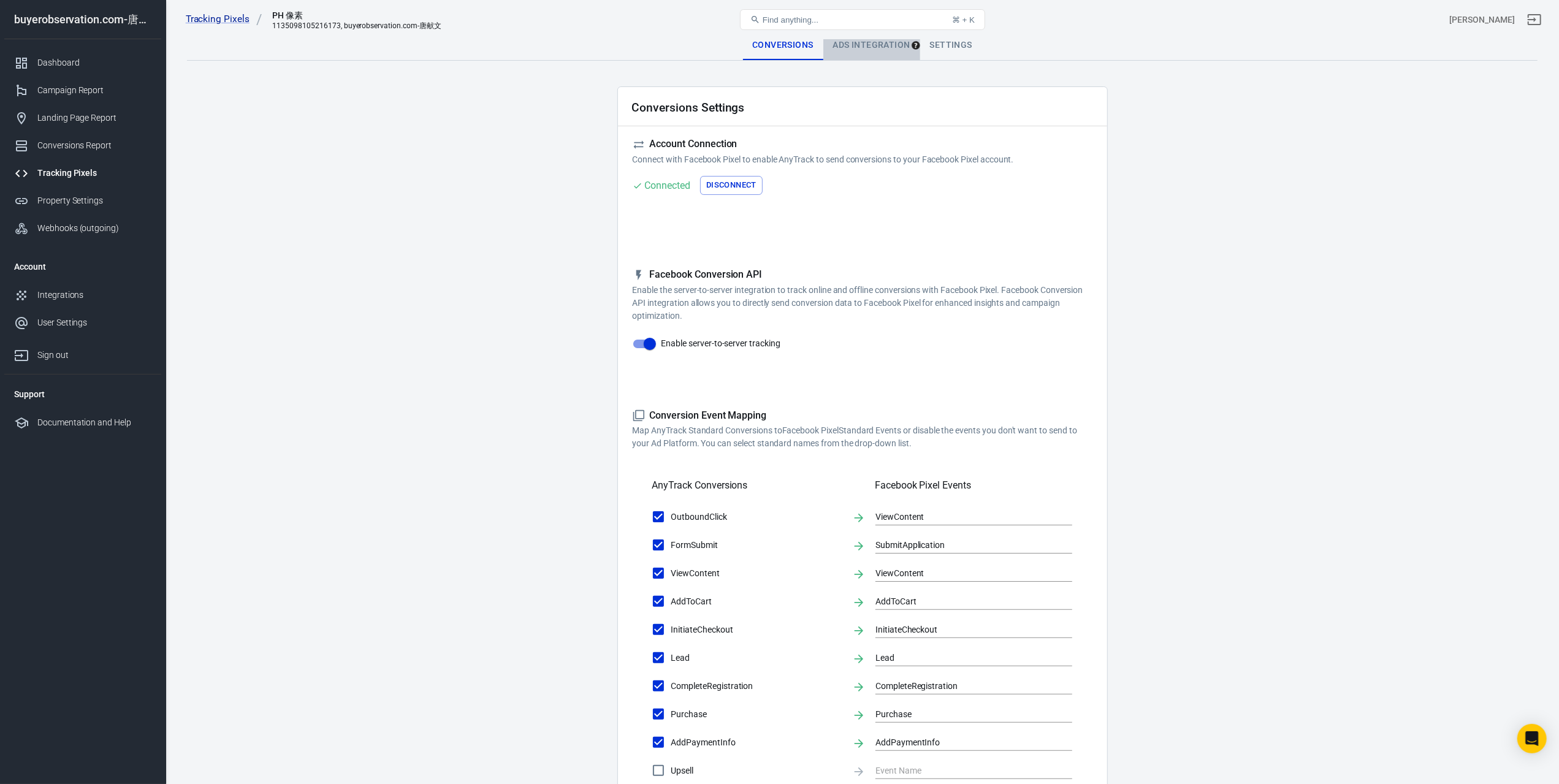
click at [868, 50] on div "Ads Integration" at bounding box center [872, 46] width 97 height 29
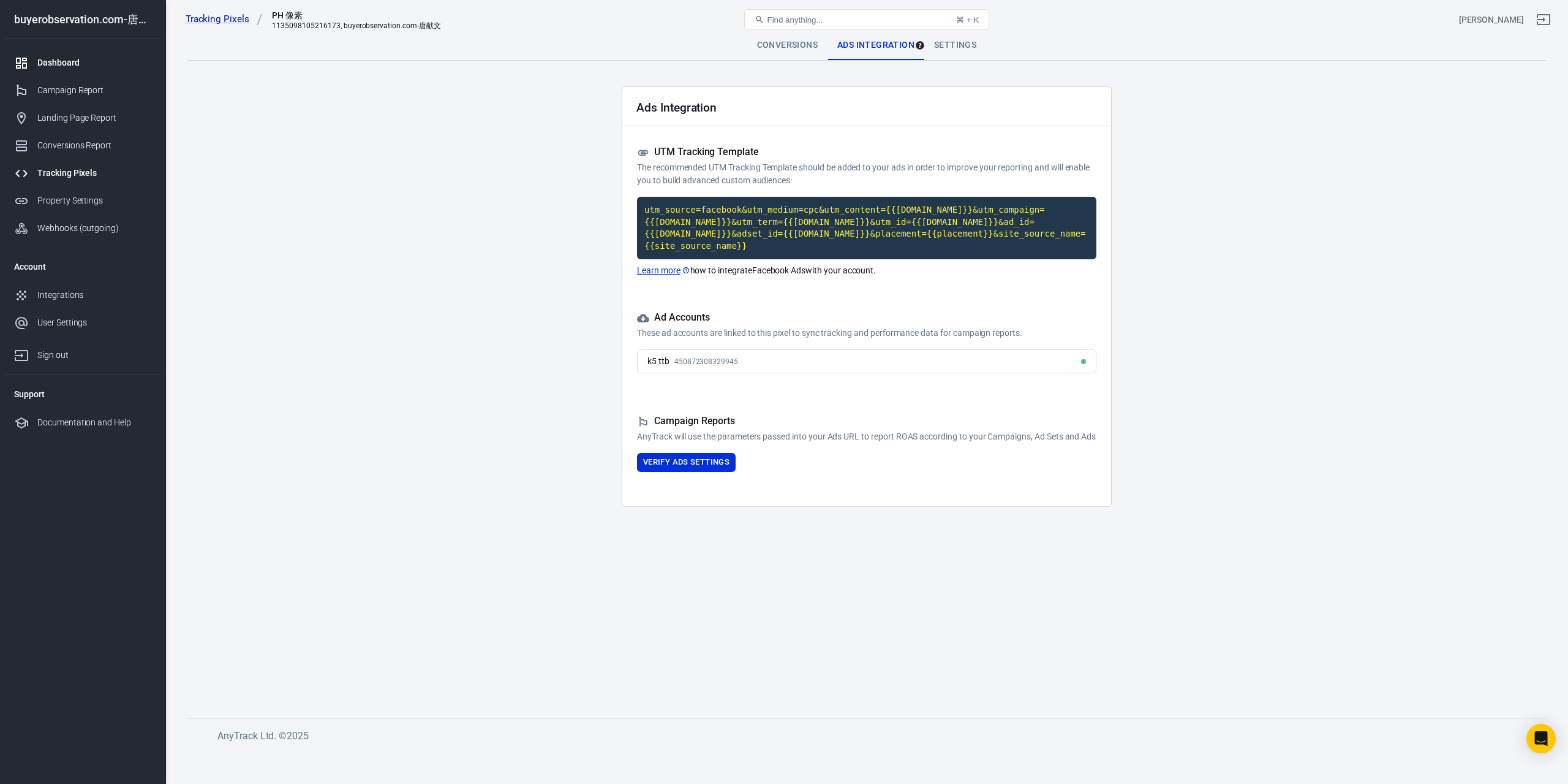
click at [100, 60] on div "Dashboard" at bounding box center [93, 62] width 114 height 13
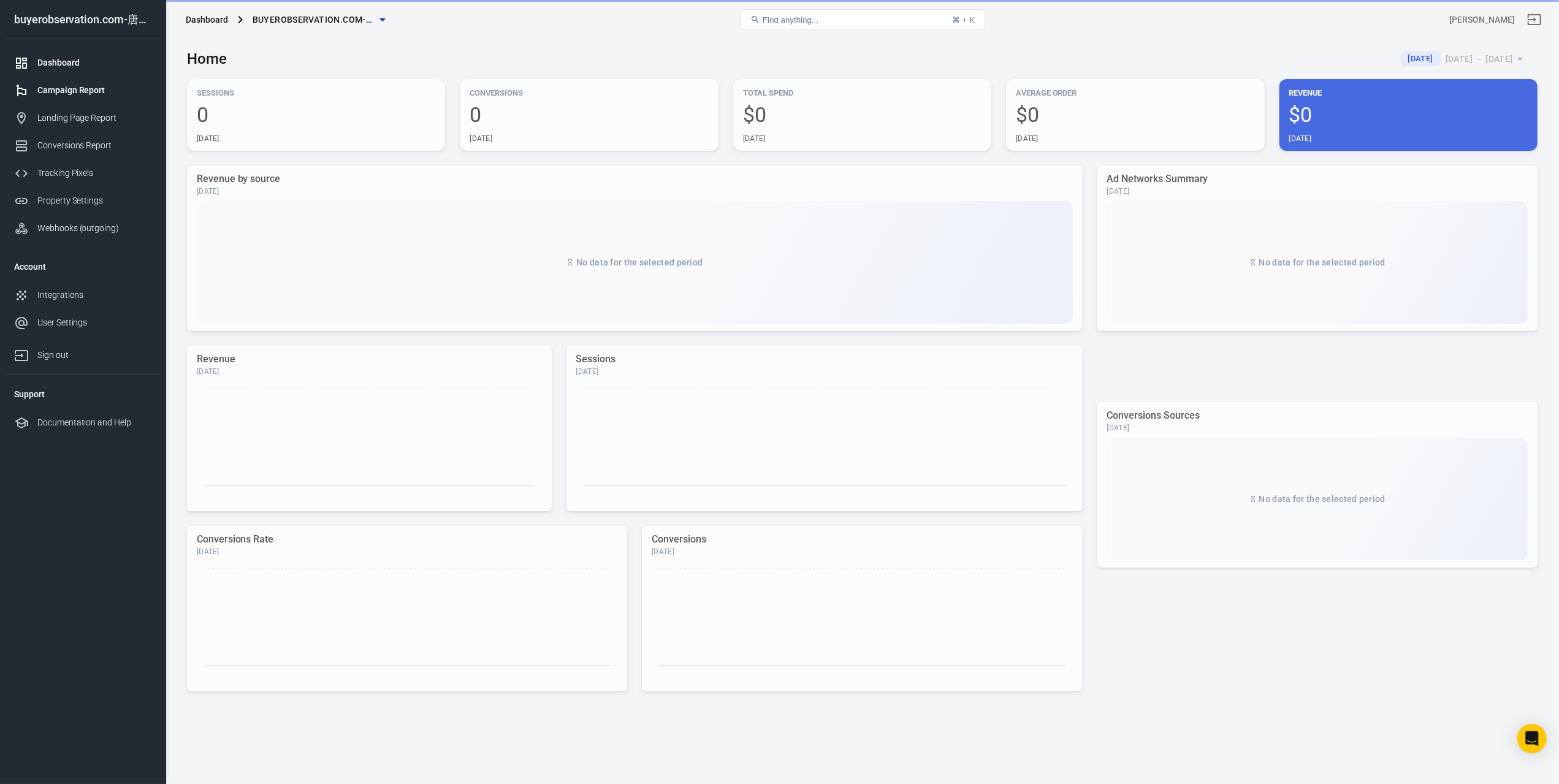
click at [104, 87] on div "Campaign Report" at bounding box center [93, 89] width 114 height 13
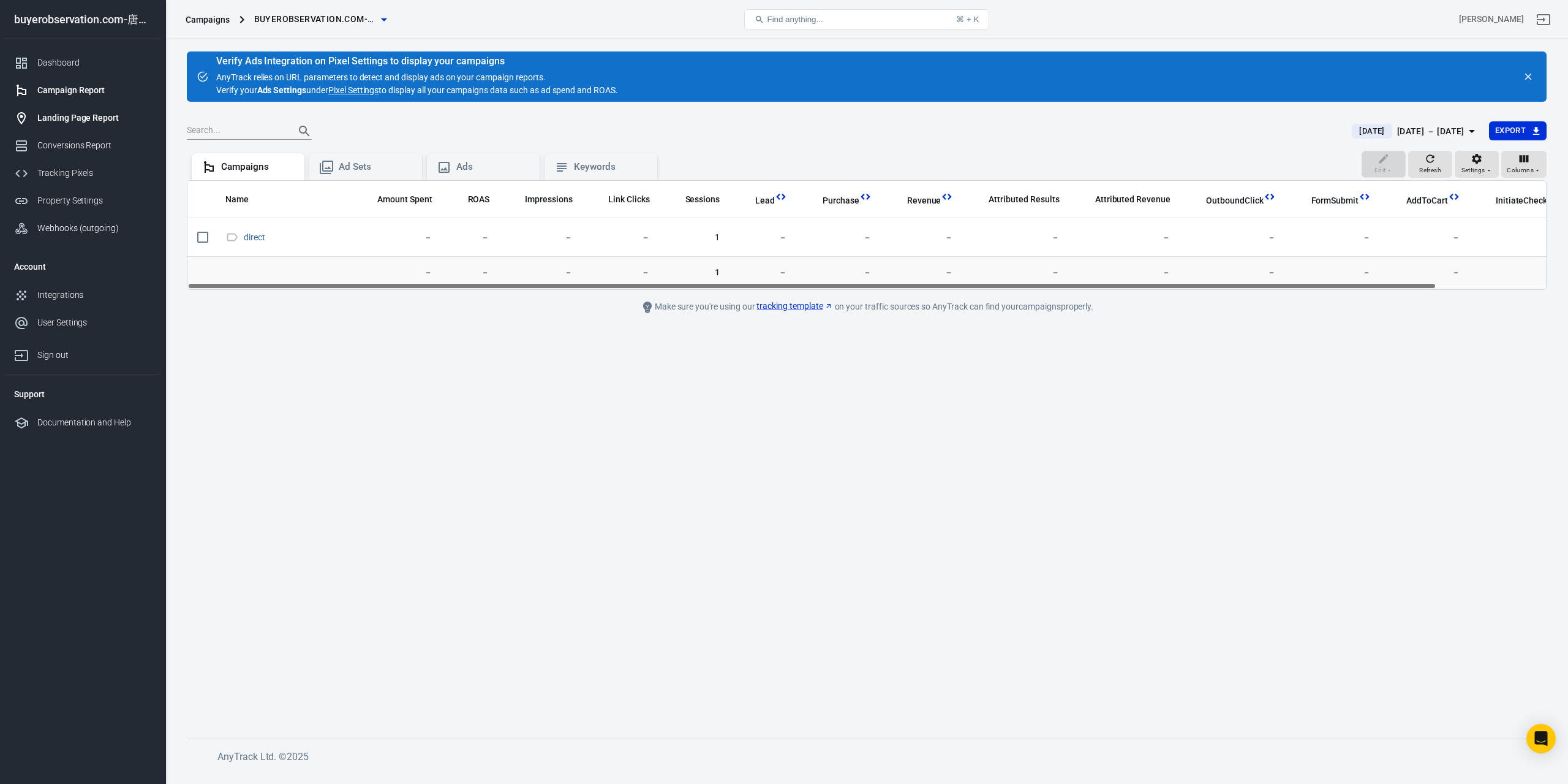
click at [88, 119] on div "Landing Page Report" at bounding box center [93, 118] width 114 height 13
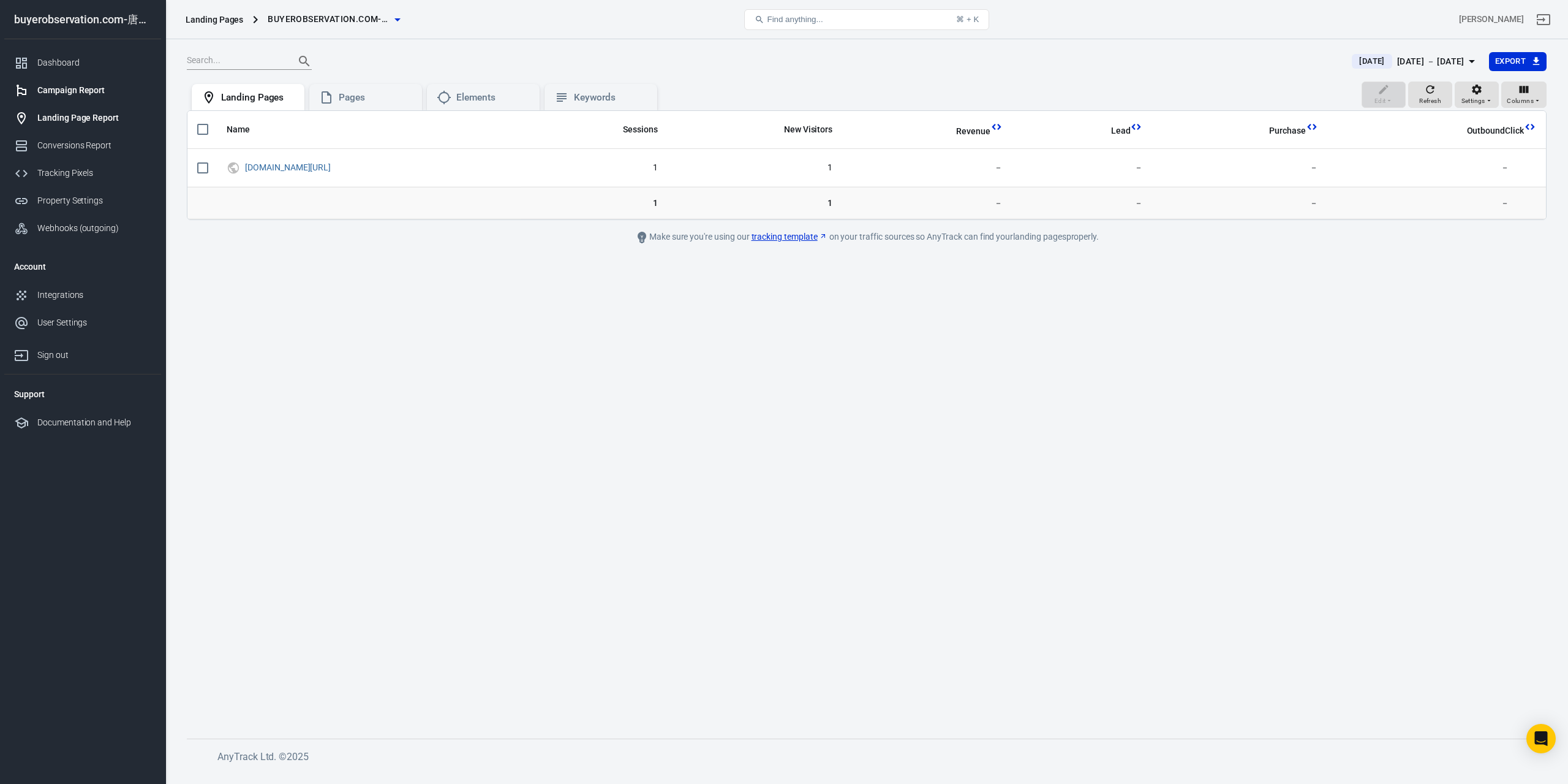
click at [88, 86] on div "Campaign Report" at bounding box center [93, 89] width 114 height 13
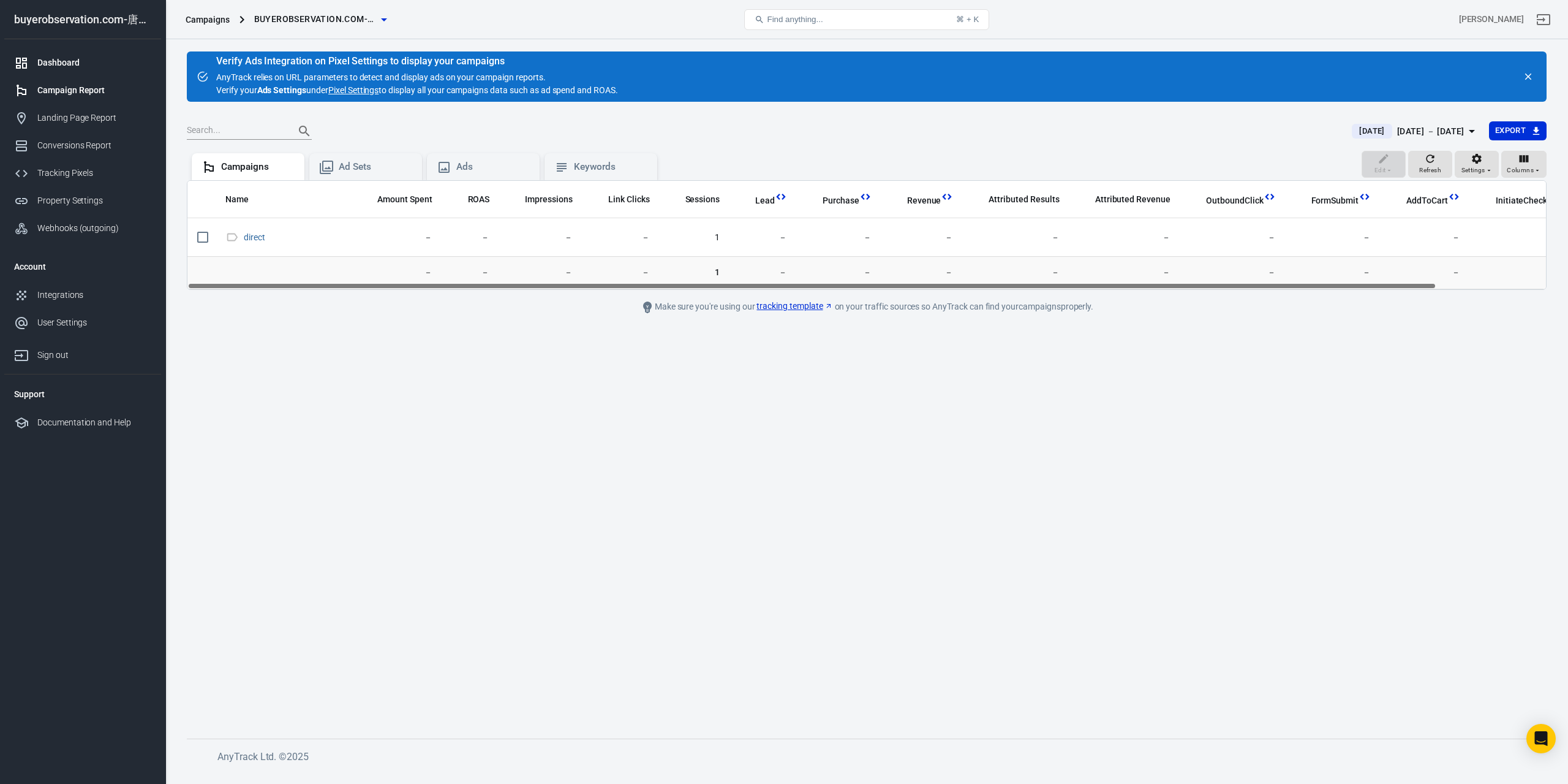
click at [88, 64] on div "Dashboard" at bounding box center [93, 62] width 114 height 13
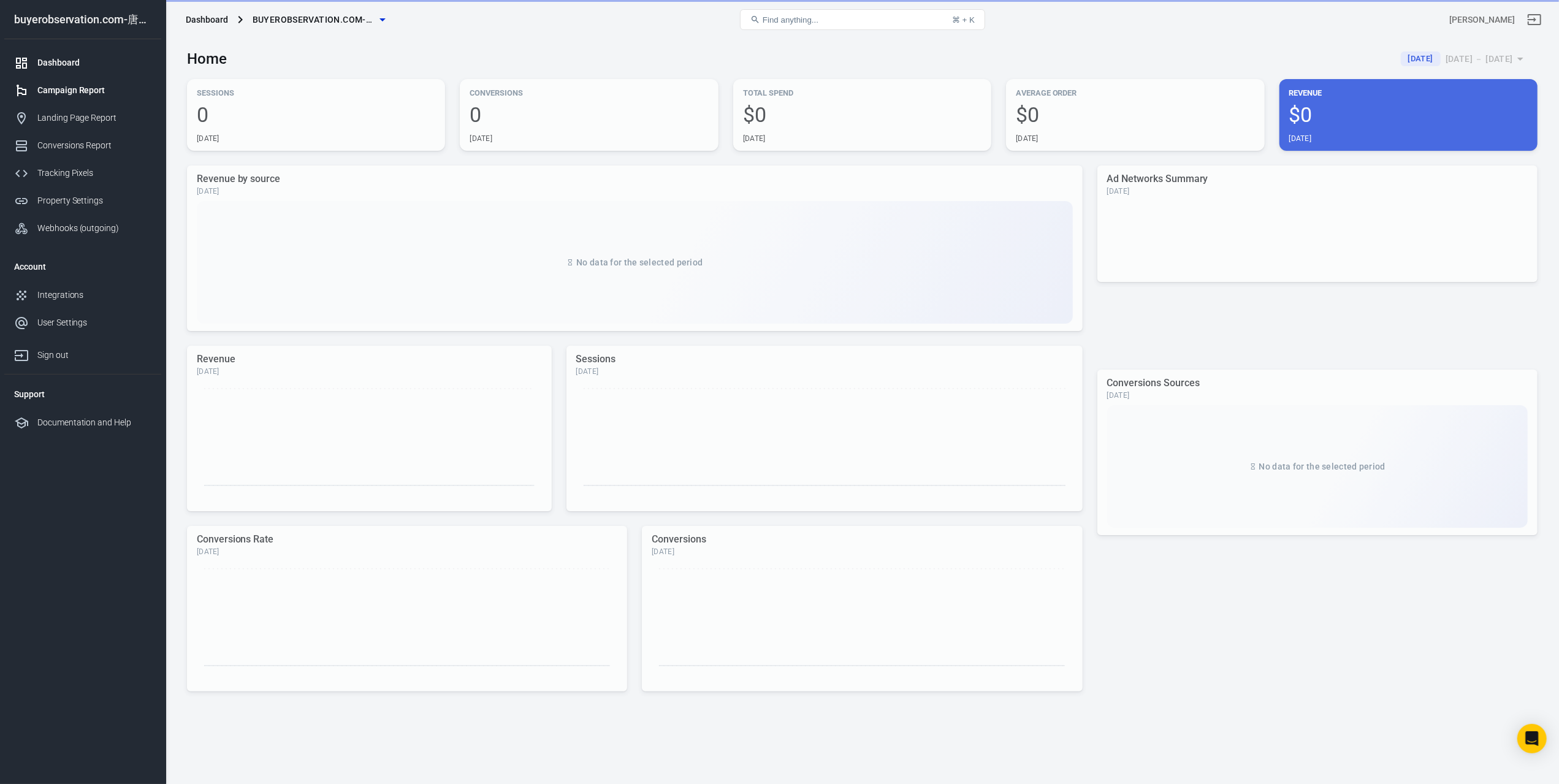
click at [87, 82] on link "Campaign Report" at bounding box center [83, 90] width 157 height 27
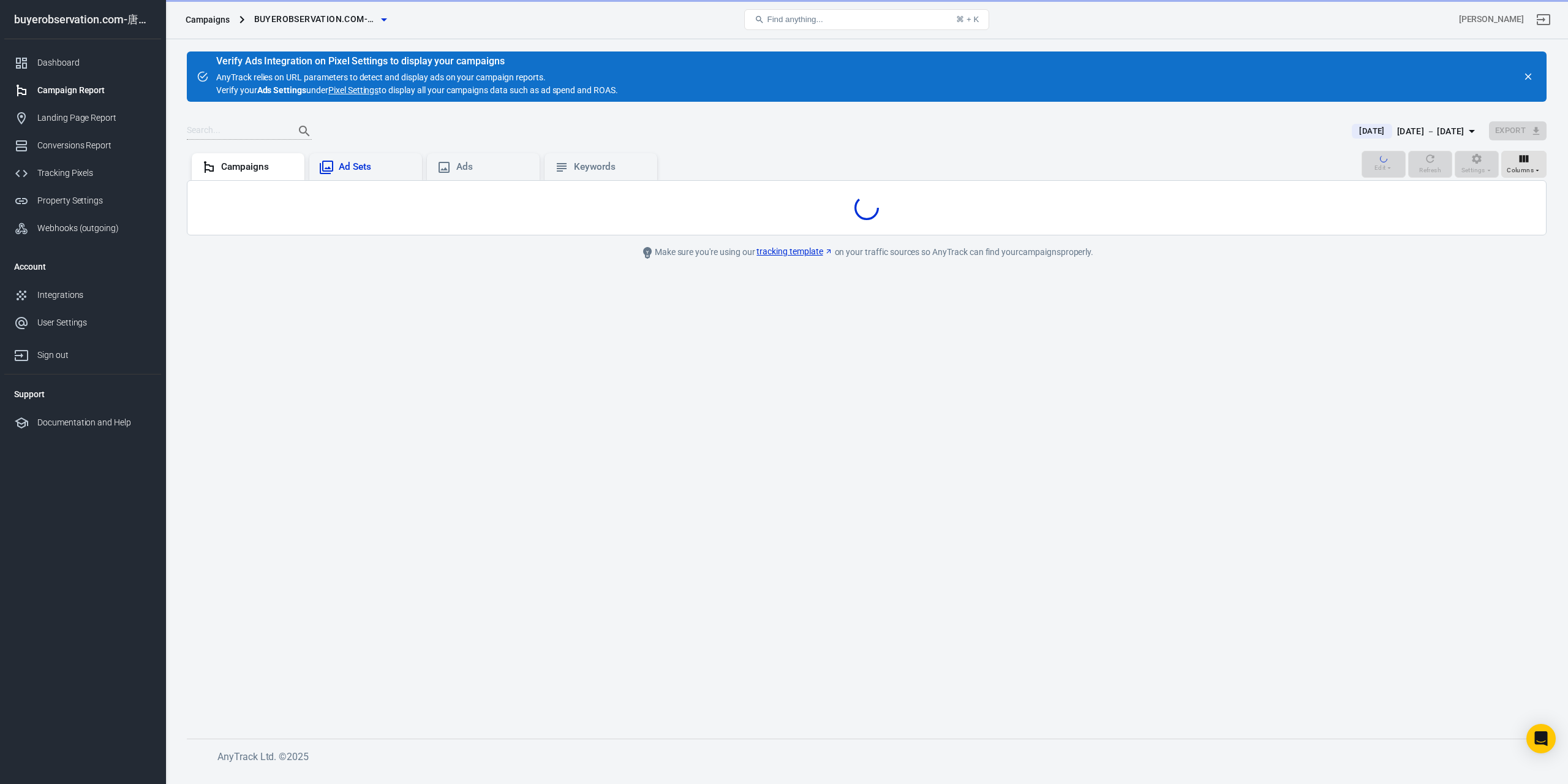
click at [371, 163] on div "Ad Sets" at bounding box center [376, 166] width 74 height 13
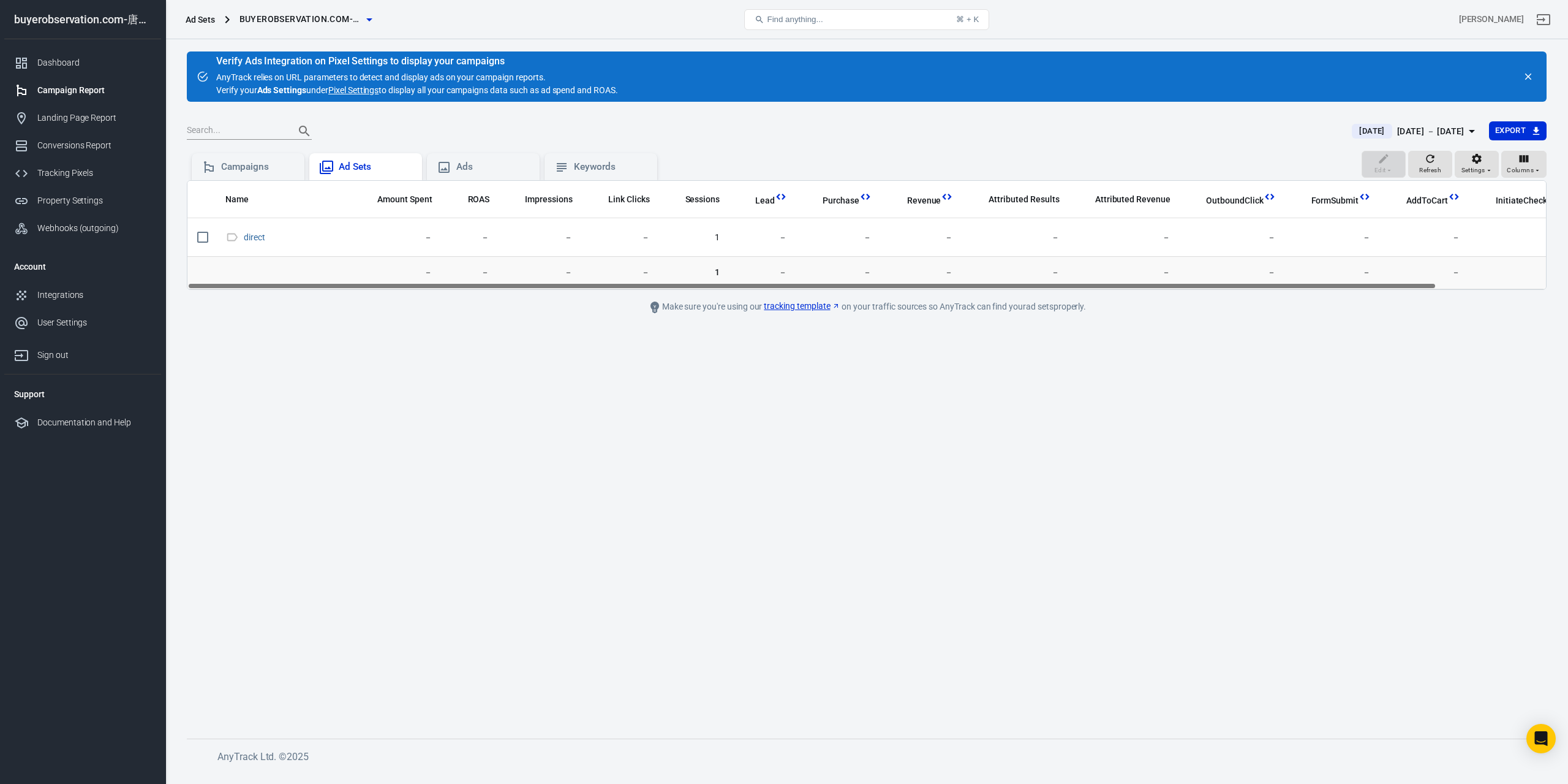
click at [365, 170] on div "Ad Sets" at bounding box center [376, 166] width 74 height 13
click at [248, 160] on div "Campaigns" at bounding box center [258, 166] width 74 height 13
click at [478, 170] on div "Ads" at bounding box center [493, 166] width 74 height 13
click at [584, 169] on div "Keywords" at bounding box center [611, 166] width 74 height 13
click at [335, 17] on span "buyerobservation.com-唐献文" at bounding box center [310, 19] width 122 height 16
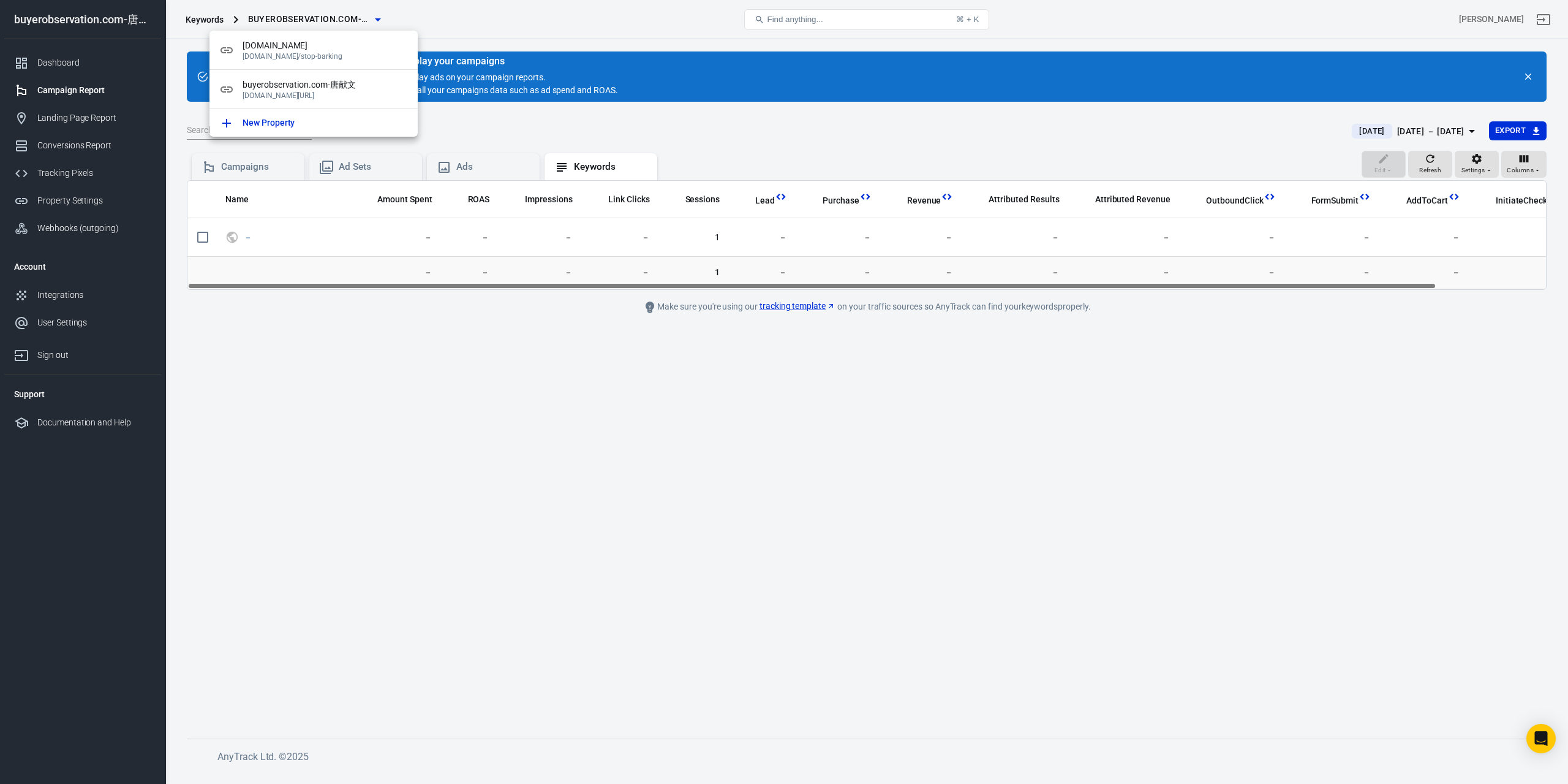
click at [335, 17] on div at bounding box center [784, 392] width 1568 height 784
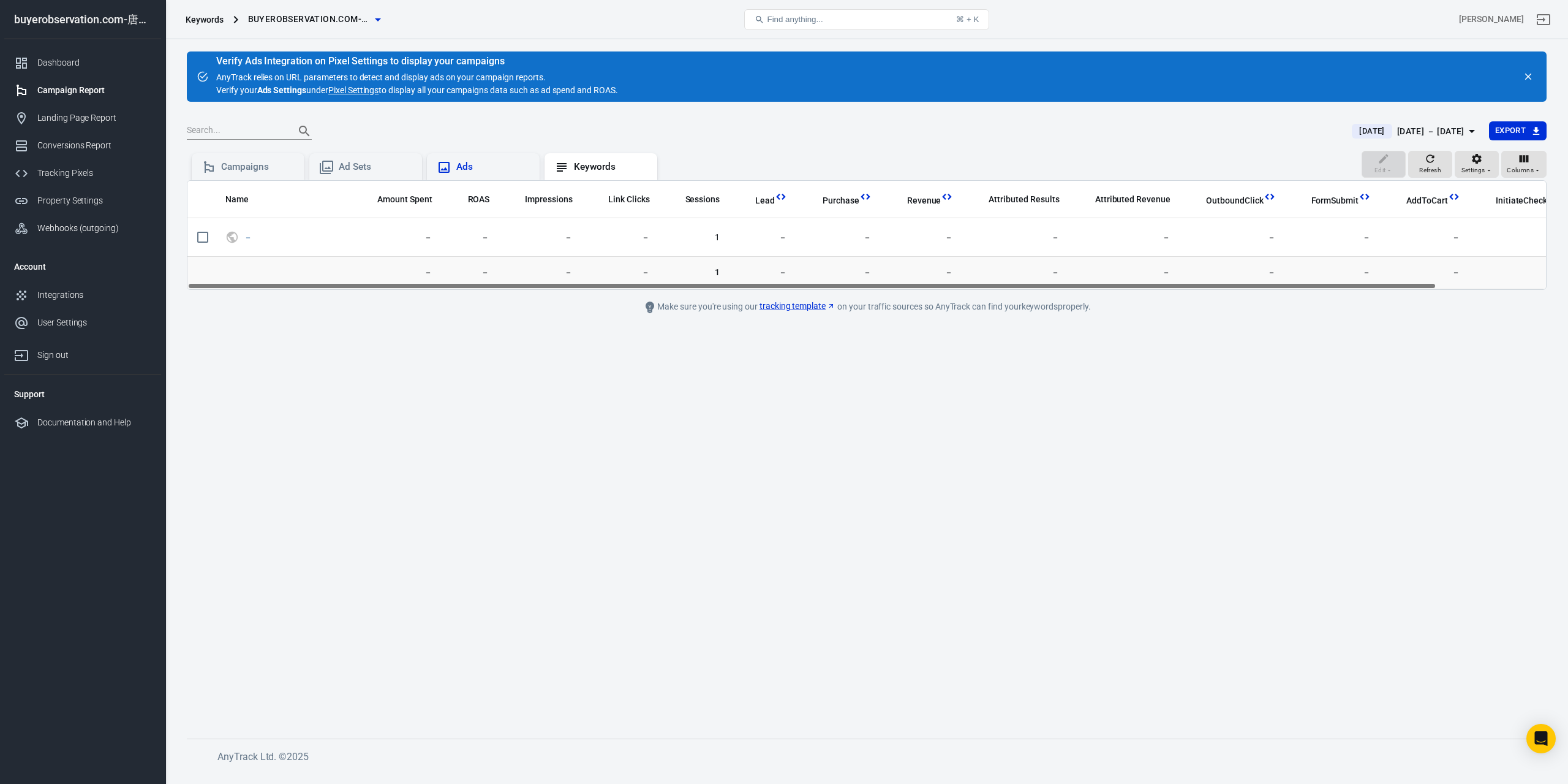
click at [491, 160] on div "Ads" at bounding box center [493, 166] width 74 height 13
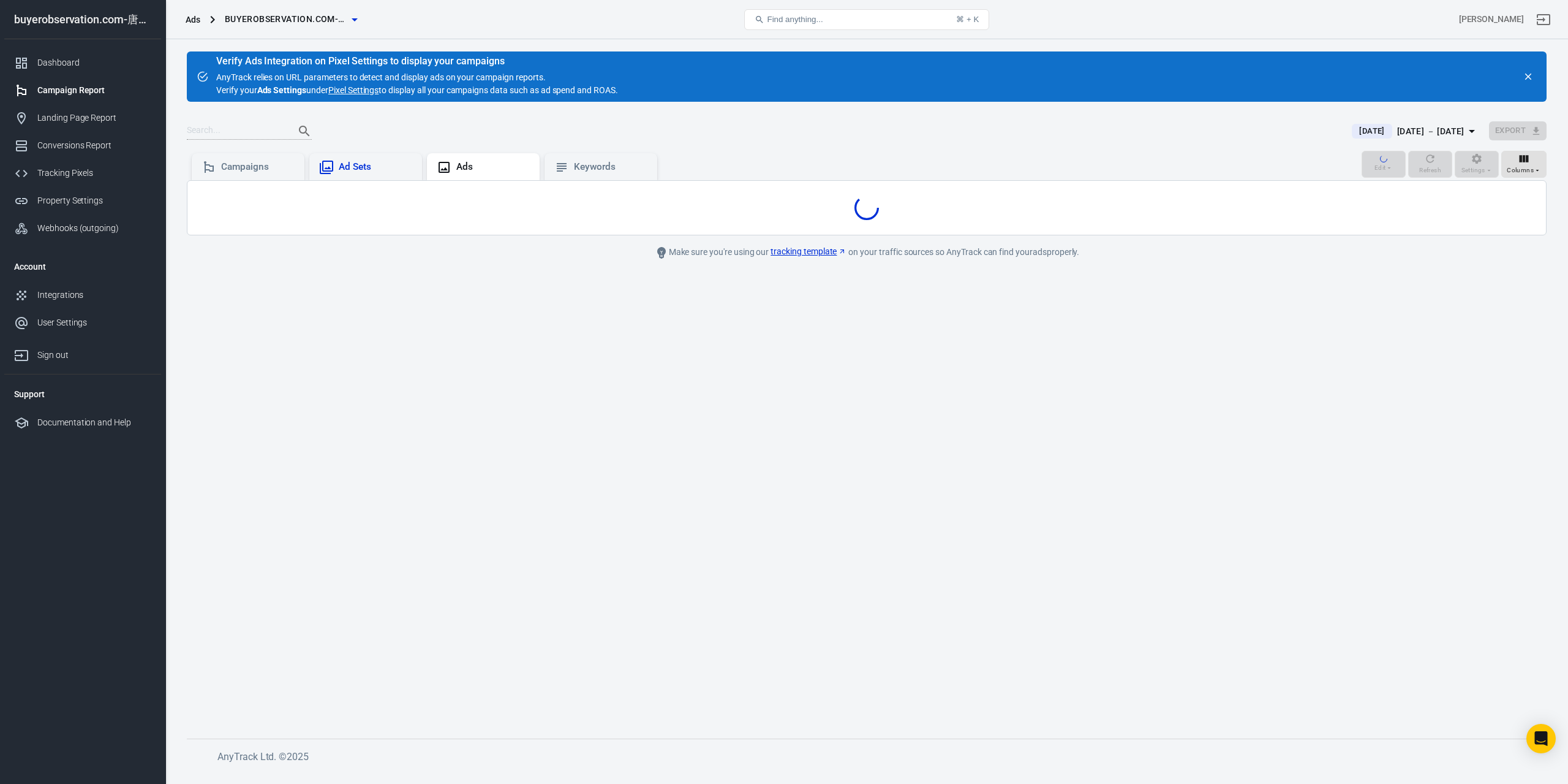
click at [363, 168] on div "Ad Sets" at bounding box center [376, 166] width 74 height 13
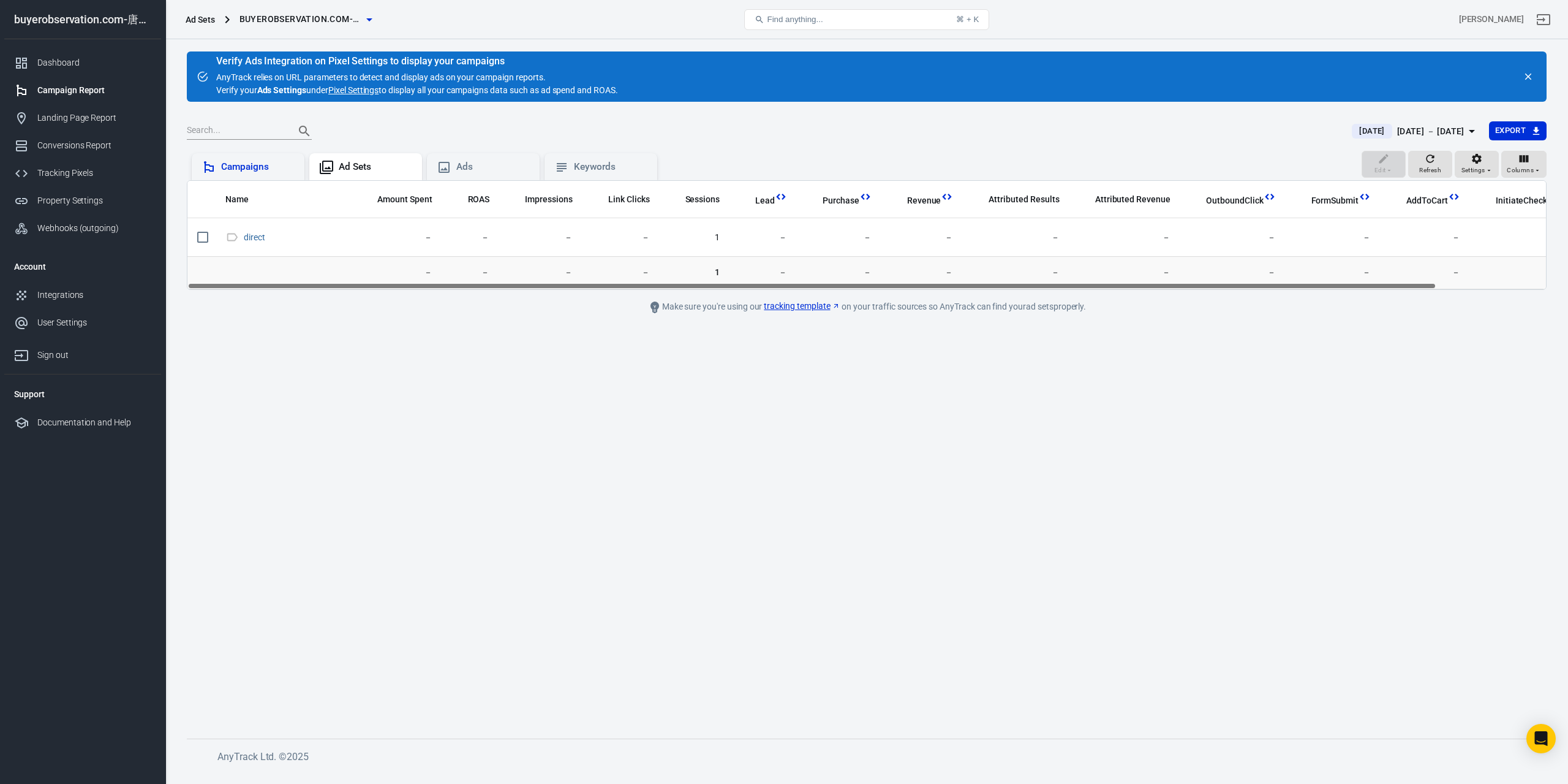
click at [263, 170] on div "Campaigns" at bounding box center [258, 166] width 74 height 13
click at [350, 167] on div "Ad Sets" at bounding box center [376, 166] width 74 height 13
click at [459, 167] on div "Ads" at bounding box center [493, 166] width 74 height 13
click at [584, 171] on div "Keywords" at bounding box center [611, 166] width 74 height 13
click at [273, 172] on div "Campaigns" at bounding box center [258, 166] width 74 height 13
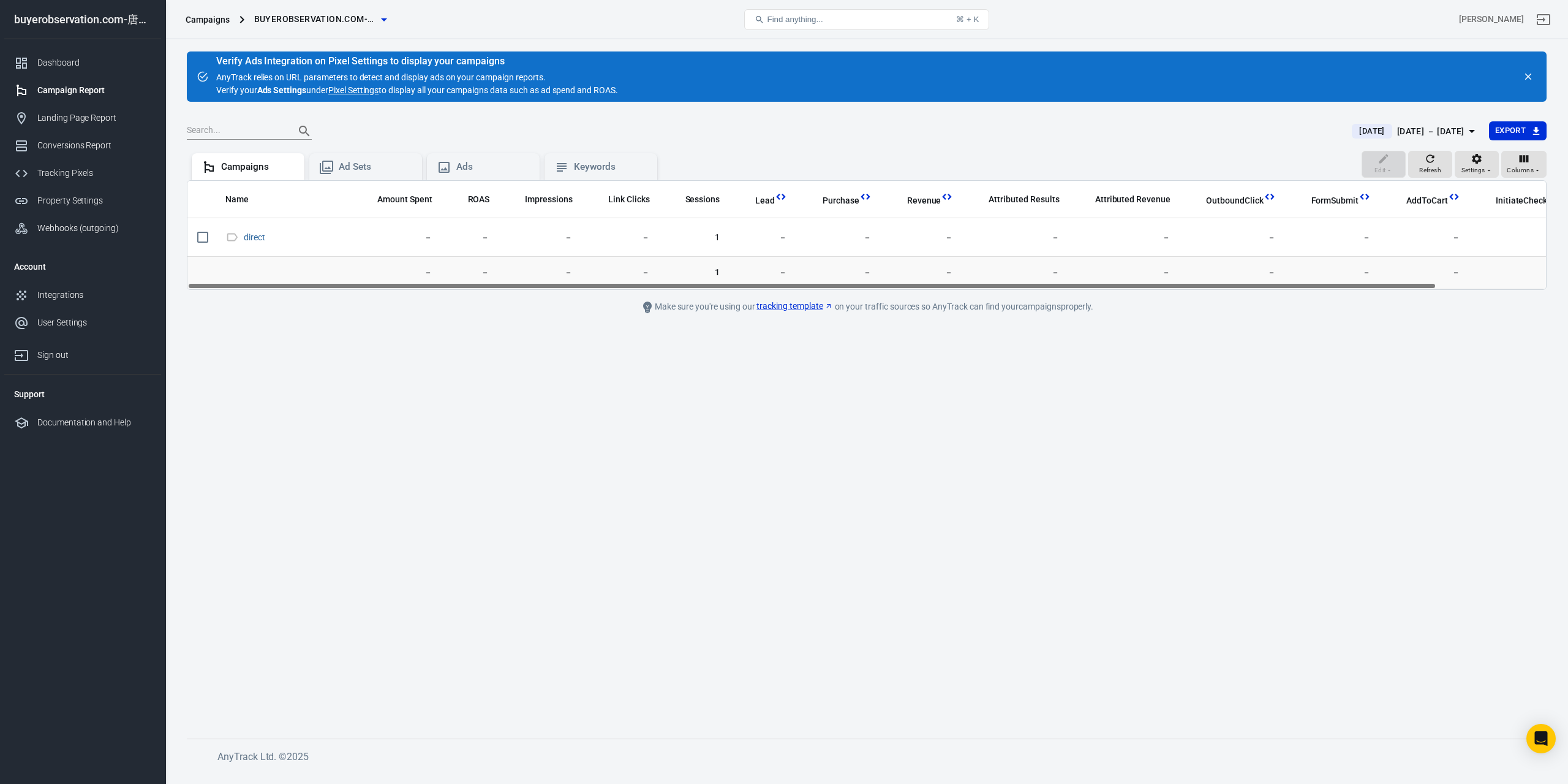
click at [294, 290] on main "Verify Ads Integration on Pixel Settings to display your campaigns AnyTrack rel…" at bounding box center [866, 385] width 1360 height 667
click at [375, 160] on div "Ad Sets" at bounding box center [376, 166] width 74 height 13
click at [486, 164] on div "Ads" at bounding box center [493, 166] width 74 height 13
click at [588, 173] on div "Keywords" at bounding box center [611, 166] width 74 height 13
click at [250, 176] on div "Campaigns" at bounding box center [248, 167] width 113 height 27
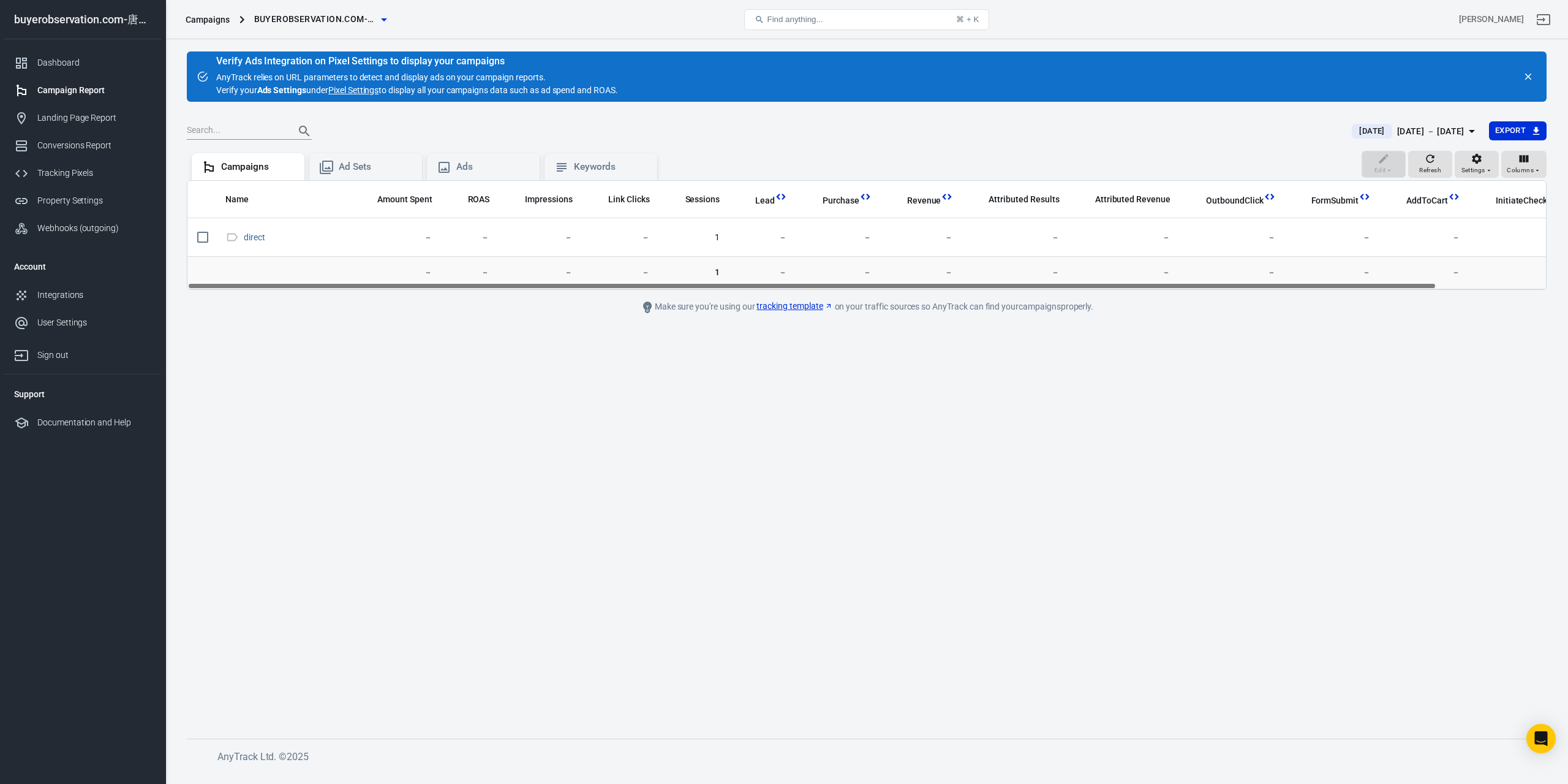
drag, startPoint x: 437, startPoint y: 286, endPoint x: 365, endPoint y: 309, distance: 75.6
click at [365, 309] on main "Verify Ads Integration on Pixel Settings to display your campaigns AnyTrack rel…" at bounding box center [866, 385] width 1360 height 667
click at [352, 163] on div "Ad Sets" at bounding box center [376, 166] width 74 height 13
click at [245, 160] on div "Campaigns" at bounding box center [258, 166] width 74 height 13
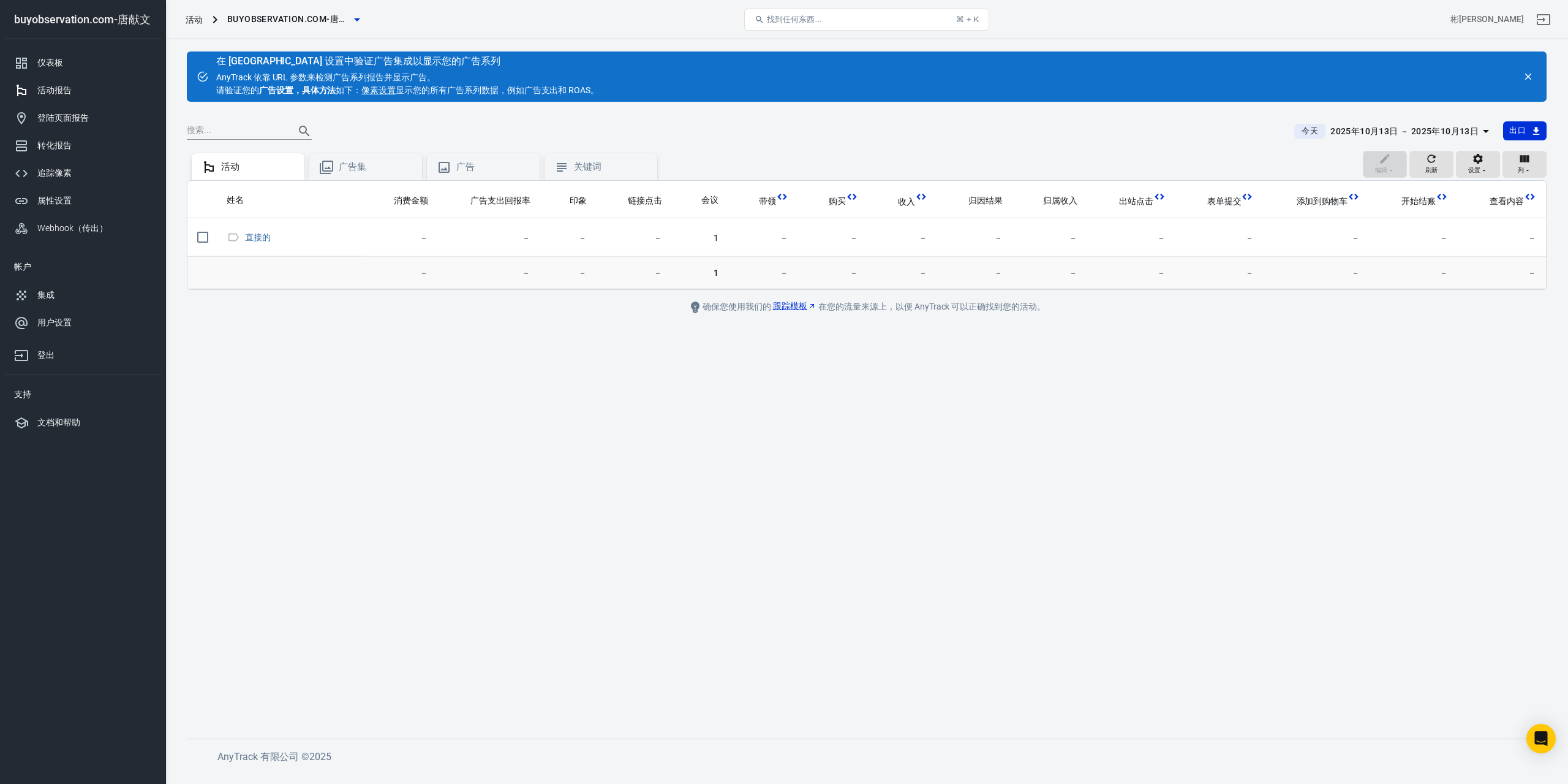
click at [1529, 74] on icon "关闭" at bounding box center [1527, 76] width 11 height 11
click at [1529, 79] on icon "关闭" at bounding box center [1527, 76] width 11 height 11
